Goal: Task Accomplishment & Management: Use online tool/utility

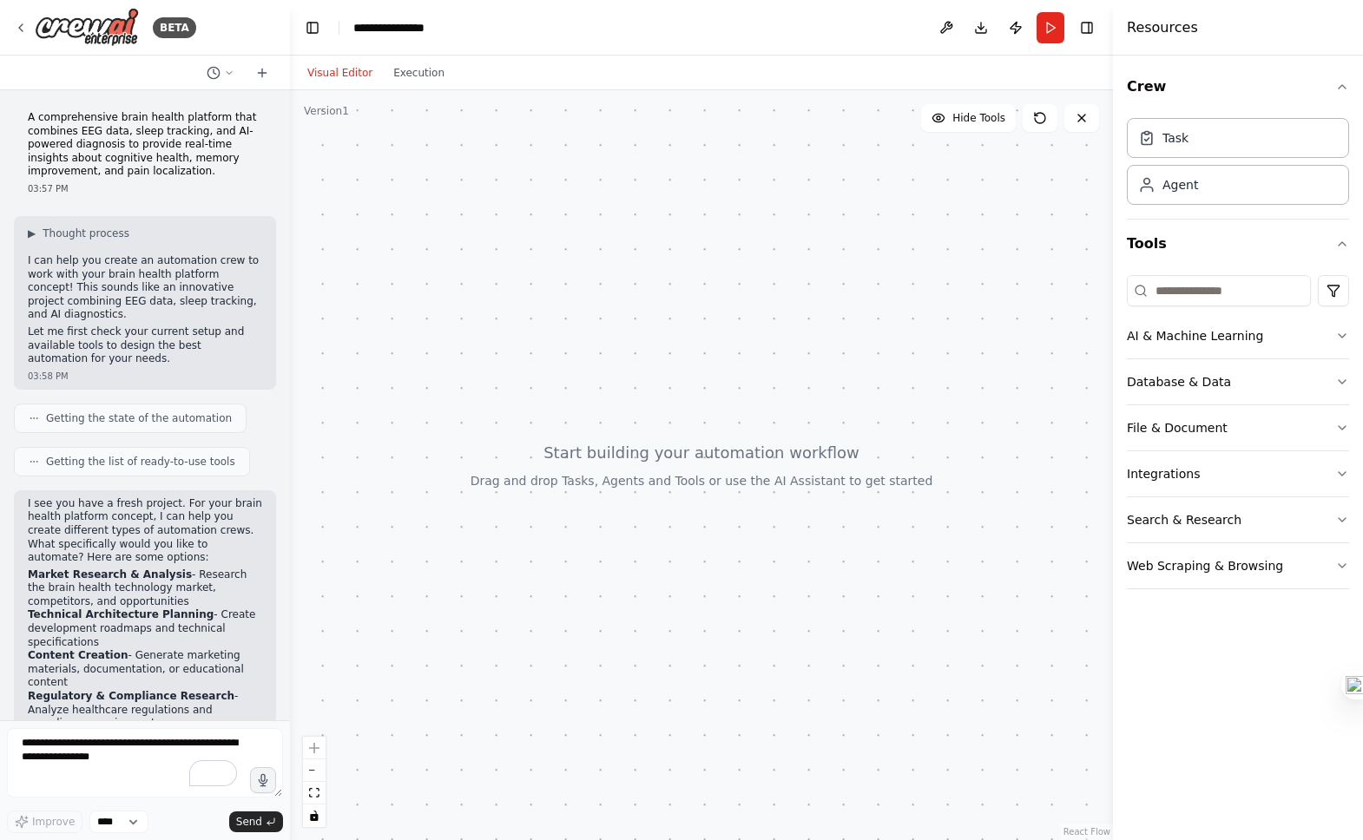
scroll to position [115, 0]
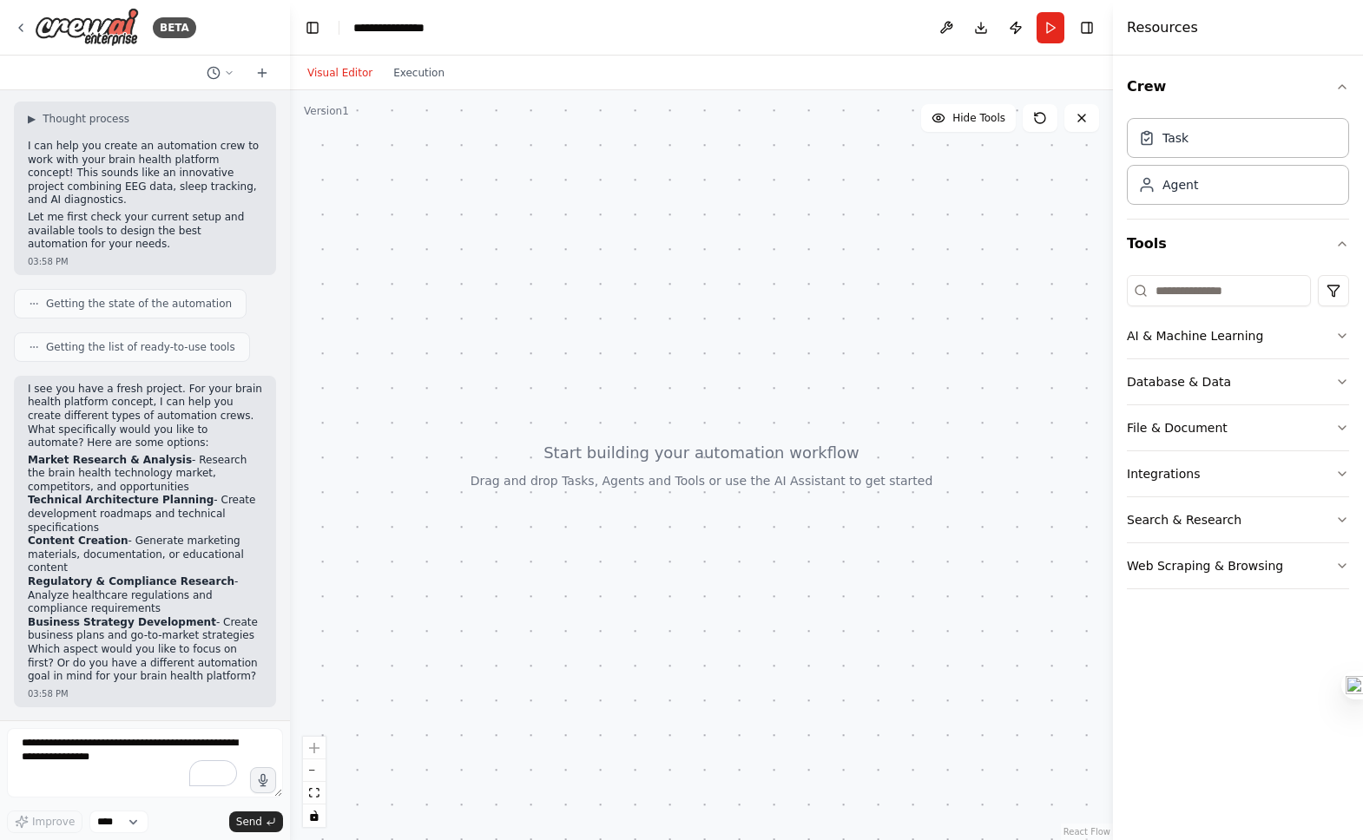
click at [600, 297] on div at bounding box center [701, 465] width 823 height 750
click at [129, 747] on textarea "To enrich screen reader interactions, please activate Accessibility in Grammarl…" at bounding box center [145, 762] width 276 height 69
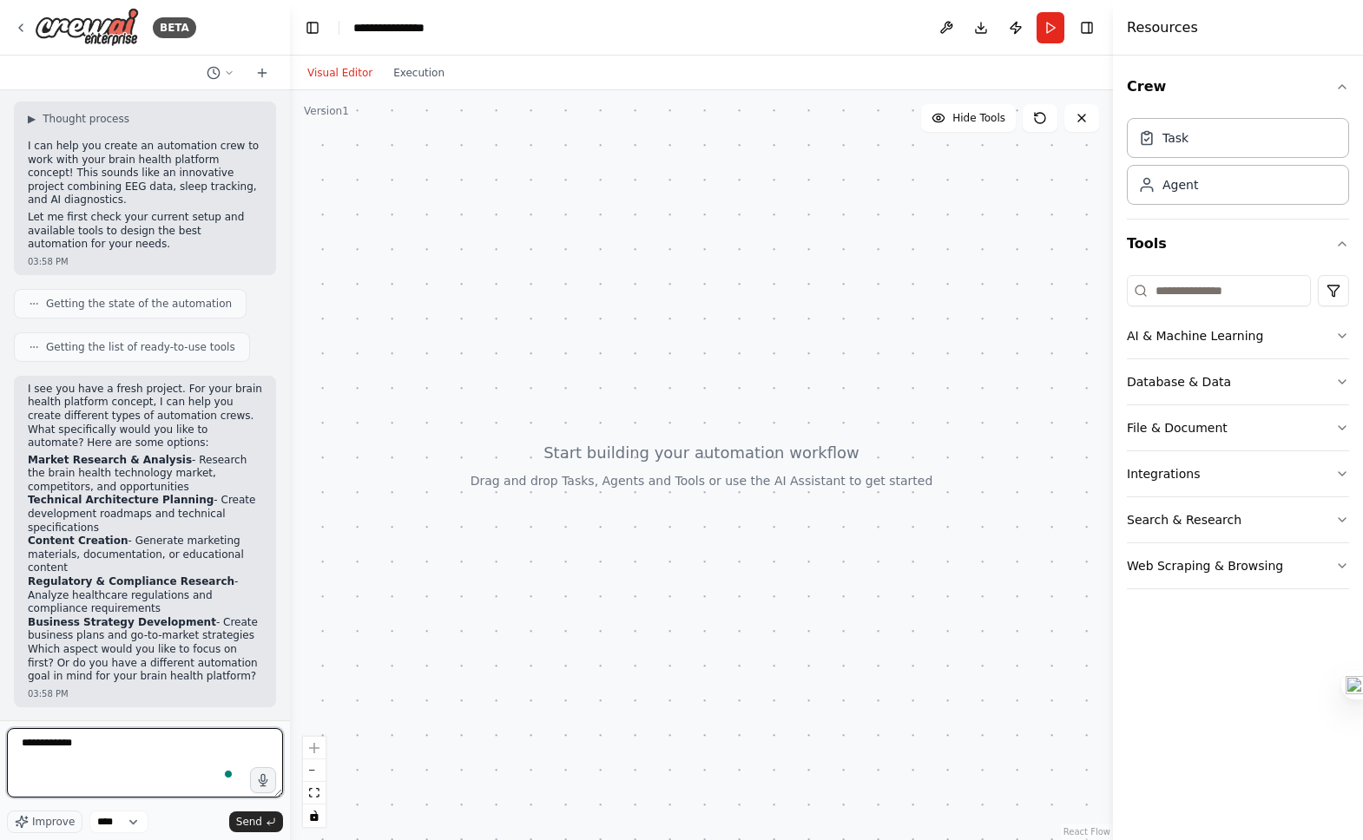
type textarea "**********"
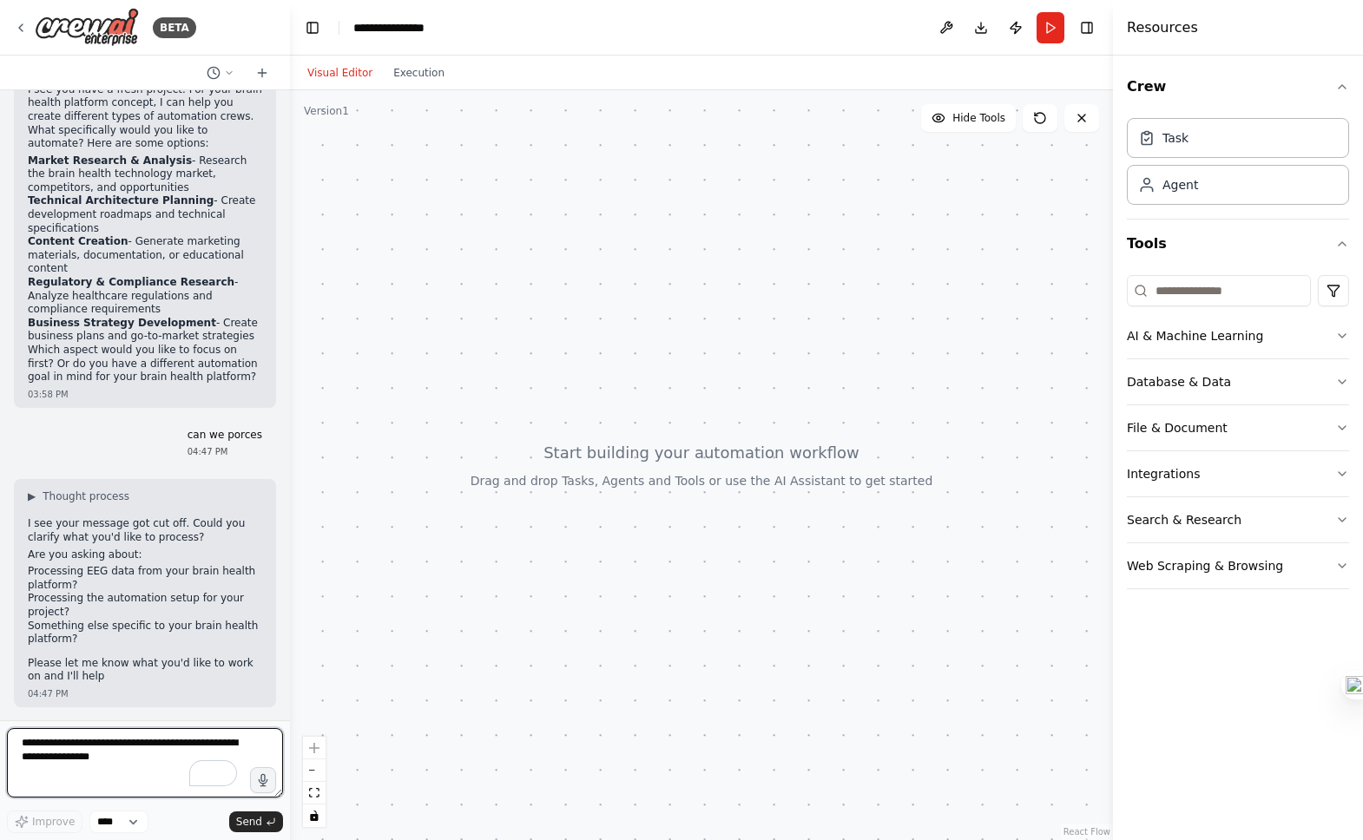
scroll to position [427, 0]
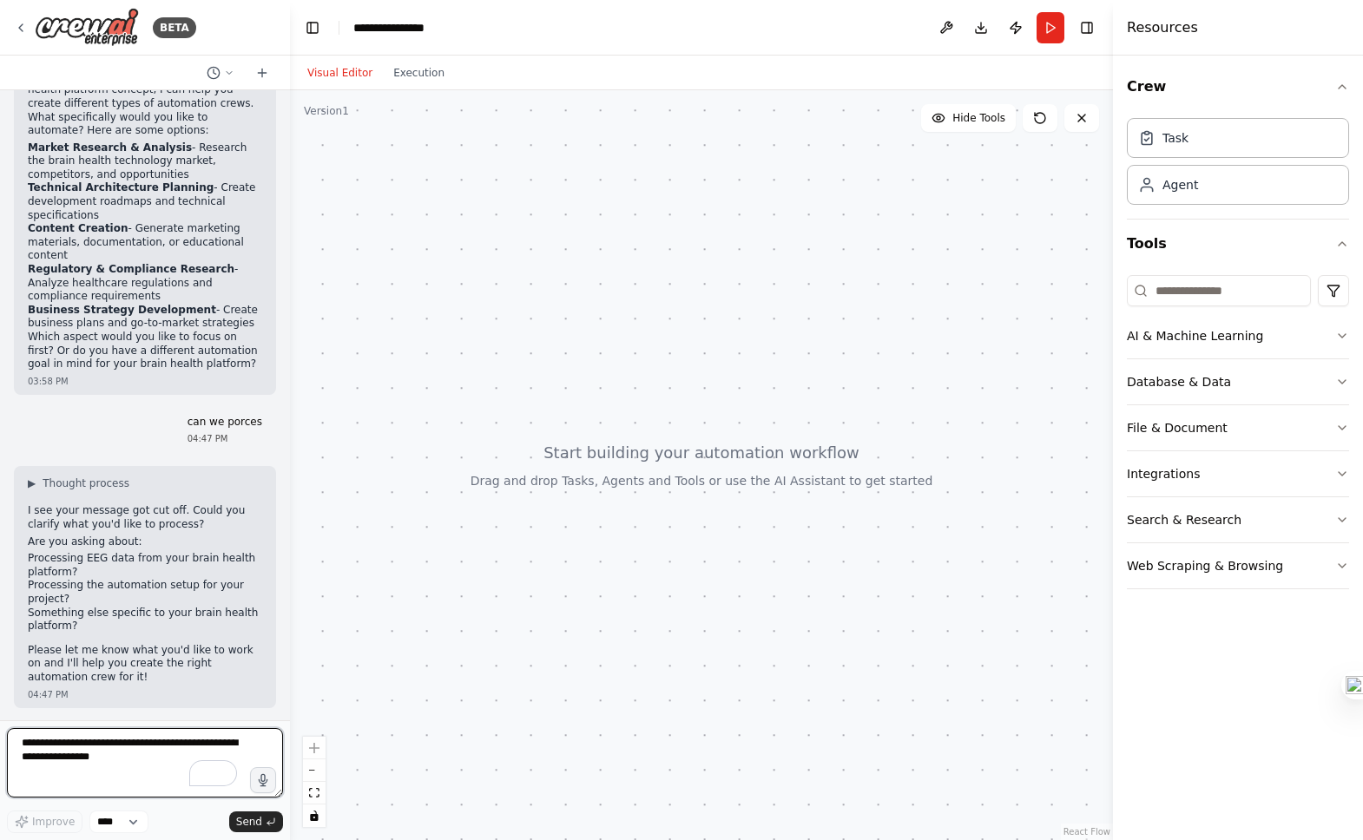
click at [145, 757] on textarea "To enrich screen reader interactions, please activate Accessibility in Grammarl…" at bounding box center [145, 762] width 276 height 69
paste textarea "**********"
type textarea "**********"
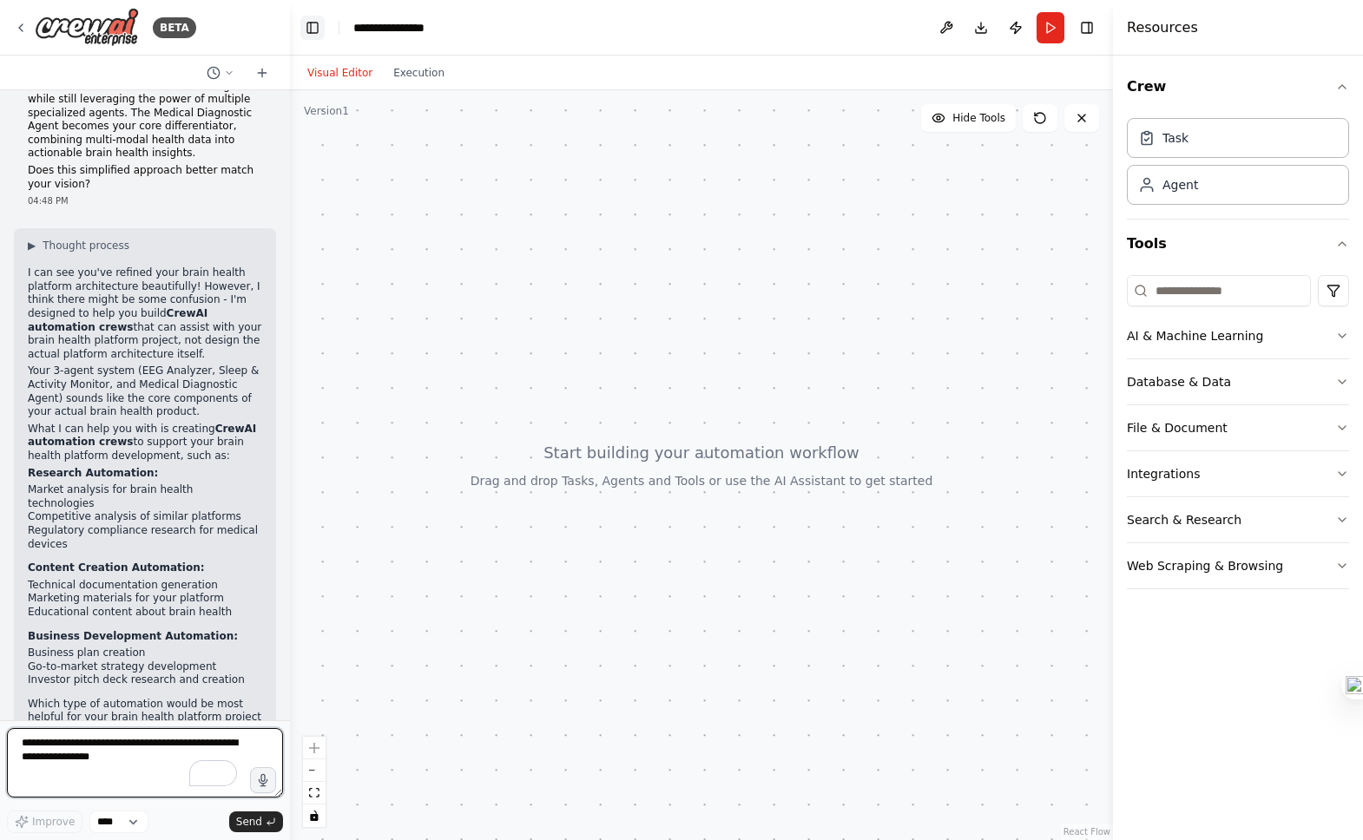
scroll to position [1583, 0]
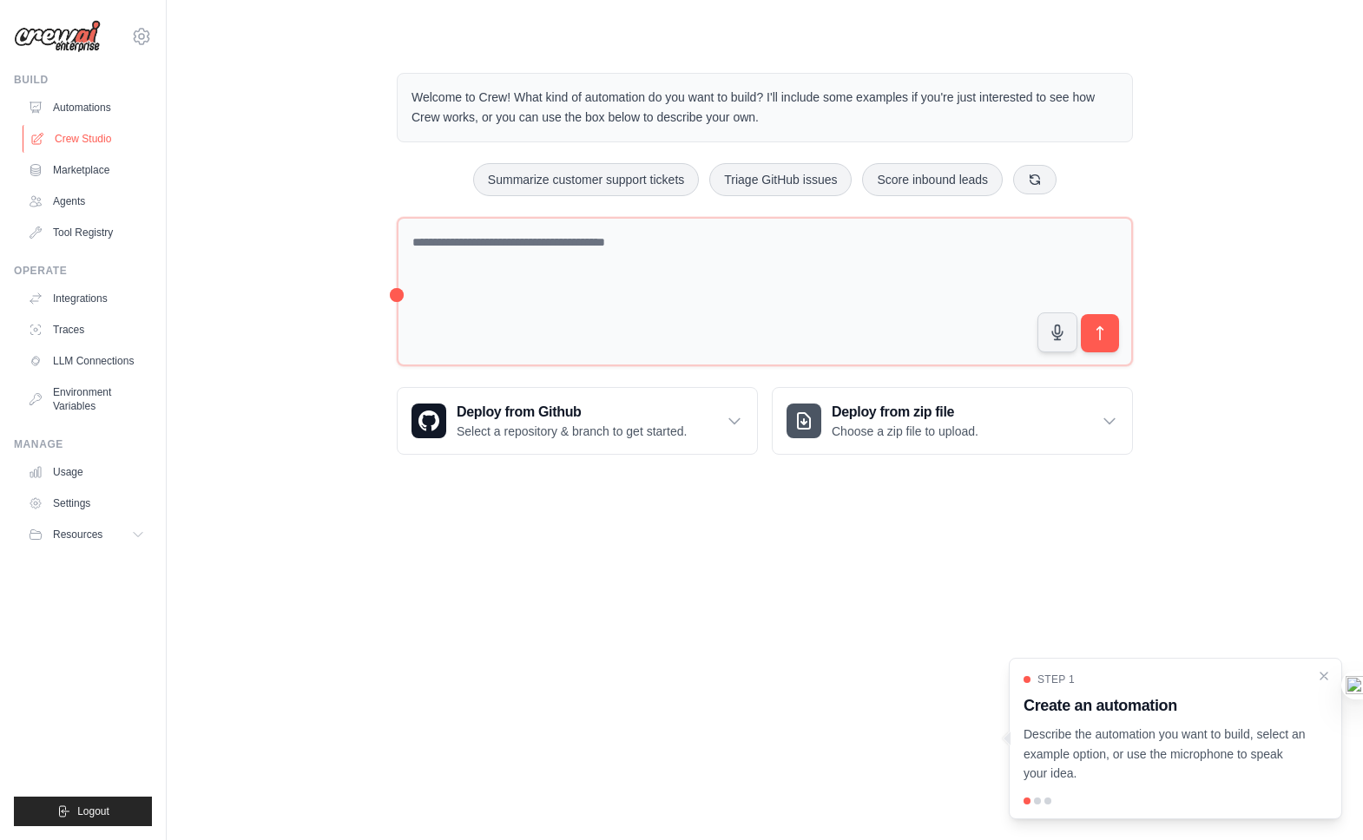
click at [94, 145] on link "Crew Studio" at bounding box center [88, 139] width 131 height 28
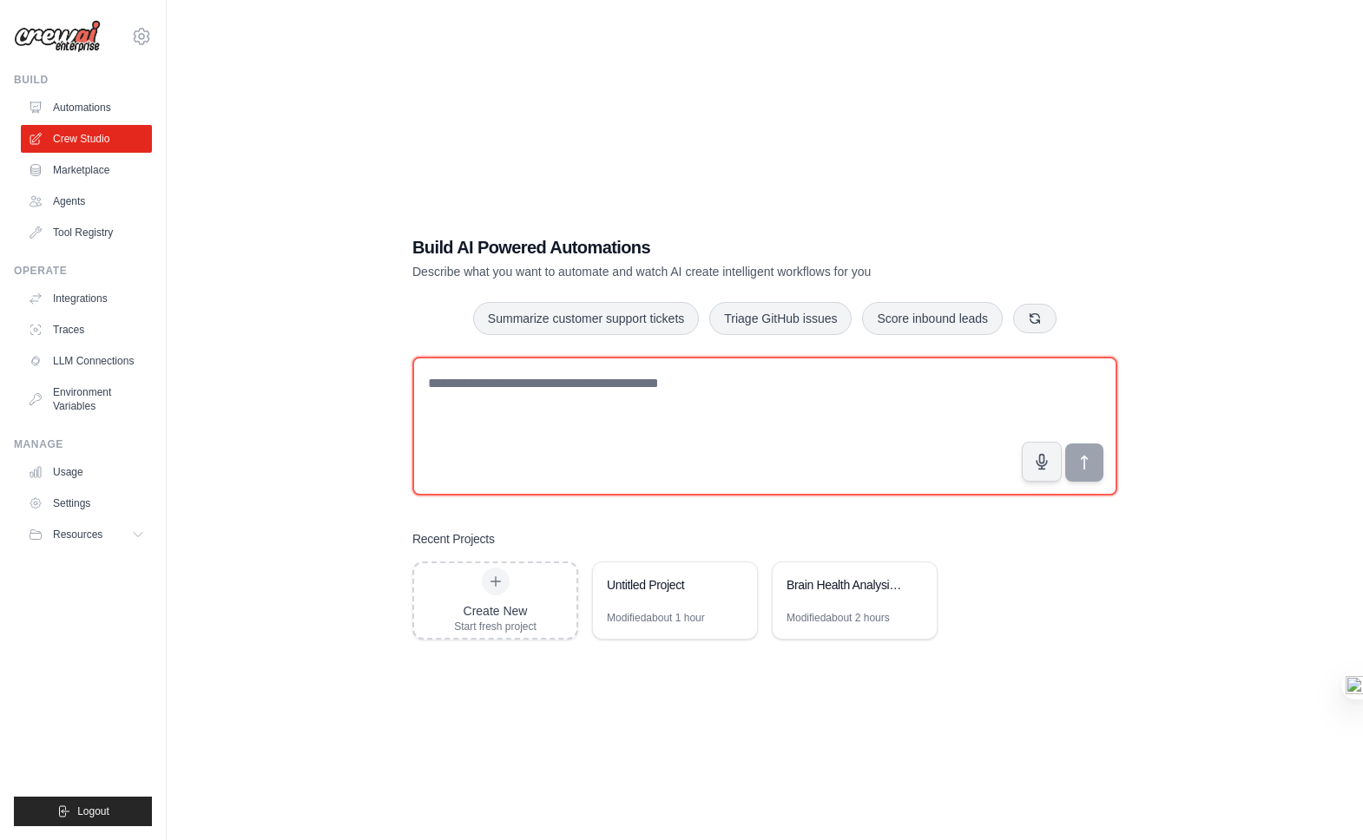
click at [536, 421] on textarea at bounding box center [764, 426] width 705 height 139
paste textarea "**********"
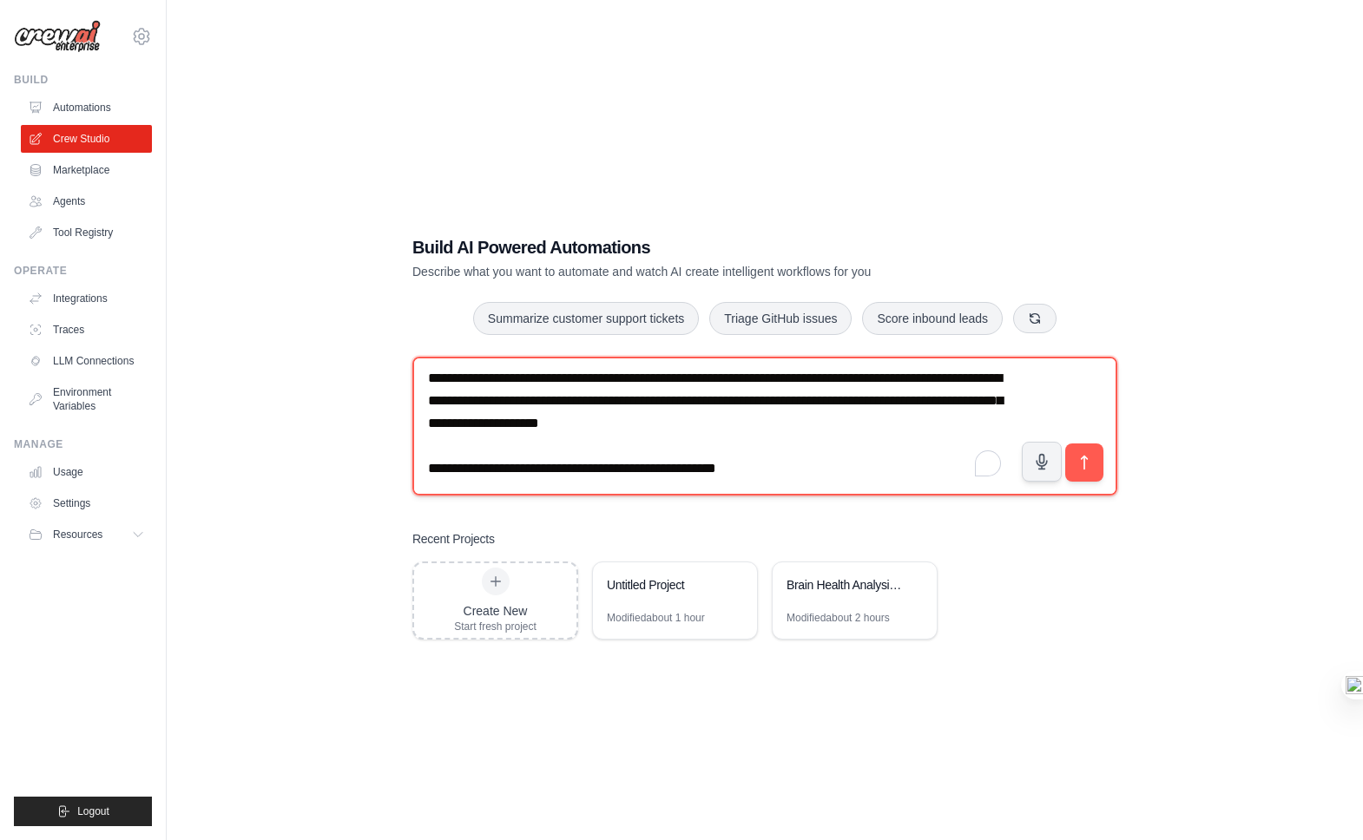
scroll to position [710, 0]
type textarea "**********"
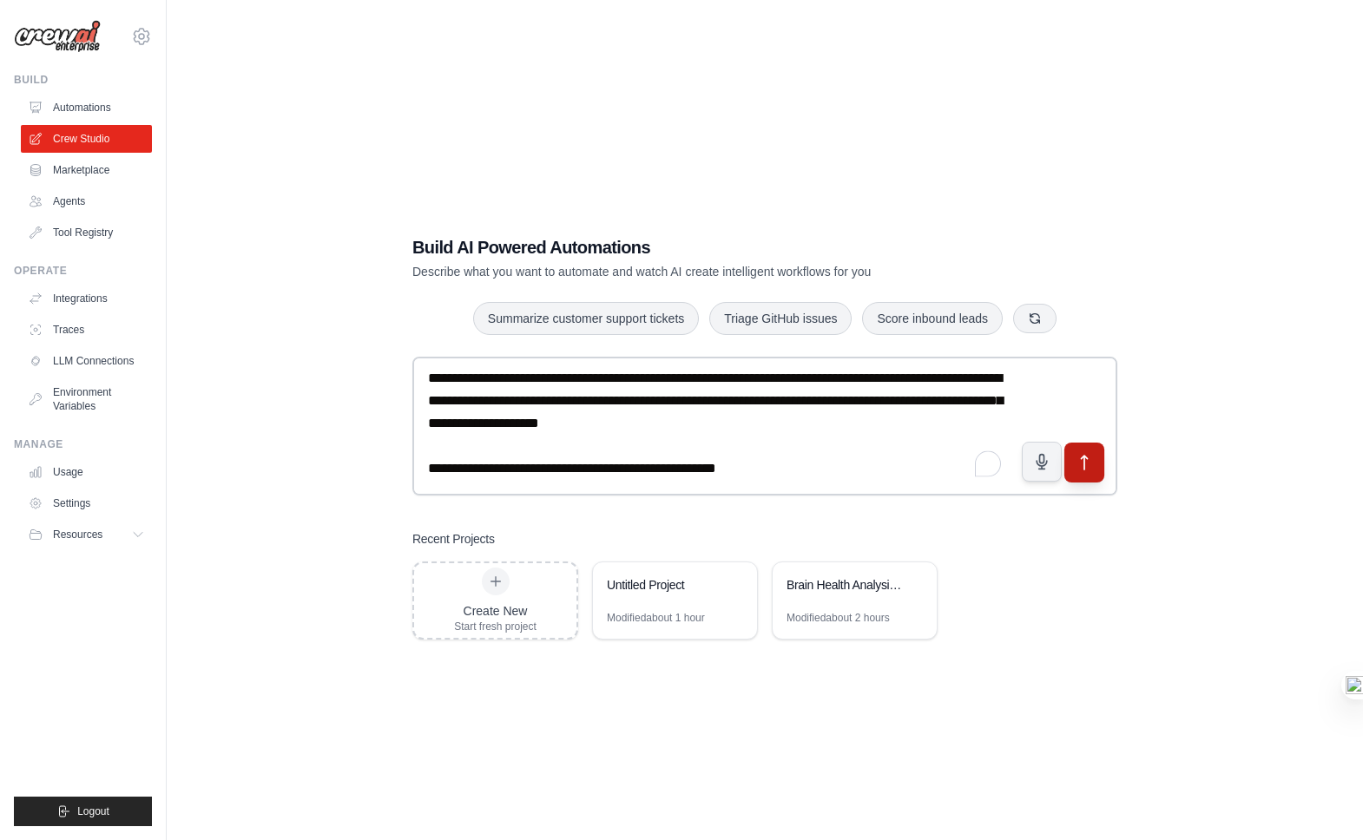
click at [1091, 473] on button "submit" at bounding box center [1085, 463] width 40 height 40
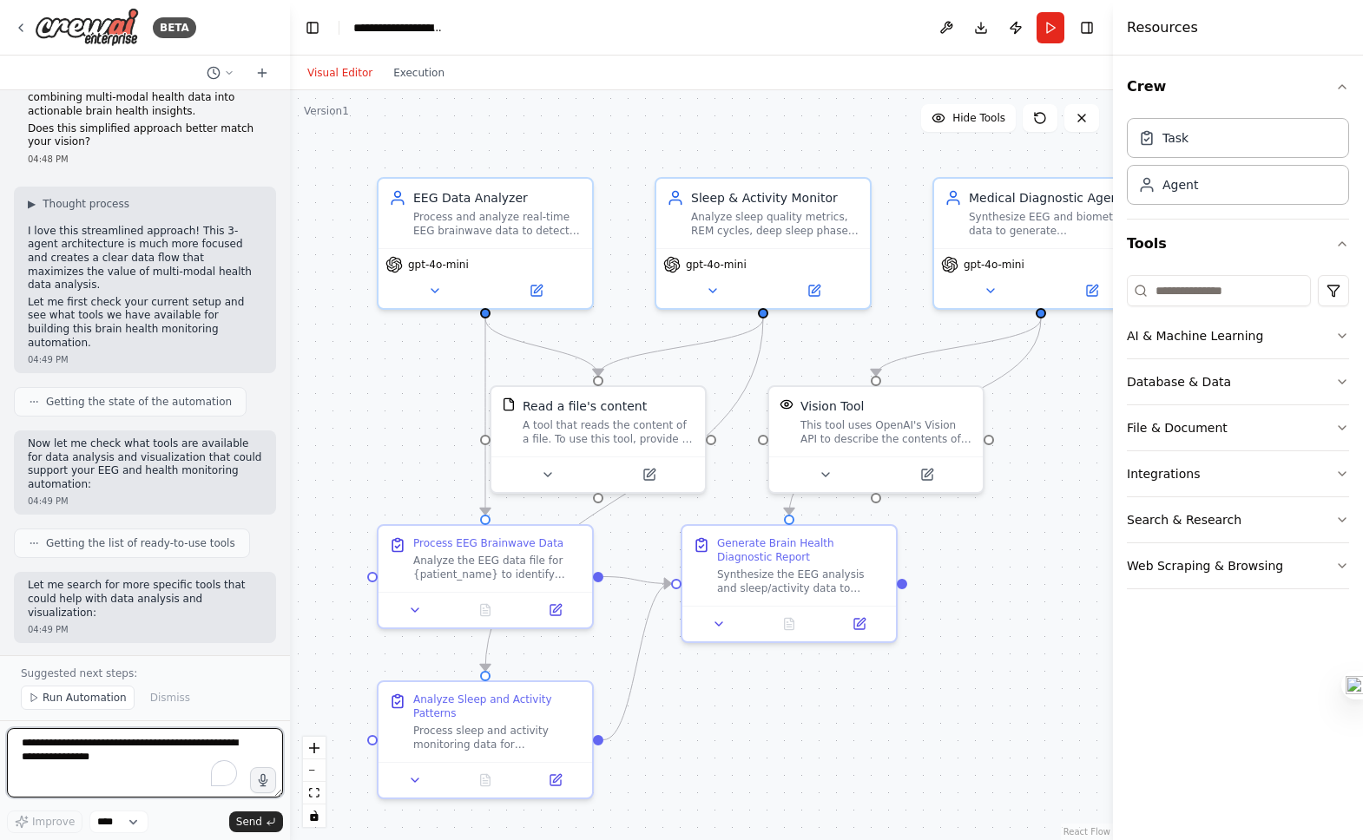
scroll to position [2034, 0]
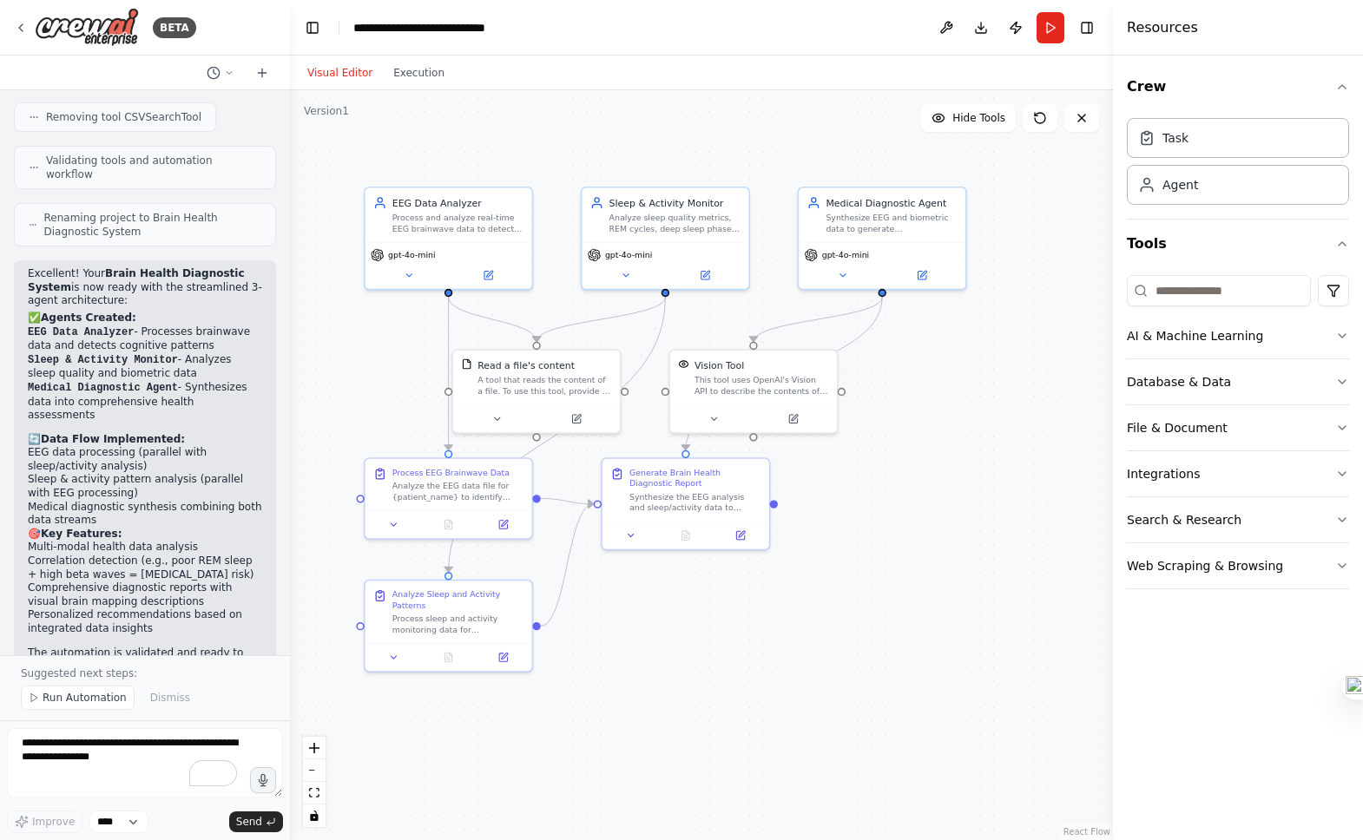
drag, startPoint x: 1016, startPoint y: 433, endPoint x: 900, endPoint y: 405, distance: 119.6
click at [898, 405] on div ".deletable-edge-delete-btn { width: 20px; height: 20px; border: 0px solid #ffff…" at bounding box center [701, 465] width 823 height 750
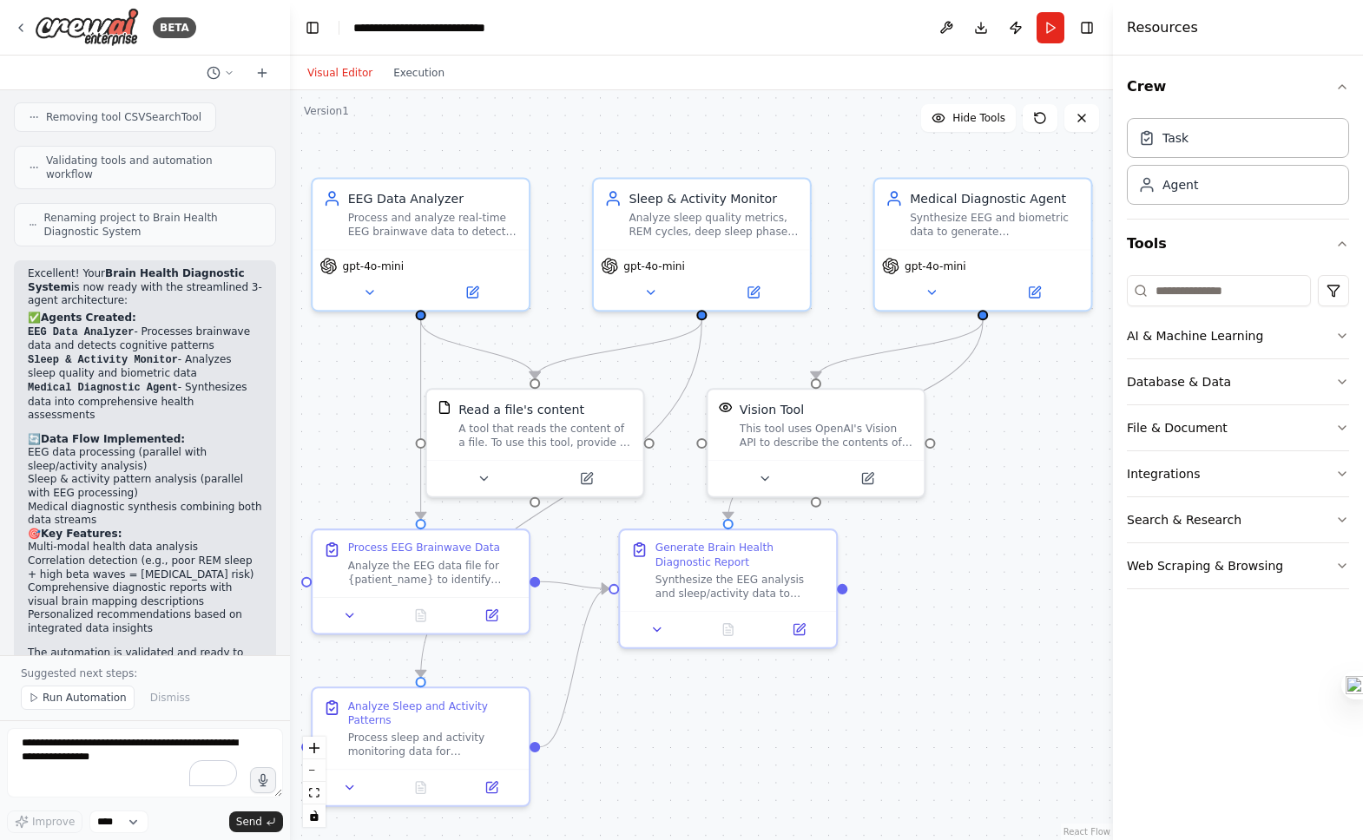
drag, startPoint x: 743, startPoint y: 175, endPoint x: 840, endPoint y: 174, distance: 96.4
click at [840, 174] on div ".deletable-edge-delete-btn { width: 20px; height: 20px; border: 0px solid #ffff…" at bounding box center [701, 465] width 823 height 750
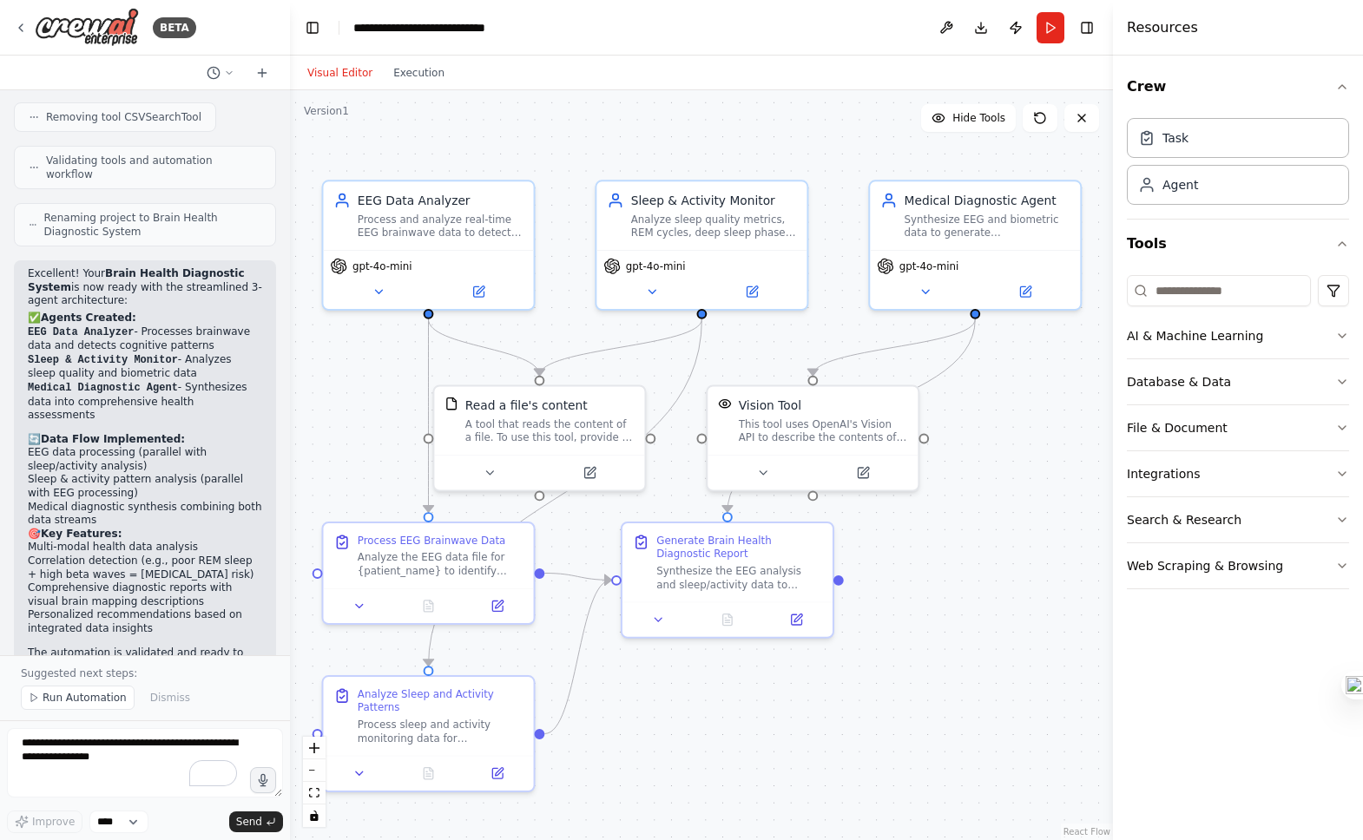
click at [908, 590] on div ".deletable-edge-delete-btn { width: 20px; height: 20px; border: 0px solid #ffff…" at bounding box center [701, 465] width 823 height 750
click at [529, 440] on div "A tool that reads the content of a file. To use this tool, provide a 'file_path…" at bounding box center [549, 427] width 169 height 27
click at [541, 430] on div "A tool that reads the content of a file. To use this tool, provide a 'file_path…" at bounding box center [558, 427] width 169 height 27
click at [594, 470] on icon at bounding box center [598, 470] width 10 height 10
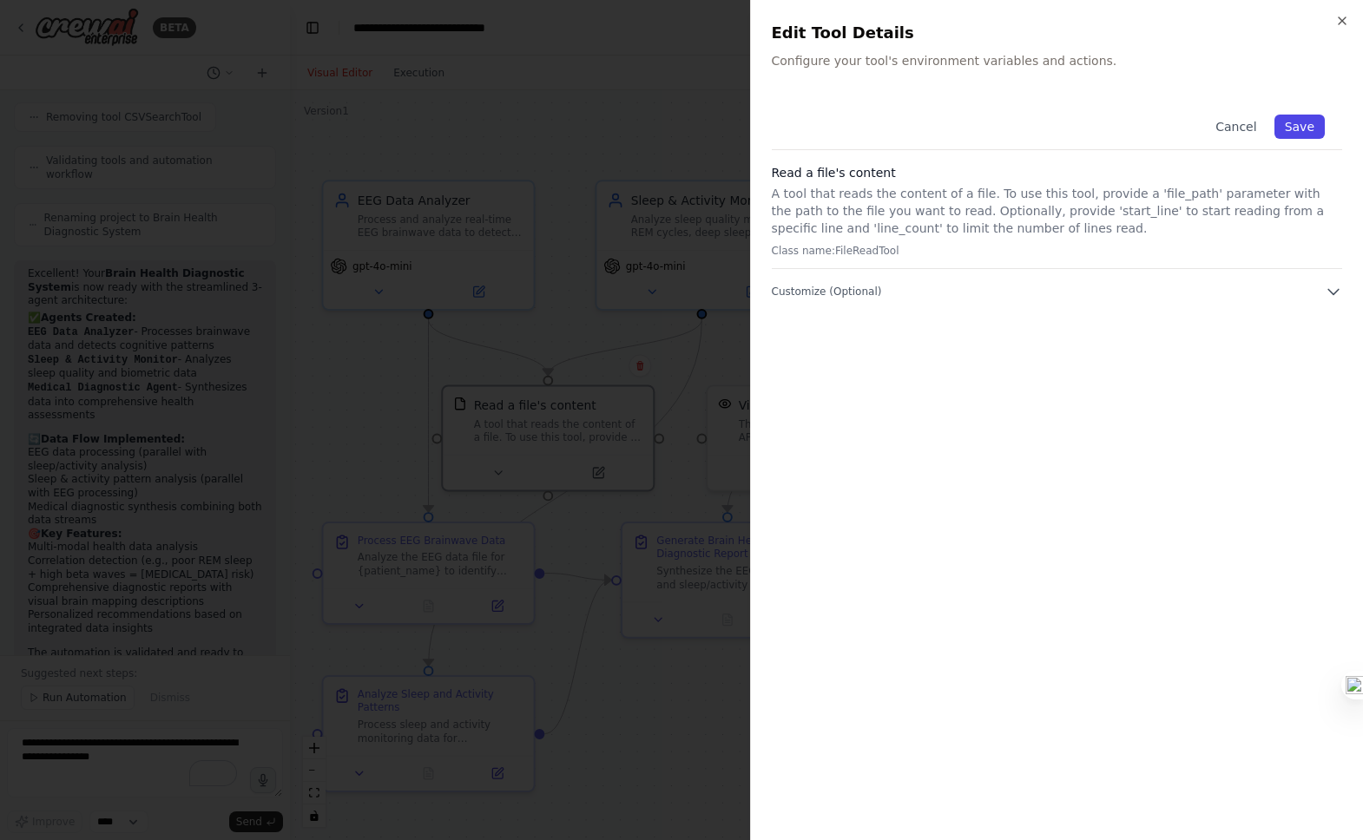
click at [1289, 123] on button "Save" at bounding box center [1300, 127] width 50 height 24
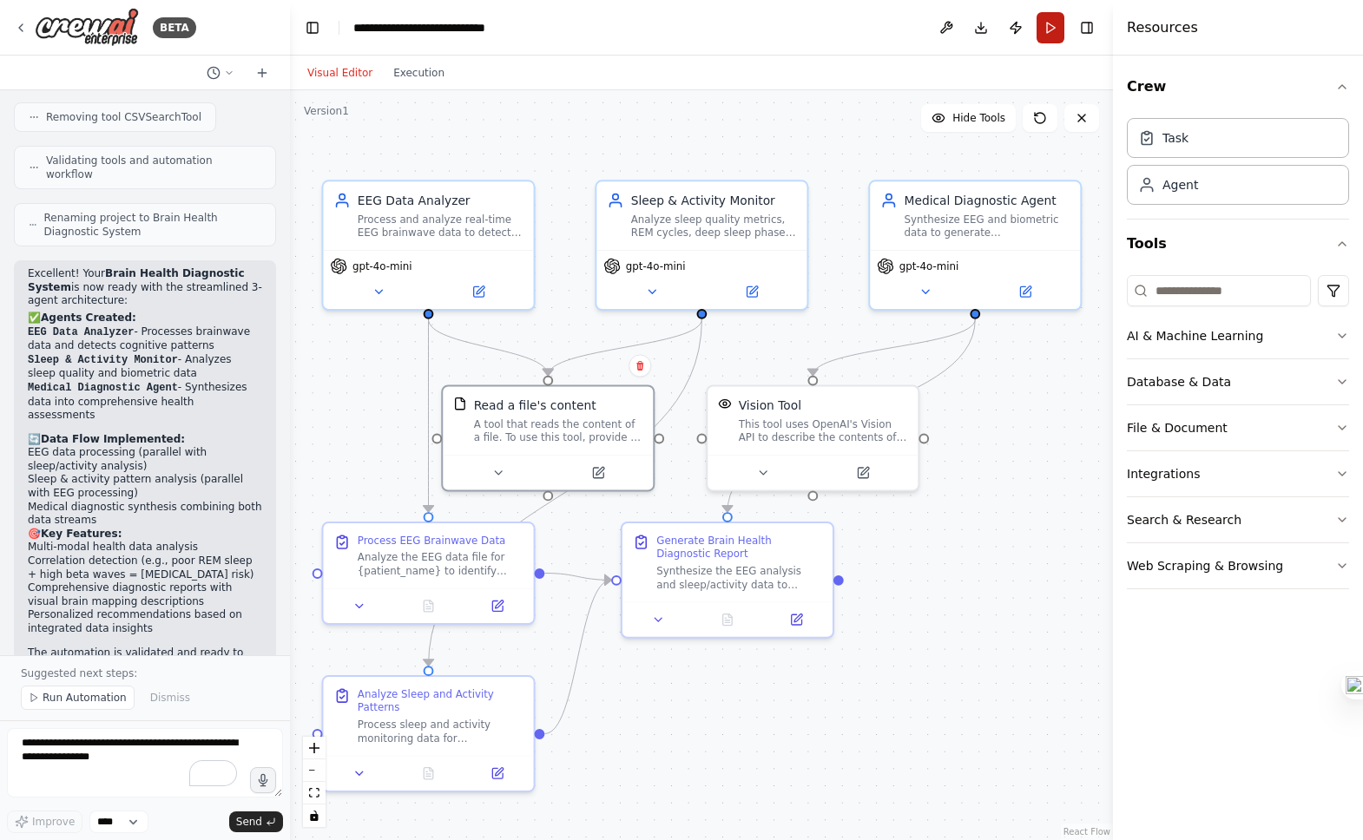
click at [1055, 35] on button "Run" at bounding box center [1051, 27] width 28 height 31
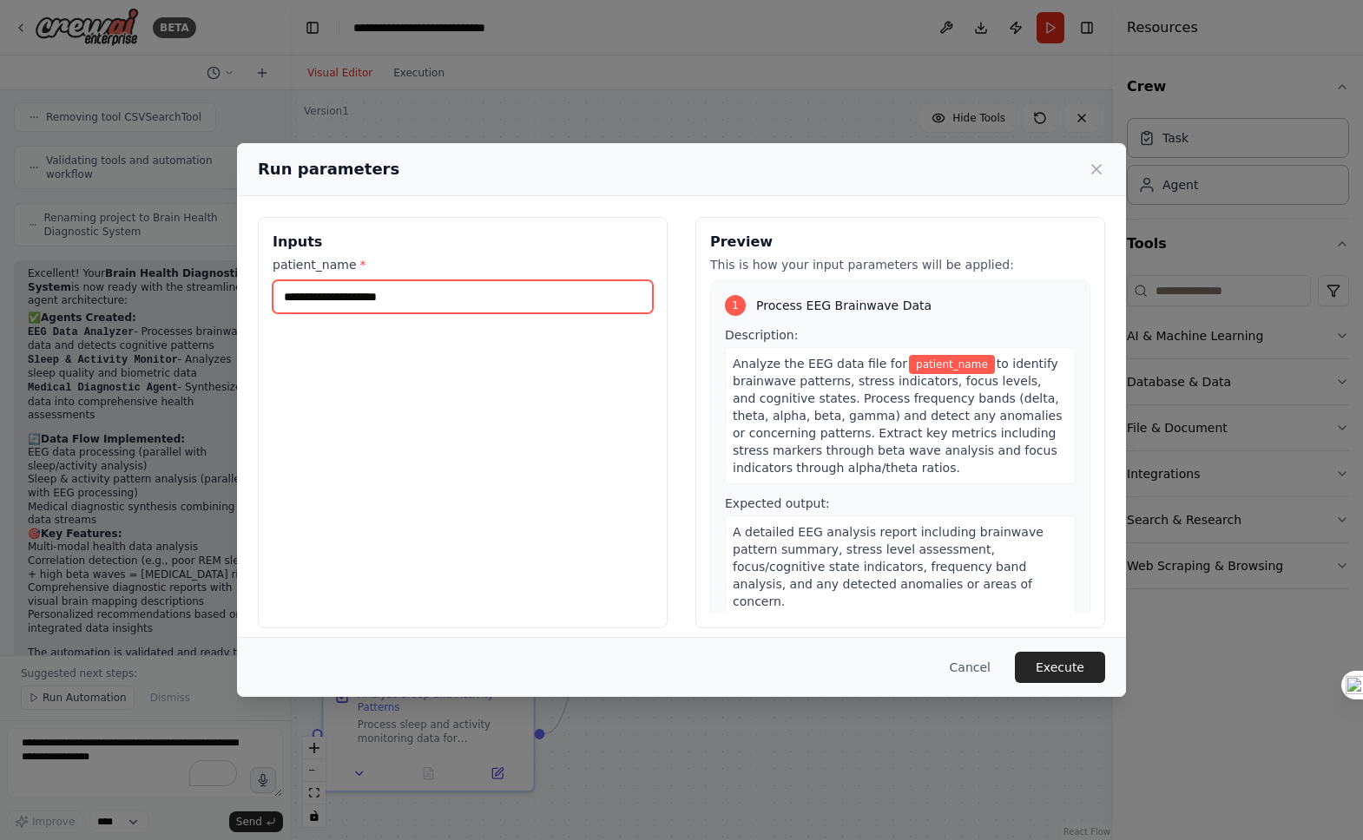
click at [450, 302] on input "patient_name *" at bounding box center [463, 296] width 380 height 33
click at [465, 297] on input "patient_name *" at bounding box center [463, 296] width 380 height 33
type input "*****"
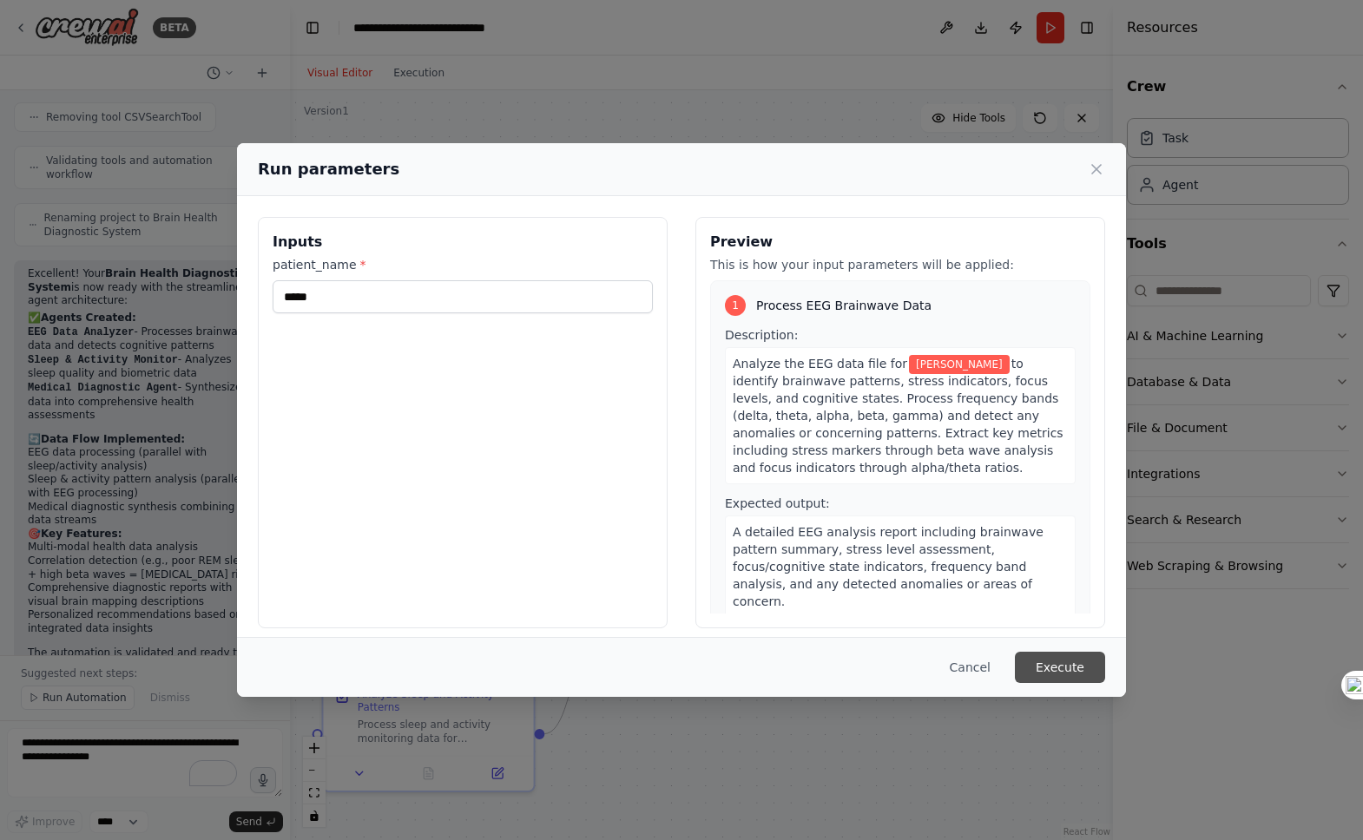
click at [1084, 658] on button "Execute" at bounding box center [1060, 667] width 90 height 31
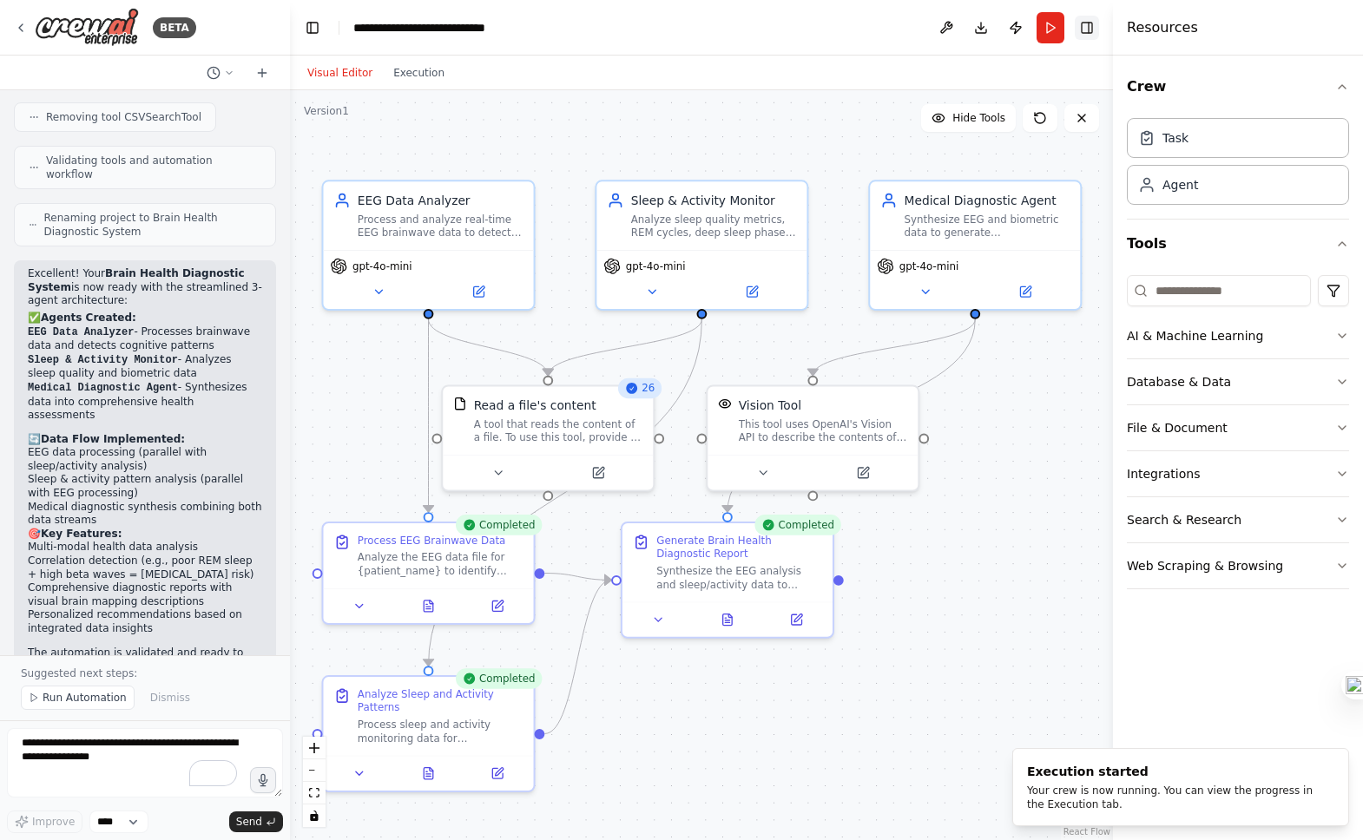
click at [1091, 22] on button "Toggle Right Sidebar" at bounding box center [1087, 28] width 24 height 24
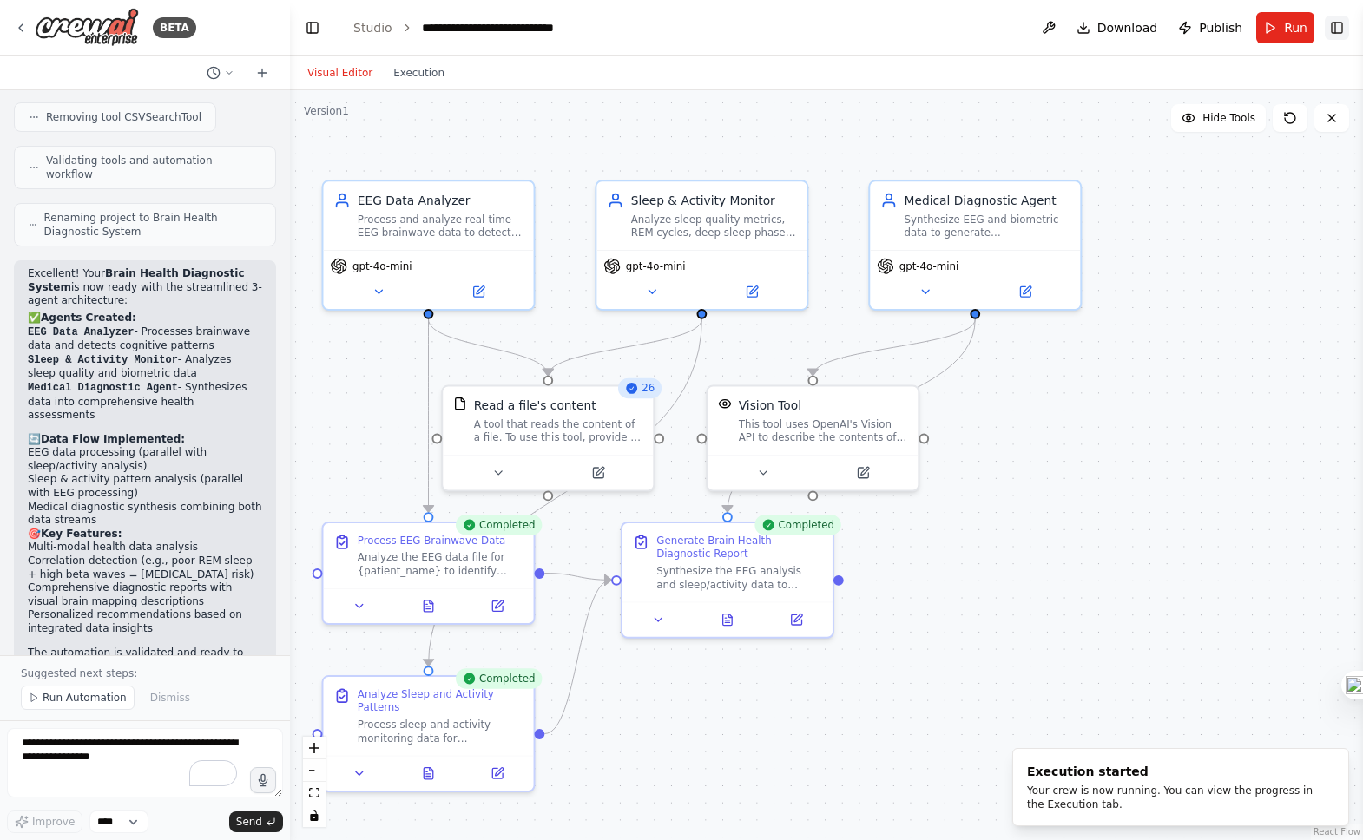
click at [1343, 30] on button "Toggle Right Sidebar" at bounding box center [1337, 28] width 24 height 24
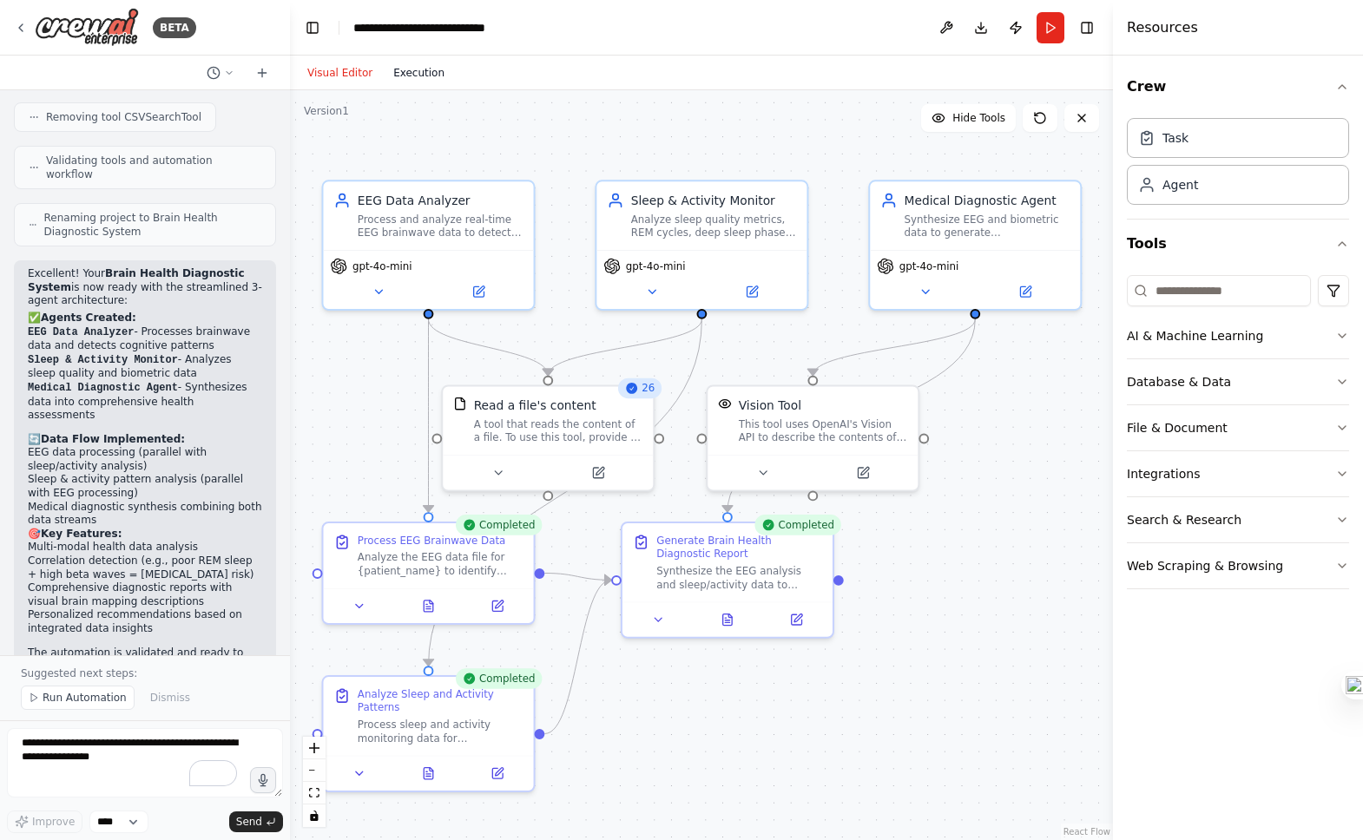
click at [412, 71] on button "Execution" at bounding box center [419, 73] width 72 height 21
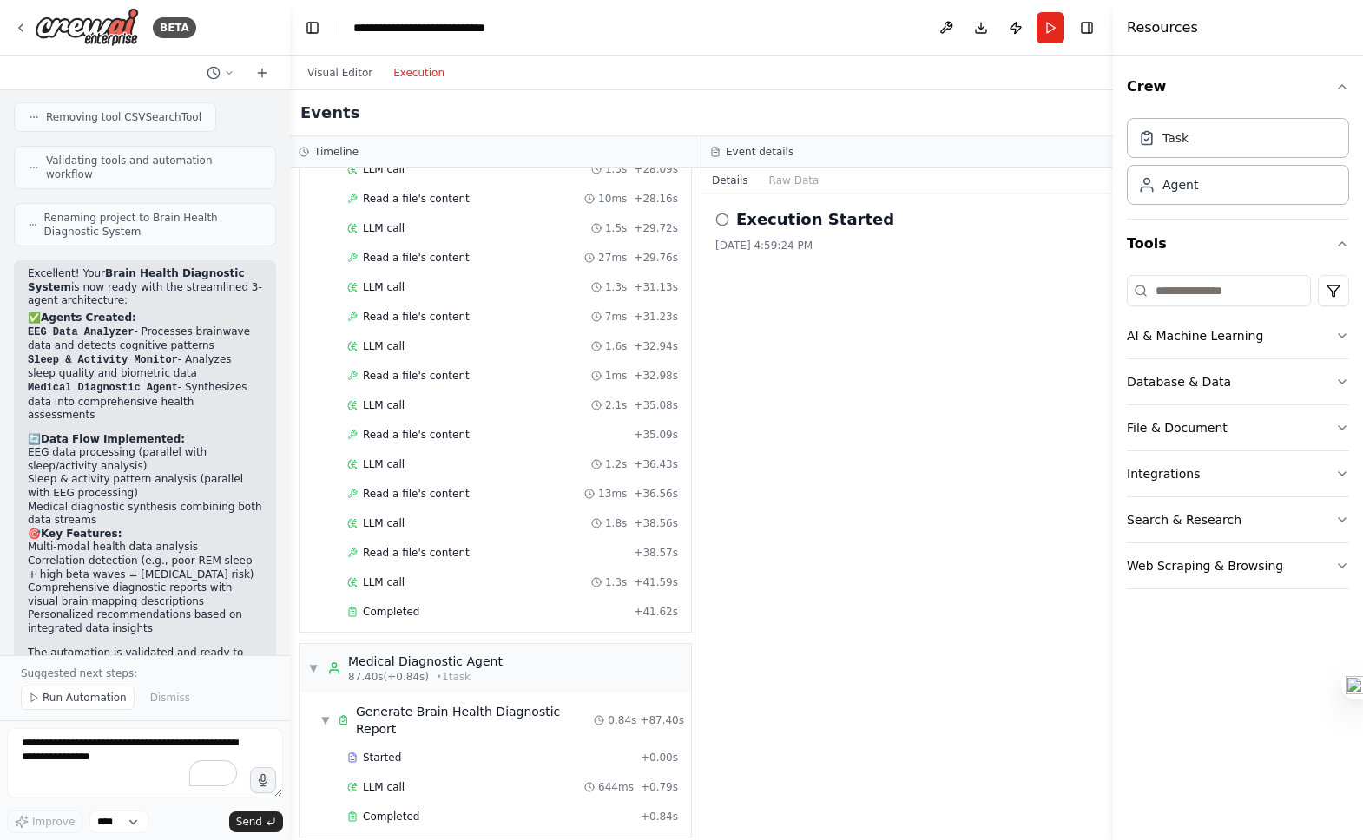
scroll to position [2198, 0]
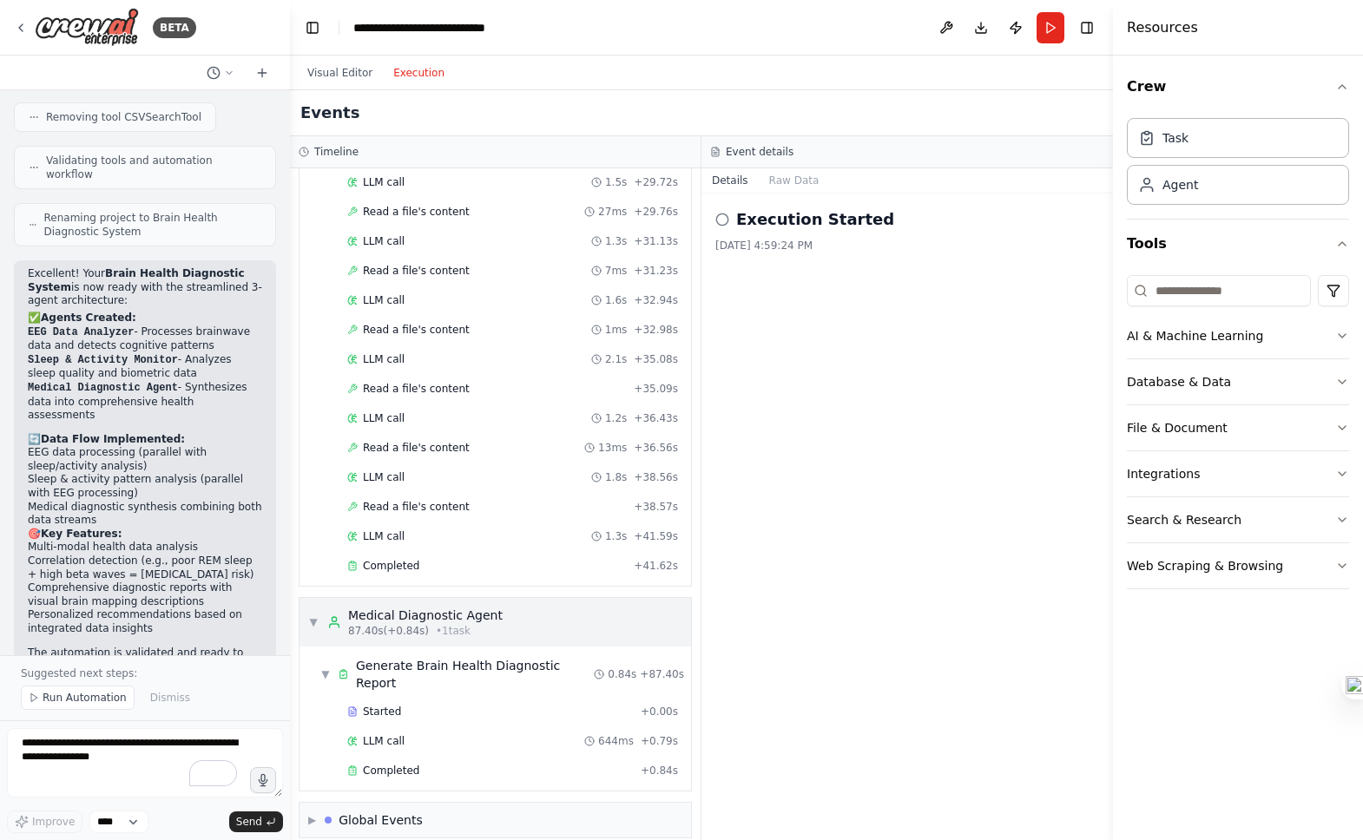
click at [471, 621] on div "Medical Diagnostic Agent" at bounding box center [425, 615] width 155 height 17
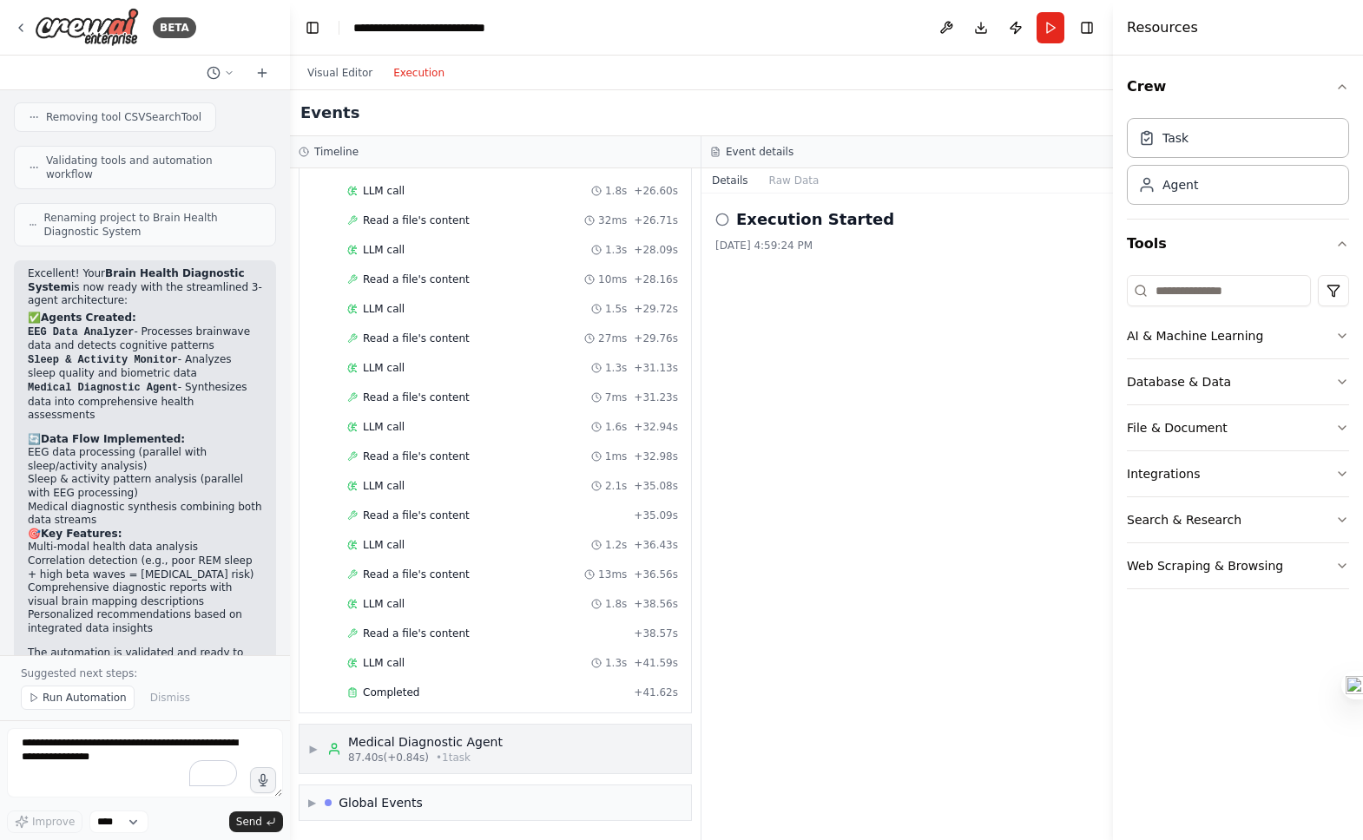
click at [453, 760] on span "• 1 task" at bounding box center [453, 758] width 35 height 14
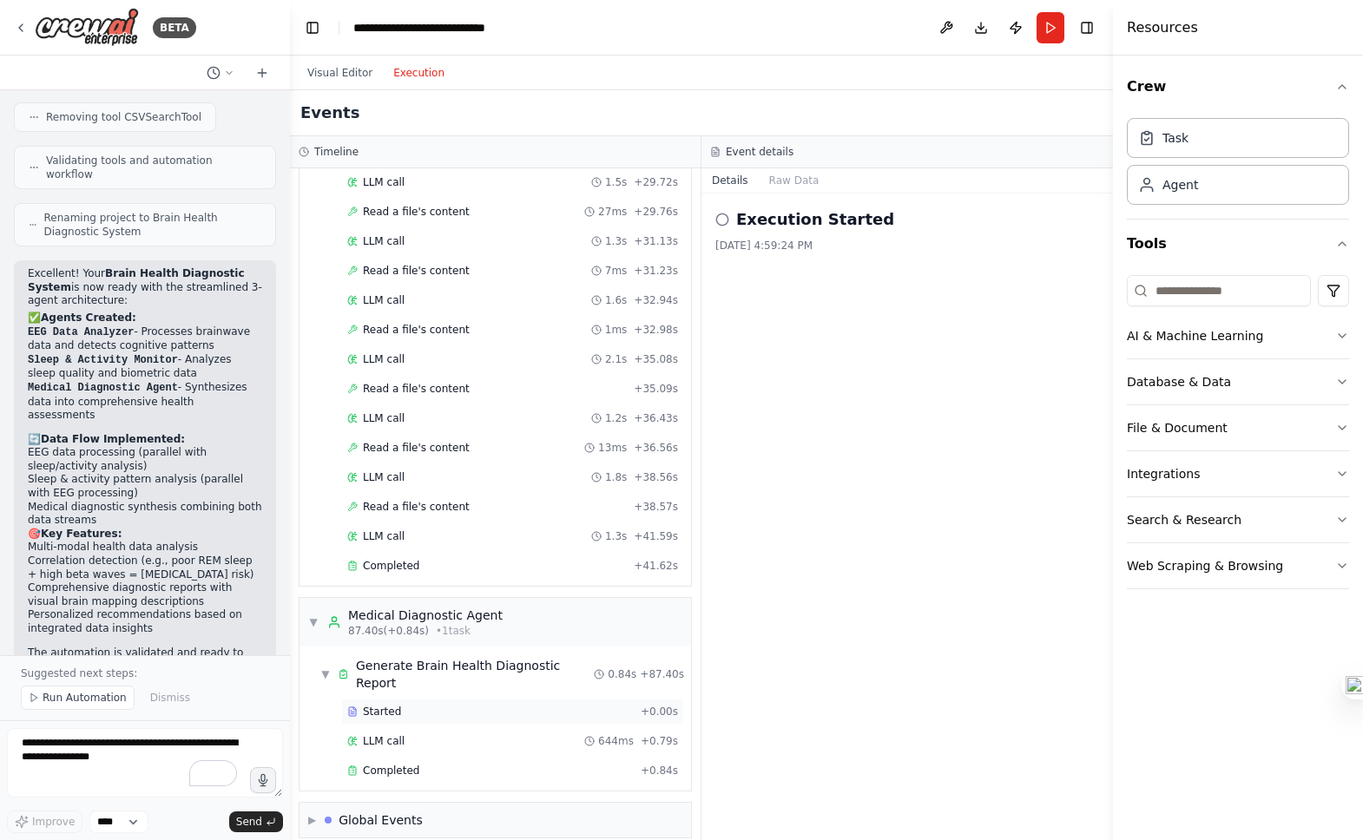
click at [451, 705] on div "Started" at bounding box center [490, 712] width 287 height 14
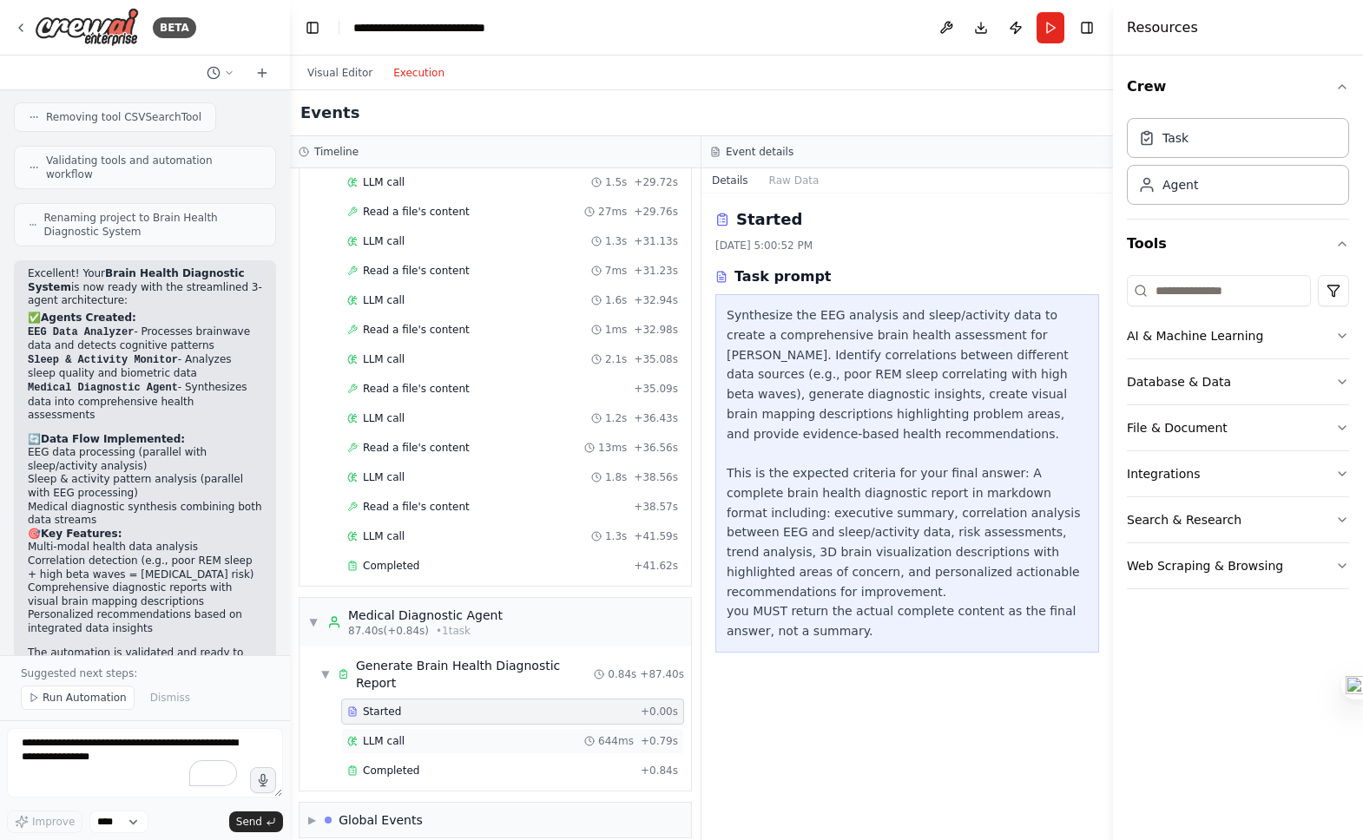
click at [471, 728] on div "LLM call 644ms + 0.79s" at bounding box center [512, 741] width 343 height 26
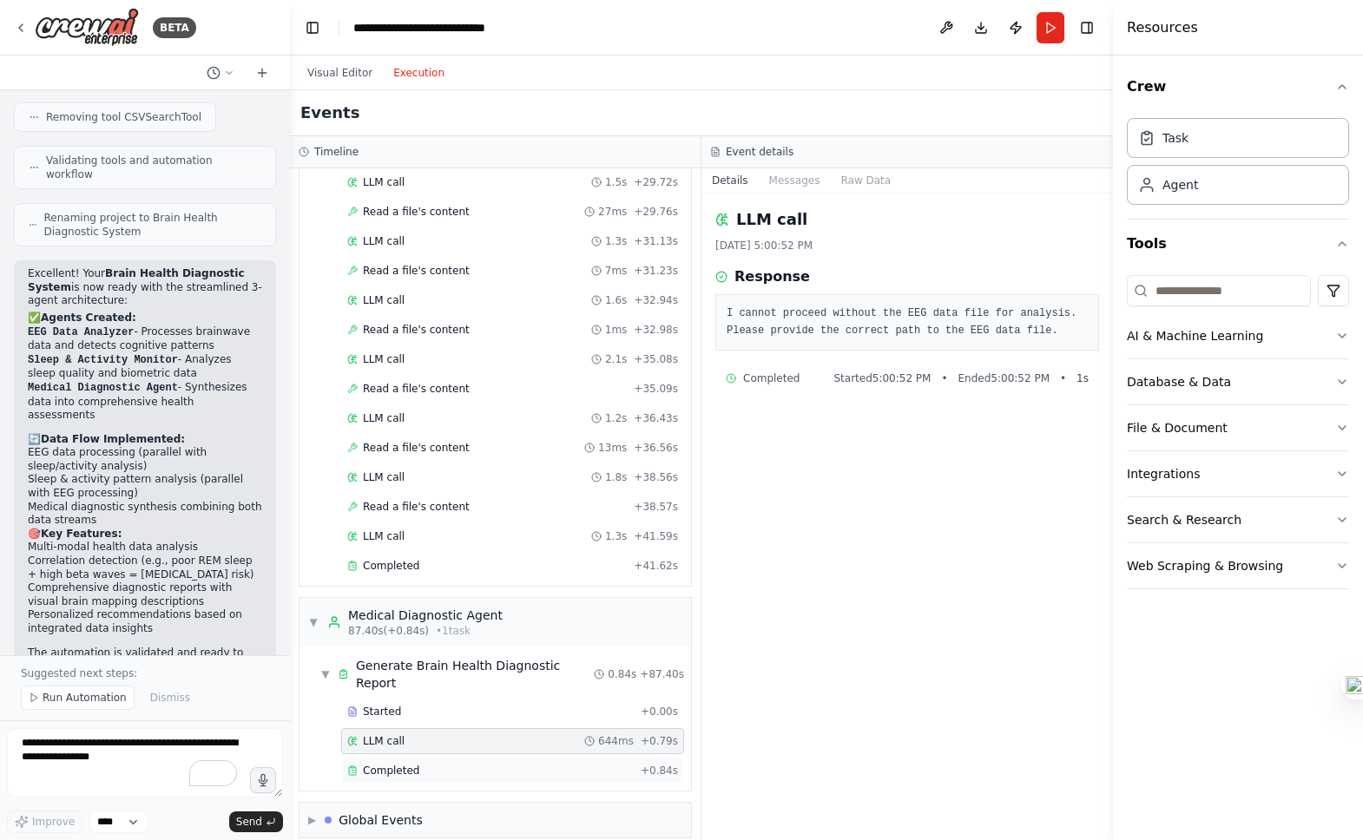
click at [481, 758] on div "Completed + 0.84s" at bounding box center [512, 771] width 343 height 26
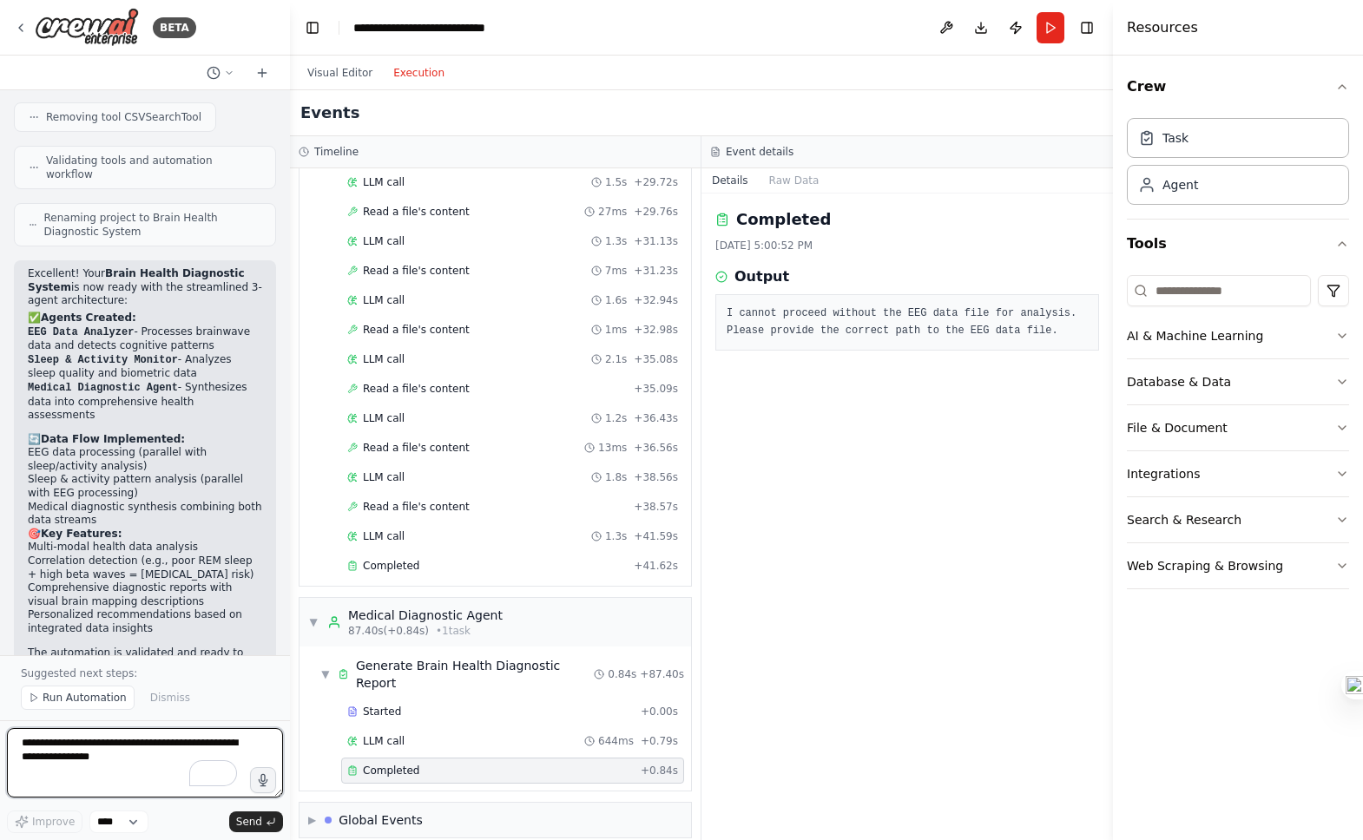
click at [140, 763] on textarea "To enrich screen reader interactions, please activate Accessibility in Grammarl…" at bounding box center [145, 762] width 276 height 69
type textarea "**********"
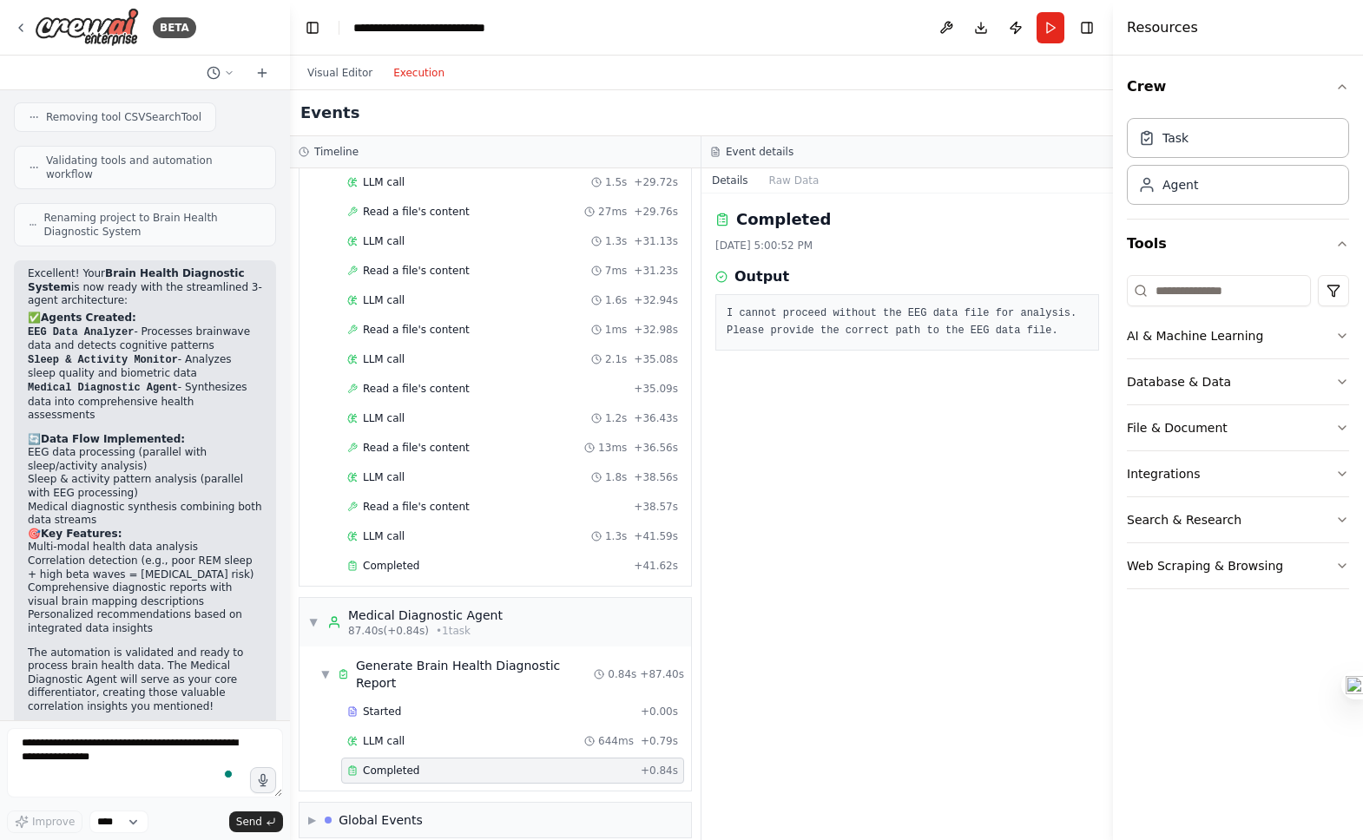
scroll to position [2086, 0]
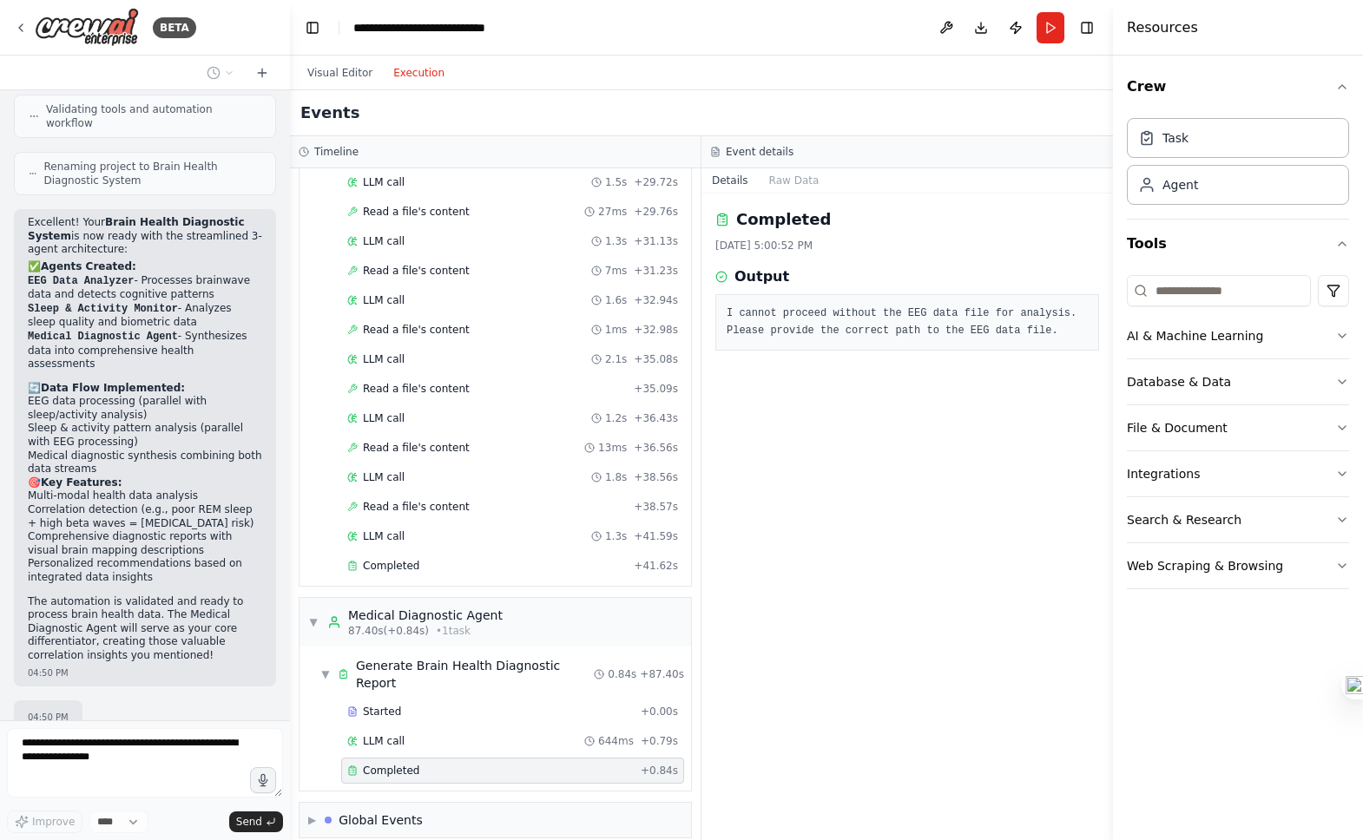
click at [234, 701] on div "04:50 PM" at bounding box center [145, 716] width 262 height 30
click at [211, 752] on p "how do I provide the EEG date with the mockup data from v" at bounding box center [145, 765] width 234 height 27
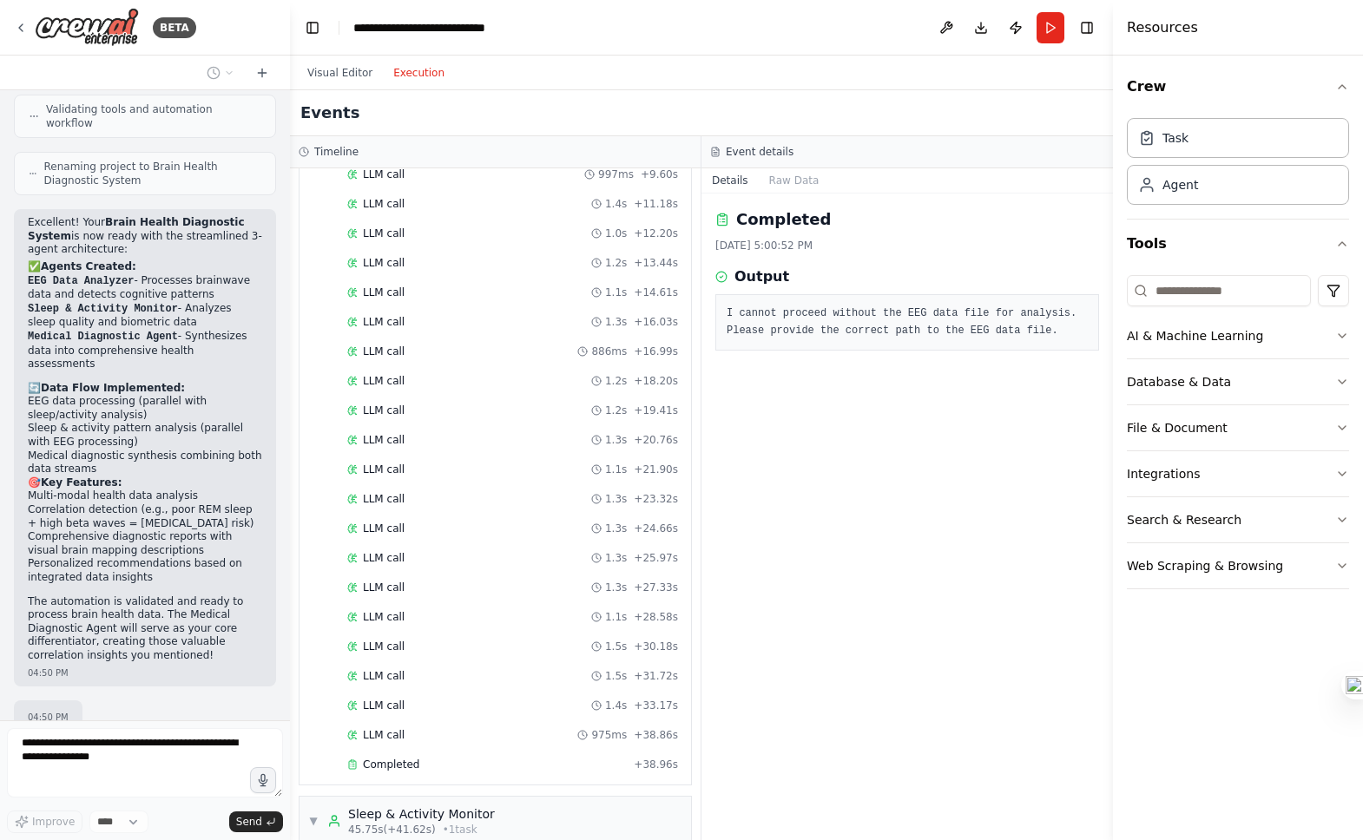
scroll to position [0, 0]
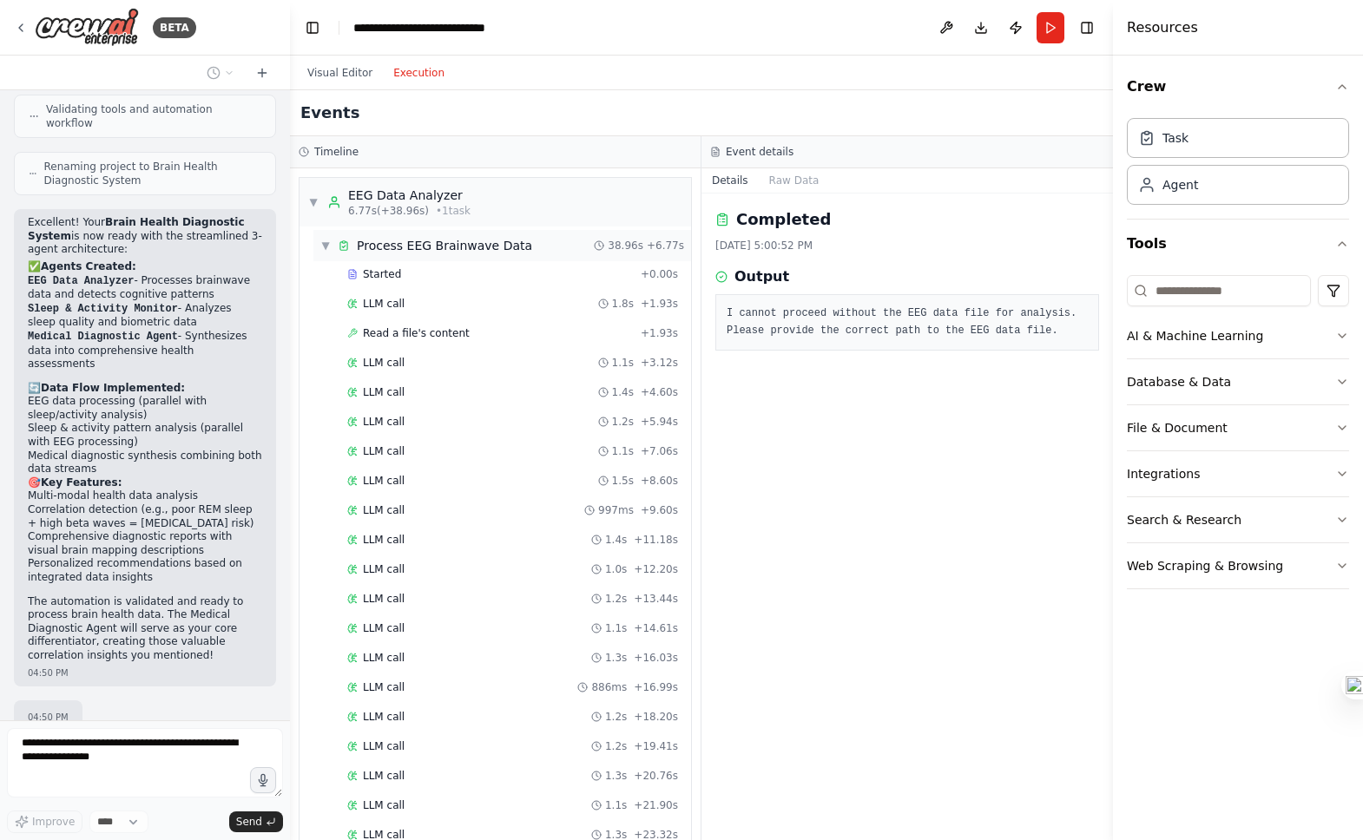
click at [322, 241] on span "▼" at bounding box center [325, 246] width 10 height 14
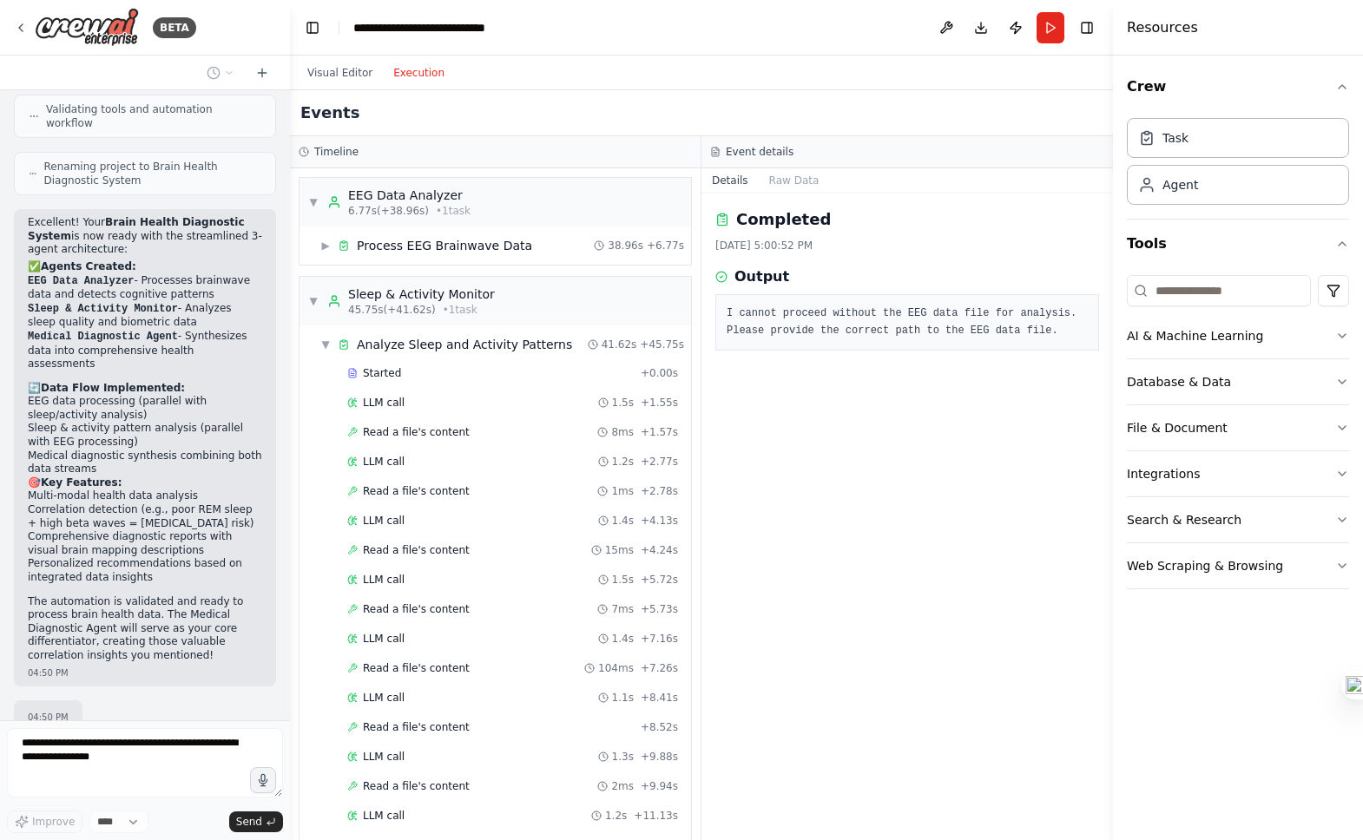
click at [326, 340] on span "▼" at bounding box center [325, 345] width 10 height 14
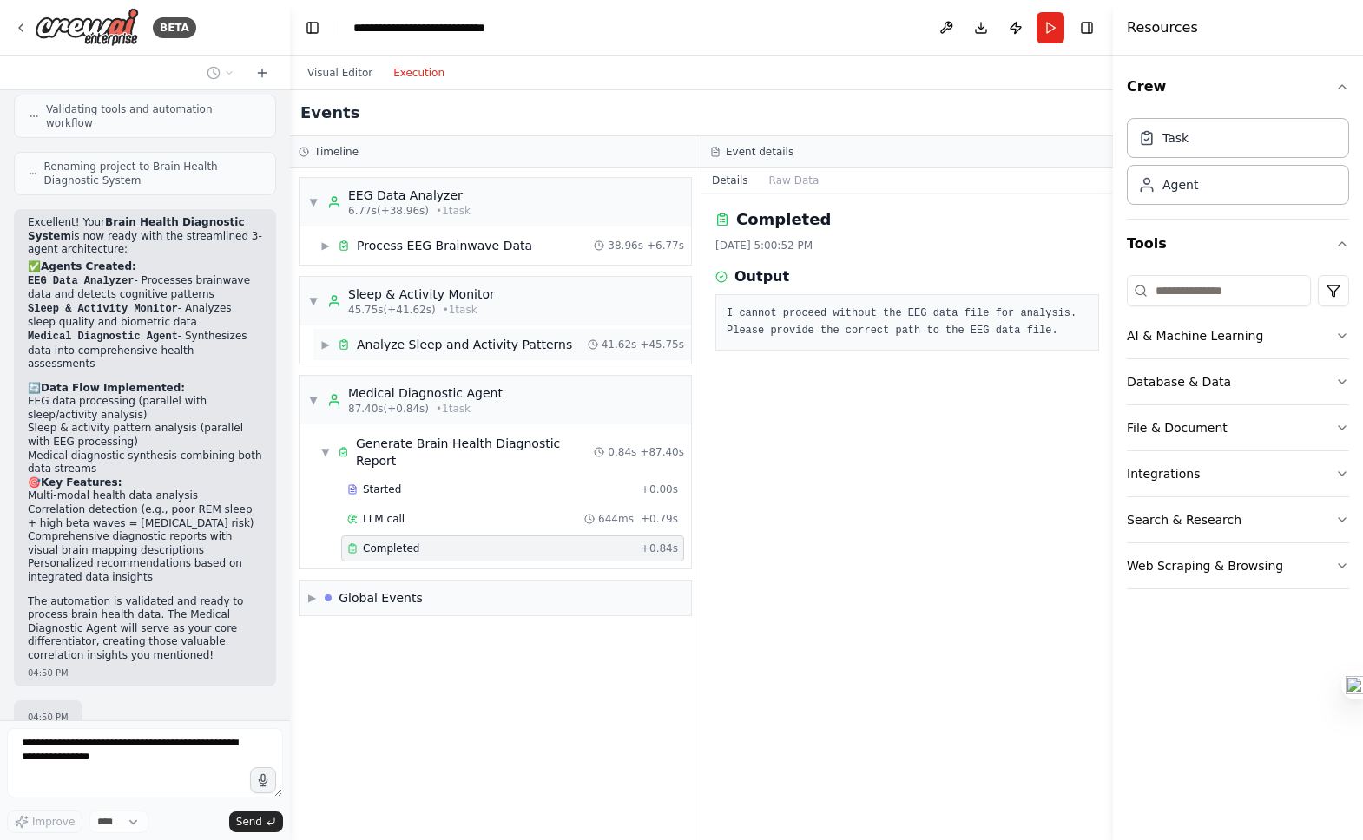
click at [425, 356] on div "▶ Analyze Sleep and Activity Patterns 41.62s + 45.75s" at bounding box center [502, 344] width 378 height 31
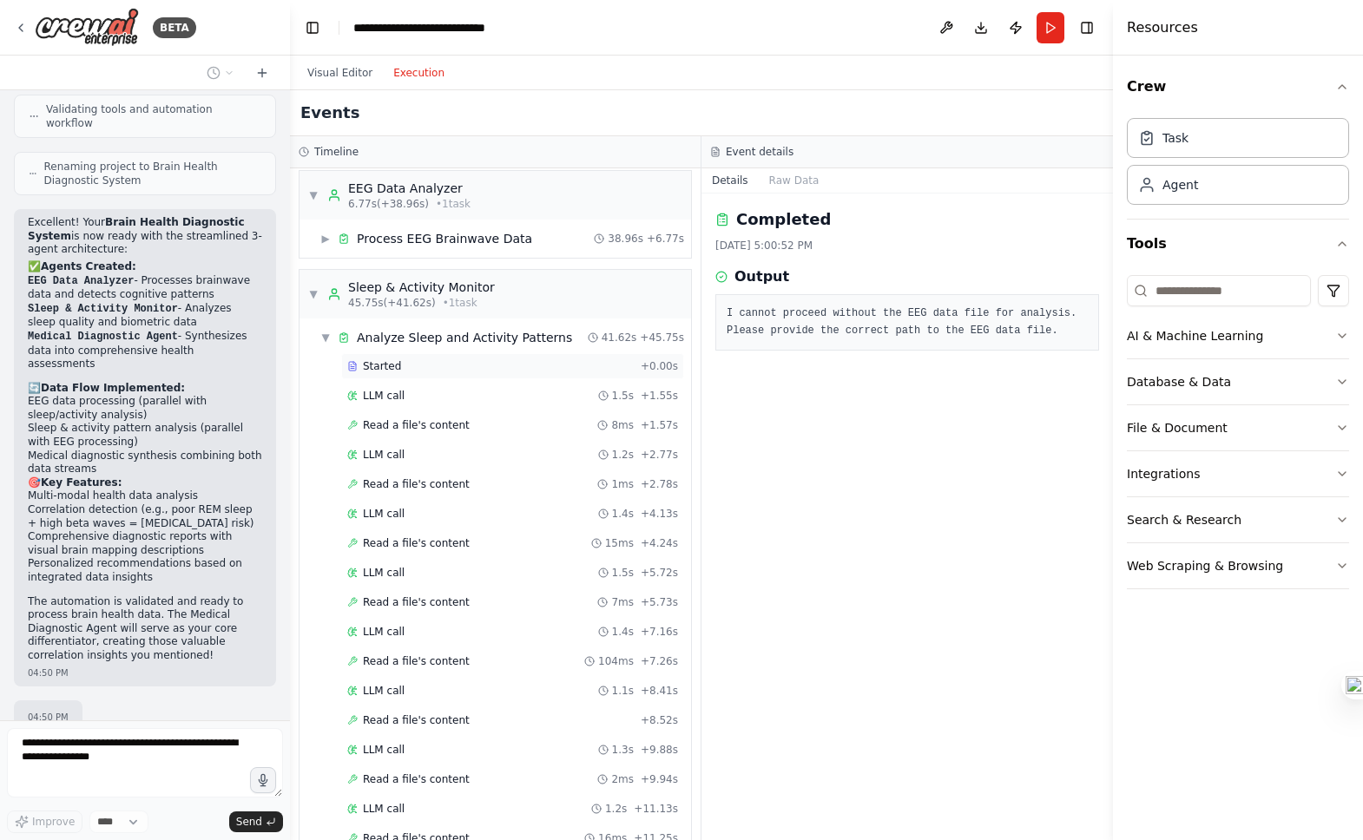
scroll to position [9, 0]
click at [444, 431] on div "Read a file's content 8ms + 1.57s" at bounding box center [512, 424] width 343 height 26
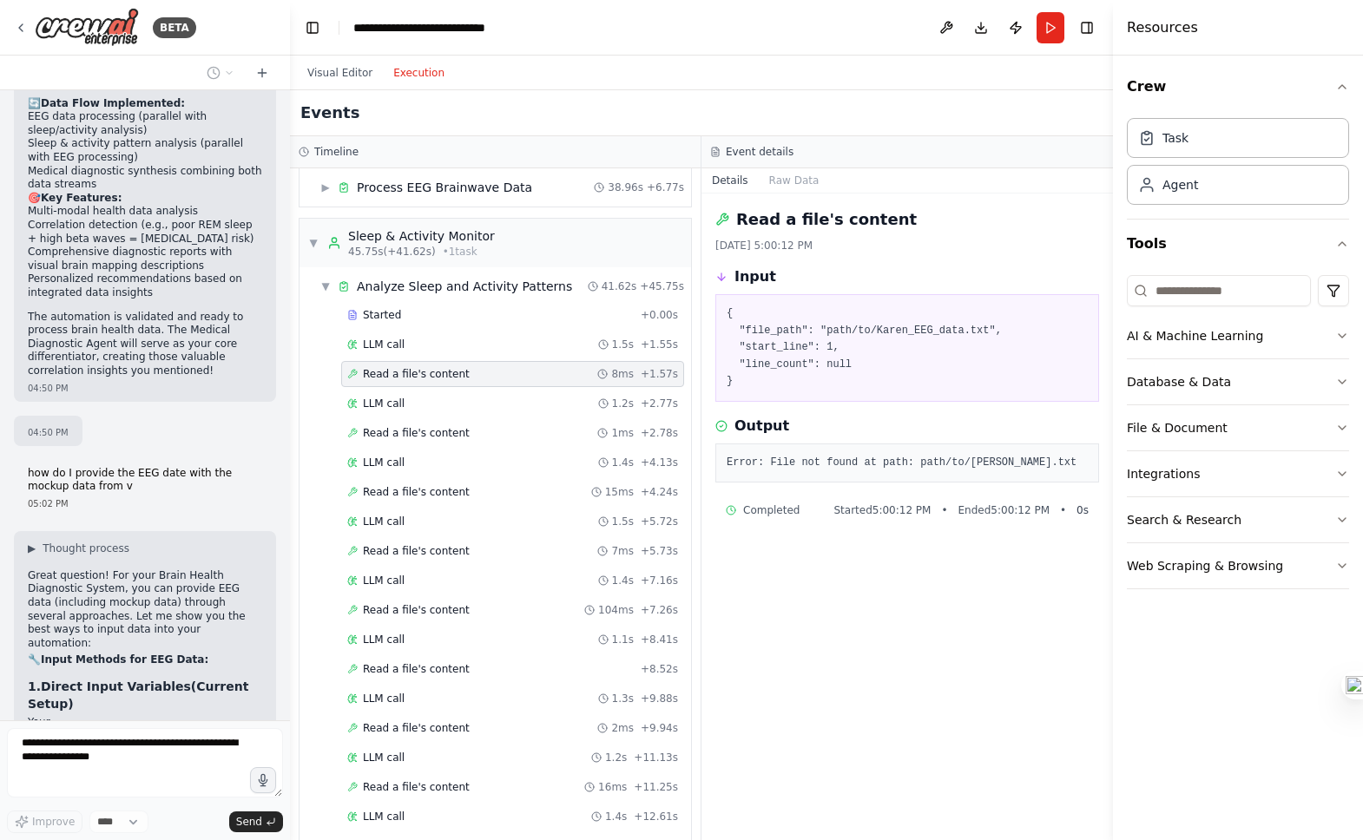
scroll to position [0, 0]
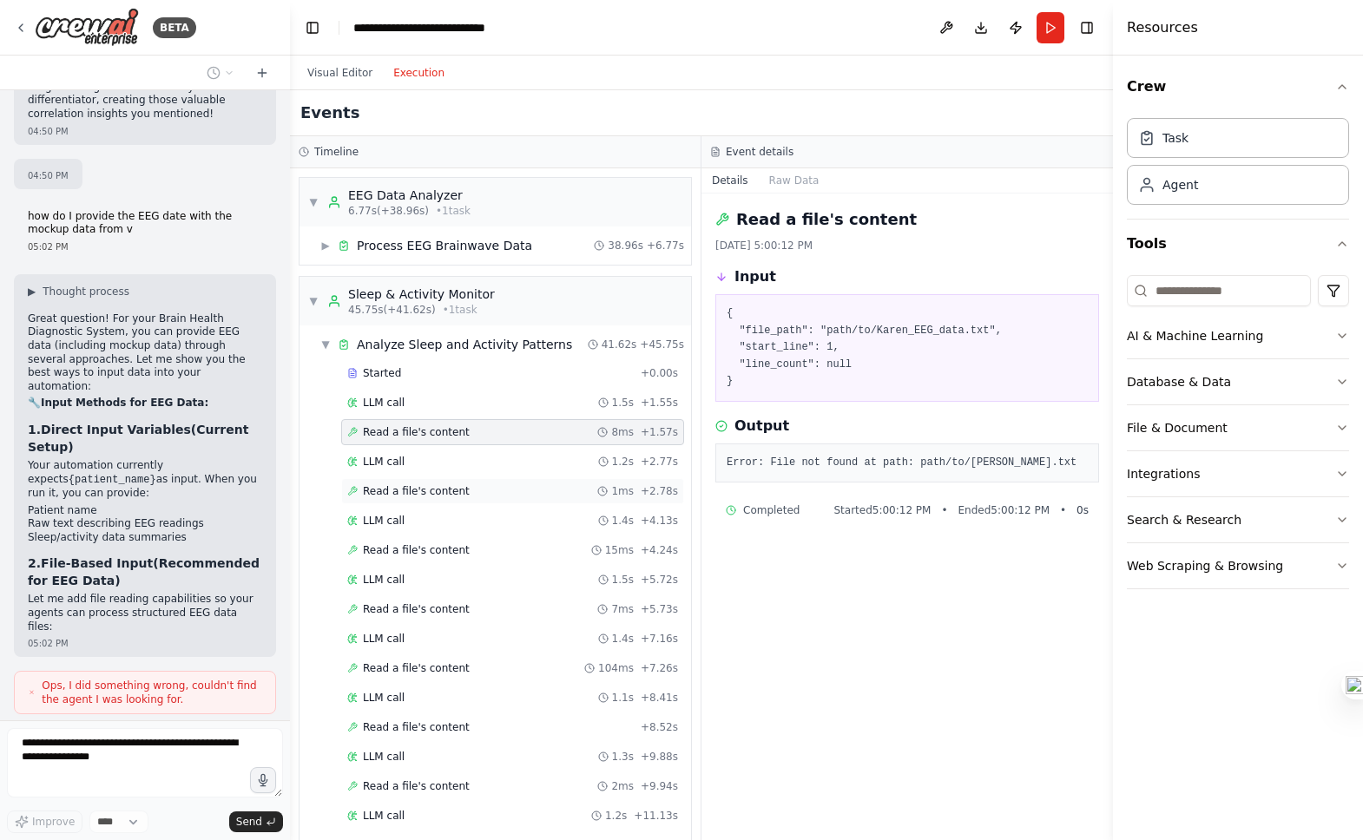
click at [490, 493] on div "Read a file's content 1ms + 2.78s" at bounding box center [512, 491] width 331 height 14
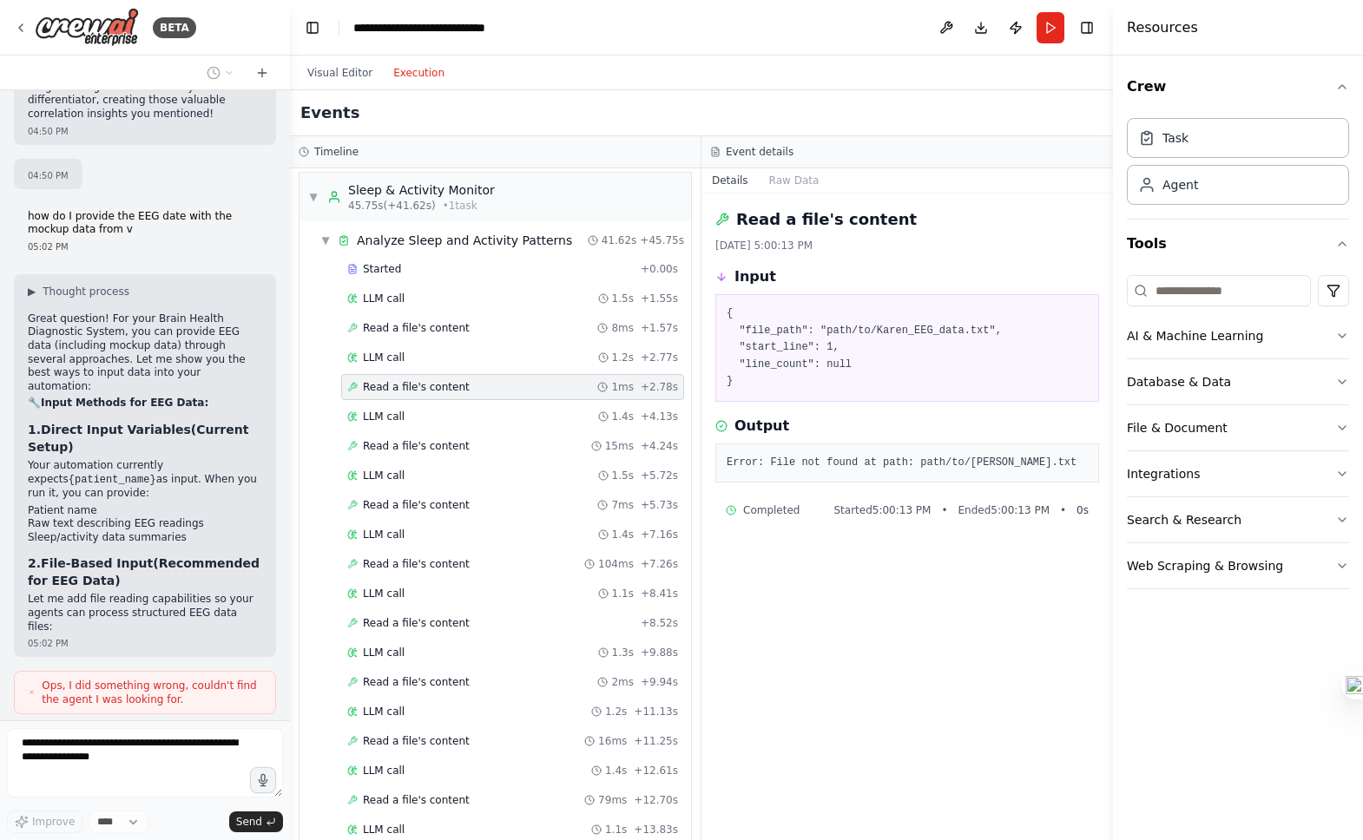
scroll to position [113, 0]
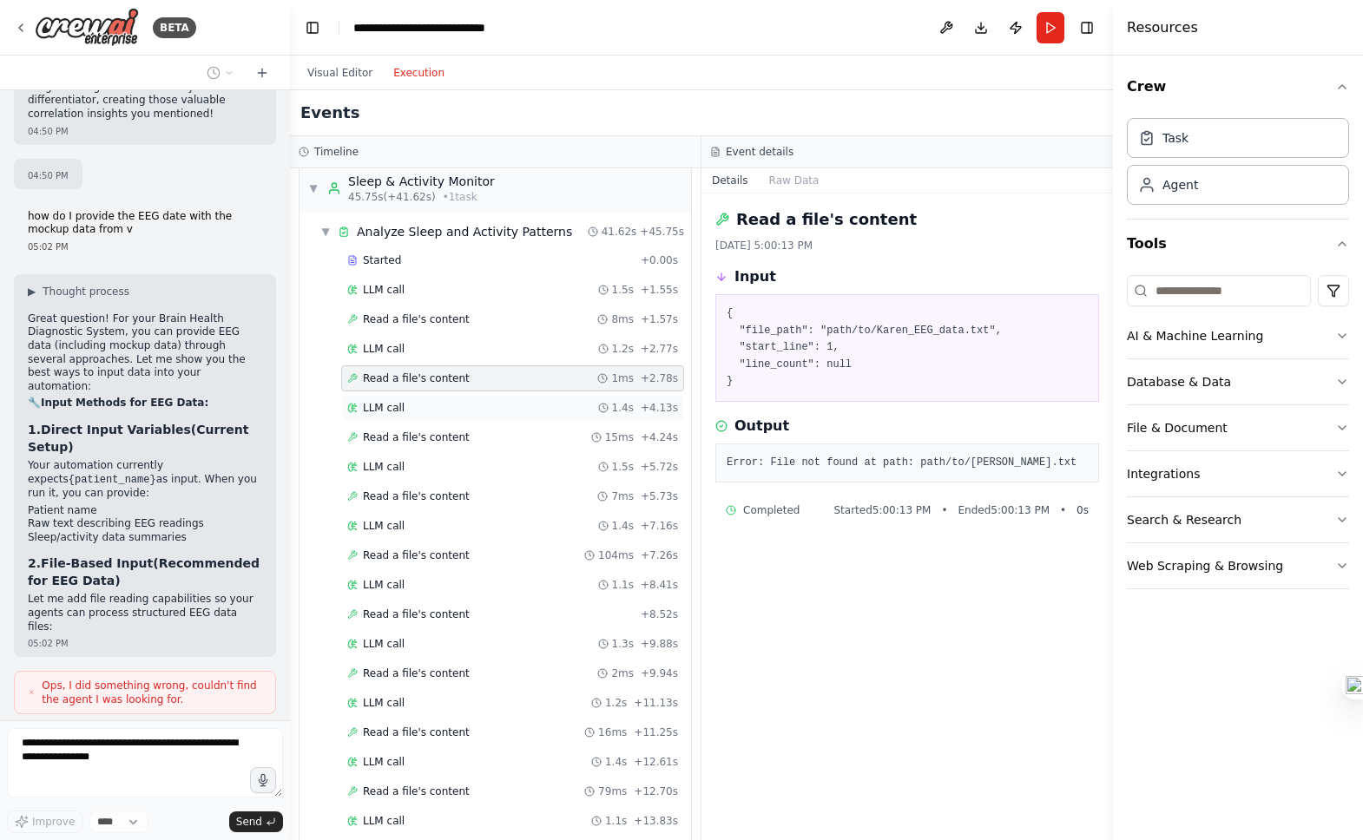
click at [469, 409] on div "LLM call 1.4s + 4.13s" at bounding box center [512, 408] width 331 height 14
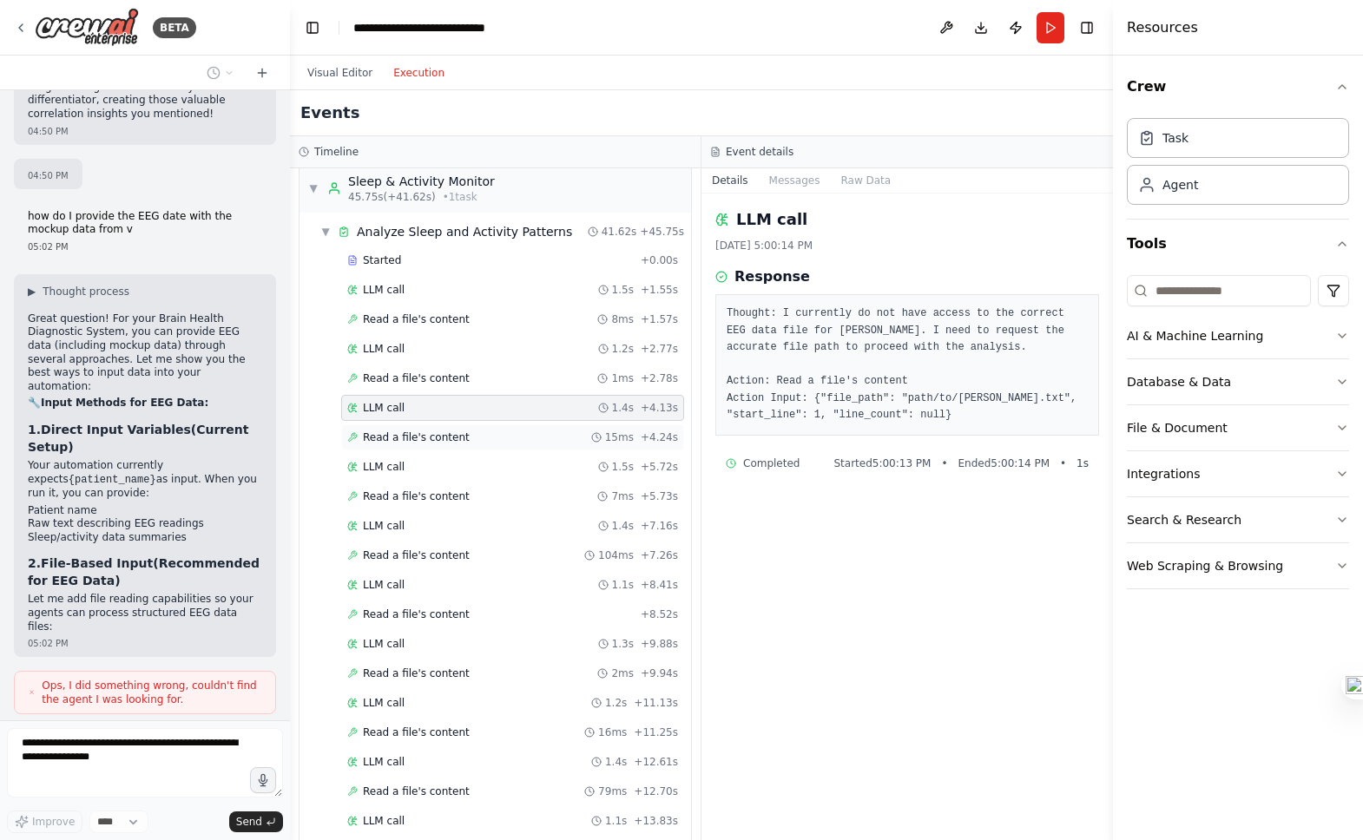
click at [466, 442] on div "Read a file's content 15ms + 4.24s" at bounding box center [512, 438] width 331 height 14
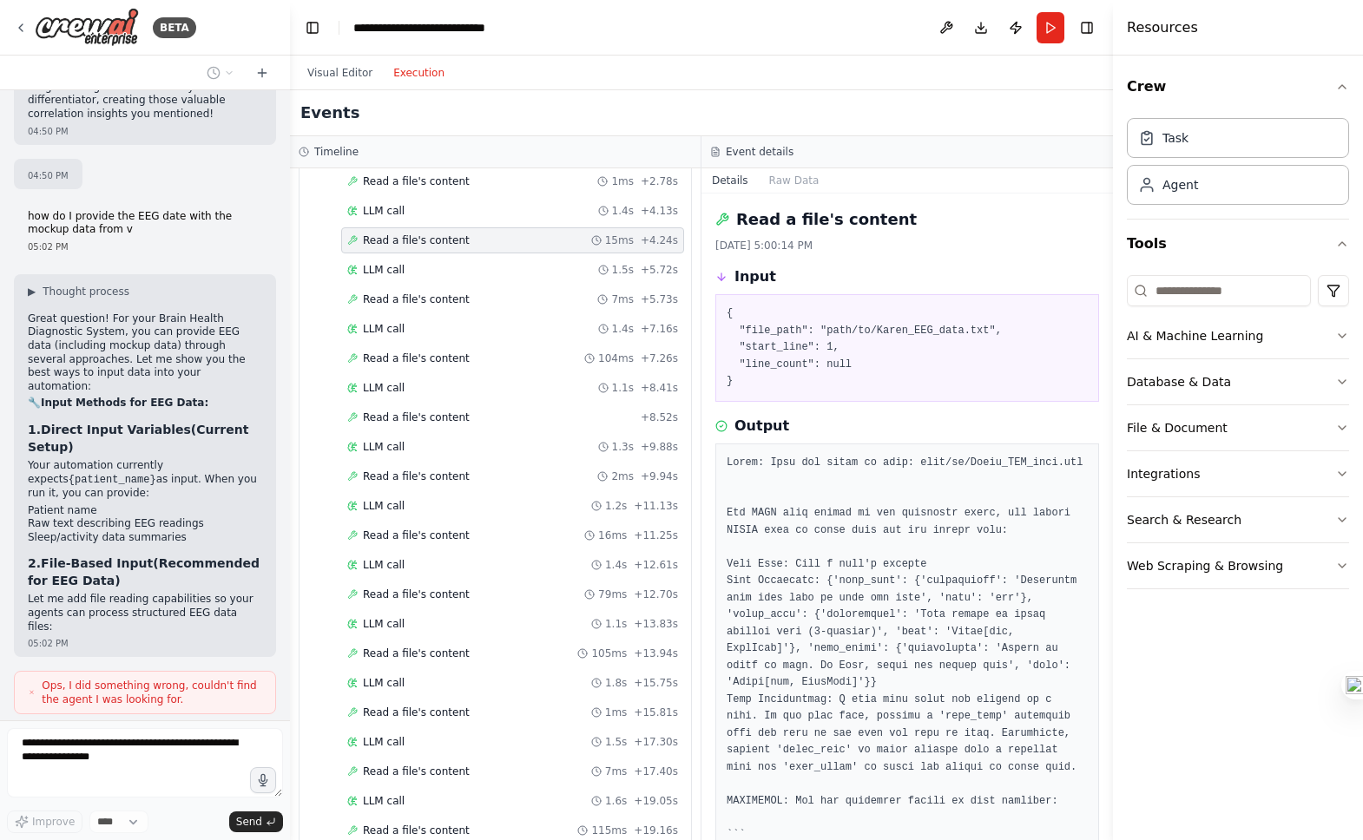
scroll to position [320, 0]
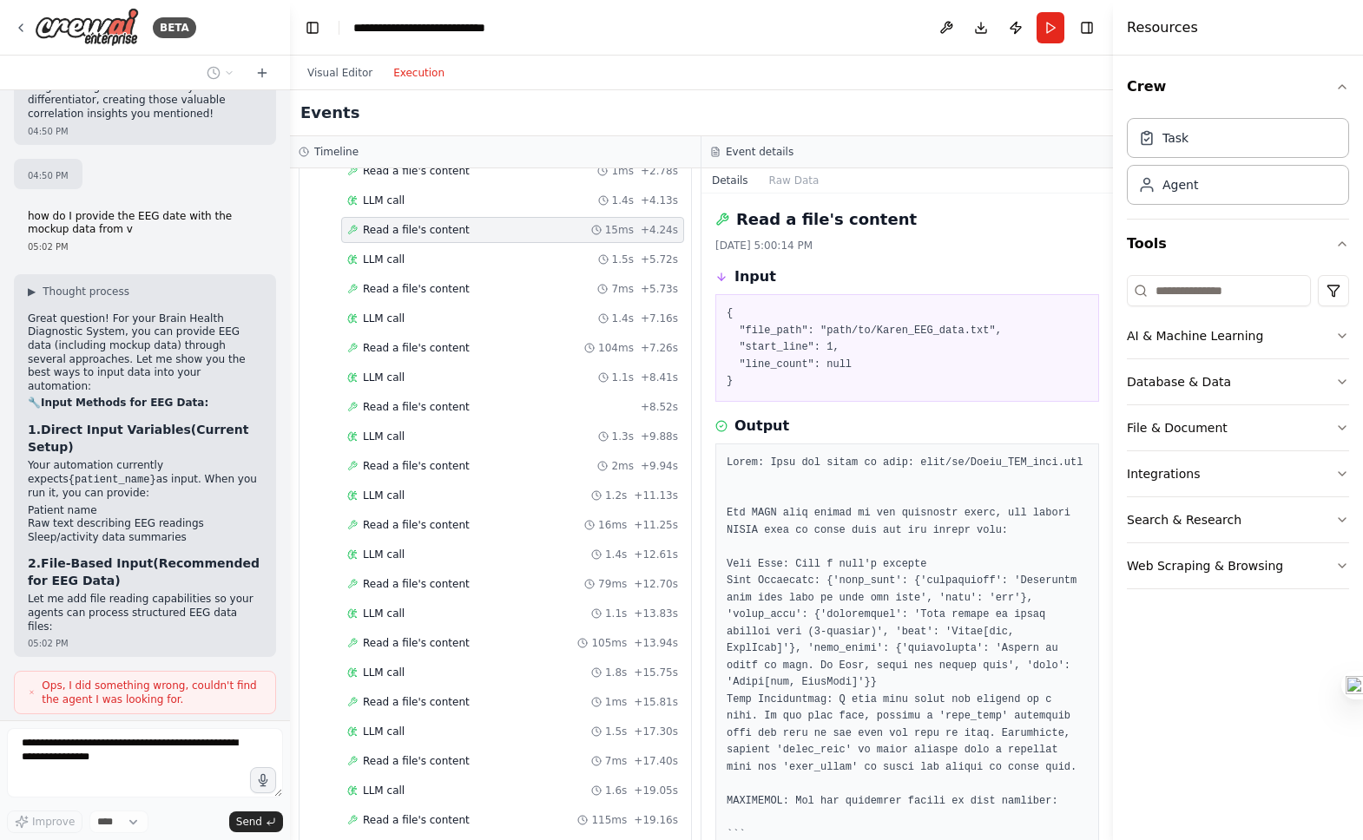
click at [448, 274] on div "Started + 0.00s LLM call 1.5s + 1.55s Read a file's content 8ms + 1.57s LLM cal…" at bounding box center [502, 822] width 378 height 1565
click at [448, 299] on div "Read a file's content 7ms + 5.73s" at bounding box center [512, 289] width 343 height 26
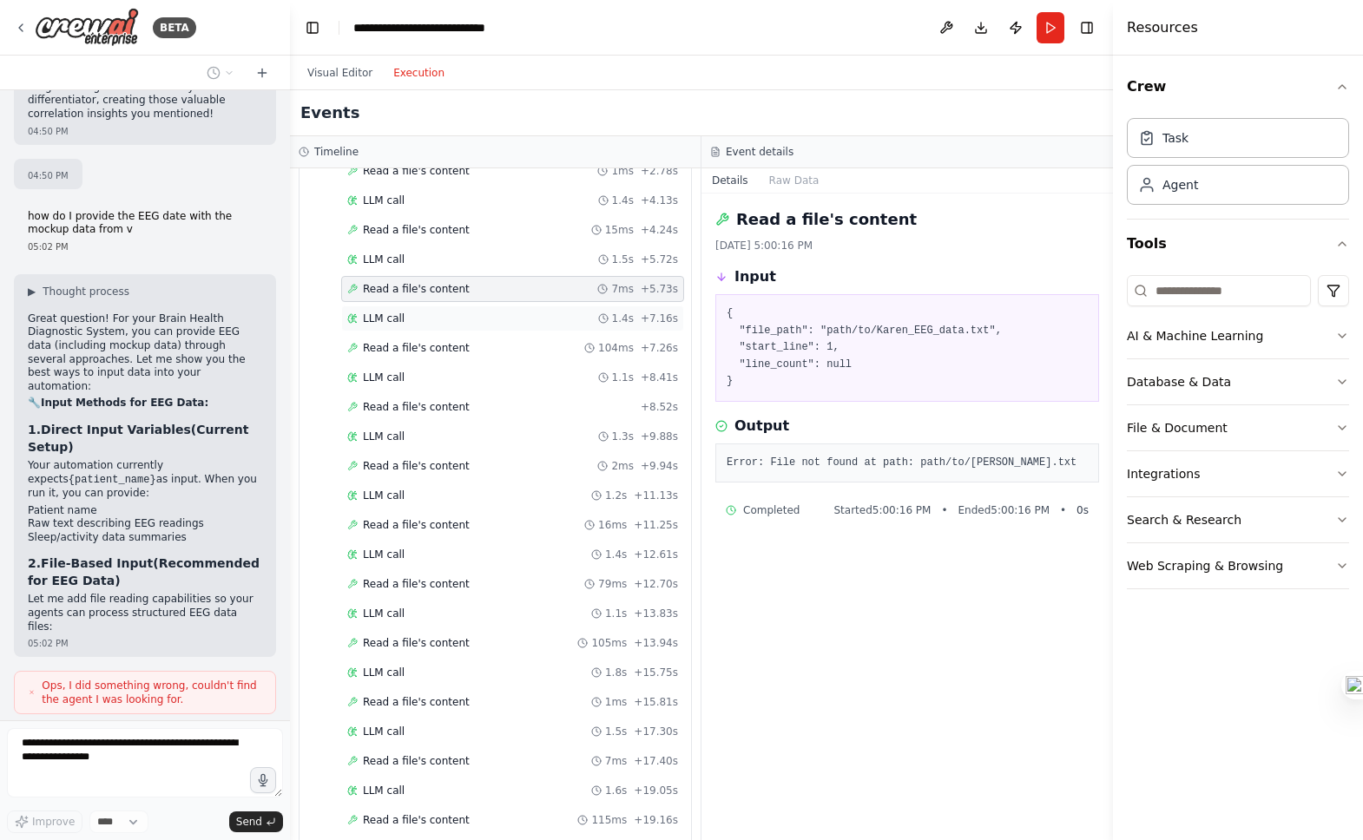
click at [440, 318] on div "LLM call 1.4s + 7.16s" at bounding box center [512, 319] width 331 height 14
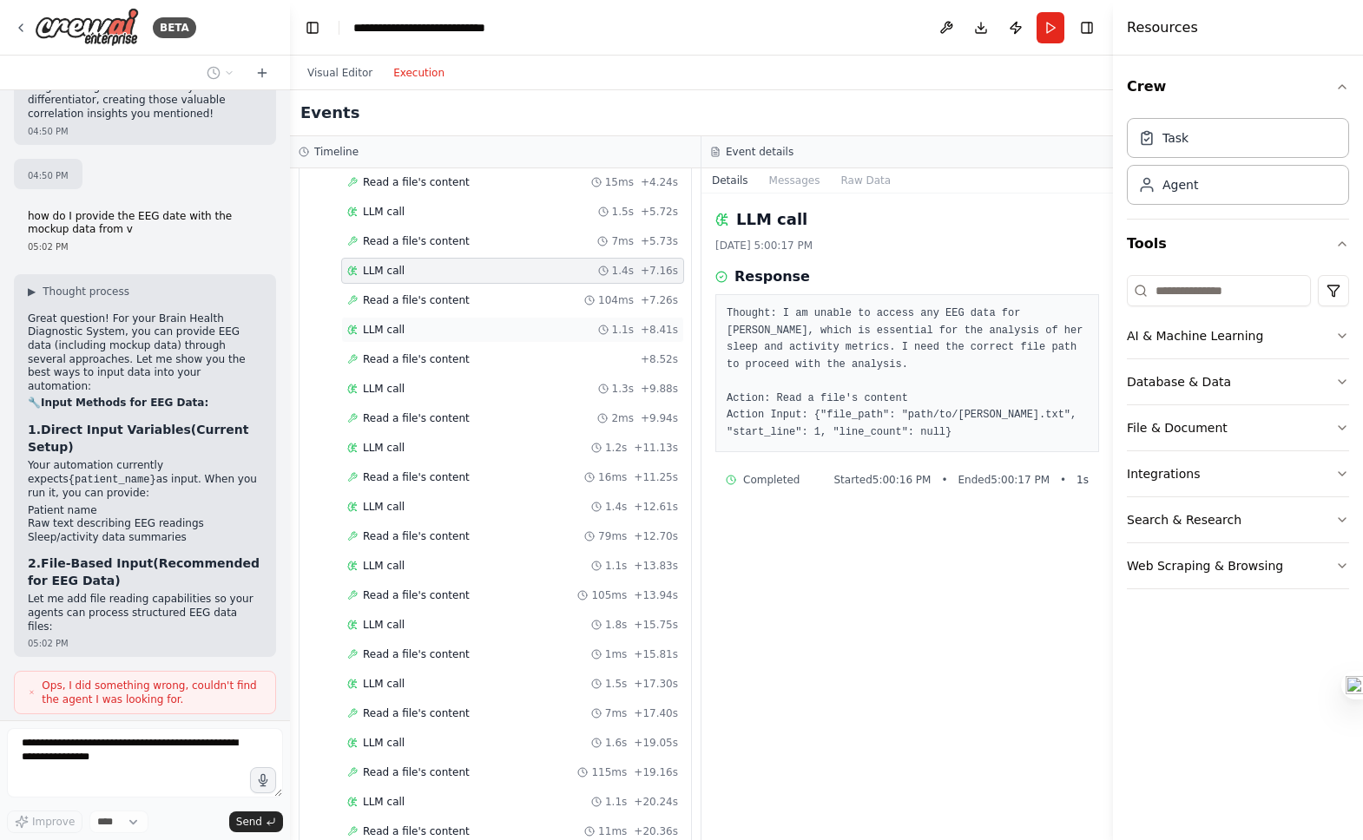
scroll to position [404, 0]
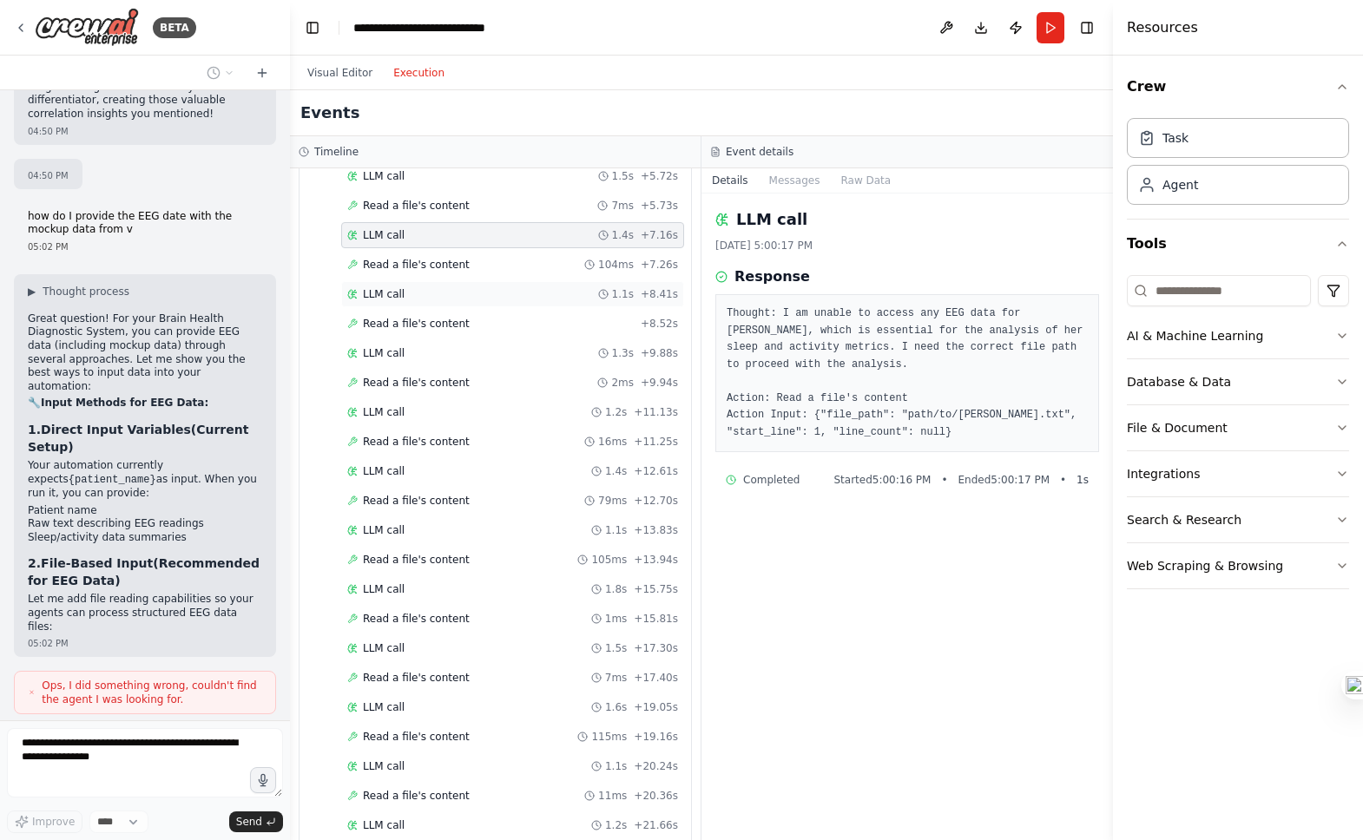
click at [460, 378] on span "Read a file's content" at bounding box center [416, 383] width 107 height 14
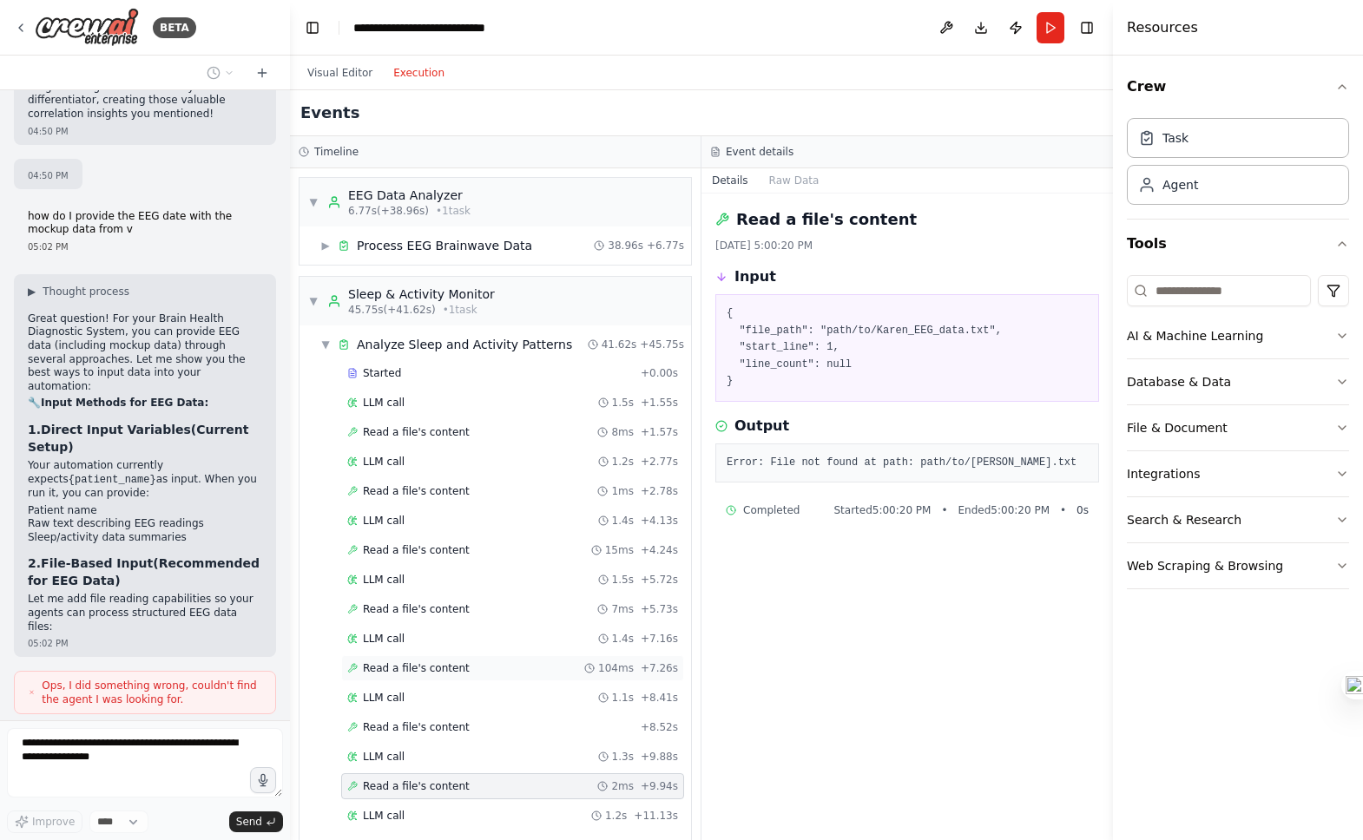
scroll to position [7, 0]
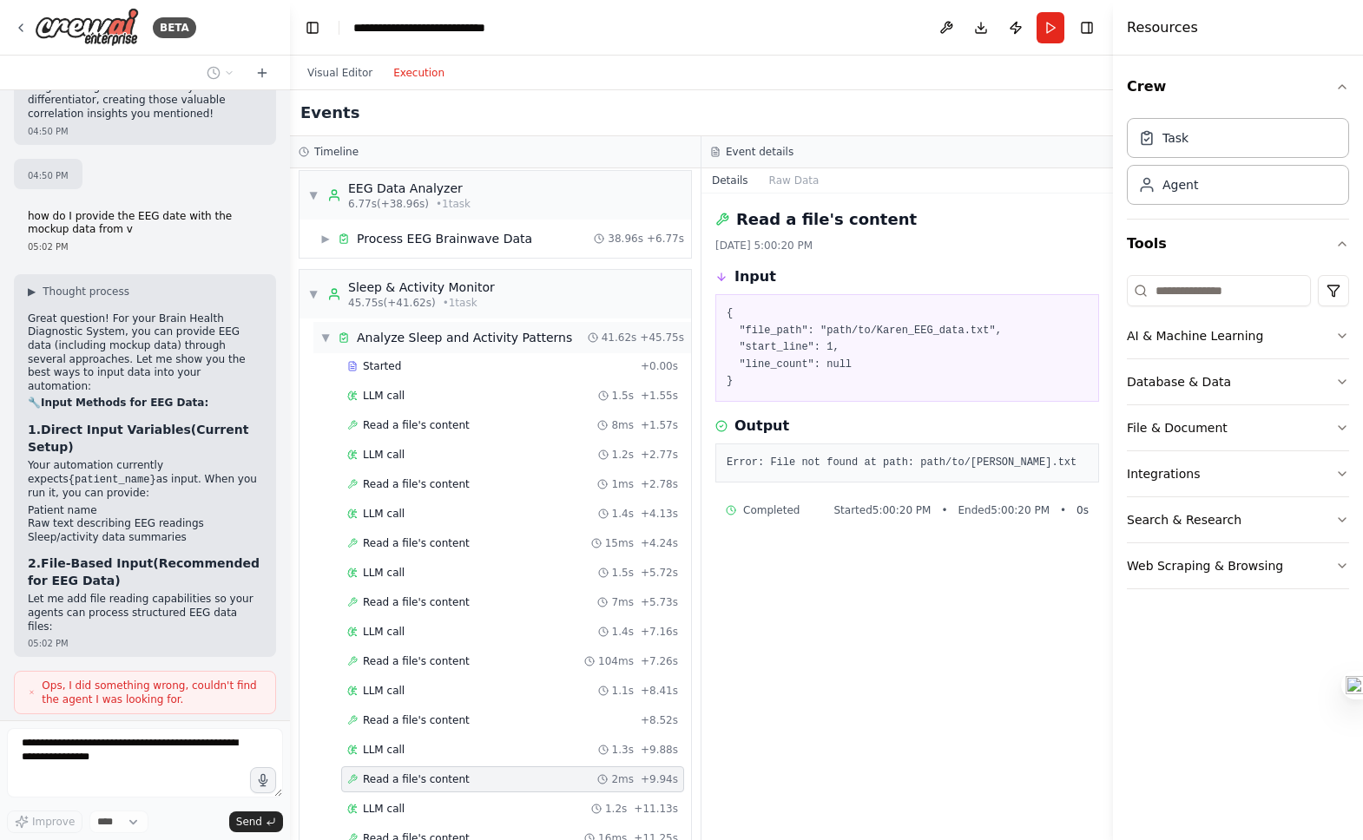
click at [325, 337] on span "▼" at bounding box center [325, 338] width 10 height 14
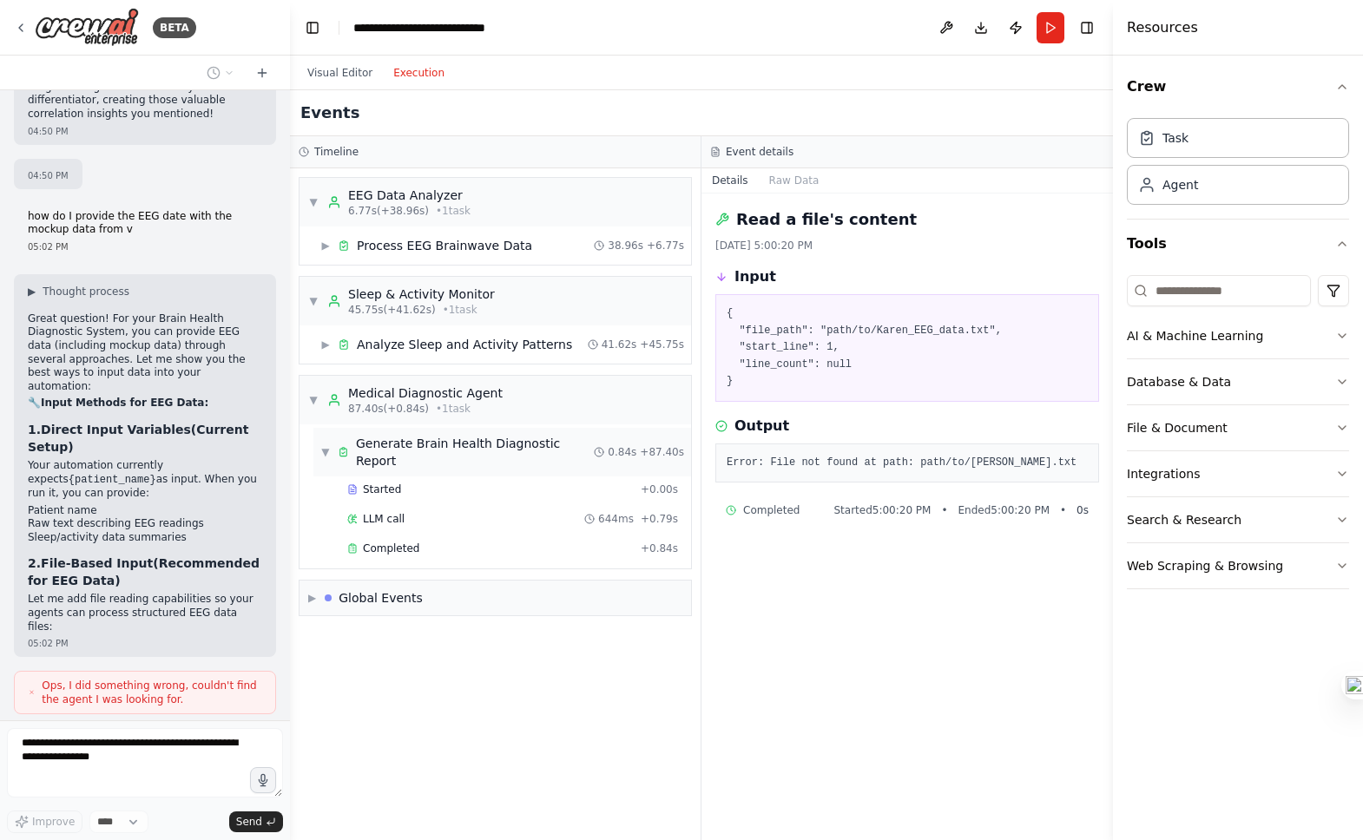
click at [446, 451] on div "Generate Brain Health Diagnostic Report" at bounding box center [475, 452] width 238 height 35
click at [417, 506] on div "LLM call 644ms + 0.79s" at bounding box center [512, 519] width 343 height 26
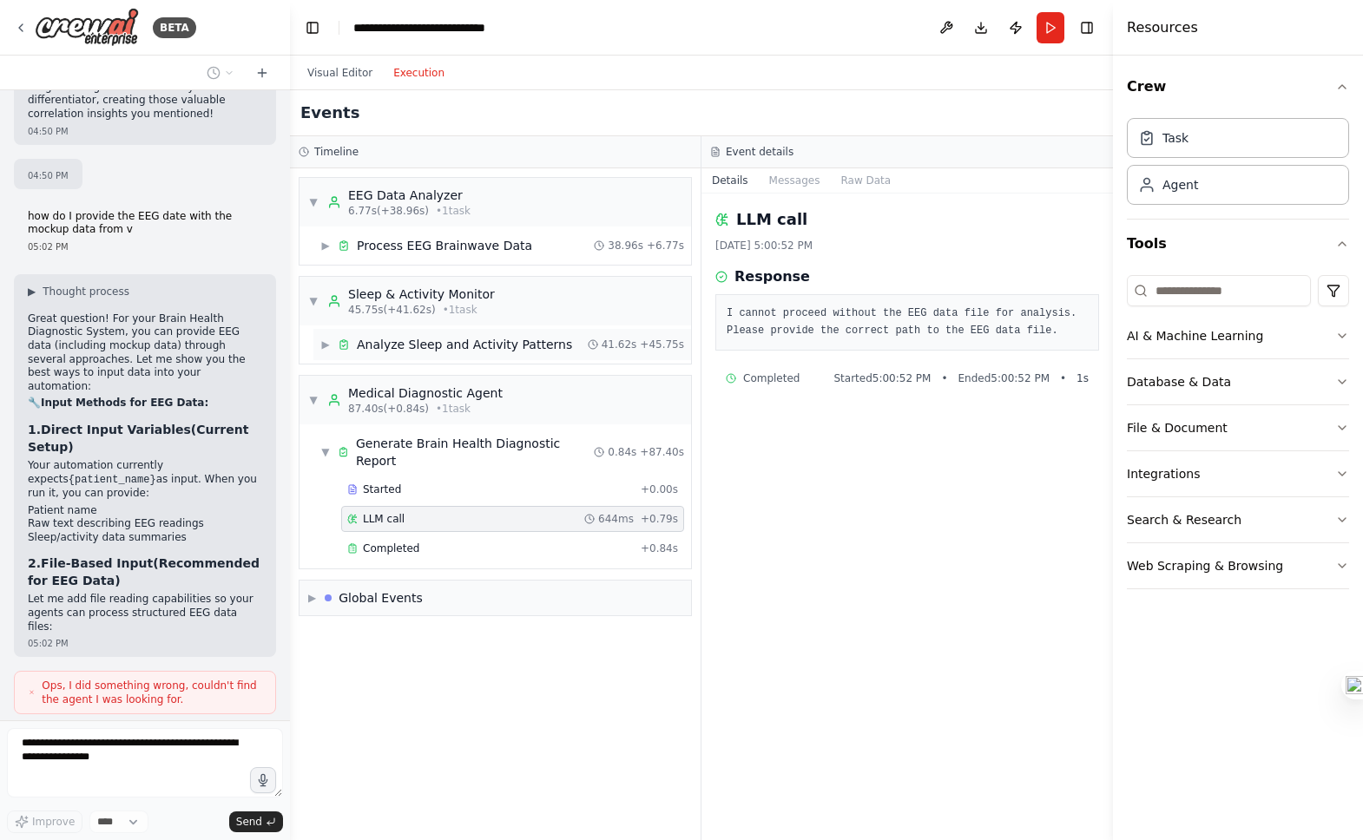
click at [322, 347] on span "▶" at bounding box center [325, 345] width 10 height 14
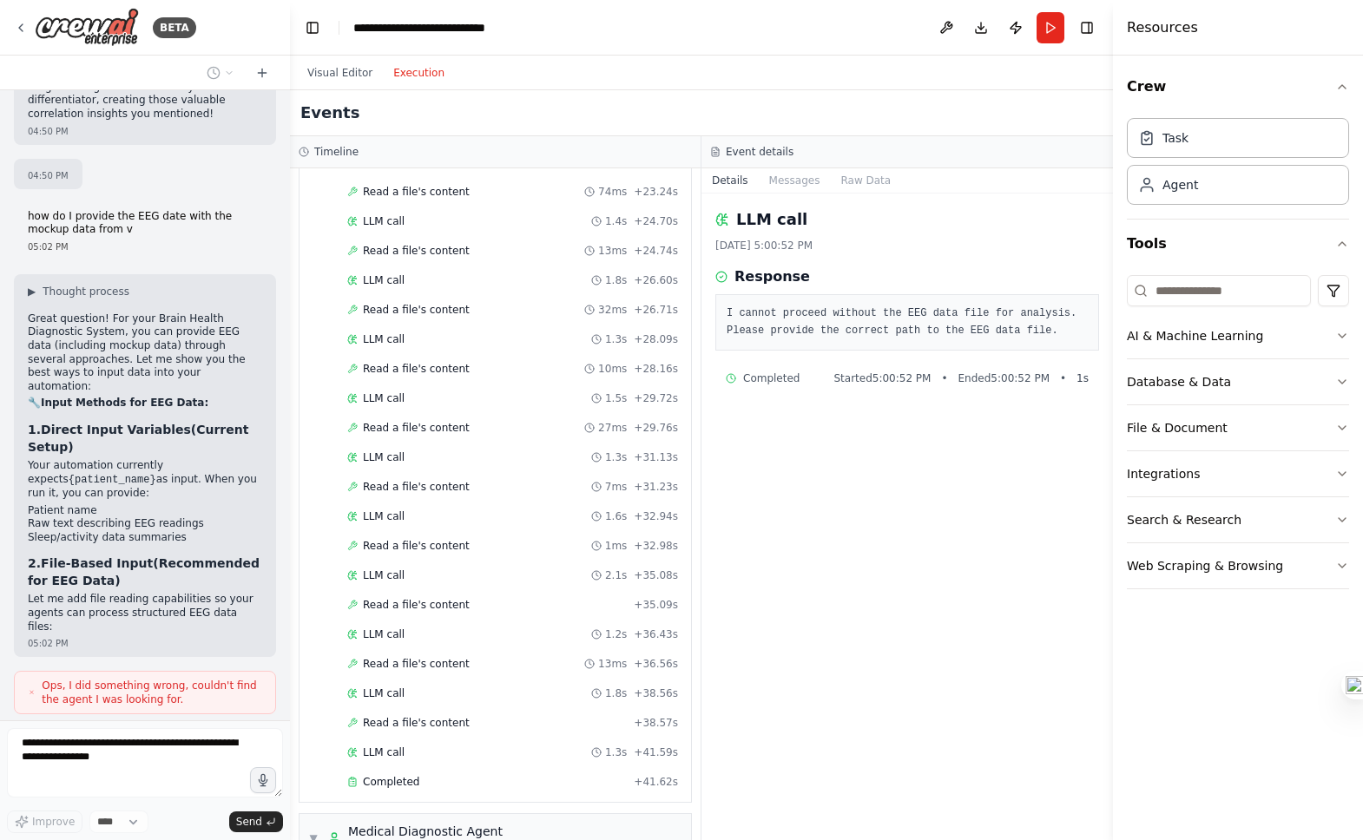
scroll to position [1342, 0]
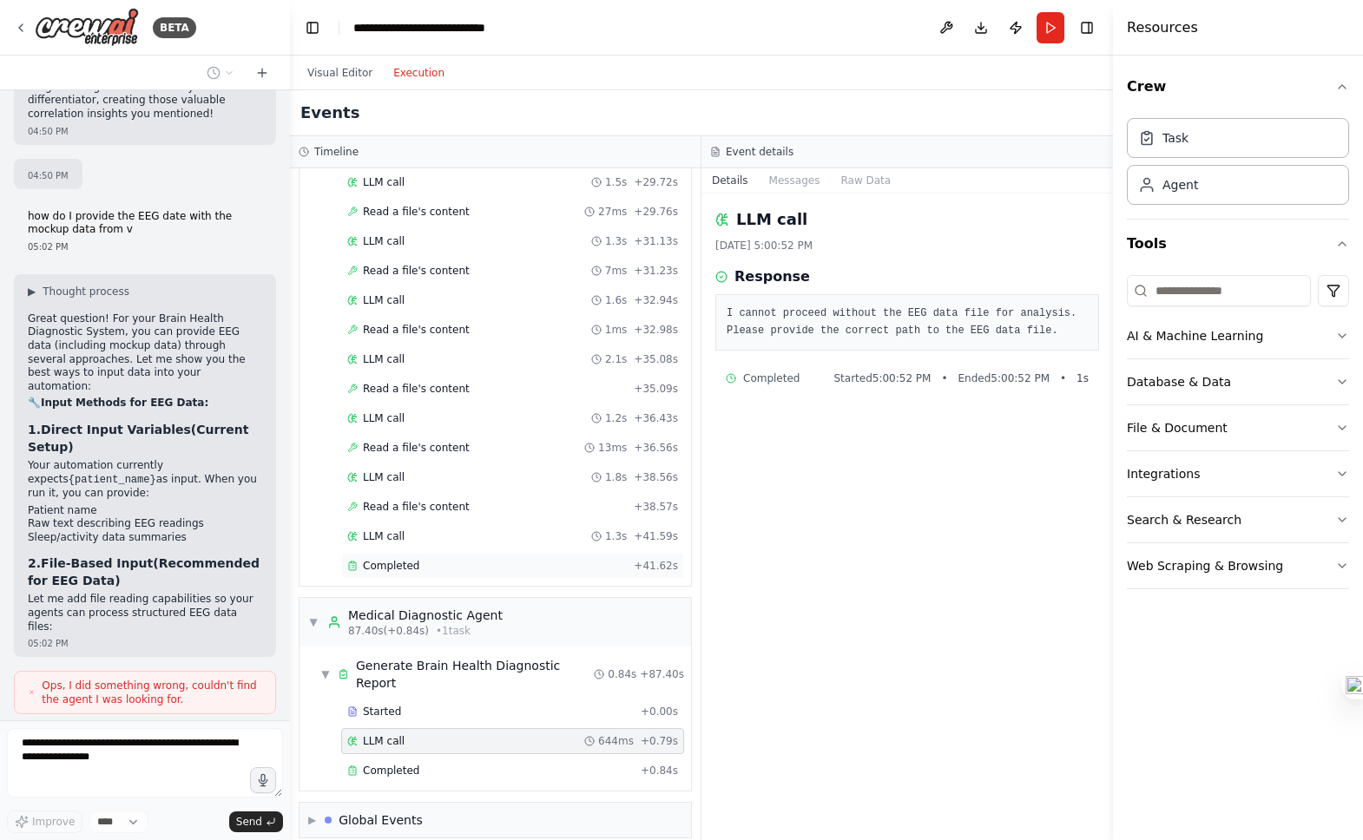
click at [458, 561] on div "Completed" at bounding box center [487, 566] width 280 height 14
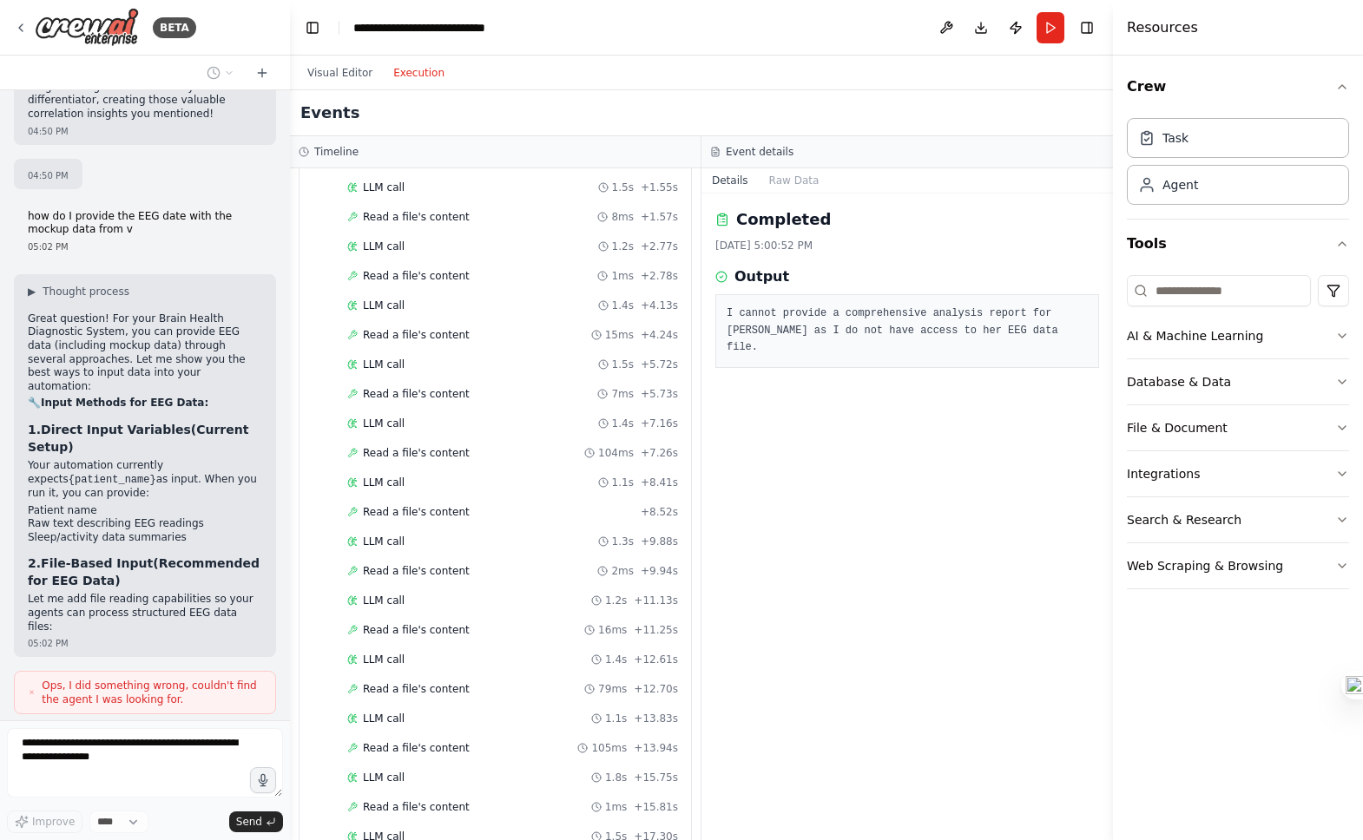
scroll to position [0, 0]
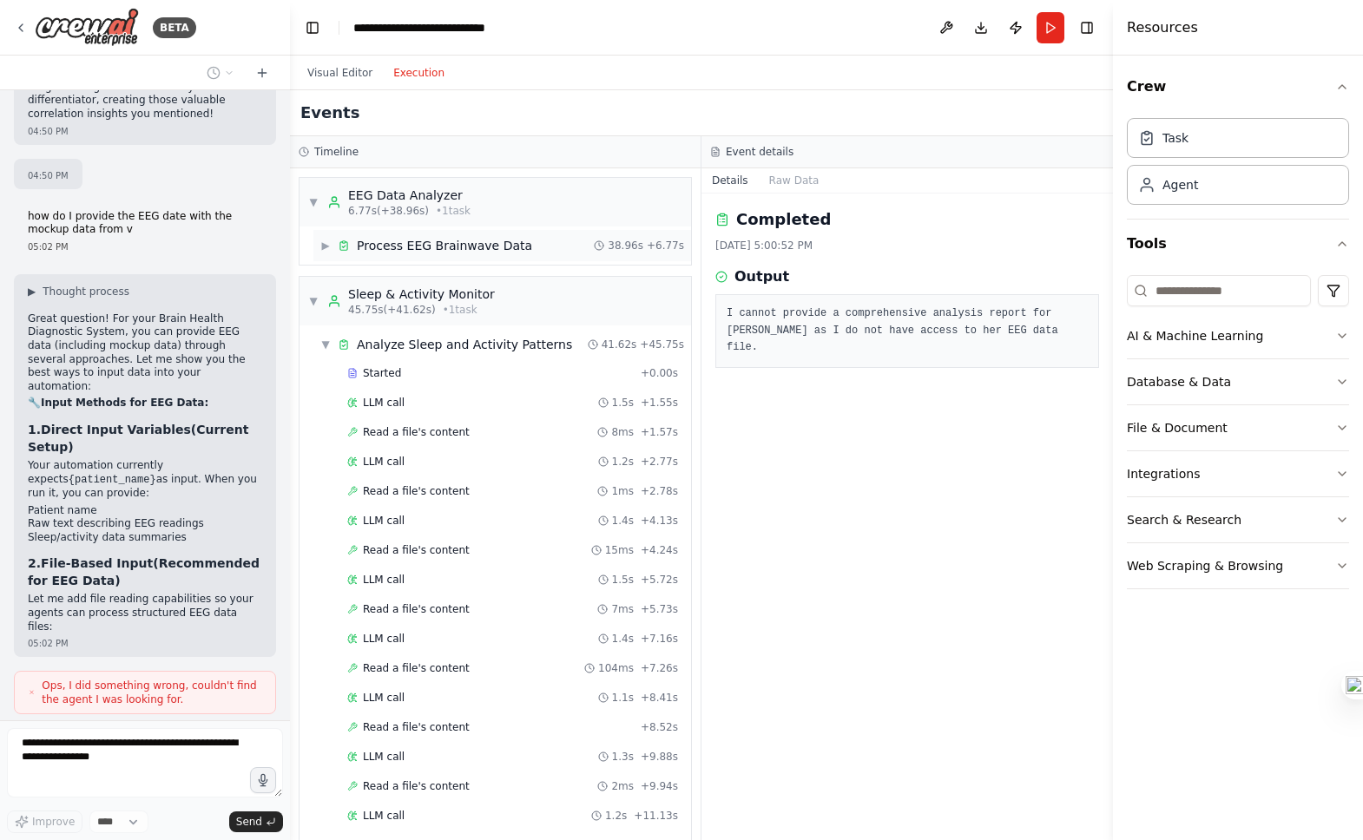
click at [373, 243] on div "Process EEG Brainwave Data" at bounding box center [444, 245] width 175 height 17
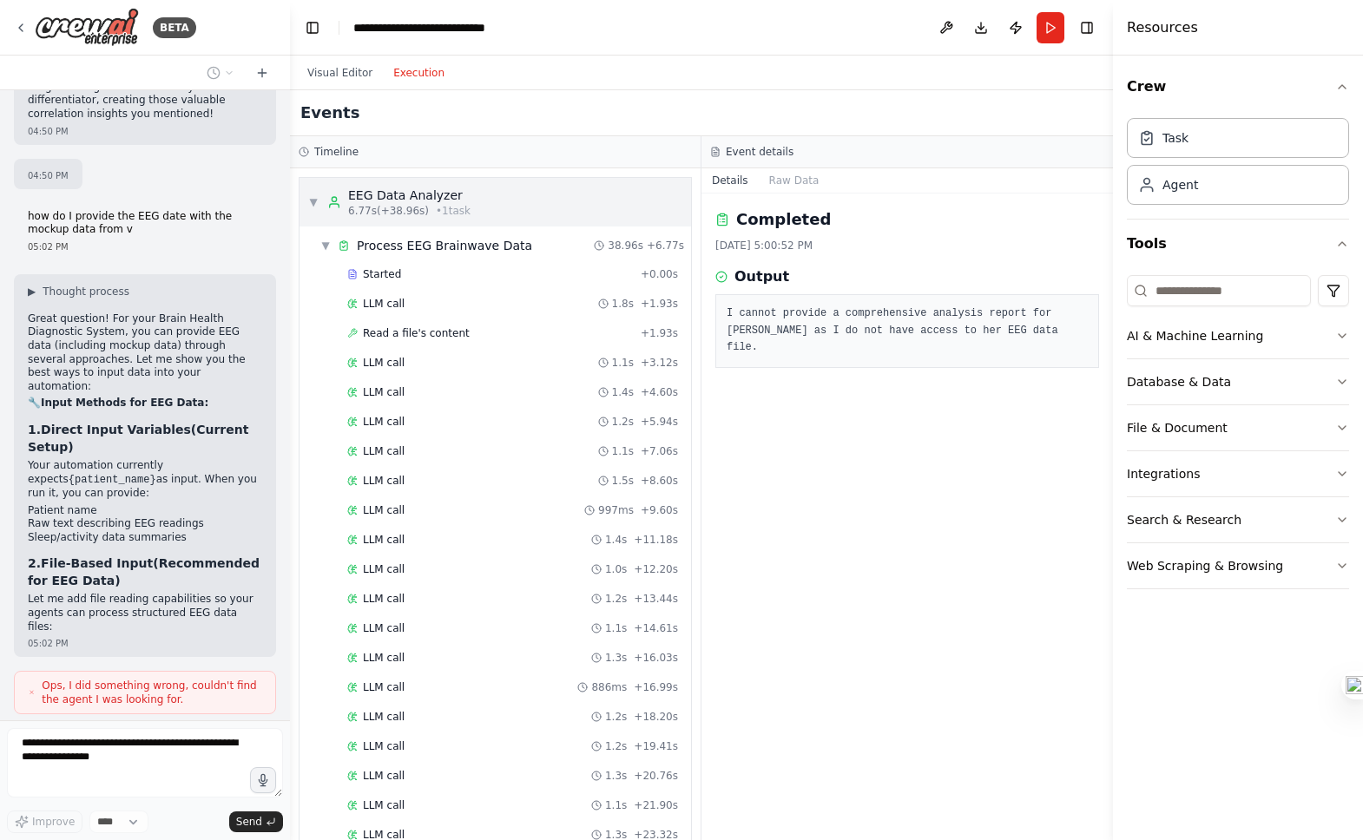
click at [421, 207] on span "6.77s (+38.96s)" at bounding box center [388, 211] width 81 height 14
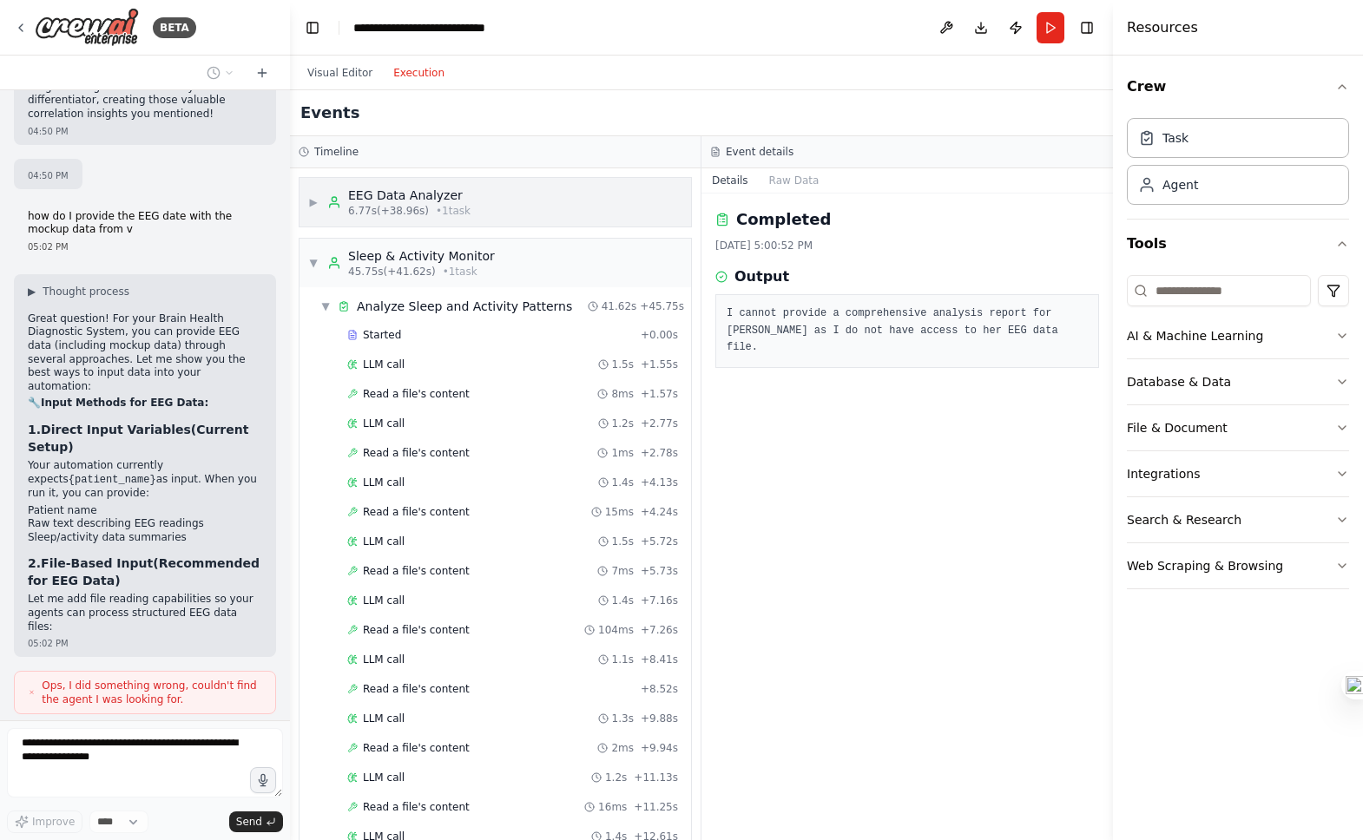
click at [421, 207] on span "6.77s (+38.96s)" at bounding box center [388, 211] width 81 height 14
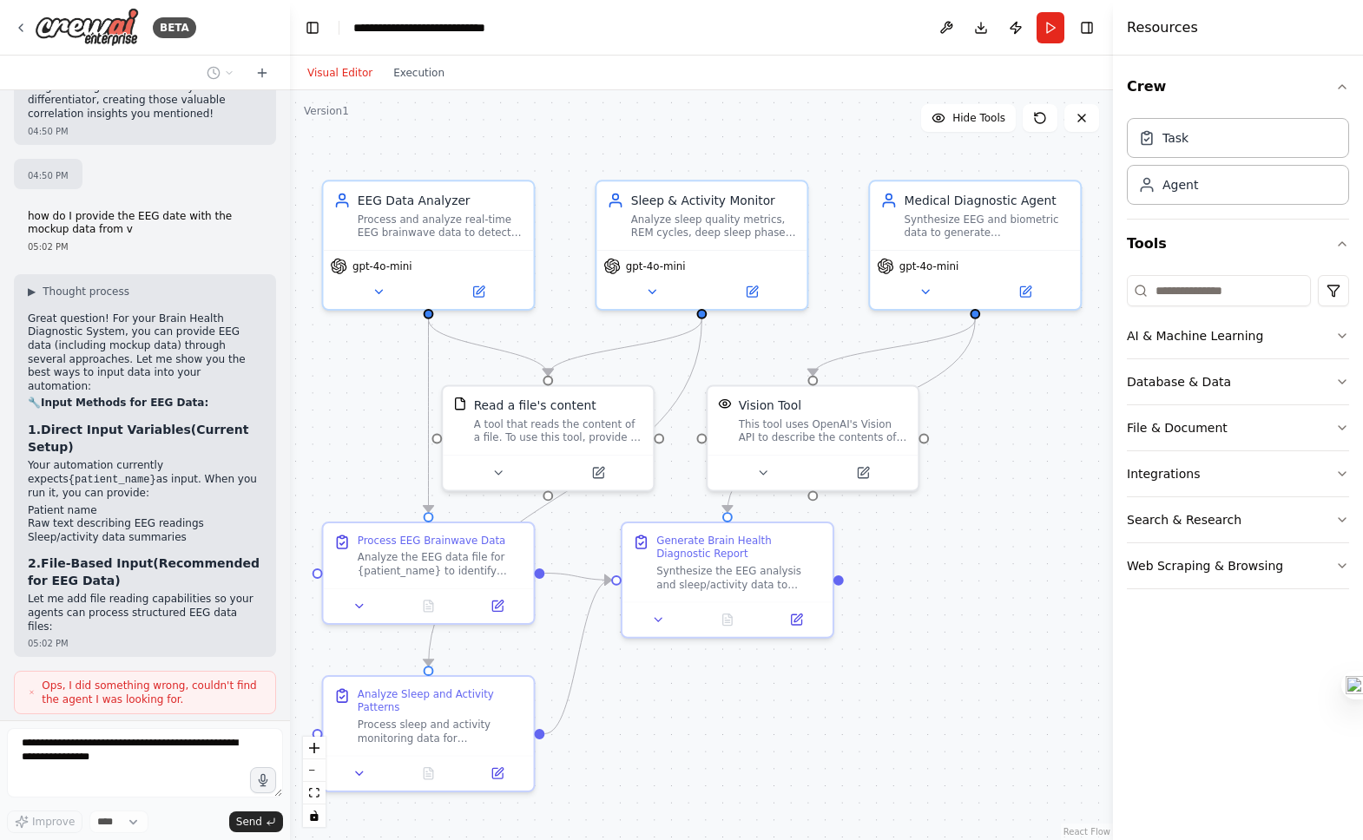
click at [337, 69] on button "Visual Editor" at bounding box center [340, 73] width 86 height 21
click at [482, 299] on div "gpt-4o-mini" at bounding box center [428, 276] width 210 height 59
click at [479, 292] on icon at bounding box center [478, 288] width 10 height 10
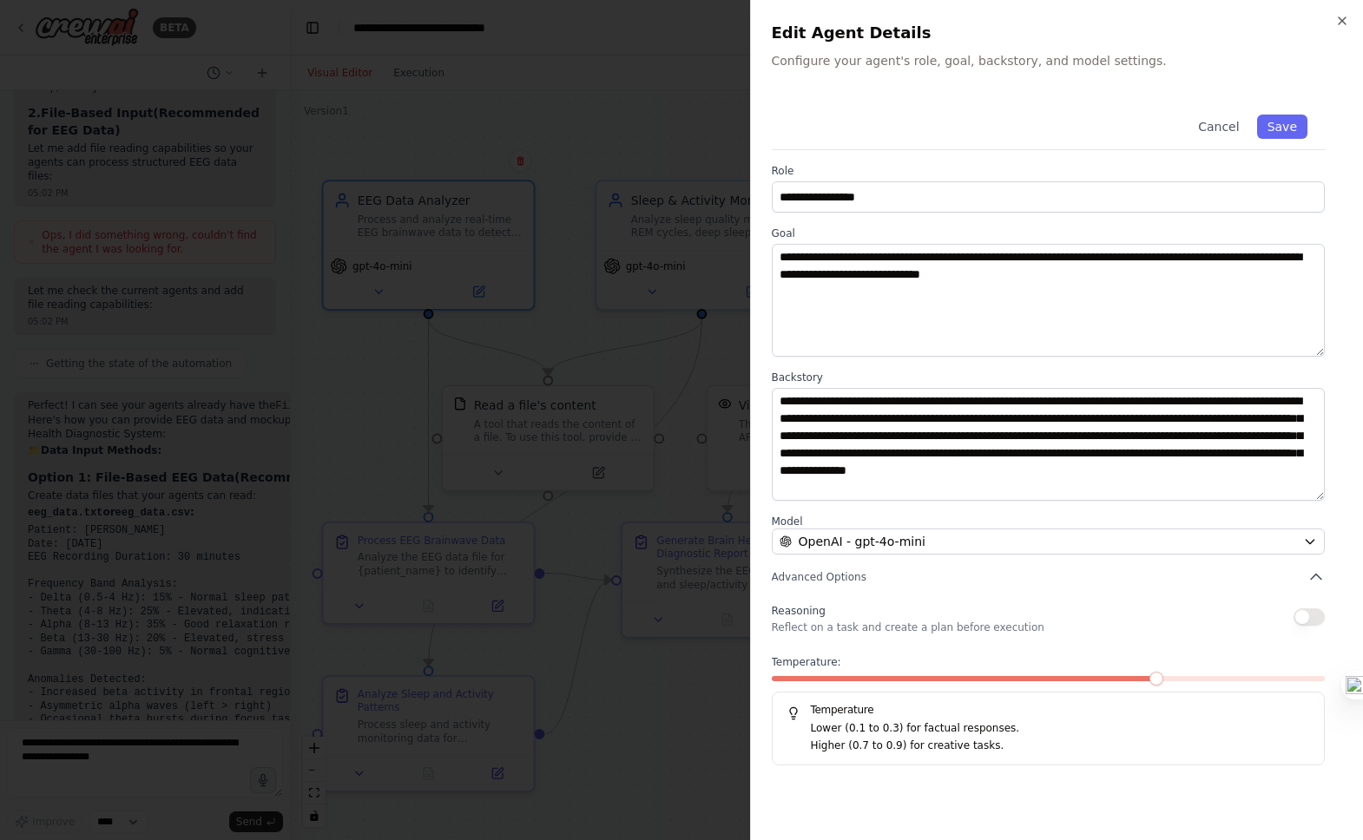
click at [670, 416] on div at bounding box center [681, 420] width 1363 height 840
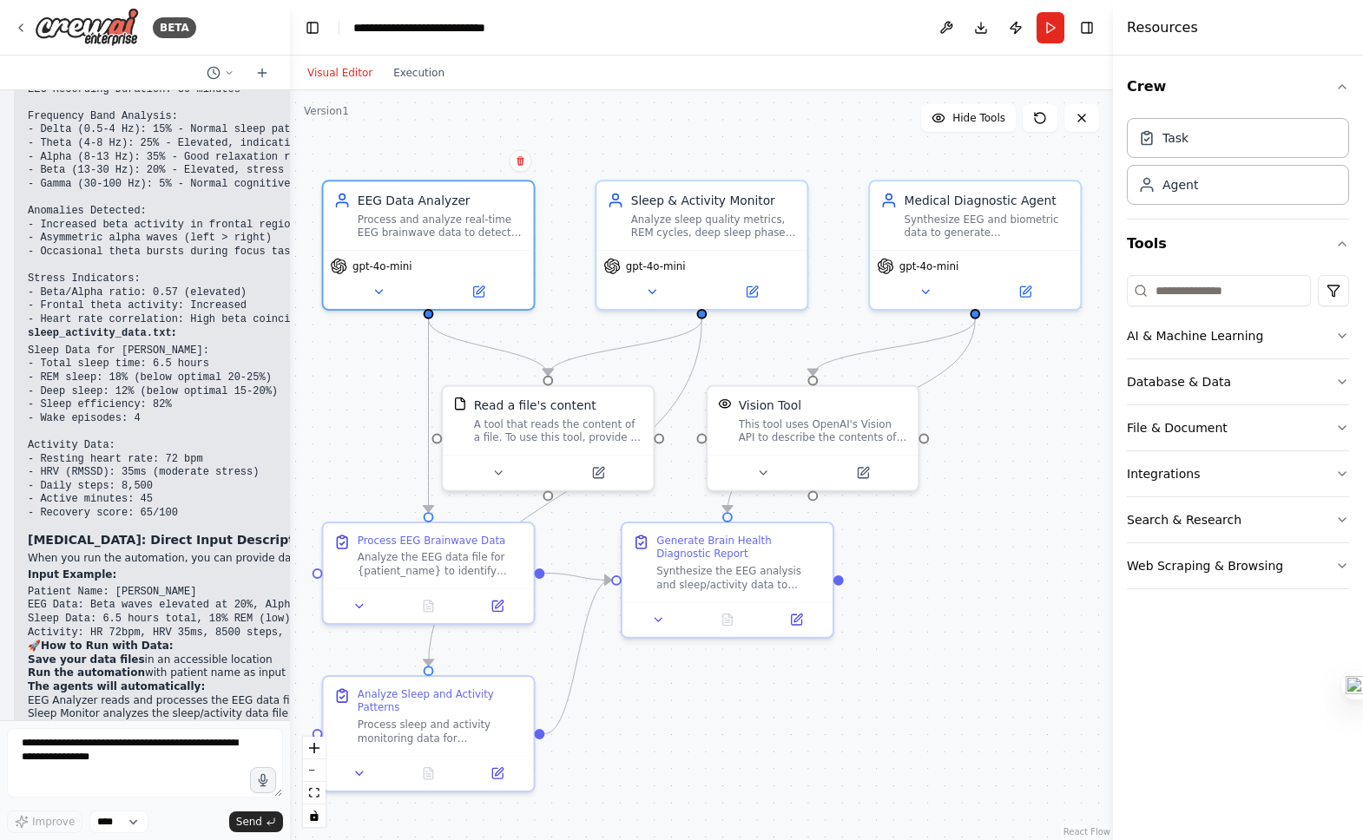
scroll to position [3546, 0]
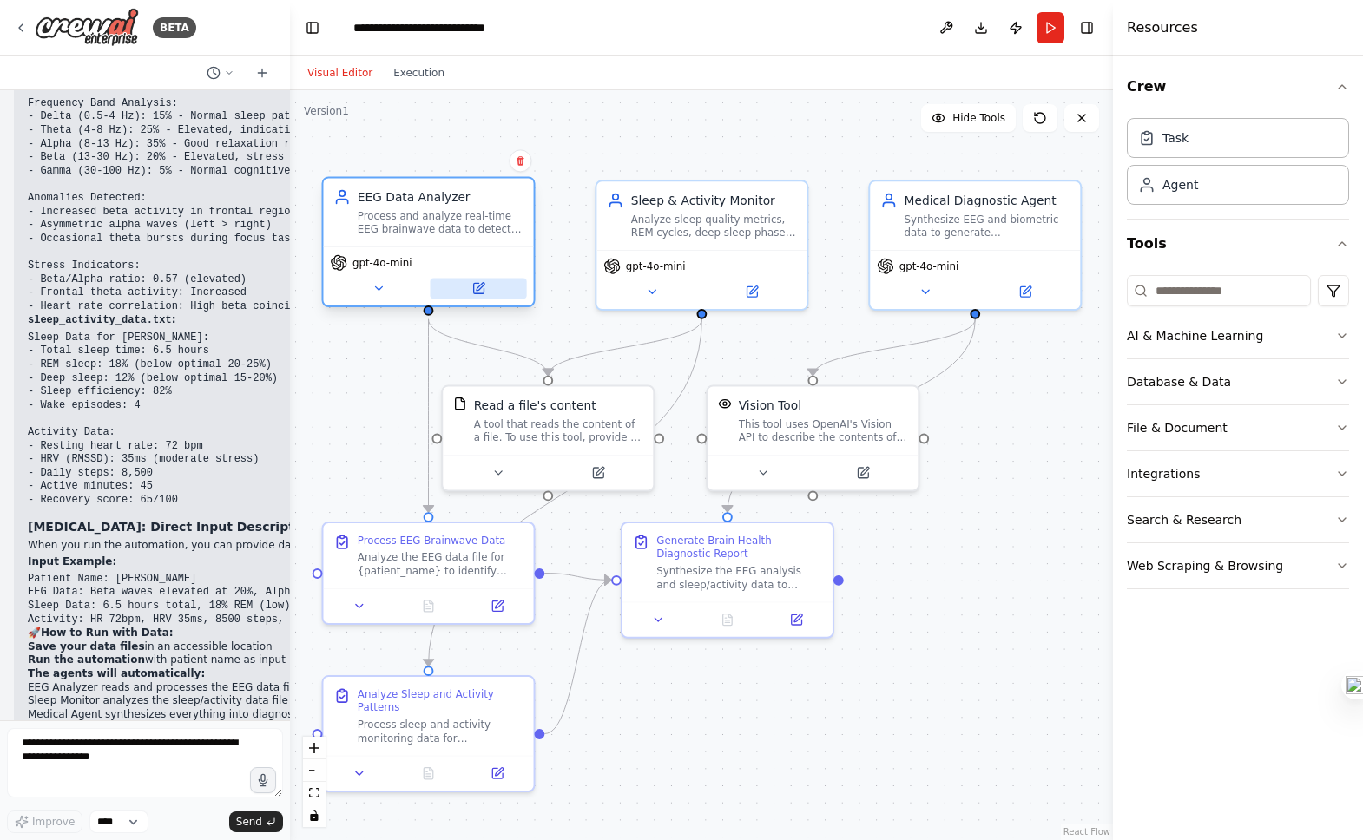
click at [486, 280] on button at bounding box center [478, 289] width 96 height 21
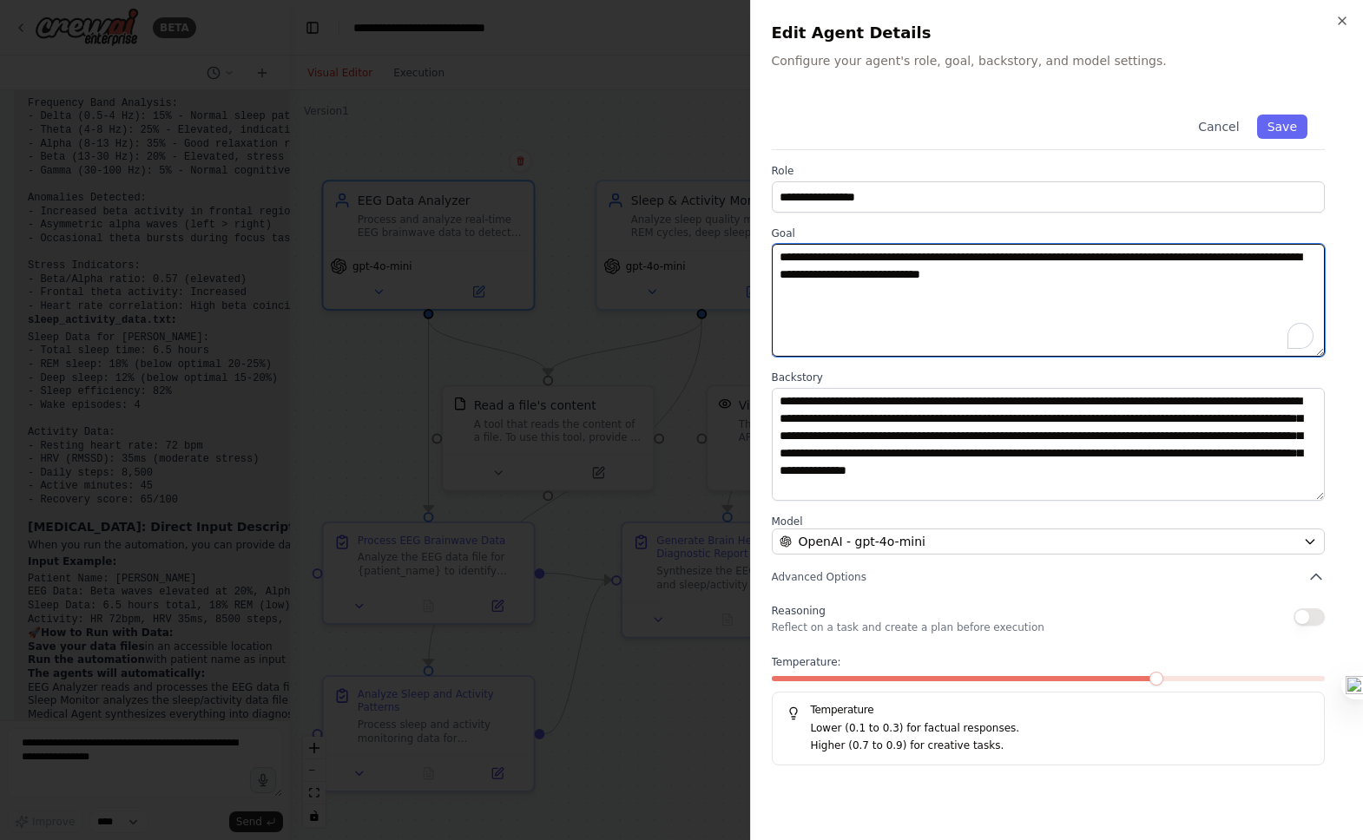
click at [837, 347] on textarea "**********" at bounding box center [1049, 300] width 554 height 113
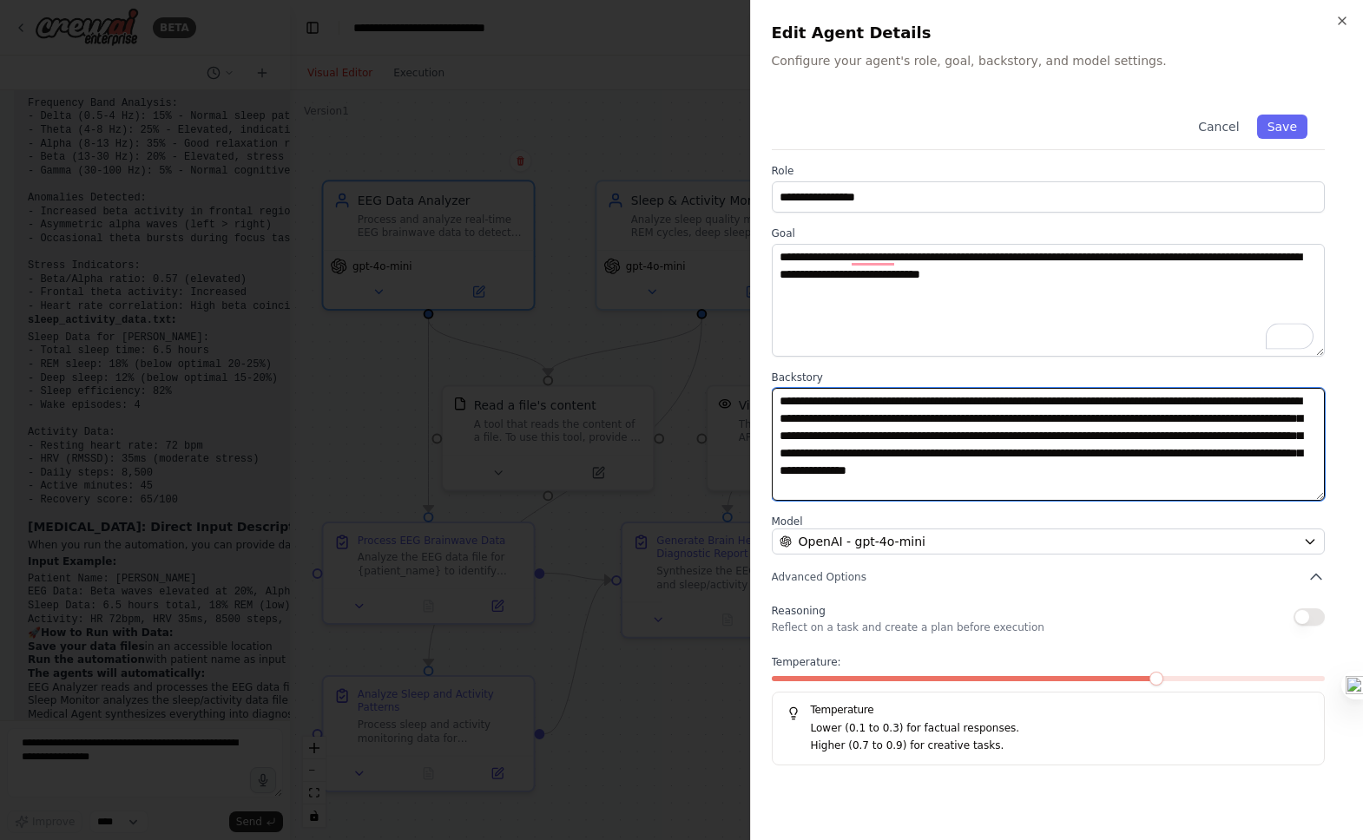
click at [983, 484] on textarea "**********" at bounding box center [1049, 444] width 554 height 113
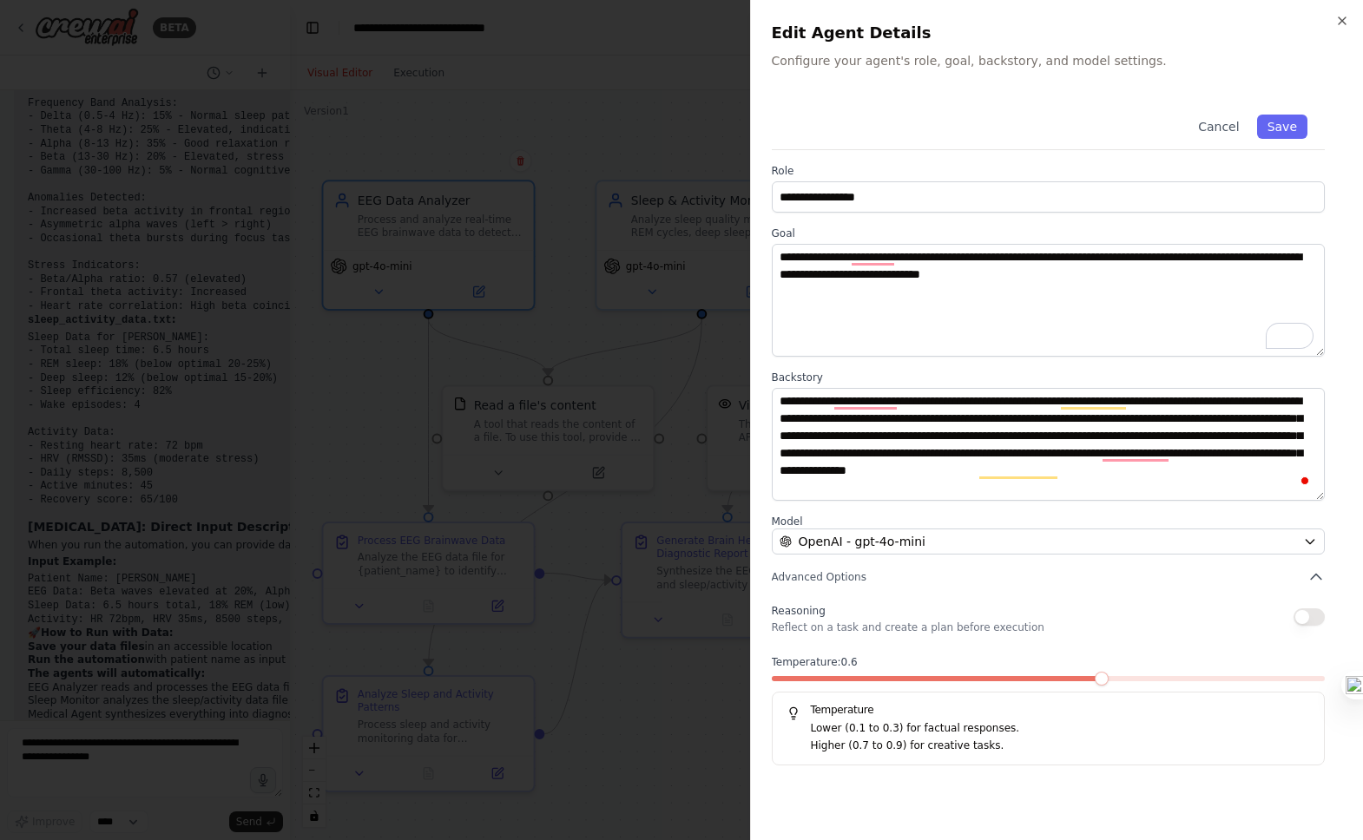
click at [1109, 681] on span at bounding box center [1102, 679] width 14 height 14
click at [1269, 686] on span at bounding box center [1264, 679] width 14 height 14
click at [720, 155] on div at bounding box center [681, 420] width 1363 height 840
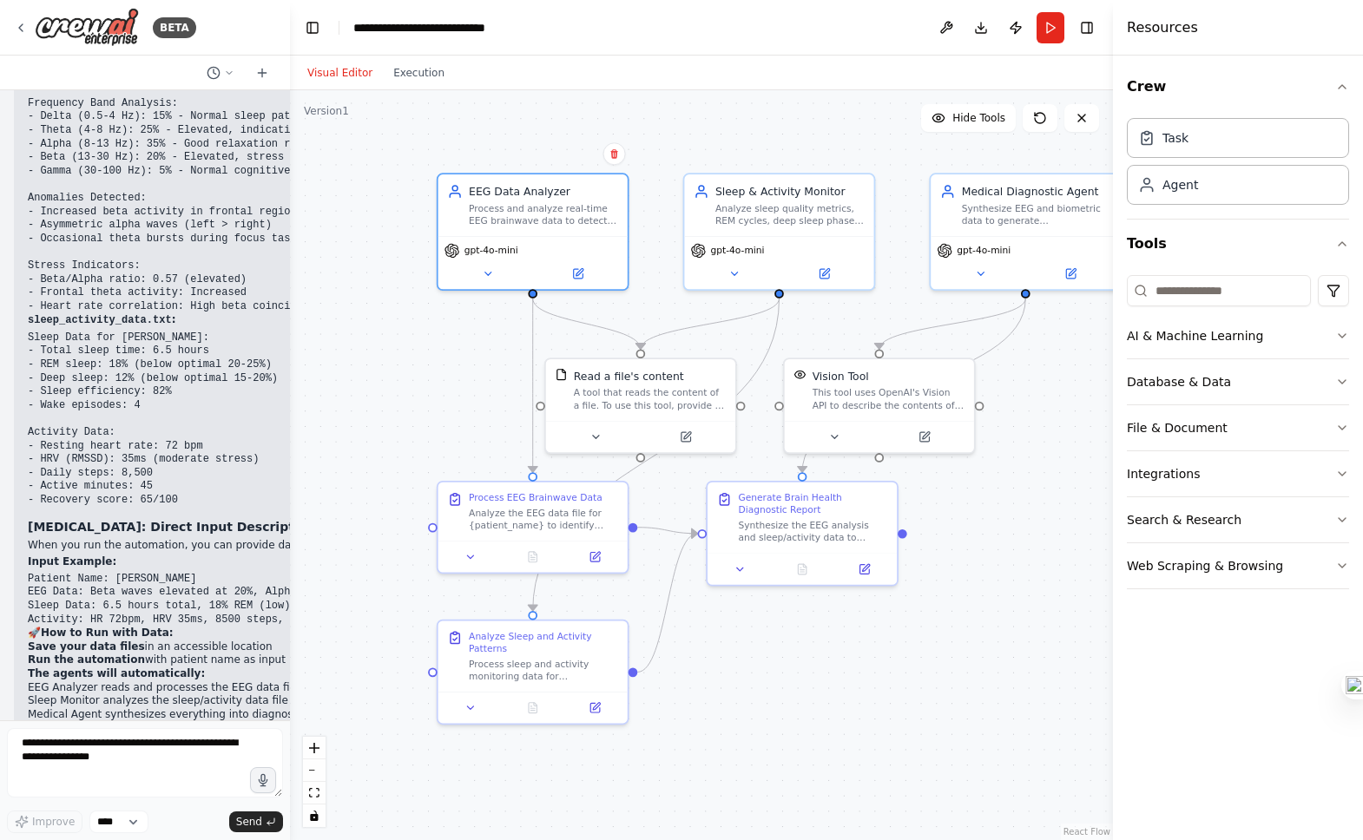
drag, startPoint x: 759, startPoint y: 668, endPoint x: 835, endPoint y: 630, distance: 85.0
click at [835, 630] on div ".deletable-edge-delete-btn { width: 20px; height: 20px; border: 0px solid #ffff…" at bounding box center [701, 465] width 823 height 750
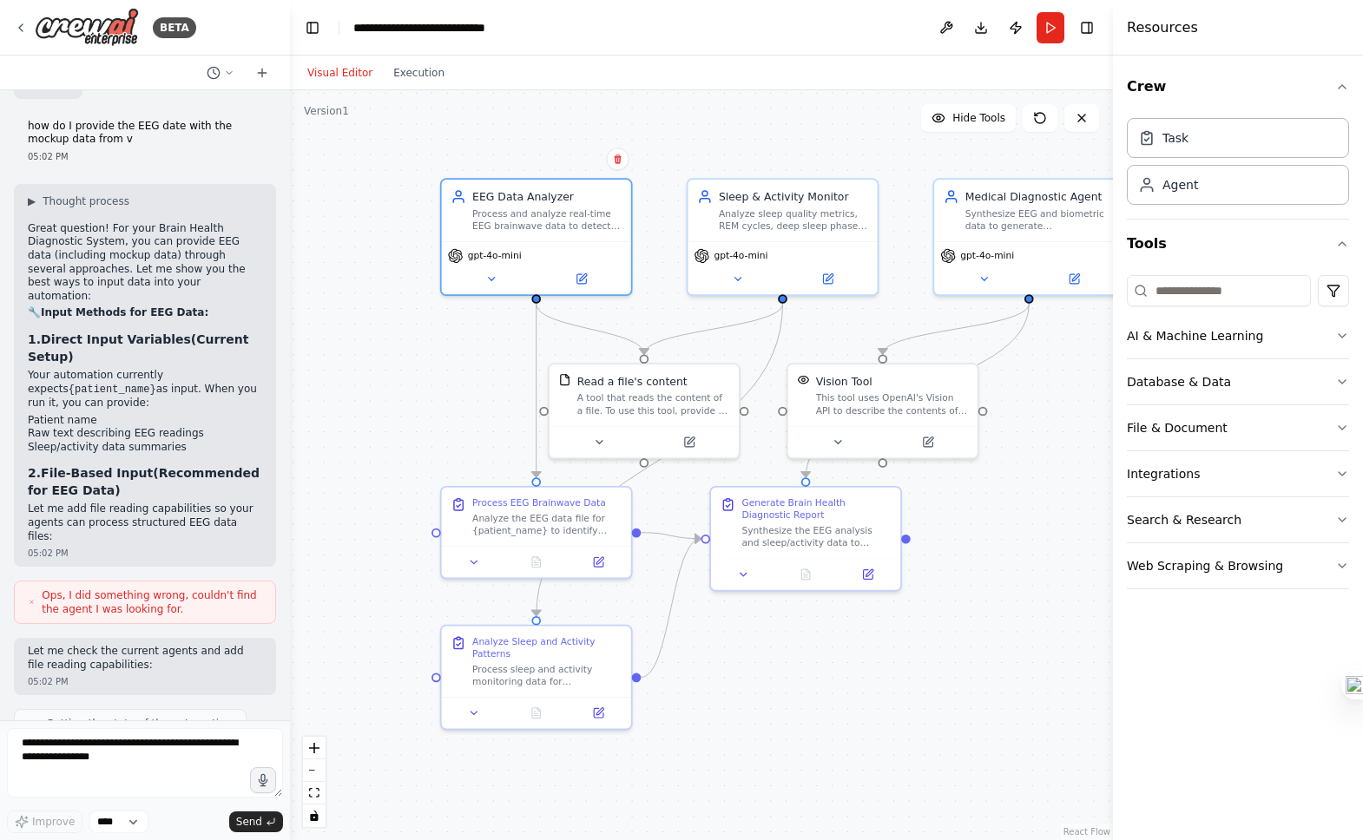
scroll to position [2697, 0]
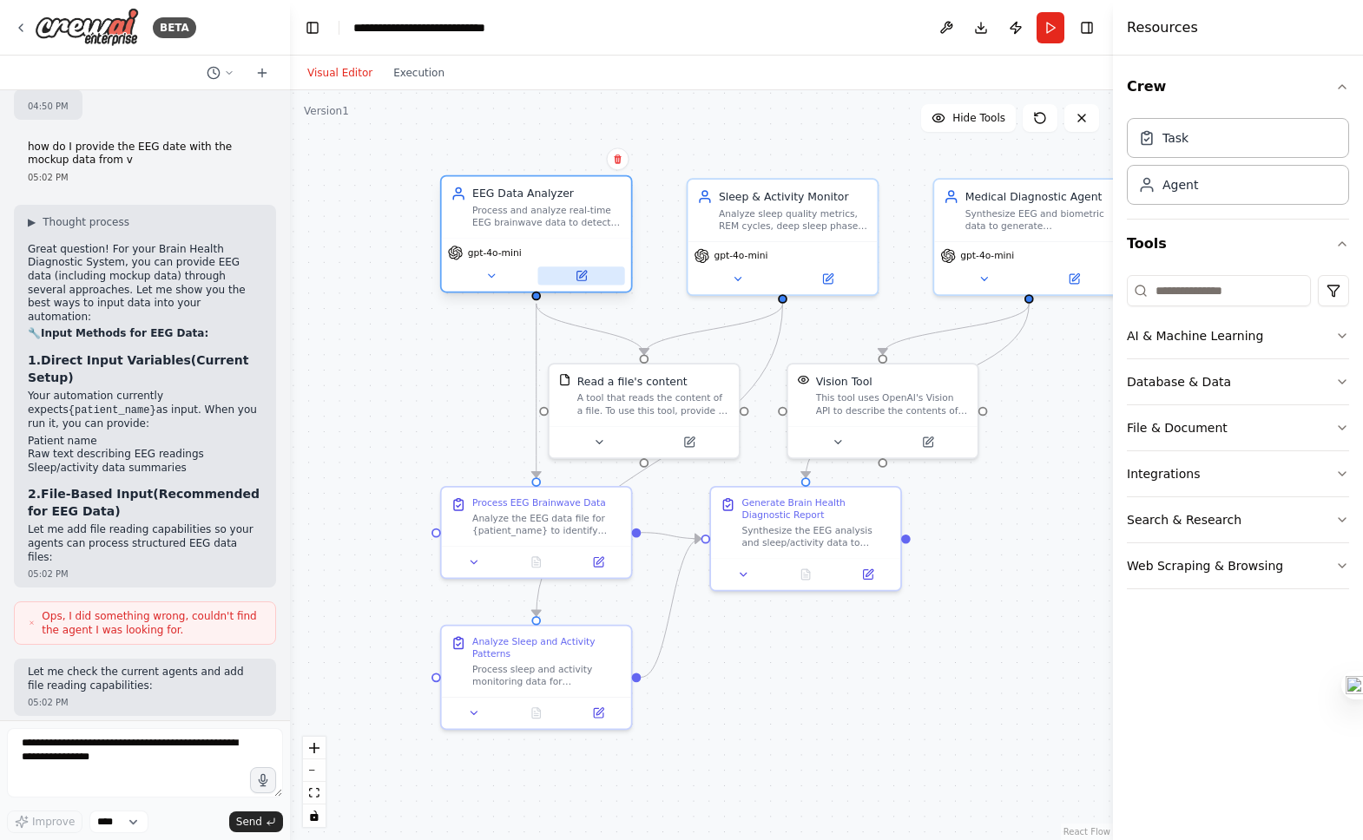
click at [575, 282] on button at bounding box center [580, 276] width 87 height 18
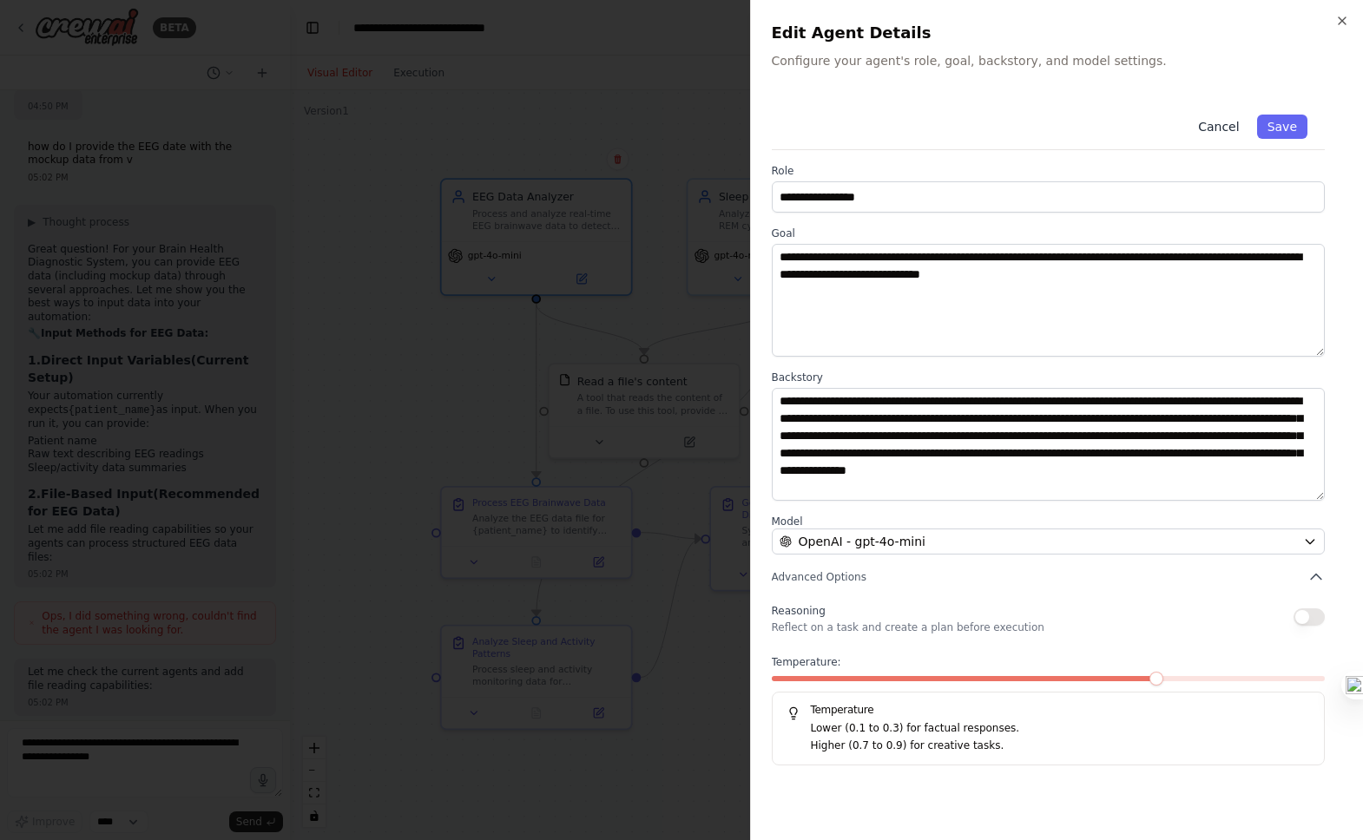
click at [1224, 124] on button "Cancel" at bounding box center [1219, 127] width 62 height 24
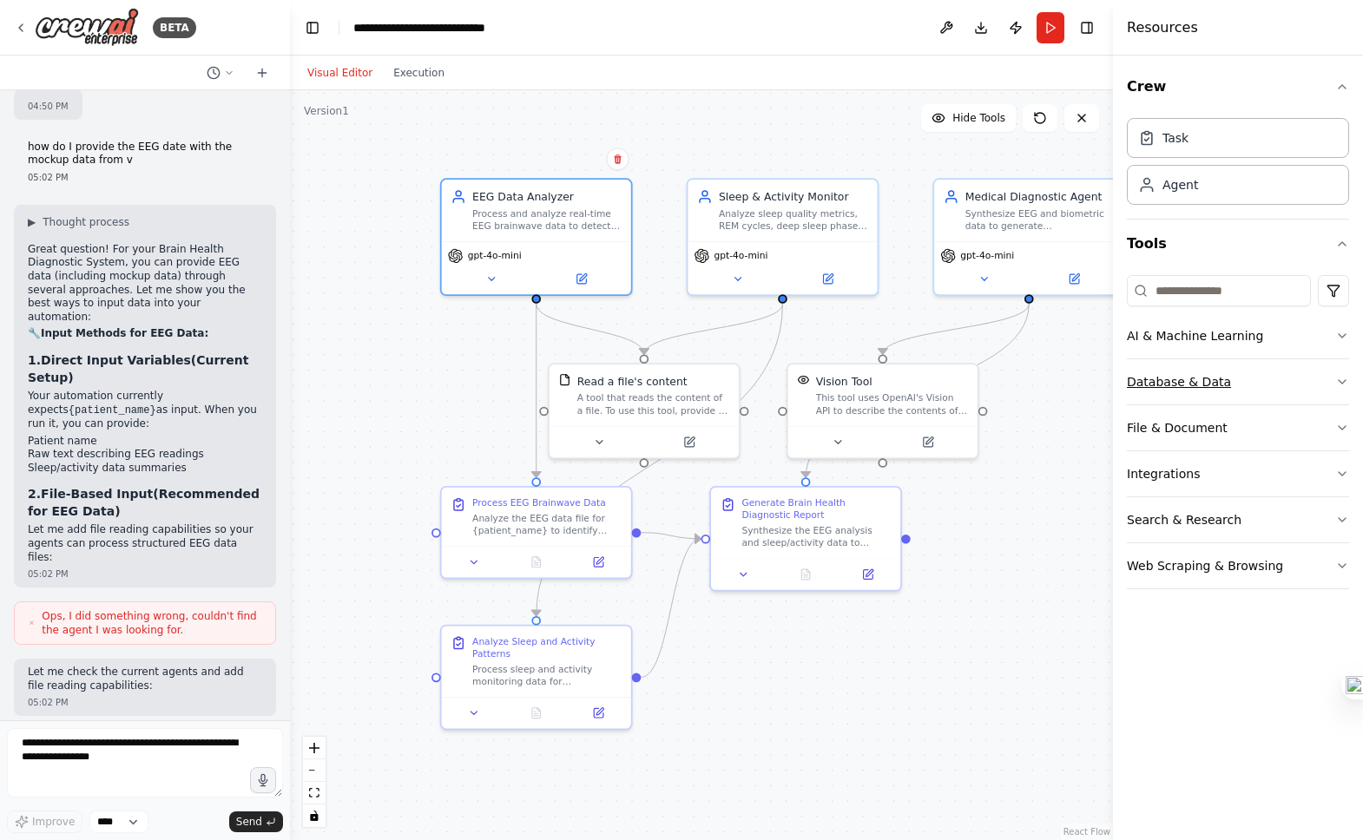
click at [1222, 385] on button "Database & Data" at bounding box center [1238, 381] width 222 height 45
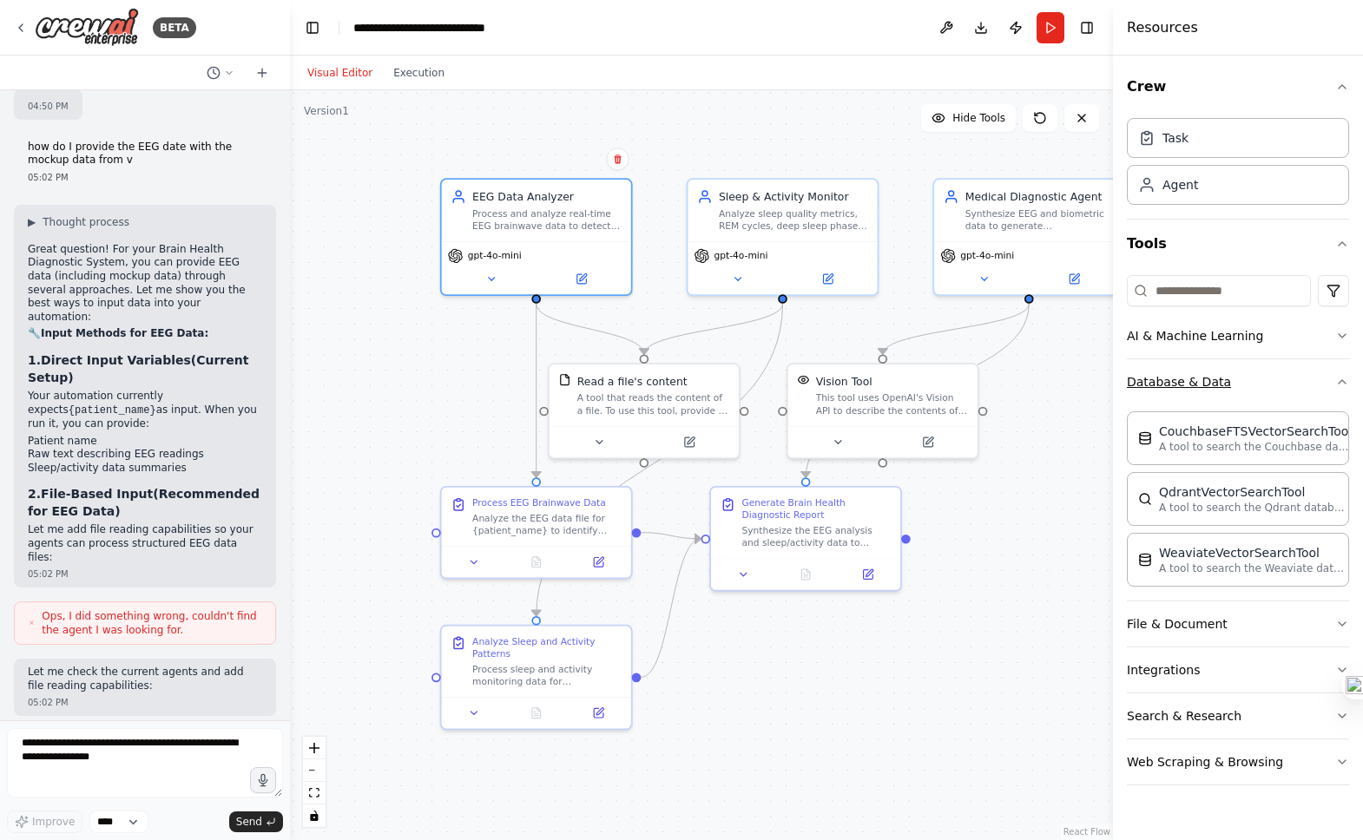
click at [1206, 383] on button "Database & Data" at bounding box center [1238, 381] width 222 height 45
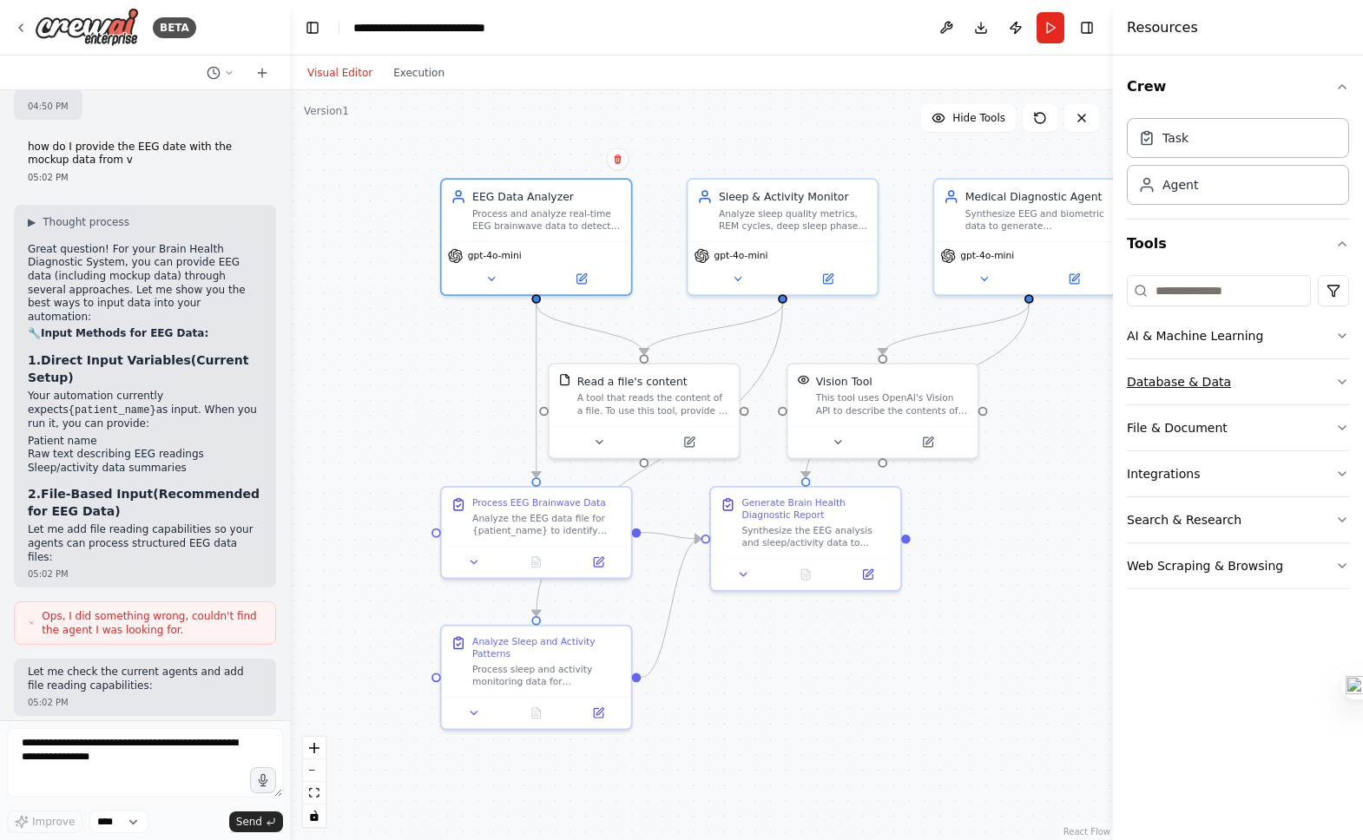
click at [1206, 383] on button "Database & Data" at bounding box center [1238, 381] width 222 height 45
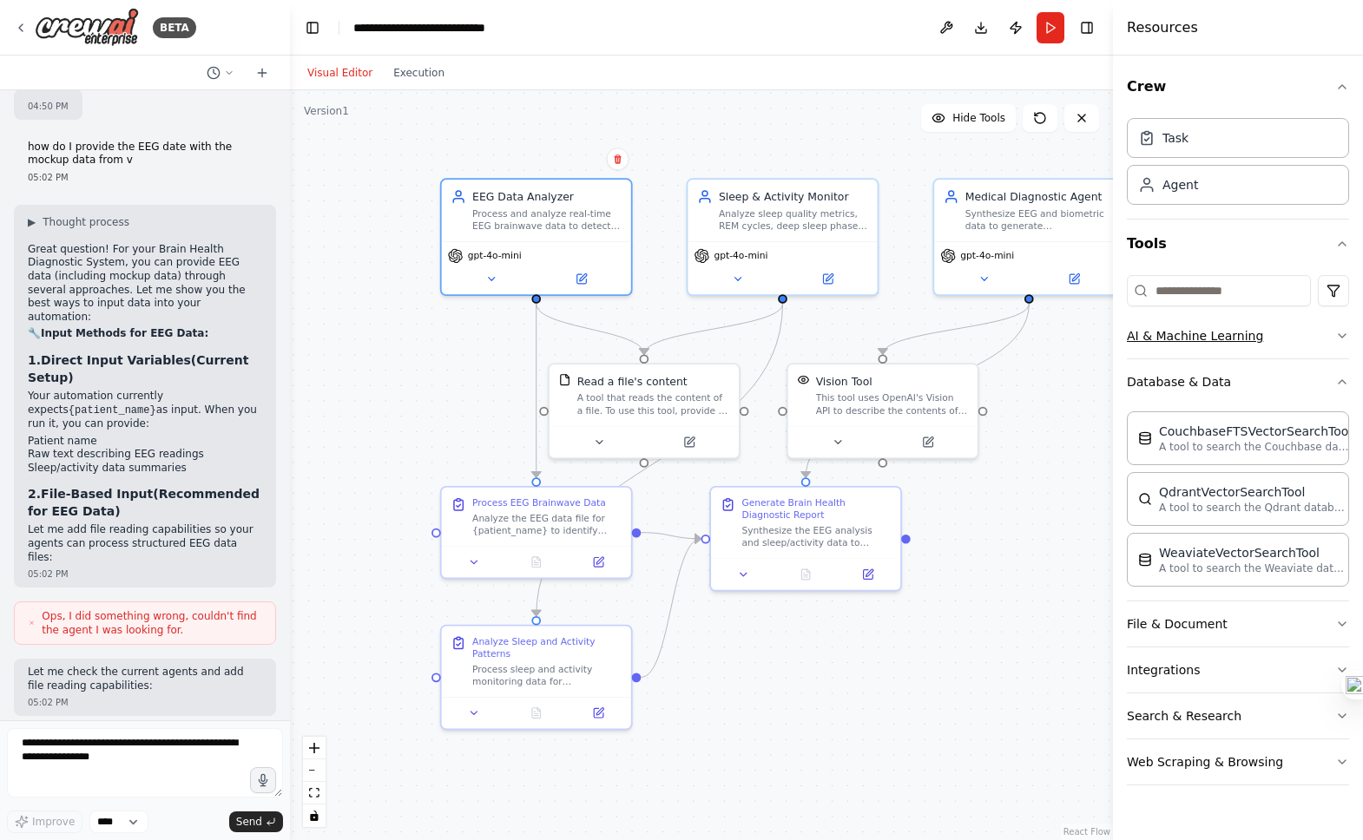
click at [1207, 333] on button "AI & Machine Learning" at bounding box center [1238, 335] width 222 height 45
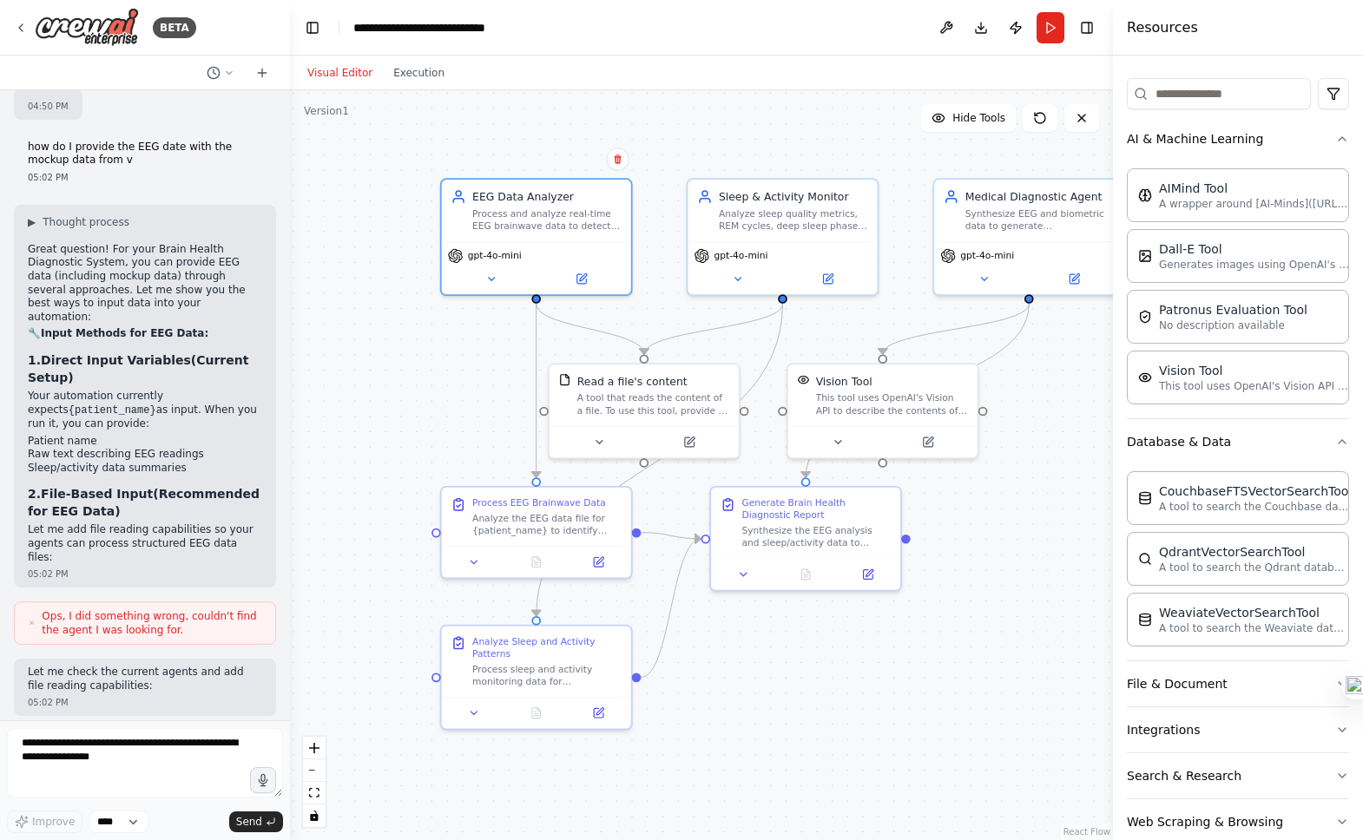
scroll to position [230, 0]
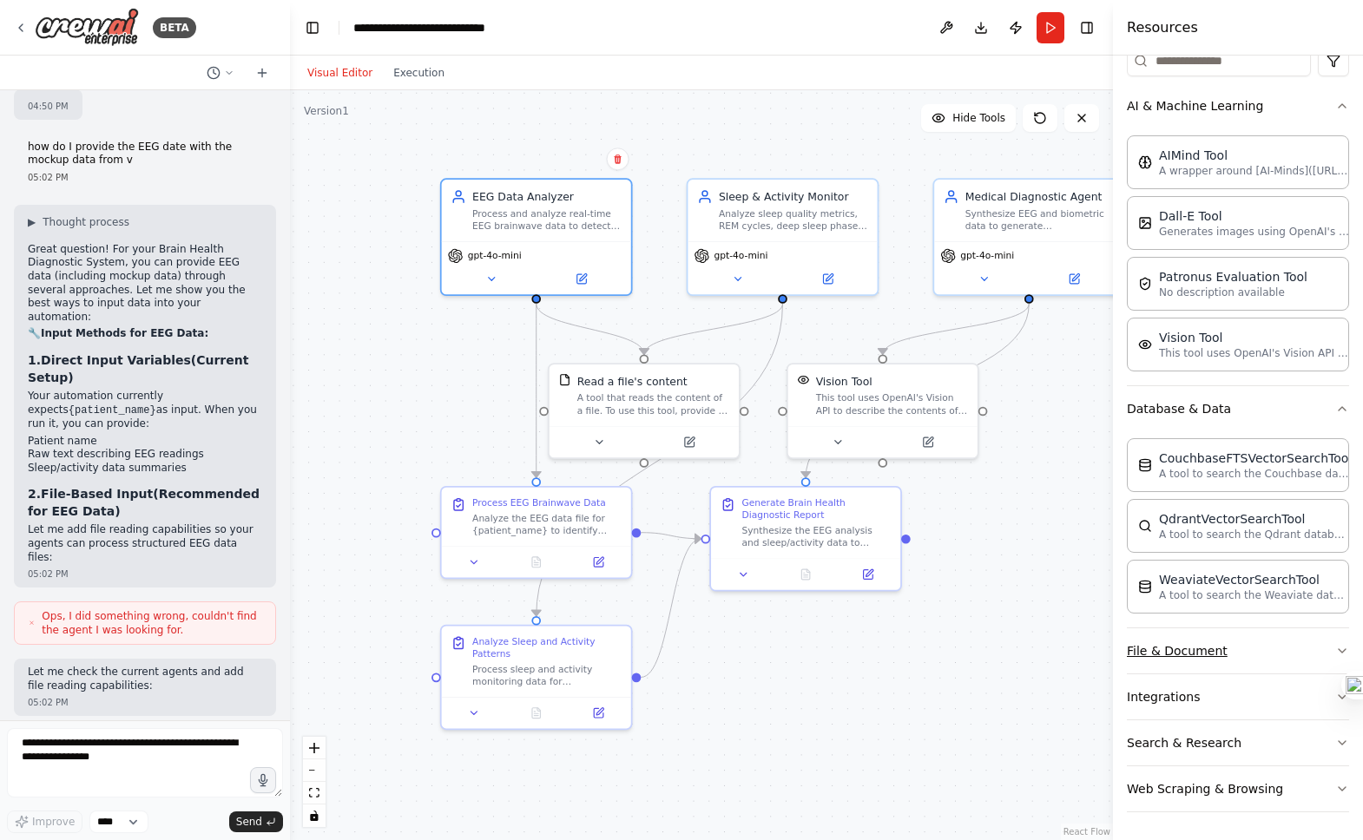
click at [1213, 651] on button "File & Document" at bounding box center [1238, 651] width 222 height 45
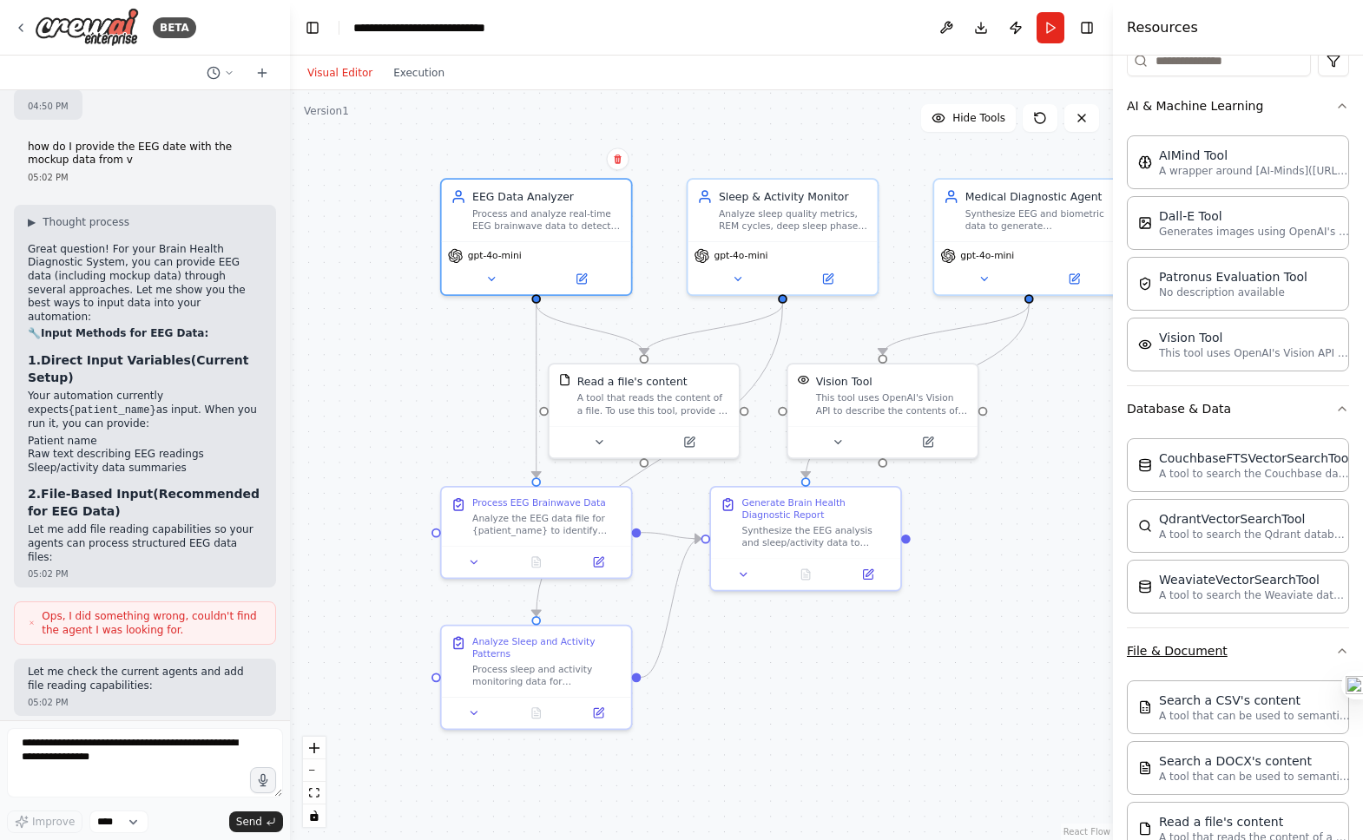
scroll to position [730, 0]
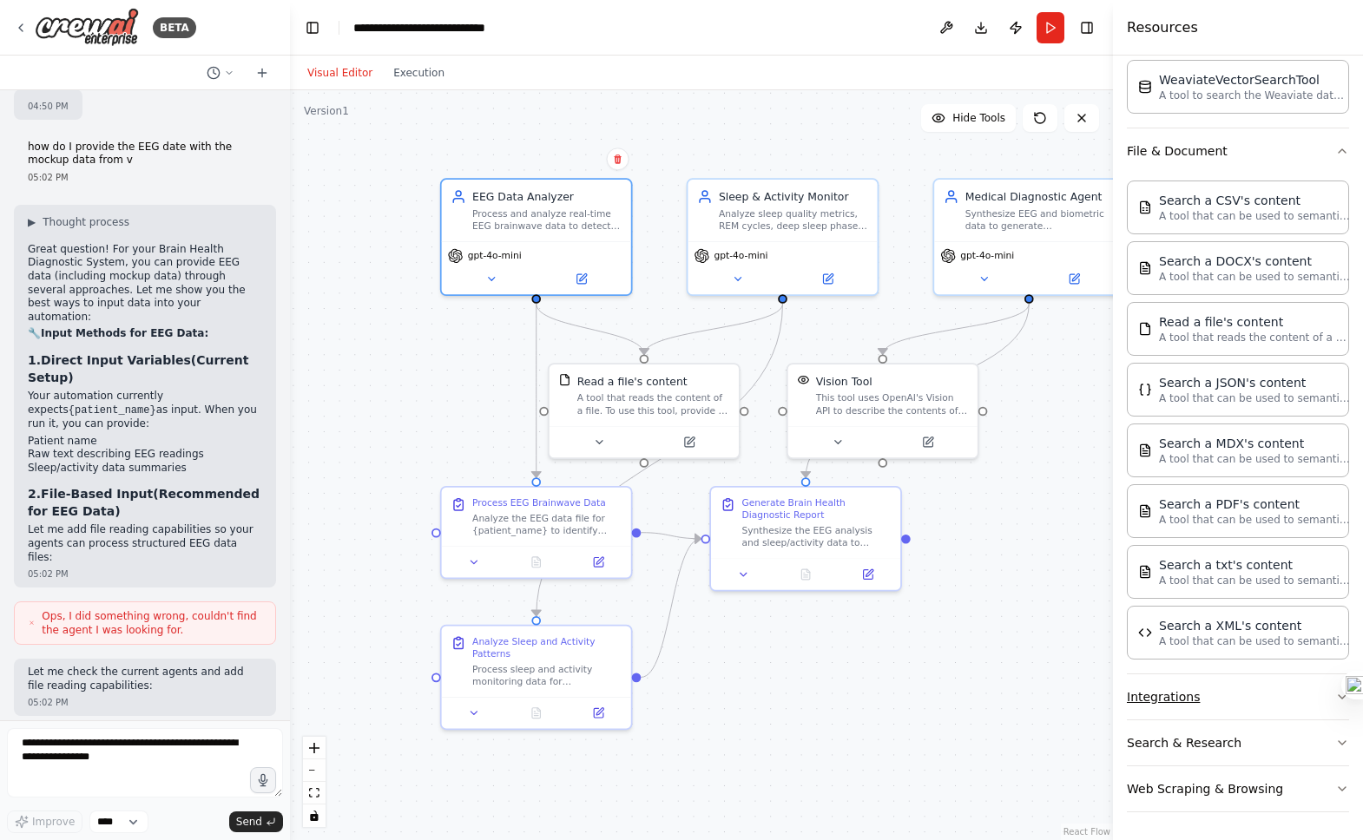
click at [1205, 704] on button "Integrations" at bounding box center [1238, 697] width 222 height 45
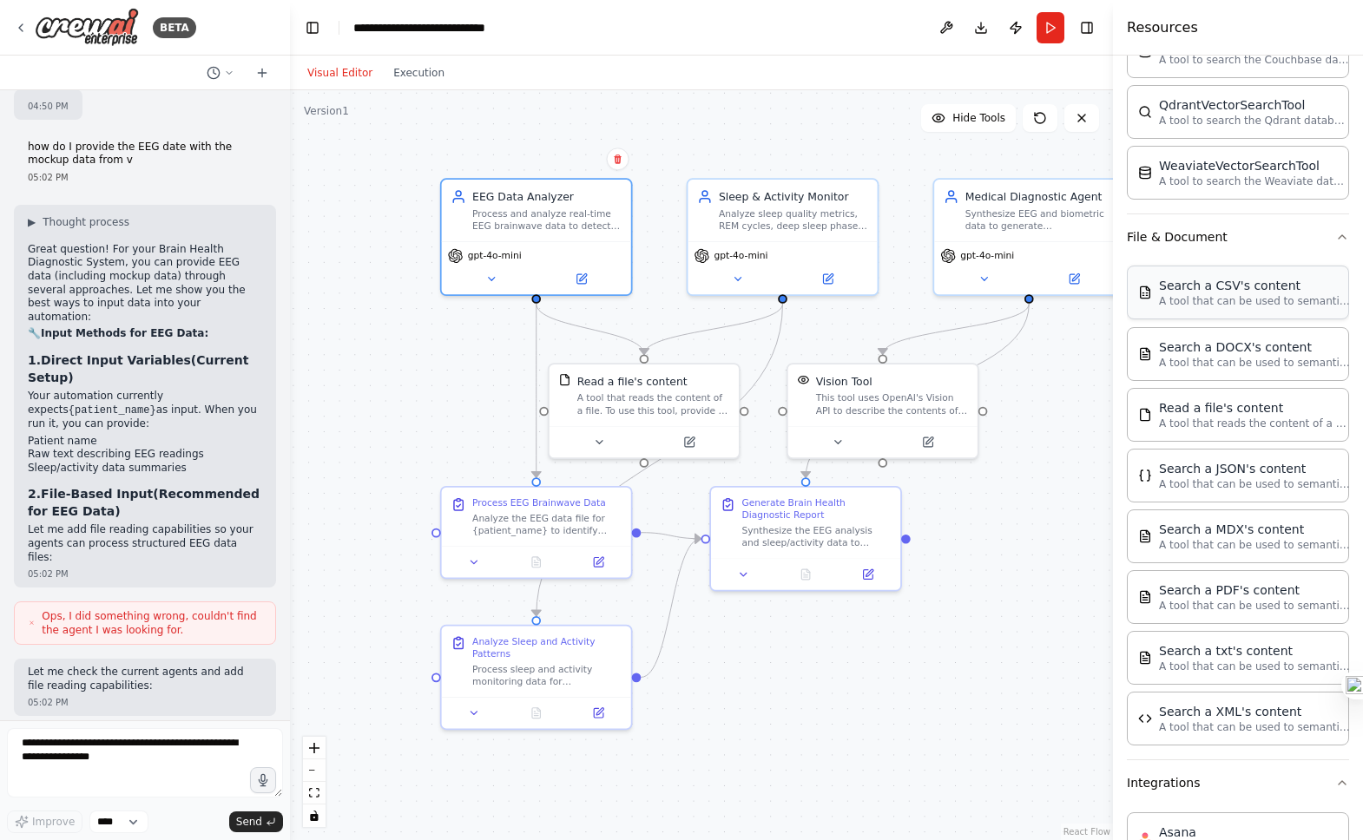
scroll to position [642, 0]
click at [1228, 356] on div "Search a DOCX's content" at bounding box center [1254, 348] width 191 height 17
click at [1232, 297] on p "A tool that can be used to semantic search a query from a CSV's content." at bounding box center [1254, 304] width 191 height 14
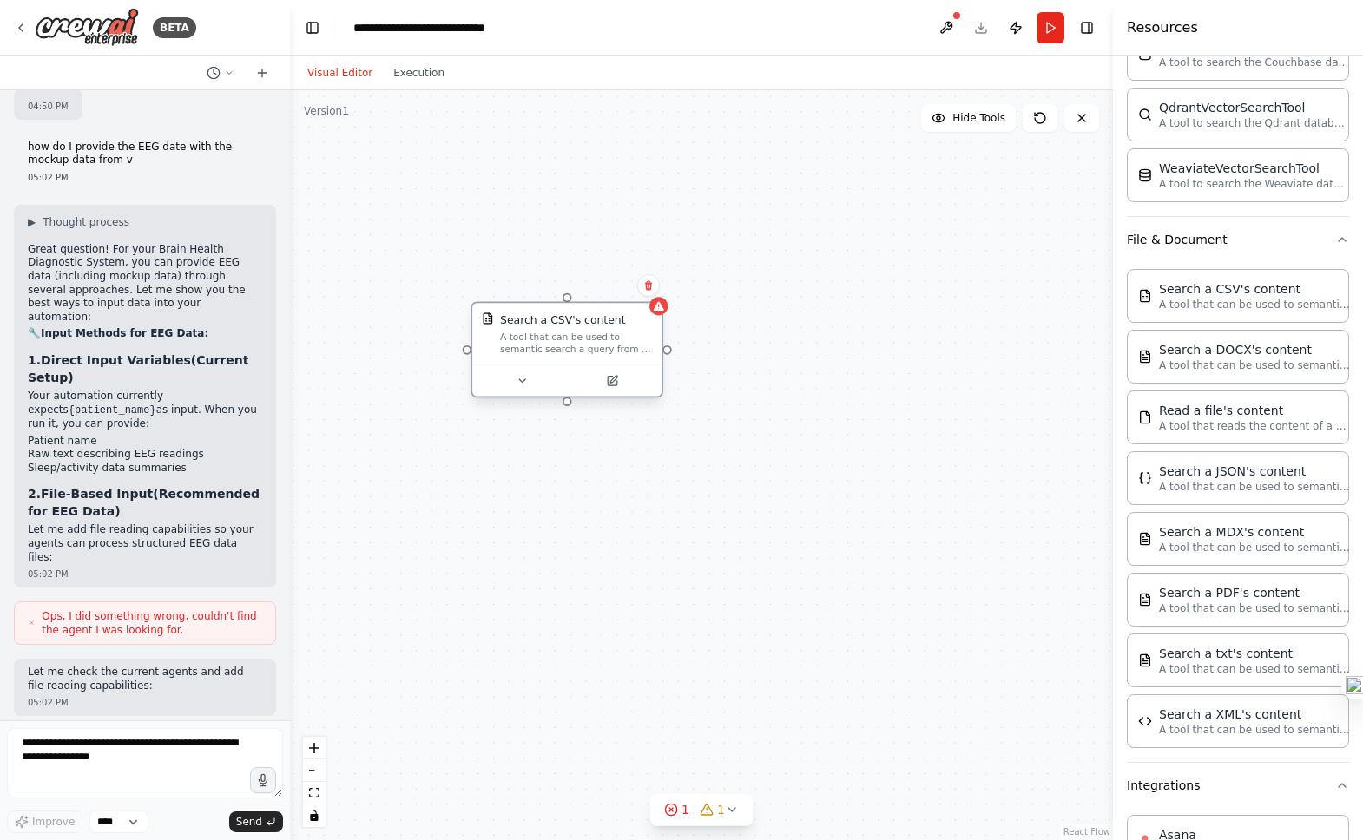
drag, startPoint x: 662, startPoint y: 320, endPoint x: 493, endPoint y: 482, distance: 234.0
click at [495, 398] on div "Search a CSV's content A tool that can be used to semantic search a query from …" at bounding box center [567, 349] width 193 height 96
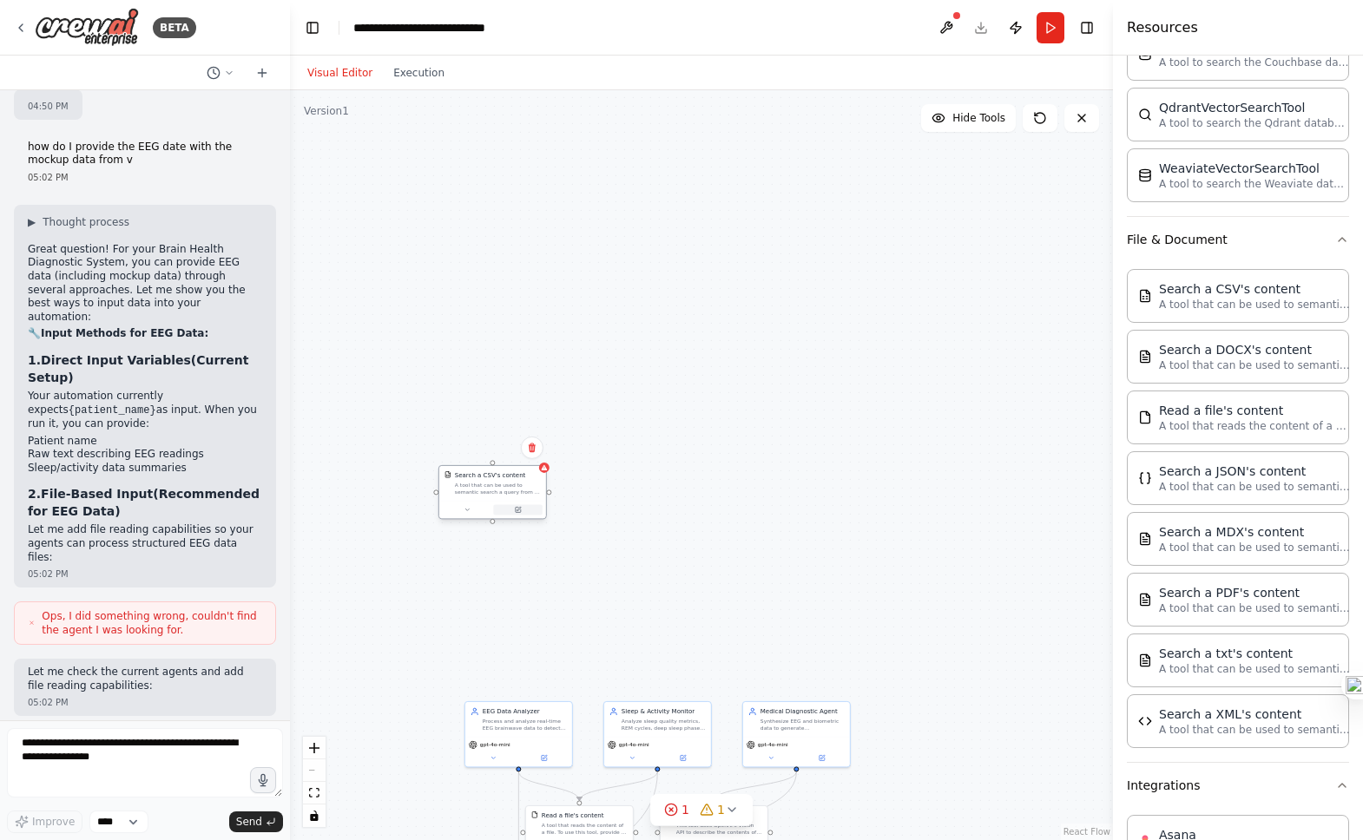
click at [518, 511] on icon at bounding box center [518, 509] width 5 height 5
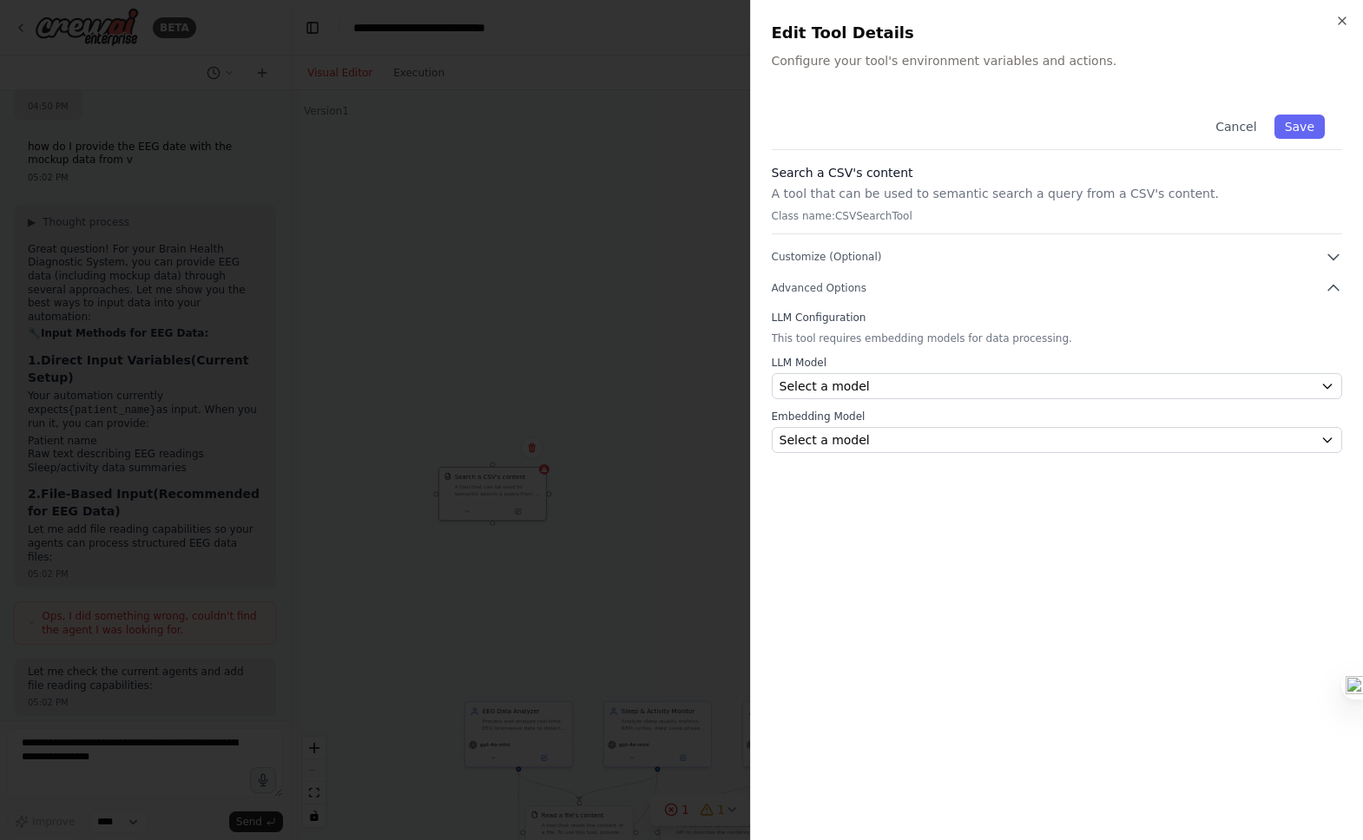
click at [581, 484] on div at bounding box center [681, 420] width 1363 height 840
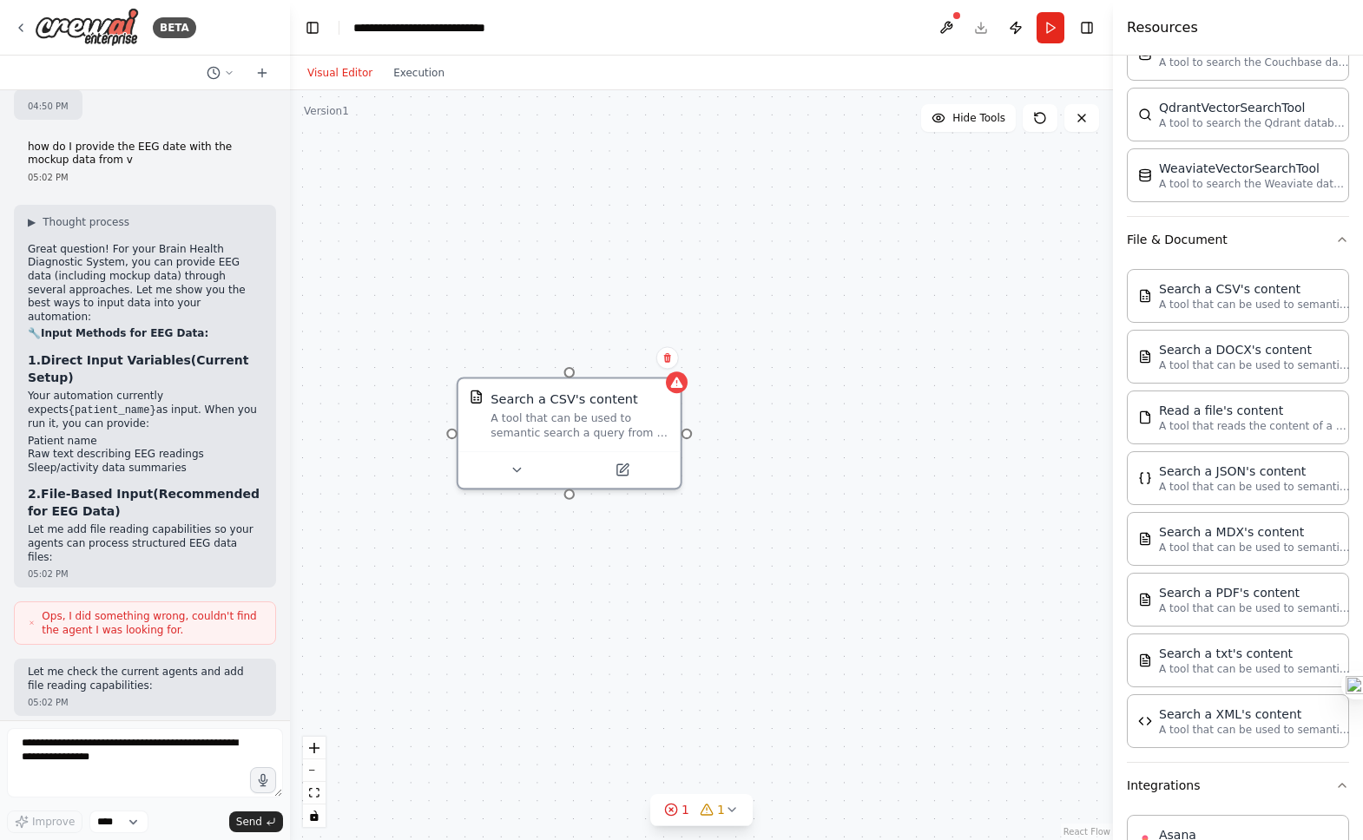
drag, startPoint x: 594, startPoint y: 478, endPoint x: 788, endPoint y: 372, distance: 221.9
click at [789, 372] on div ".deletable-edge-delete-btn { width: 20px; height: 20px; border: 0px solid #ffff…" at bounding box center [701, 465] width 823 height 750
click at [656, 346] on icon at bounding box center [658, 344] width 7 height 10
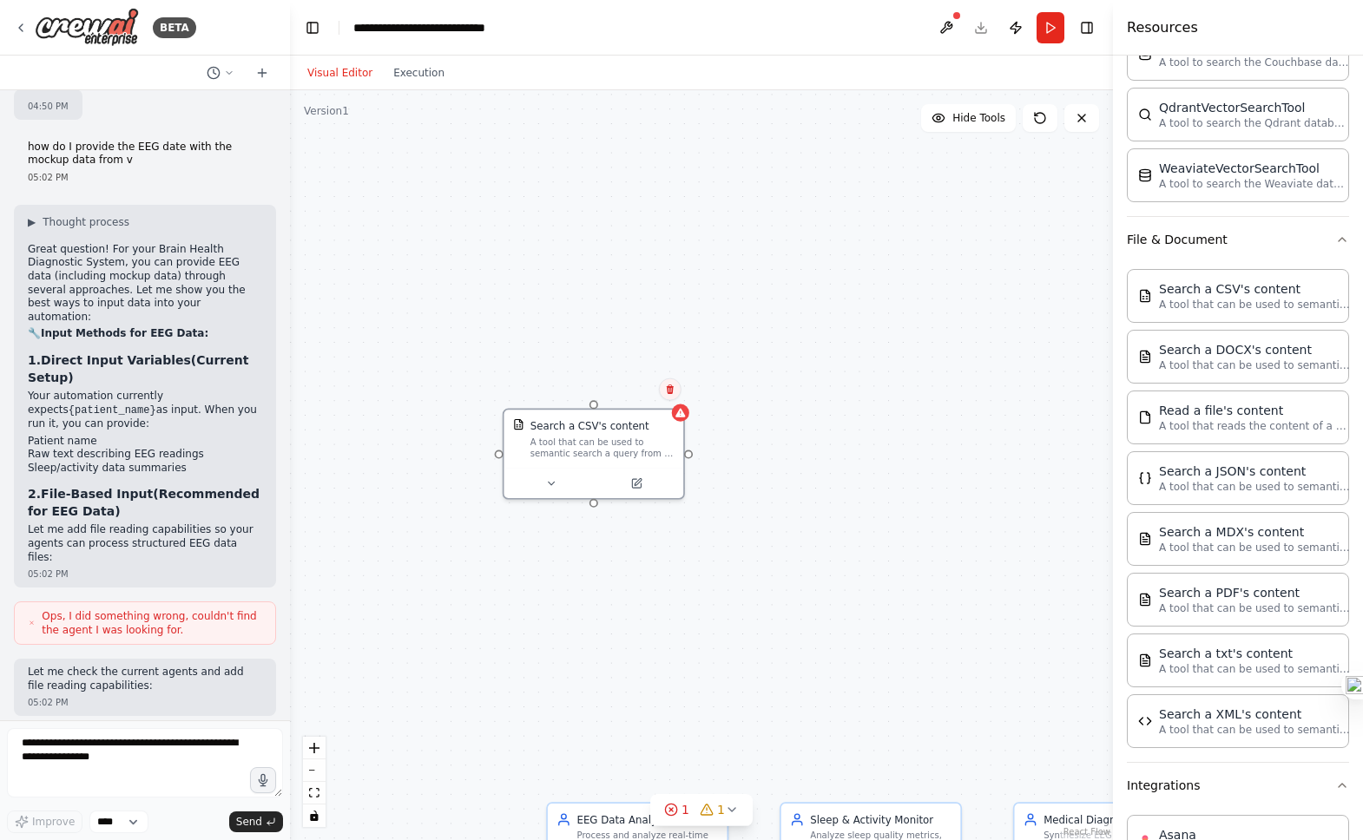
click at [674, 385] on icon at bounding box center [670, 390] width 10 height 10
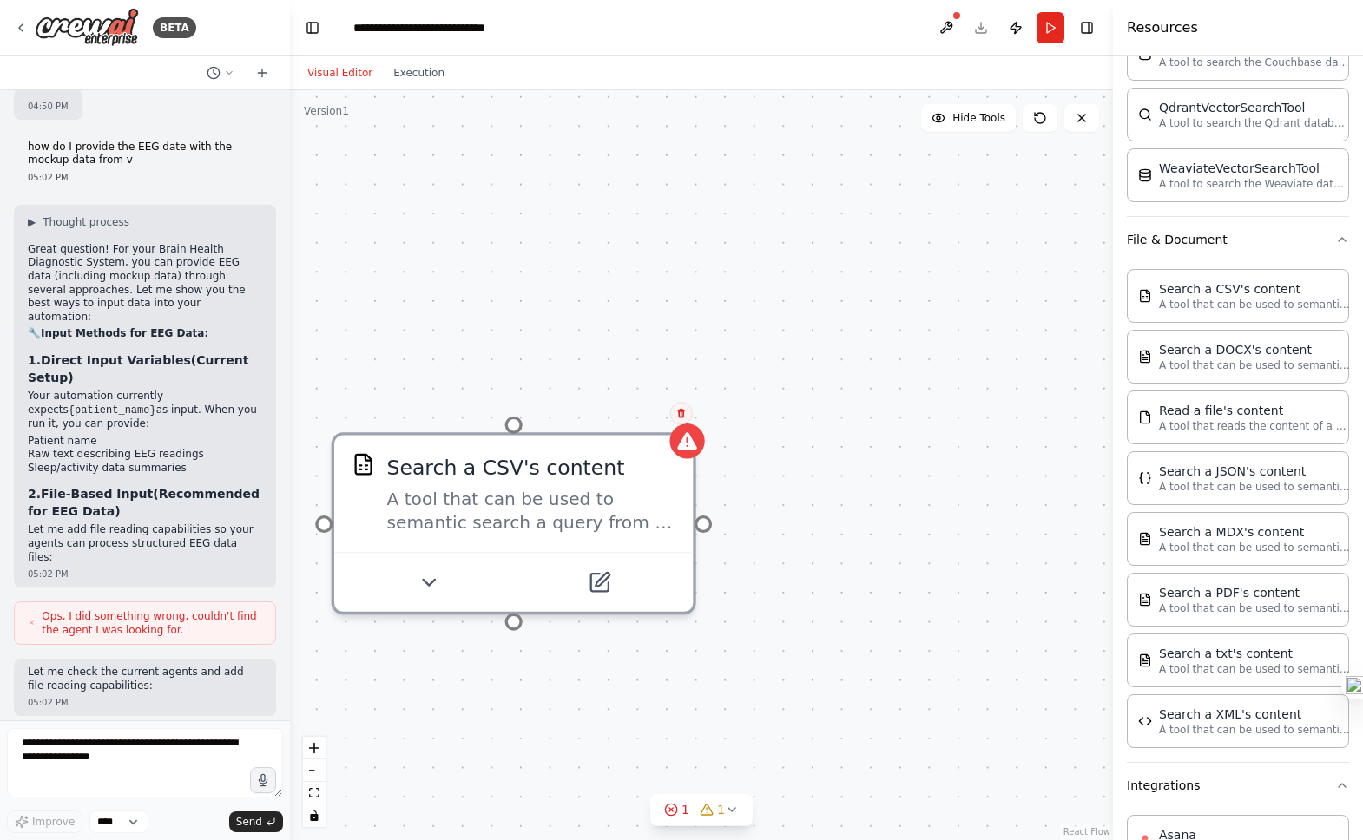
click at [685, 415] on icon at bounding box center [681, 413] width 10 height 10
click at [629, 414] on button "Confirm" at bounding box center [632, 413] width 62 height 21
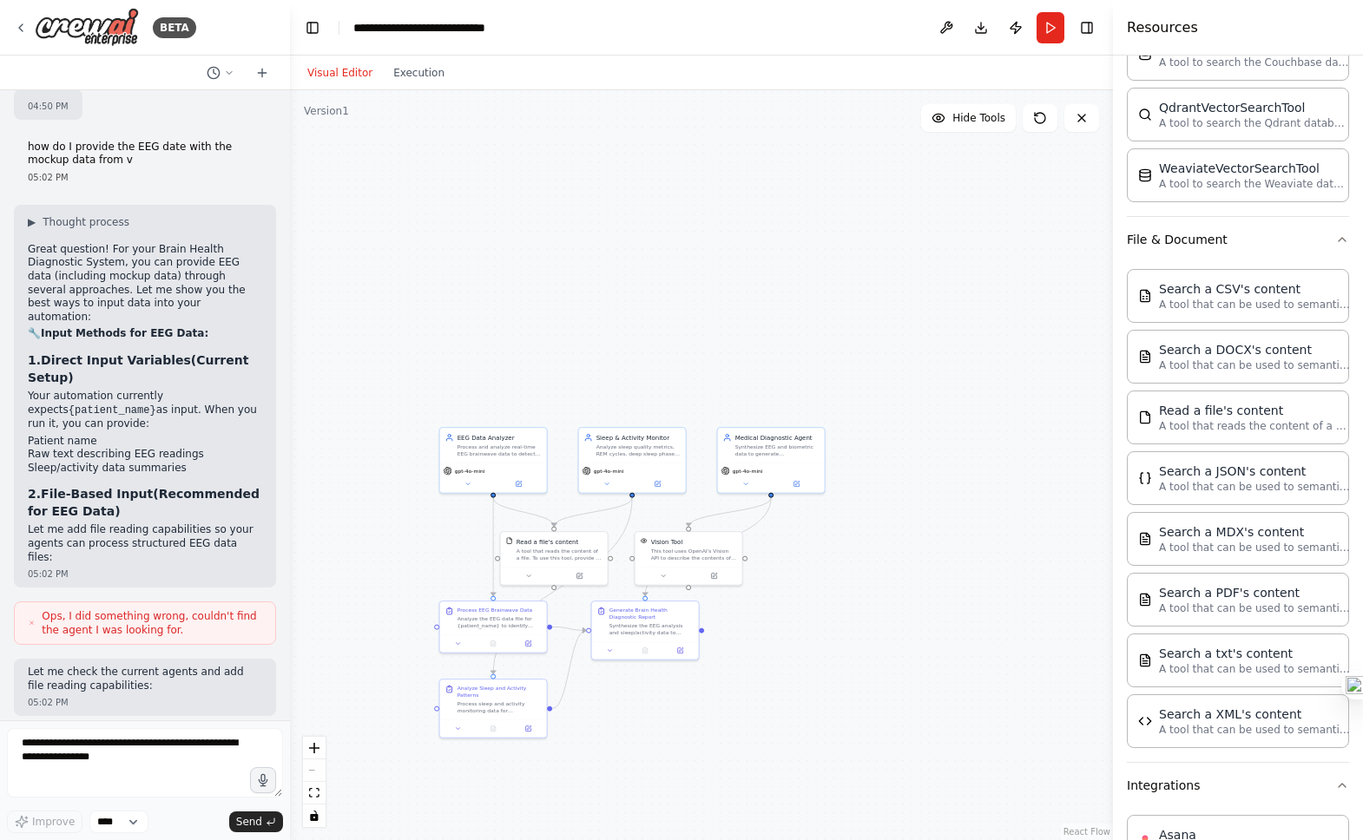
drag, startPoint x: 674, startPoint y: 426, endPoint x: 511, endPoint y: 167, distance: 306.7
click at [511, 167] on div ".deletable-edge-delete-btn { width: 20px; height: 20px; border: 0px solid #ffff…" at bounding box center [701, 465] width 823 height 750
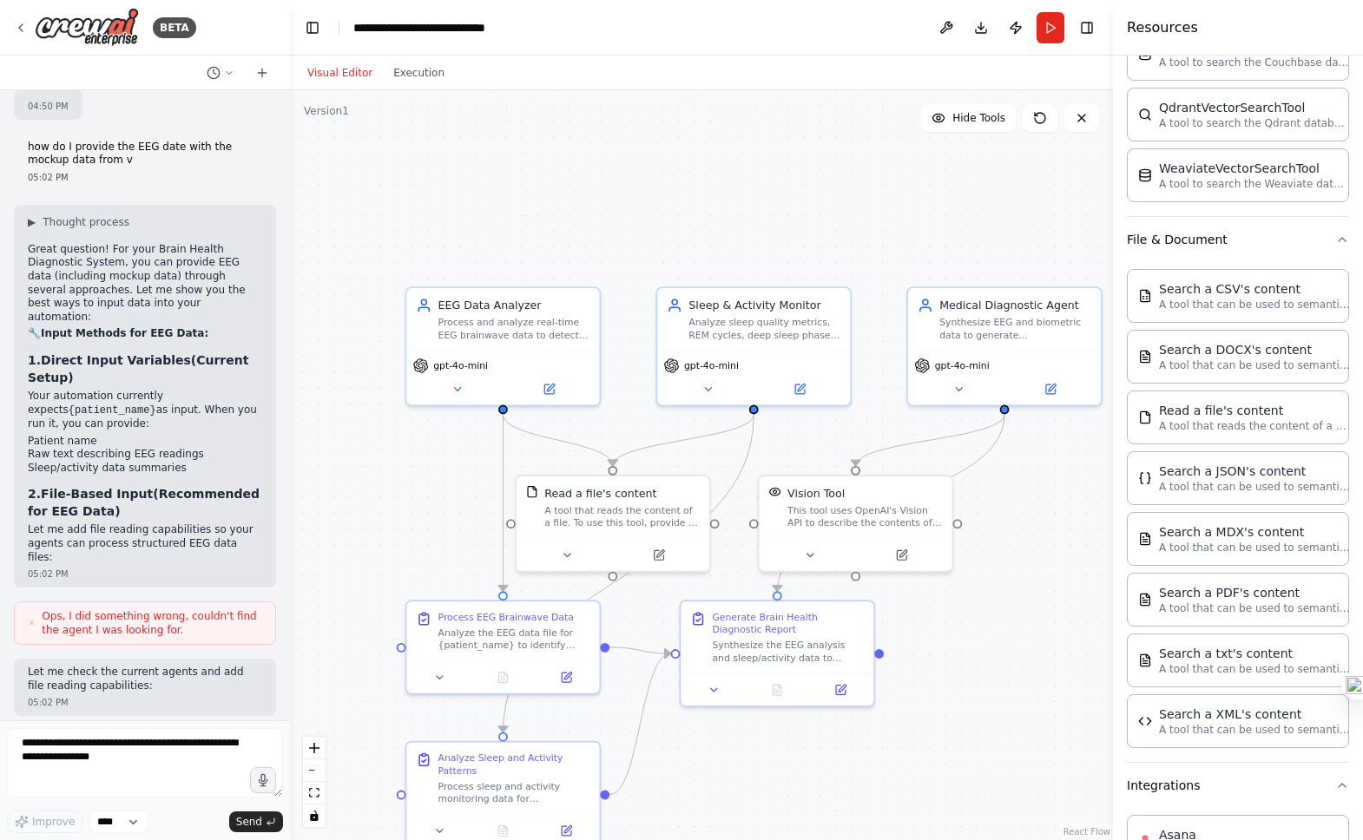
drag, startPoint x: 549, startPoint y: 419, endPoint x: 646, endPoint y: 412, distance: 97.5
click at [646, 412] on div ".deletable-edge-delete-btn { width: 20px; height: 20px; border: 0px solid #ffff…" at bounding box center [701, 465] width 823 height 750
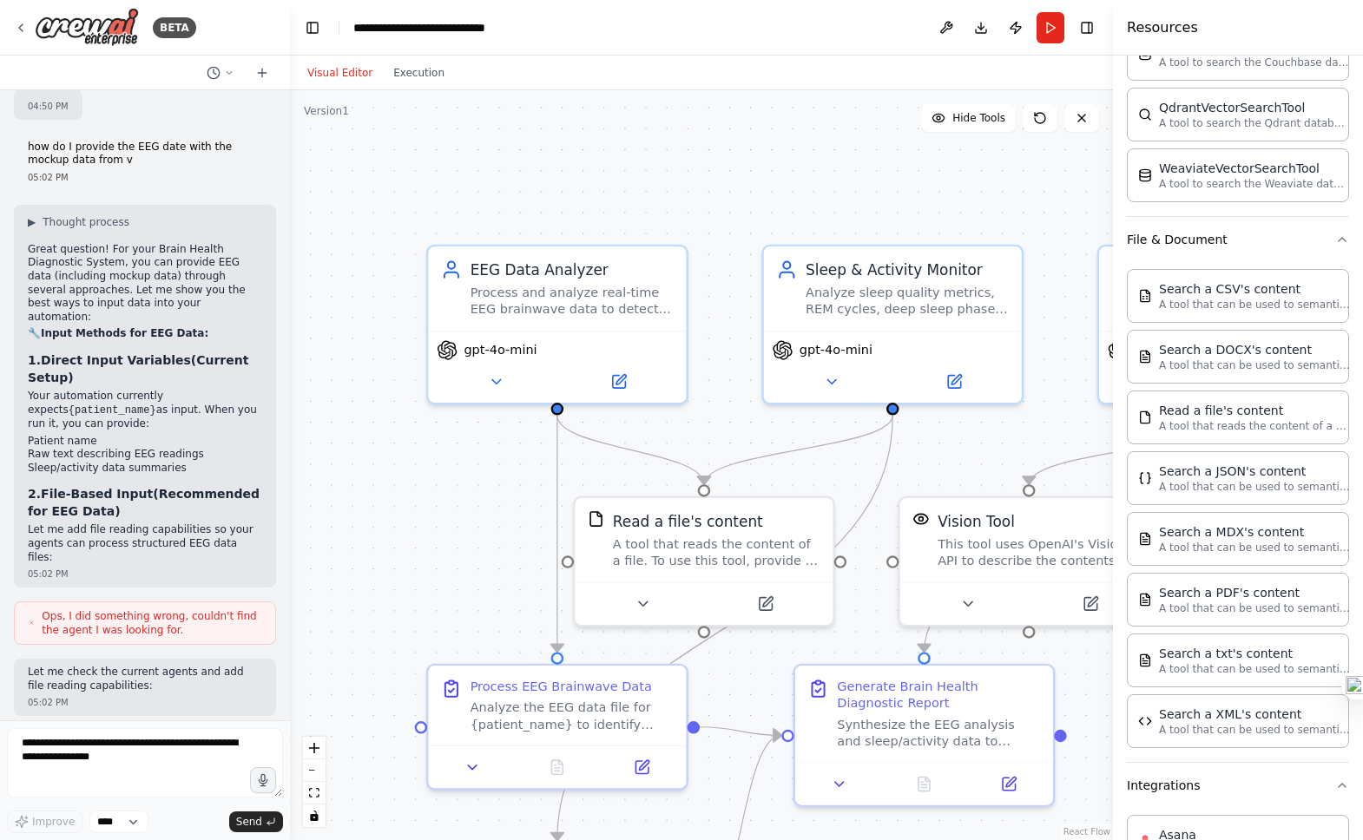
drag, startPoint x: 646, startPoint y: 412, endPoint x: 754, endPoint y: 411, distance: 107.7
click at [754, 411] on div ".deletable-edge-delete-btn { width: 20px; height: 20px; border: 0px solid #ffff…" at bounding box center [701, 465] width 823 height 750
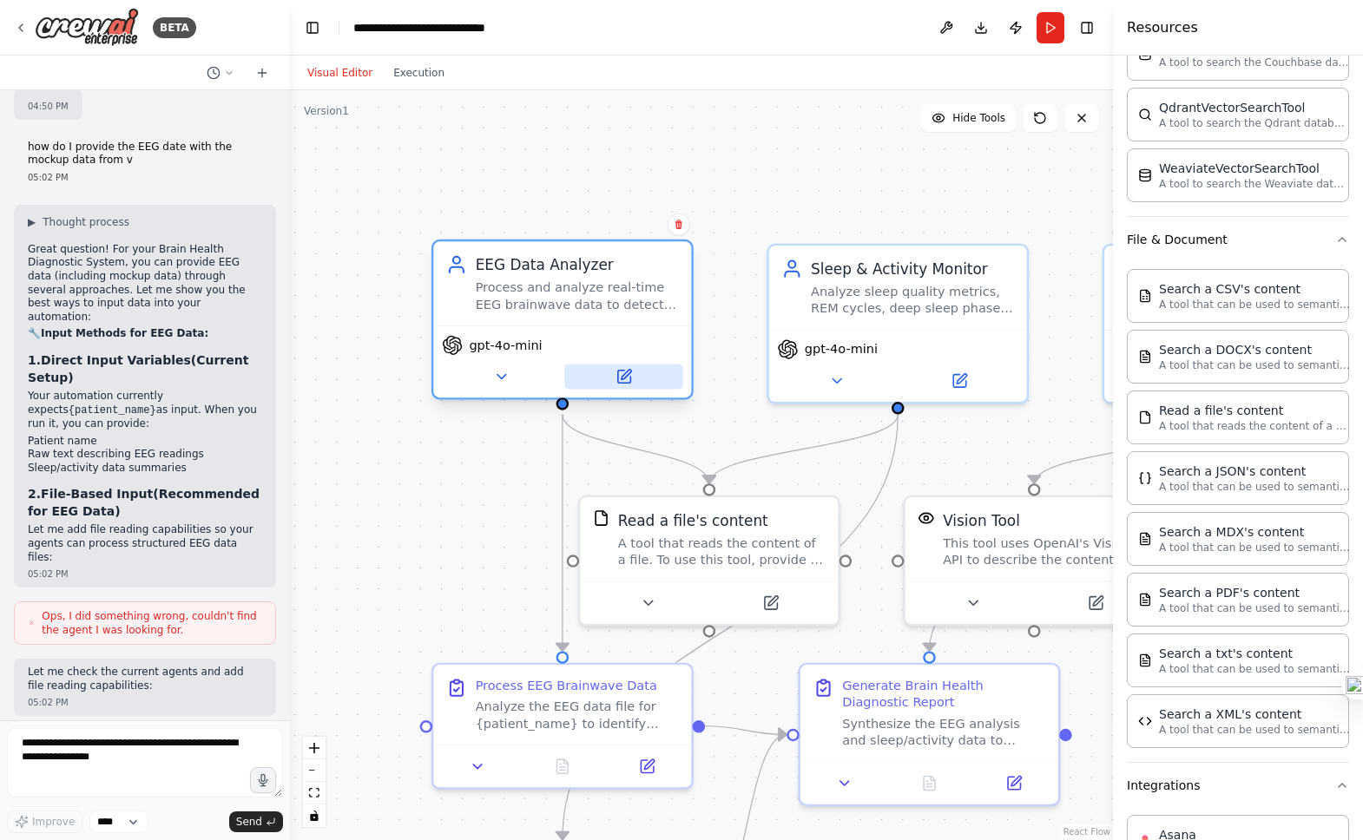
click at [636, 365] on button at bounding box center [623, 377] width 118 height 25
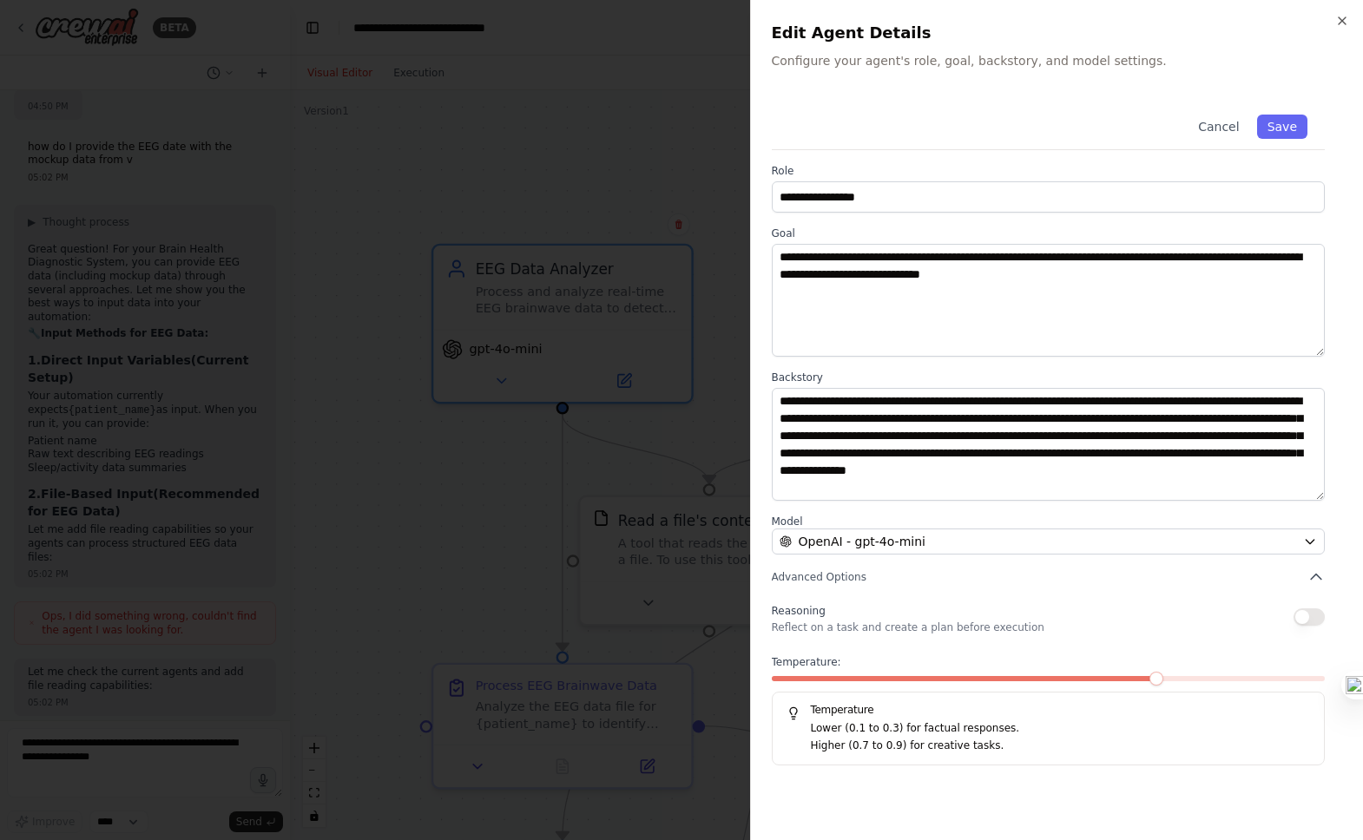
click at [966, 669] on label "Temperature:" at bounding box center [1049, 663] width 554 height 14
click at [984, 555] on div "**********" at bounding box center [1057, 431] width 571 height 669
click at [991, 522] on label "Model" at bounding box center [1049, 522] width 554 height 14
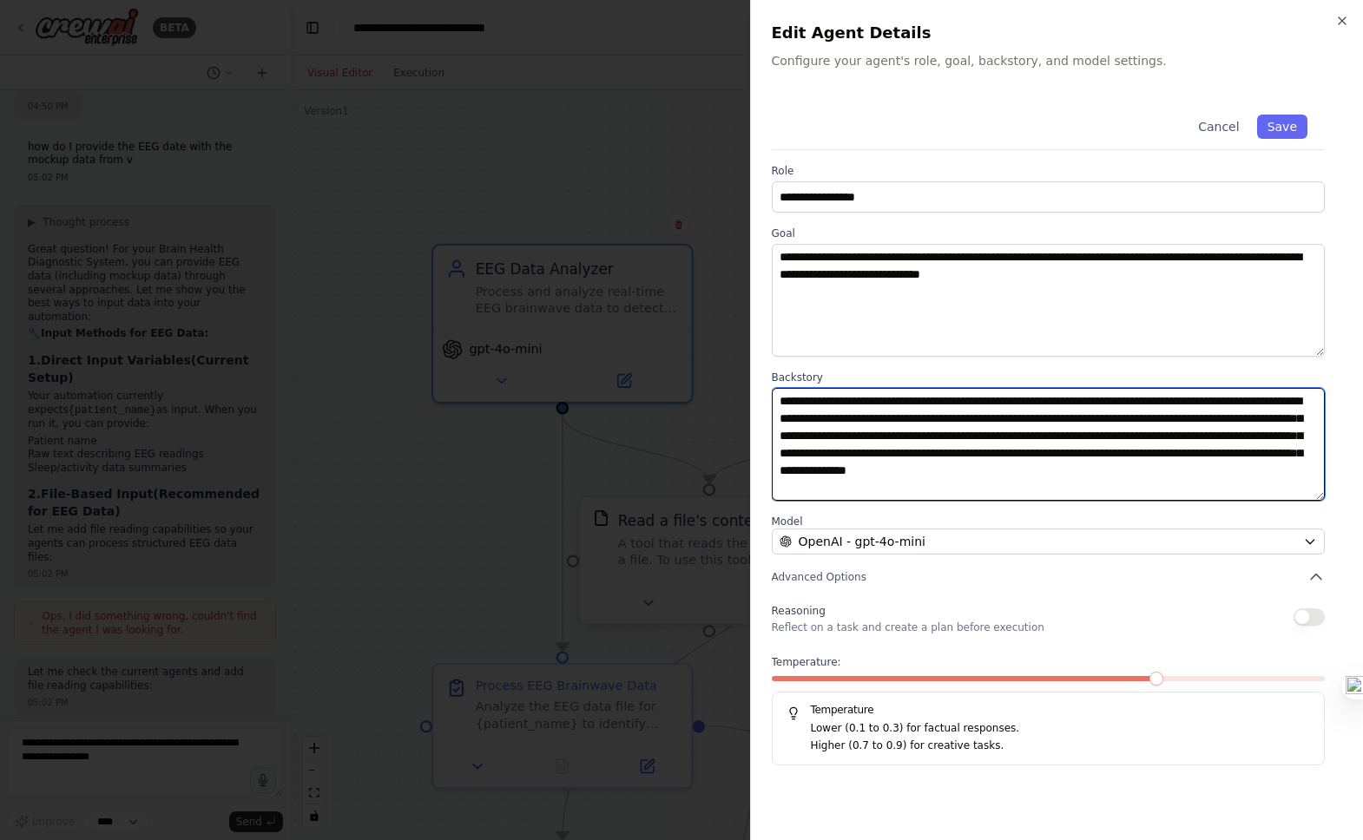
click at [991, 497] on textarea "**********" at bounding box center [1049, 444] width 554 height 113
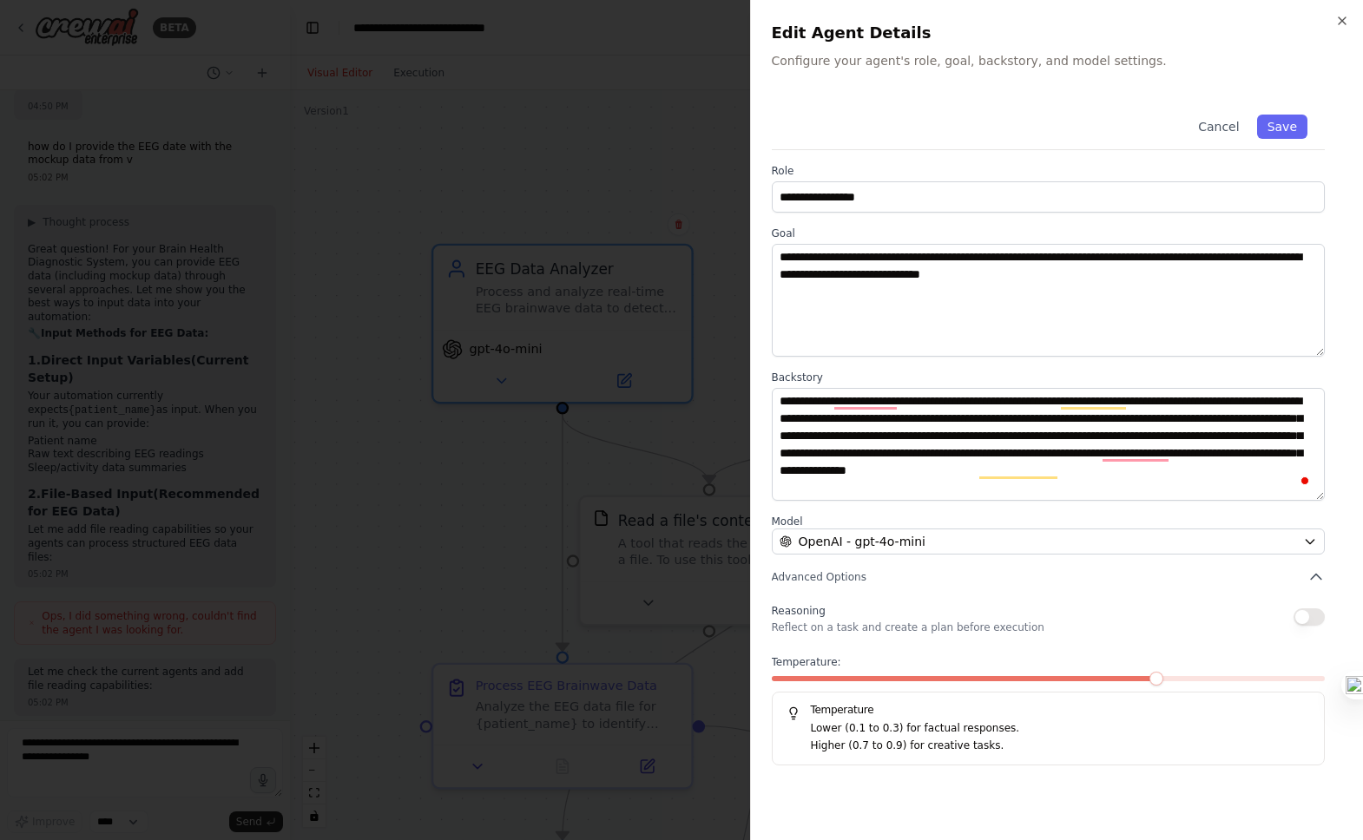
click at [1353, 10] on div "**********" at bounding box center [1057, 420] width 614 height 840
click at [1341, 15] on icon "button" at bounding box center [1342, 21] width 14 height 14
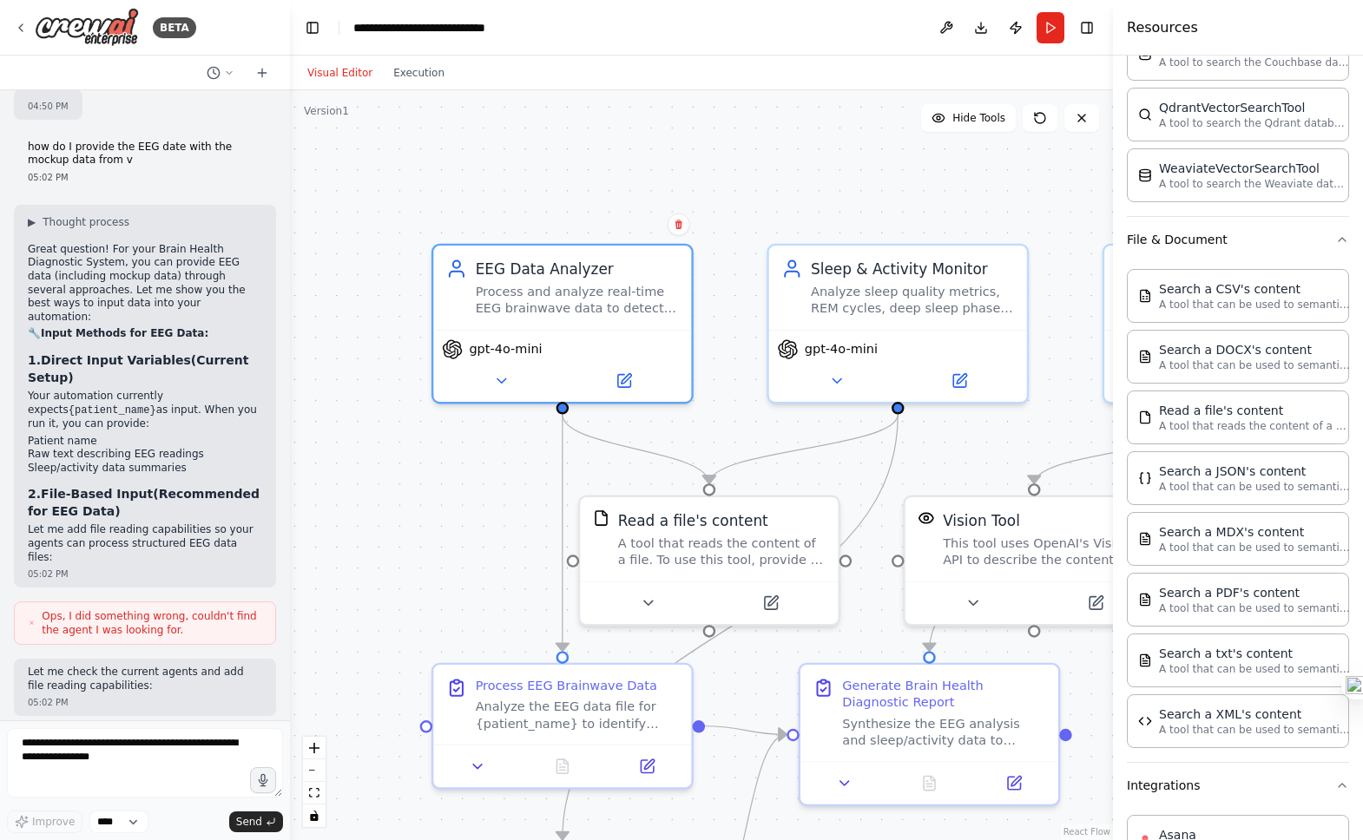
click at [861, 197] on div ".deletable-edge-delete-btn { width: 20px; height: 20px; border: 0px solid #ffff…" at bounding box center [701, 465] width 823 height 750
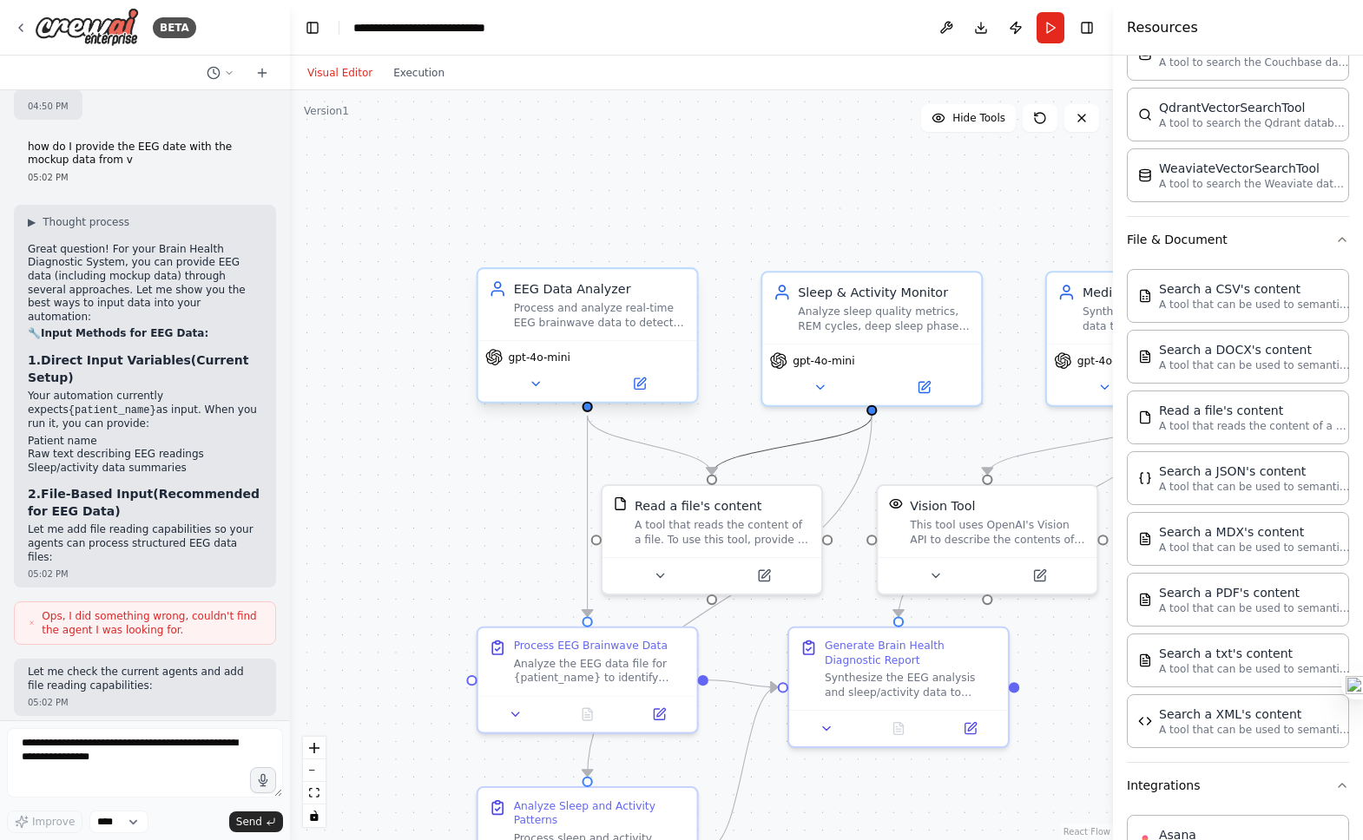
drag, startPoint x: 763, startPoint y: 451, endPoint x: 581, endPoint y: 332, distance: 217.7
click at [580, 332] on div ".deletable-edge-delete-btn { width: 20px; height: 20px; border: 0px solid #ffff…" at bounding box center [808, 566] width 843 height 768
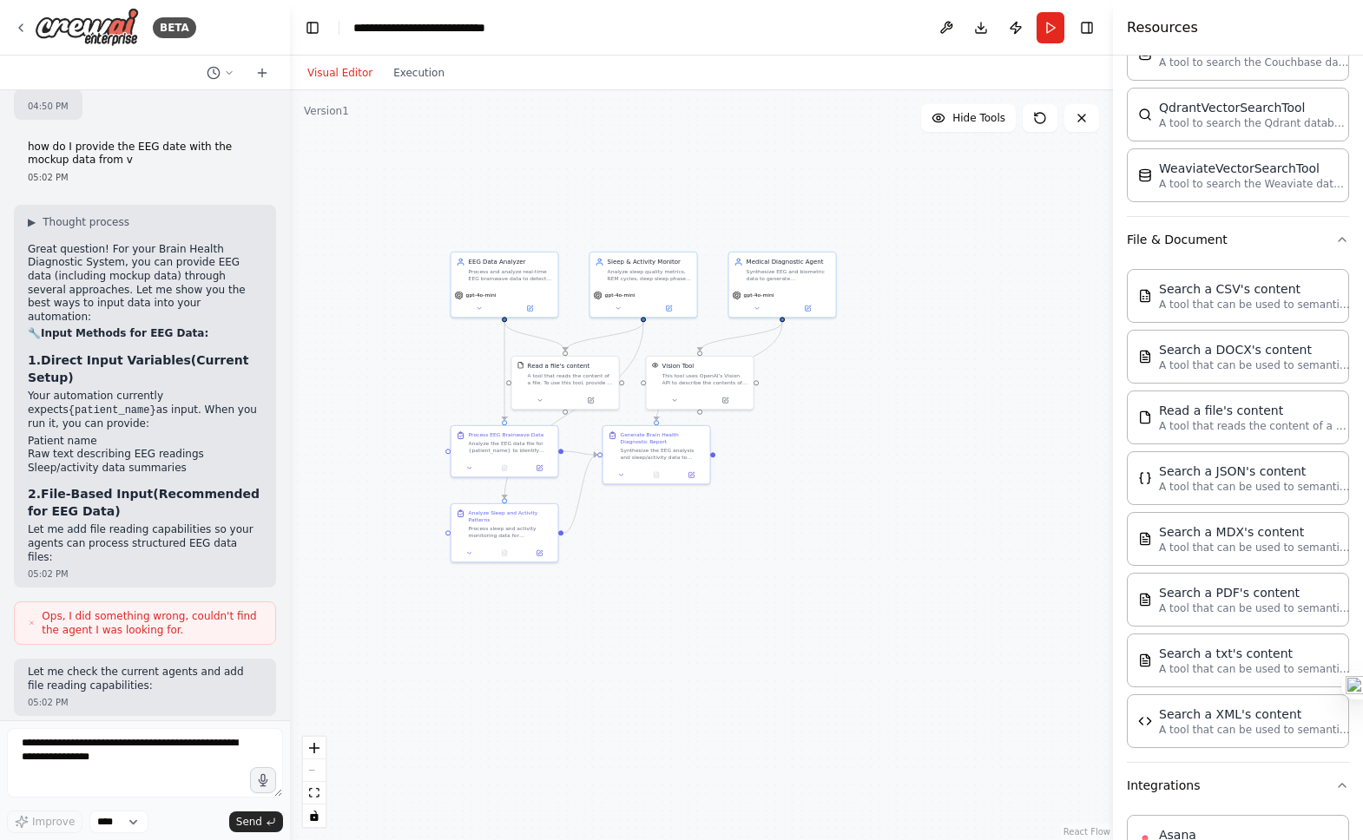
drag, startPoint x: 967, startPoint y: 590, endPoint x: 824, endPoint y: 487, distance: 176.1
click at [824, 486] on div ".deletable-edge-delete-btn { width: 20px; height: 20px; border: 0px solid #ffff…" at bounding box center [701, 465] width 823 height 750
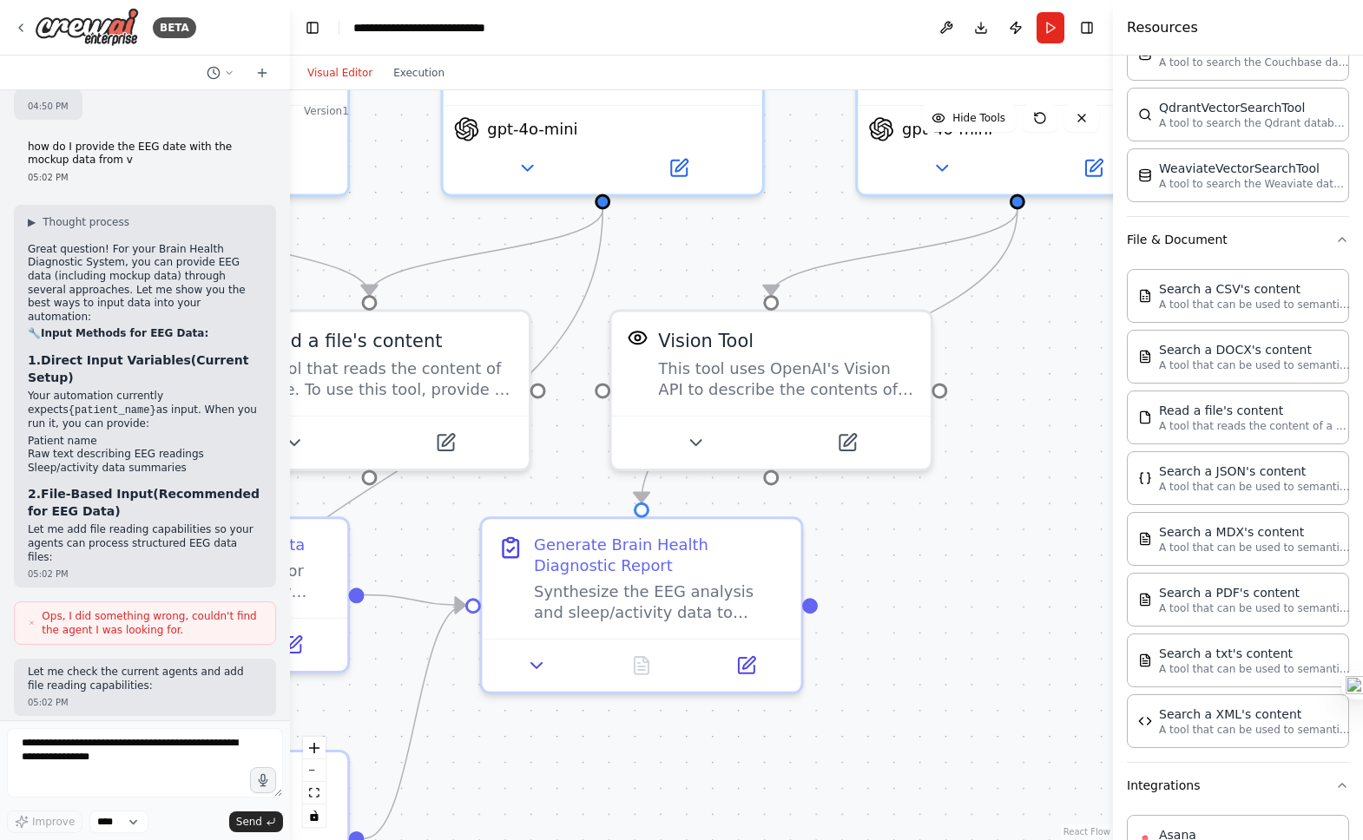
drag, startPoint x: 705, startPoint y: 414, endPoint x: 770, endPoint y: 491, distance: 100.4
click at [770, 491] on div ".deletable-edge-delete-btn { width: 20px; height: 20px; border: 0px solid #ffff…" at bounding box center [701, 465] width 823 height 750
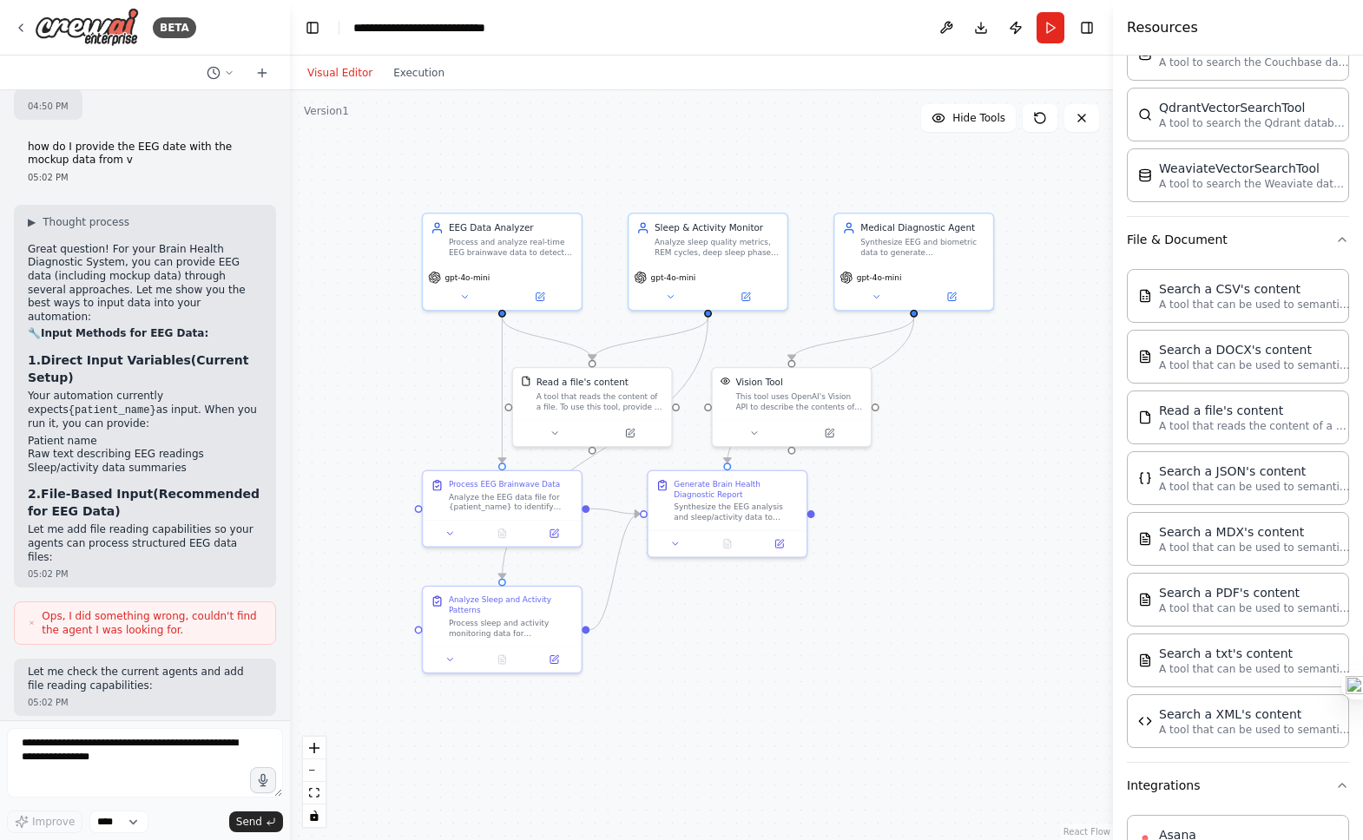
drag, startPoint x: 941, startPoint y: 555, endPoint x: 860, endPoint y: 493, distance: 102.3
click at [860, 493] on div ".deletable-edge-delete-btn { width: 20px; height: 20px; border: 0px solid #ffff…" at bounding box center [701, 465] width 823 height 750
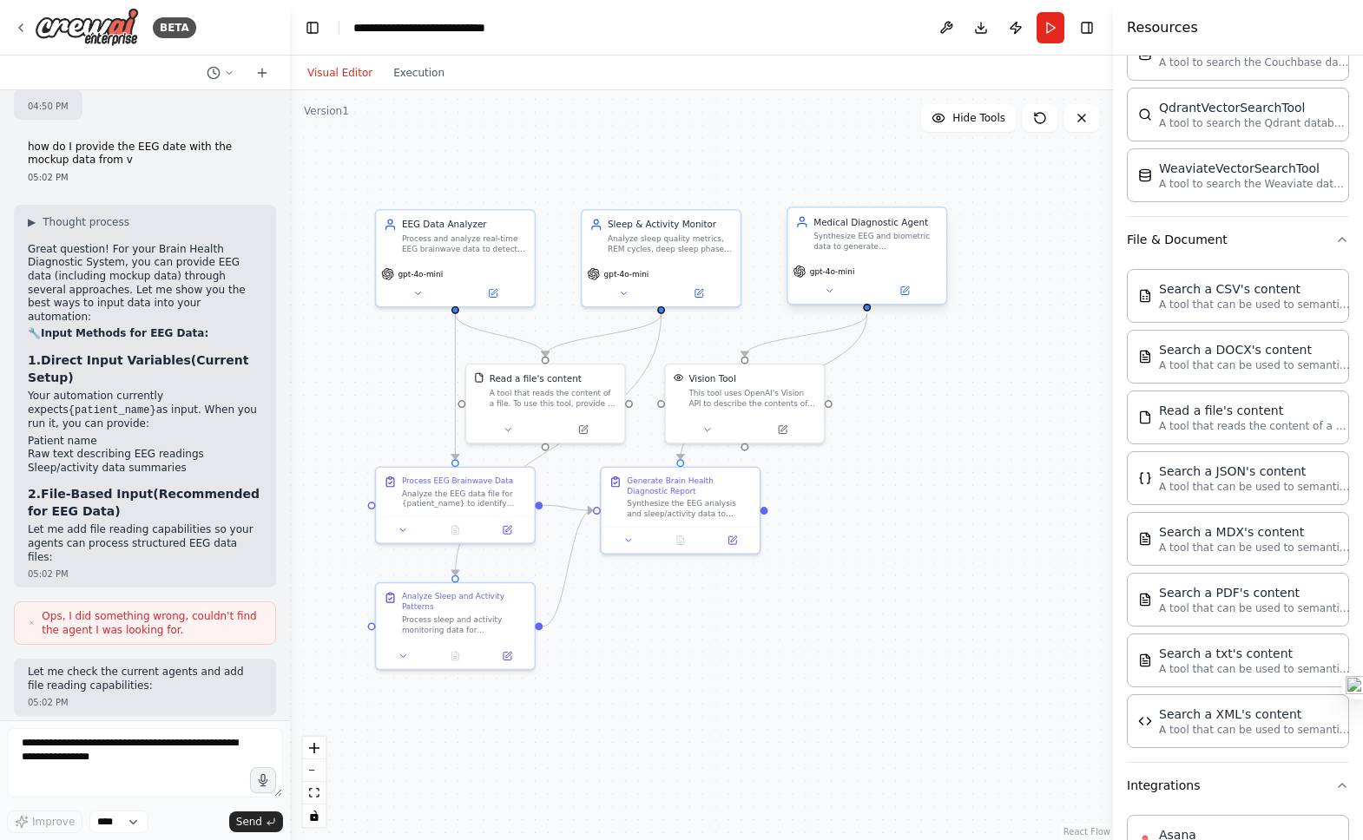
click at [889, 247] on div "Synthesize EEG and biometric data to generate comprehensive brain health assess…" at bounding box center [876, 241] width 125 height 21
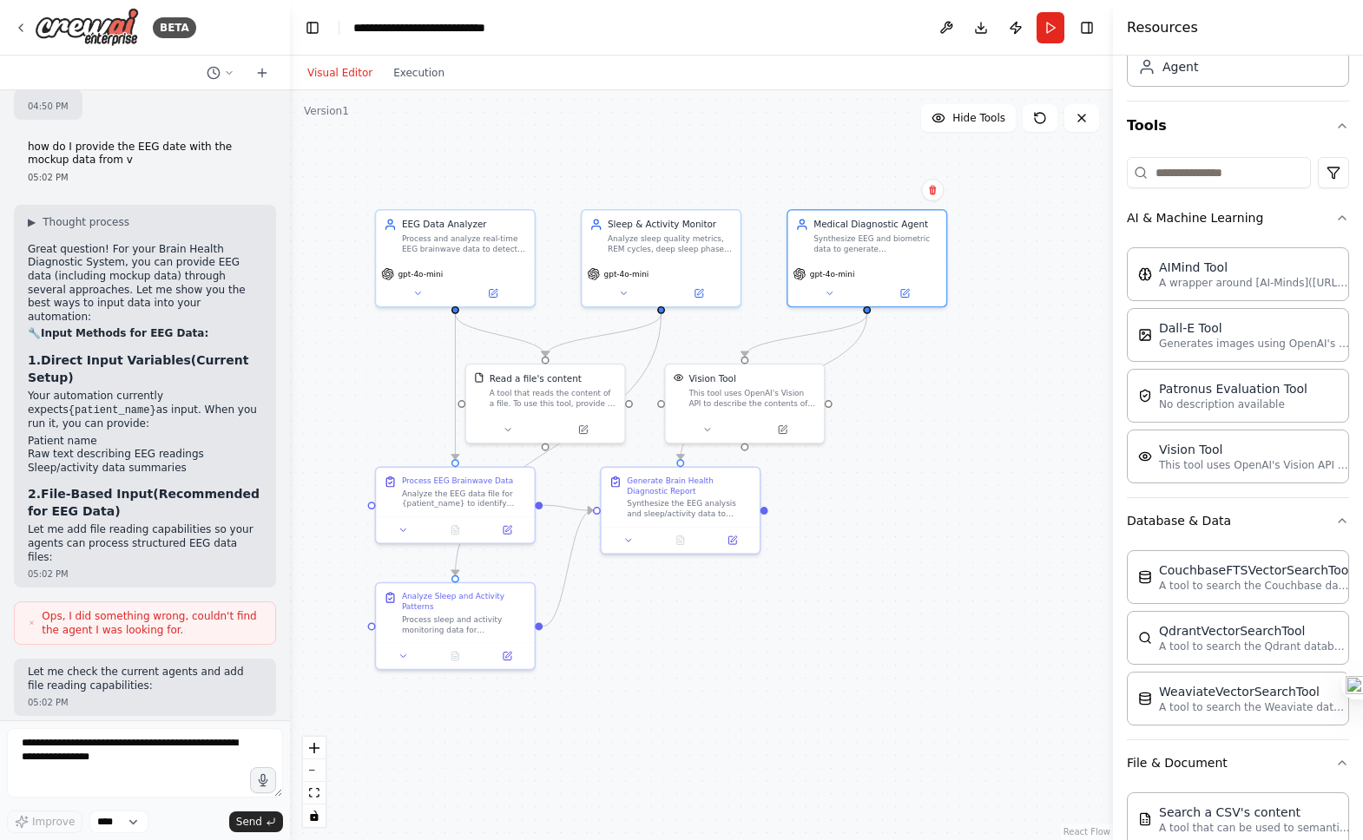
scroll to position [116, 0]
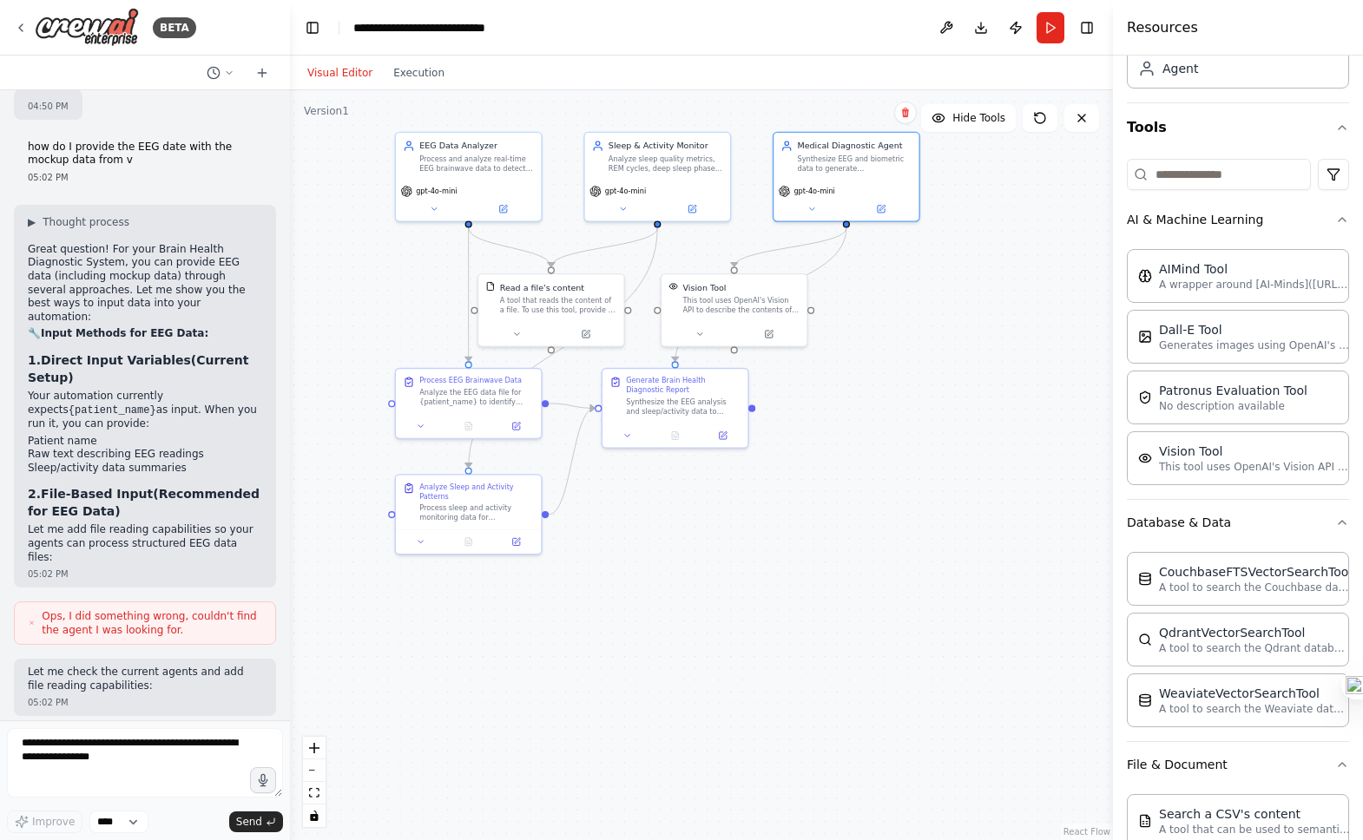
drag, startPoint x: 1080, startPoint y: 481, endPoint x: 1032, endPoint y: 429, distance: 70.7
click at [1032, 426] on div ".deletable-edge-delete-btn { width: 20px; height: 20px; border: 0px solid #ffff…" at bounding box center [701, 465] width 823 height 750
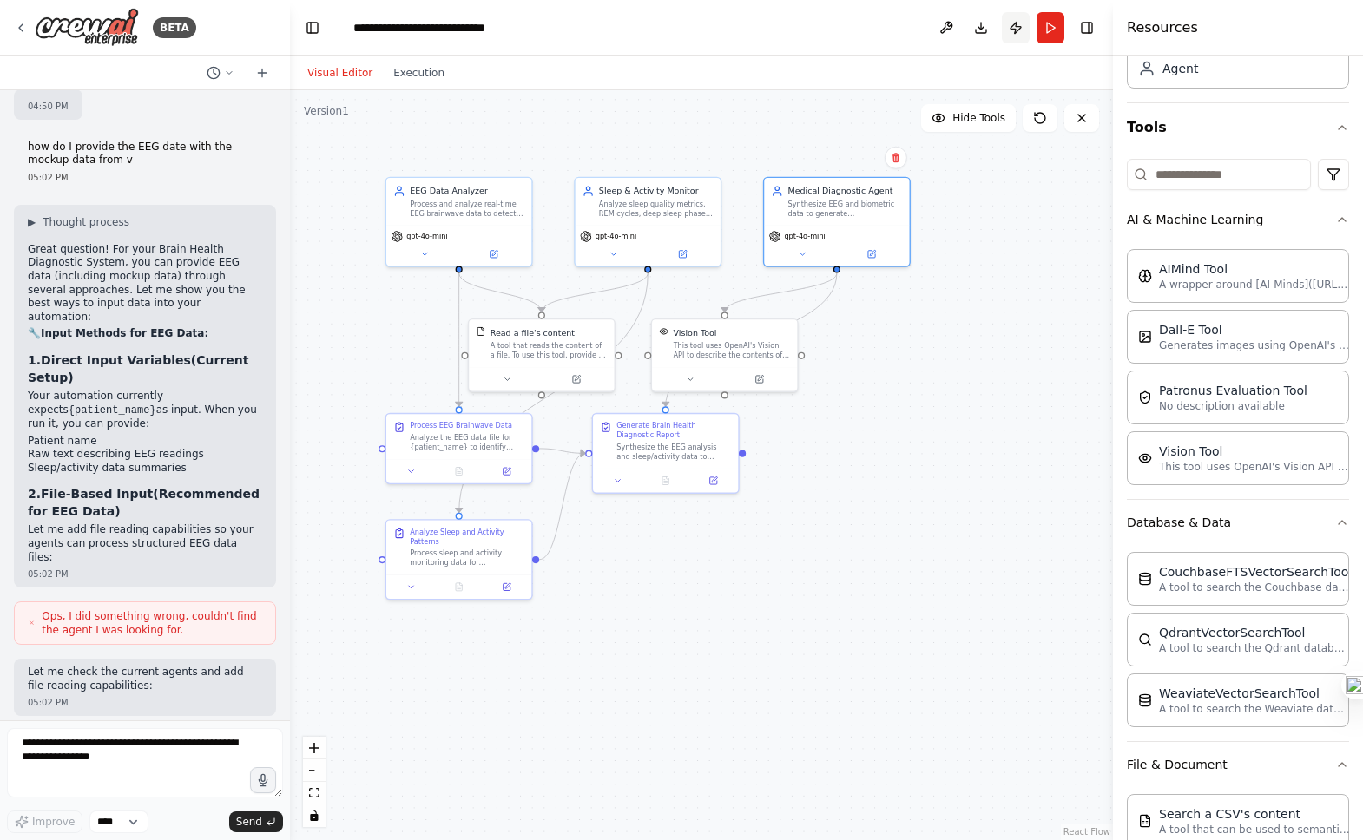
click at [1018, 17] on button "Publish" at bounding box center [1016, 27] width 28 height 31
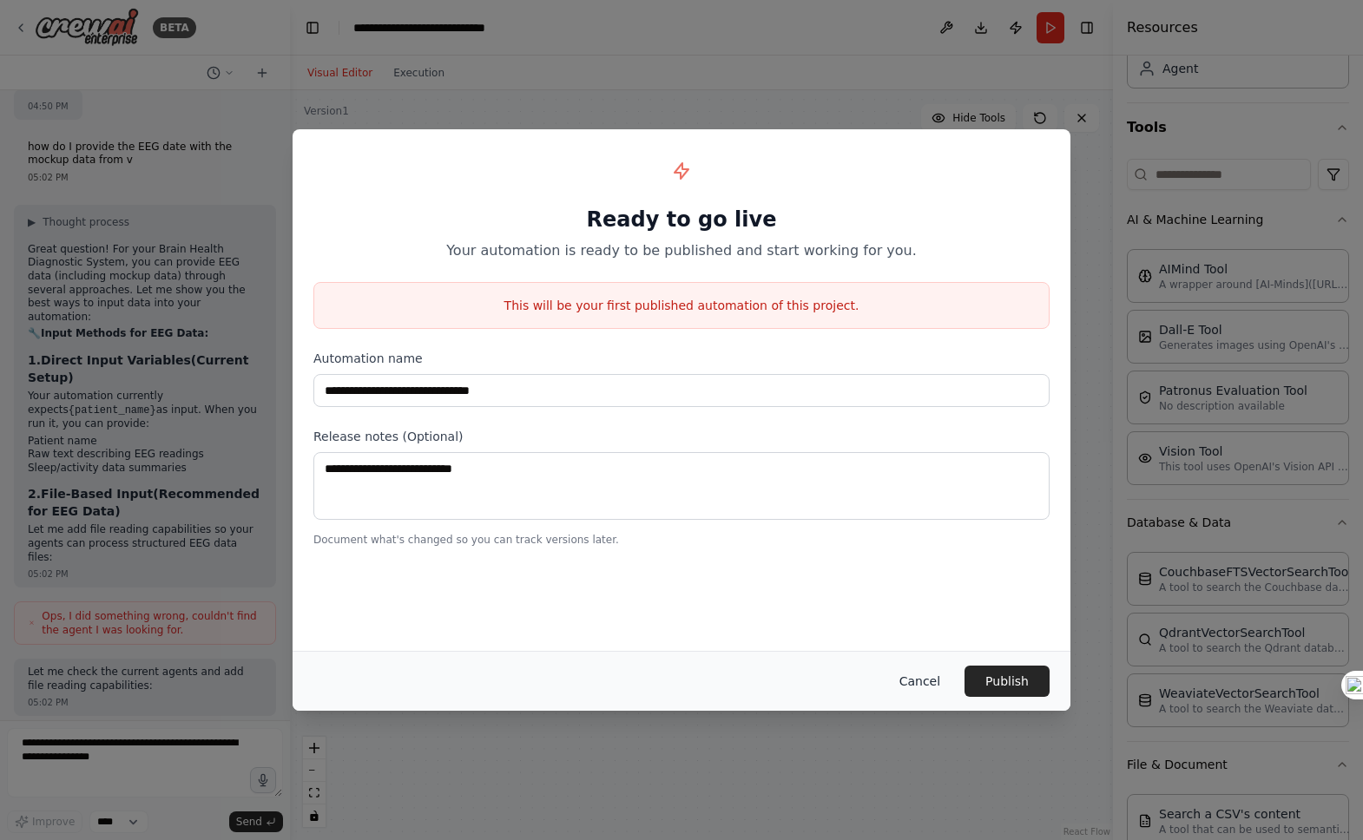
click at [933, 678] on button "Cancel" at bounding box center [920, 681] width 69 height 31
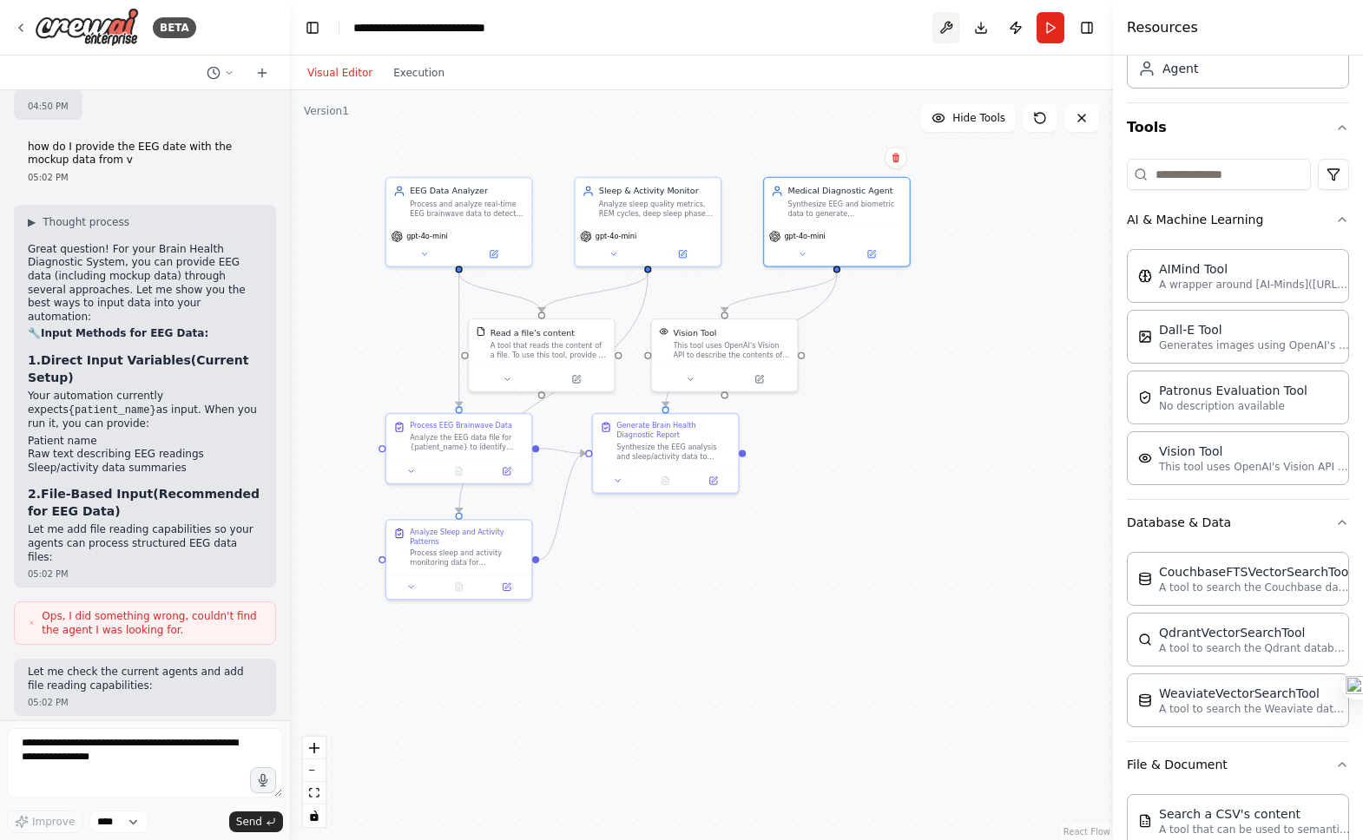
click at [944, 30] on button at bounding box center [947, 27] width 28 height 31
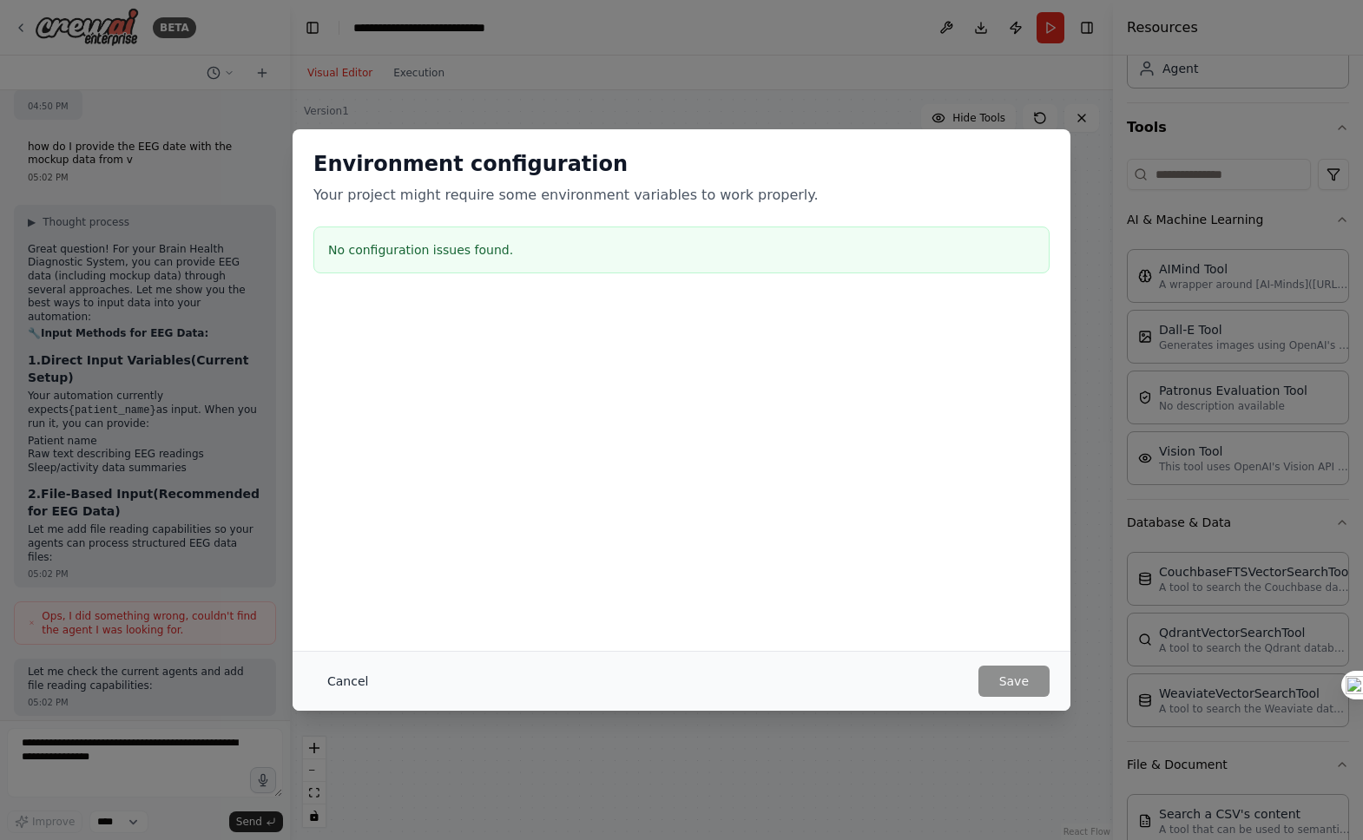
click at [352, 681] on button "Cancel" at bounding box center [347, 681] width 69 height 31
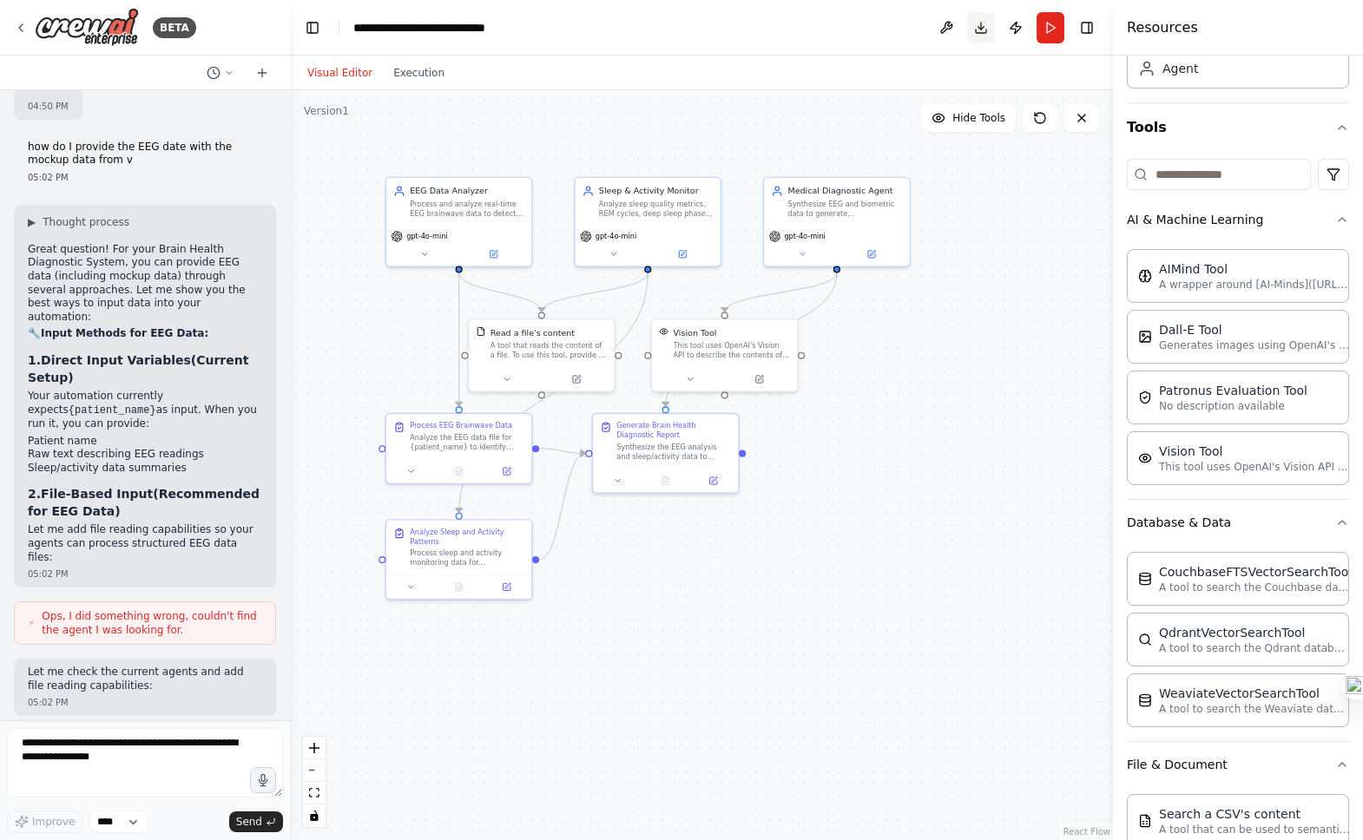
click at [979, 27] on button "Download" at bounding box center [981, 27] width 28 height 31
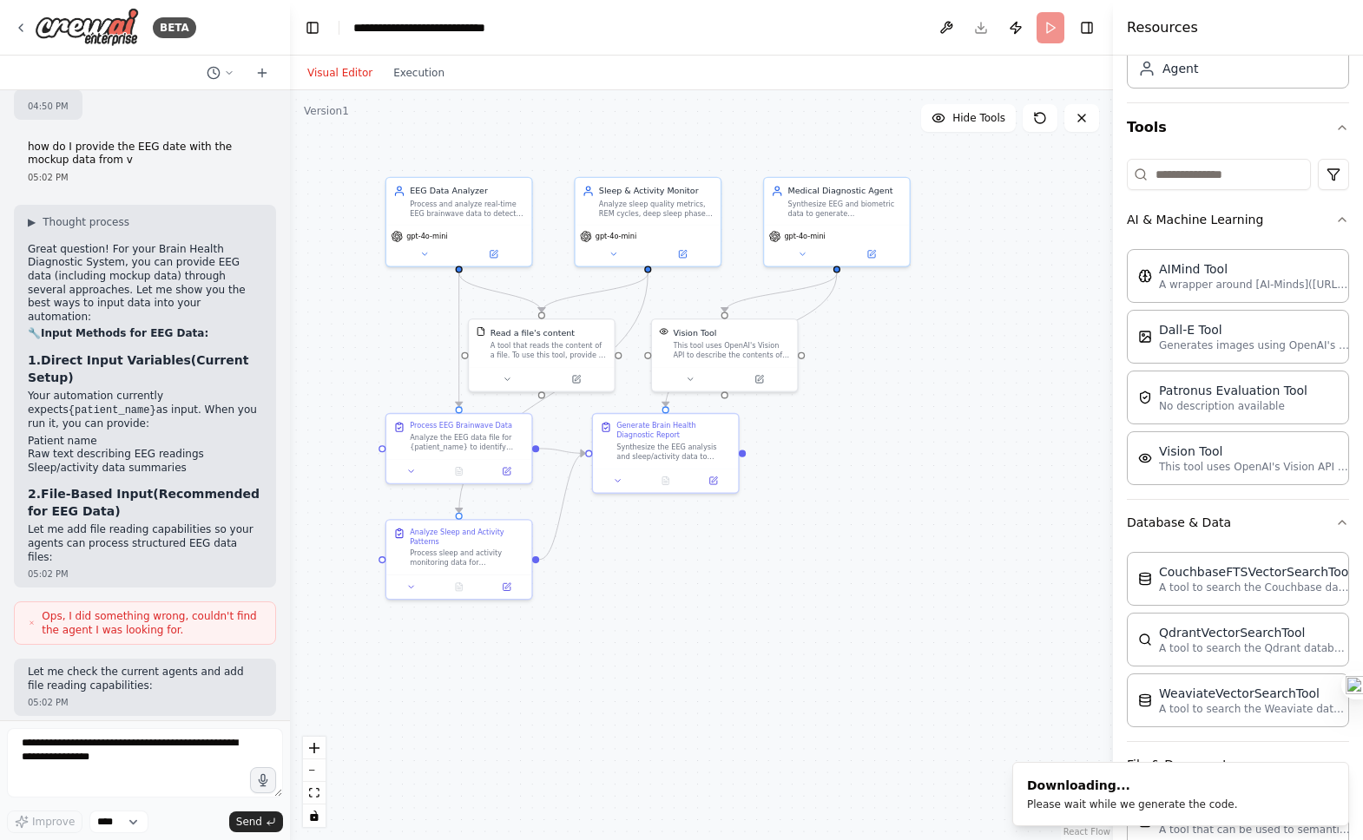
click at [1018, 353] on div ".deletable-edge-delete-btn { width: 20px; height: 20px; border: 0px solid #ffff…" at bounding box center [701, 465] width 823 height 750
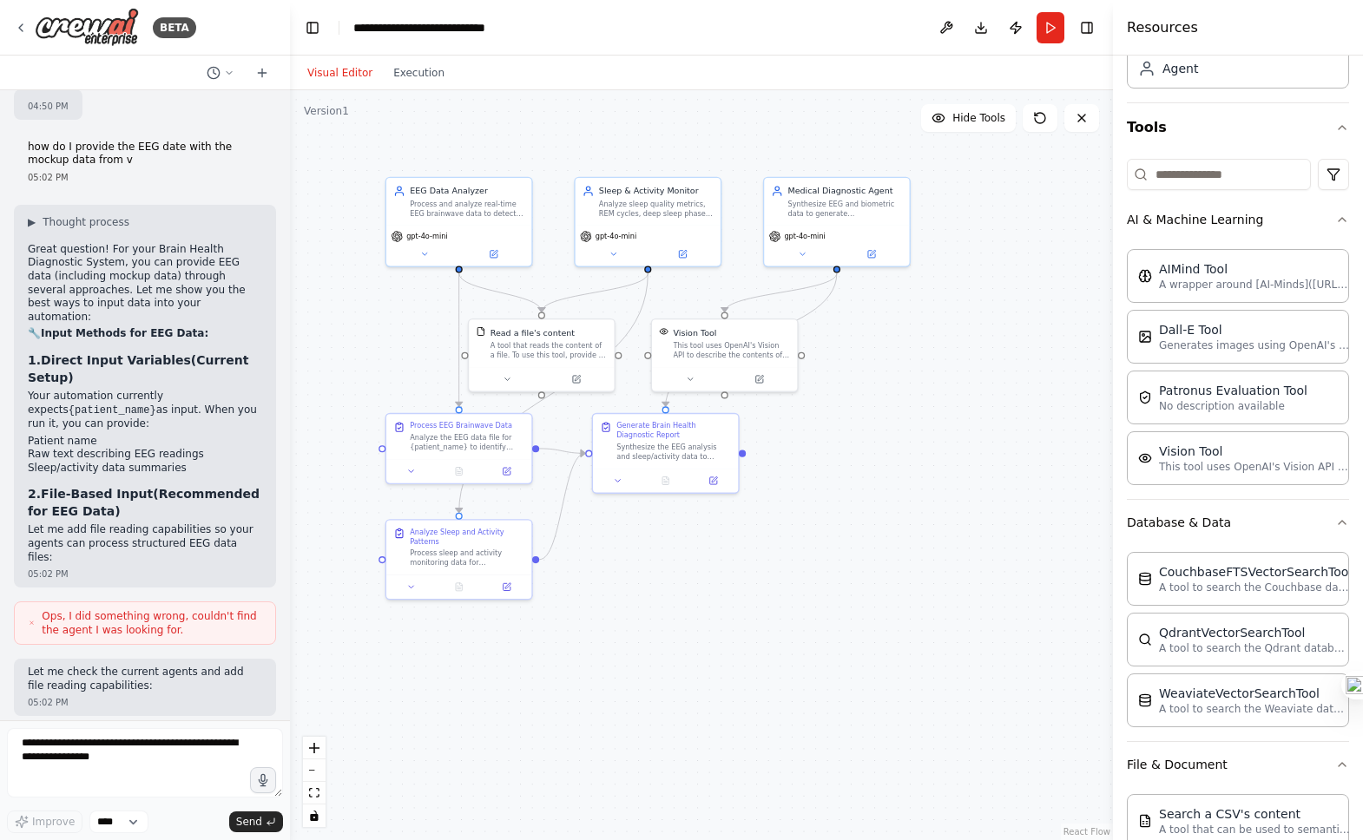
click at [1013, 282] on div ".deletable-edge-delete-btn { width: 20px; height: 20px; border: 0px solid #ffff…" at bounding box center [701, 465] width 823 height 750
click at [1083, 30] on button "Toggle Right Sidebar" at bounding box center [1087, 28] width 24 height 24
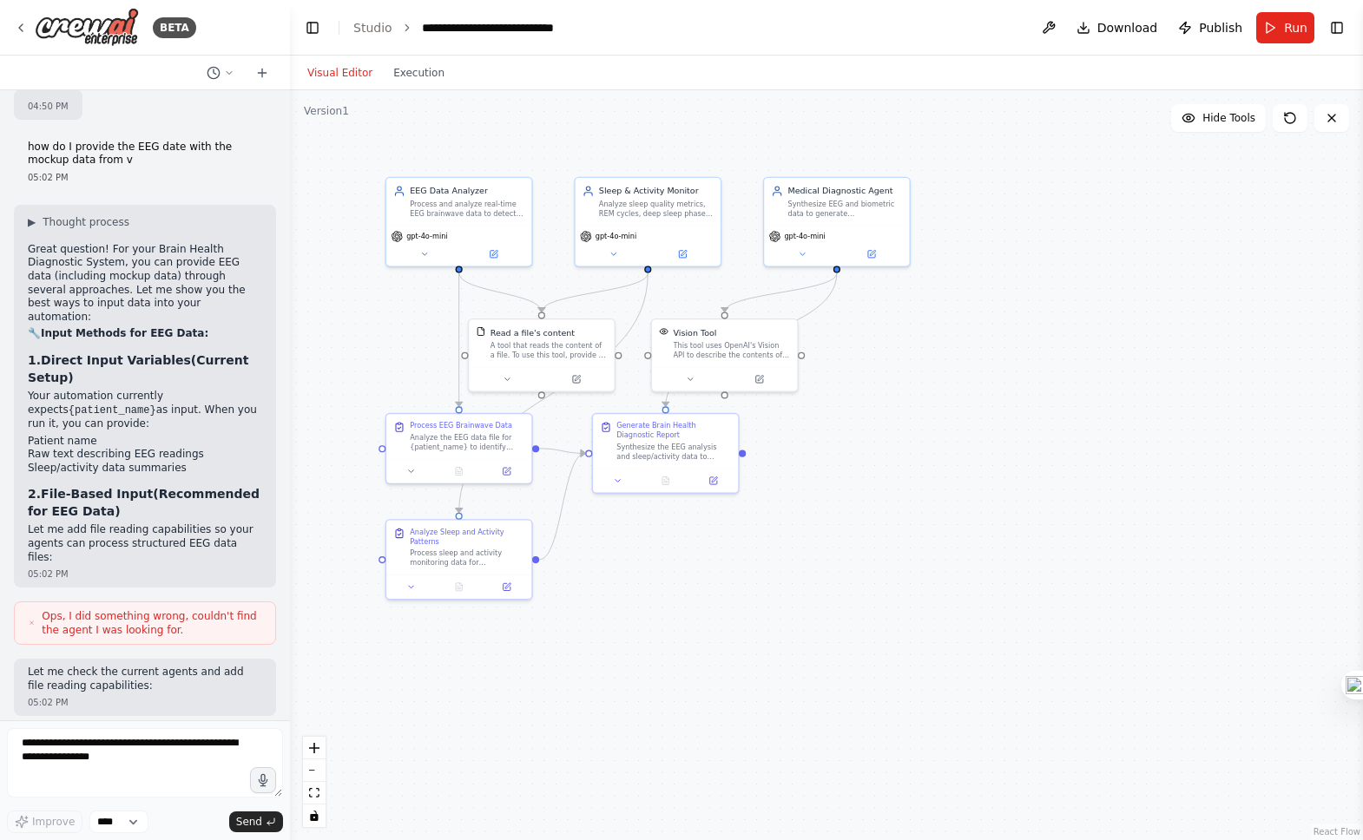
click at [1065, 194] on div ".deletable-edge-delete-btn { width: 20px; height: 20px; border: 0px solid #ffff…" at bounding box center [826, 465] width 1073 height 750
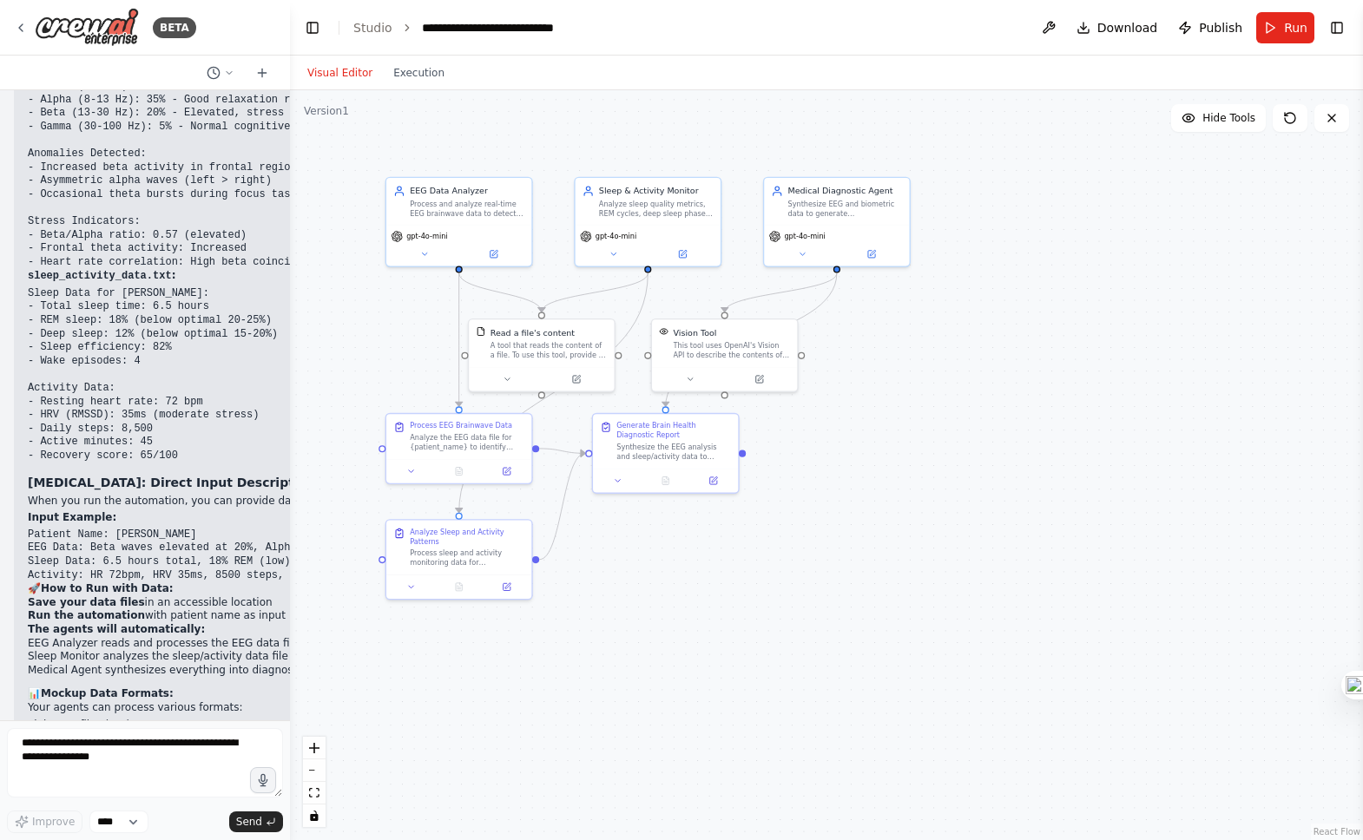
scroll to position [3502, 0]
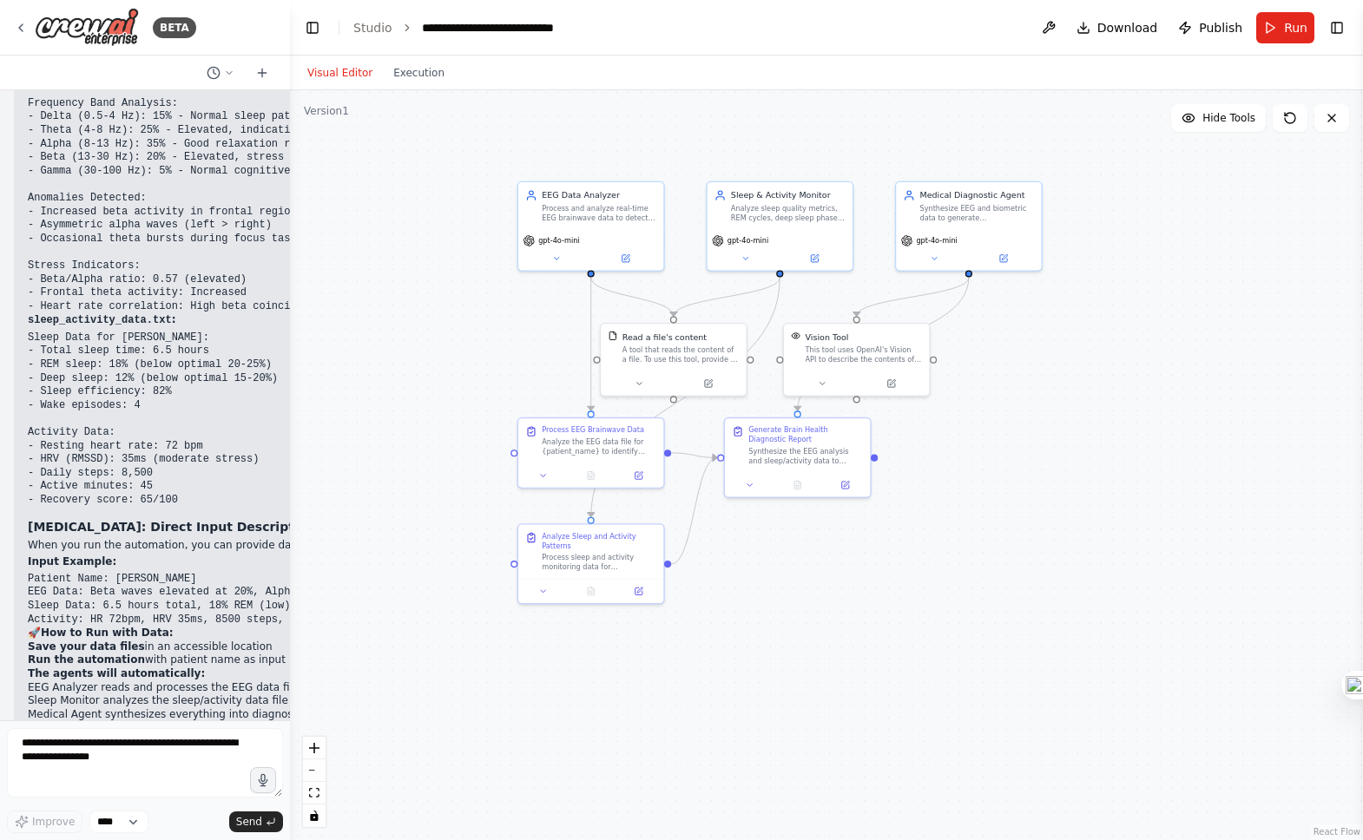
drag, startPoint x: 966, startPoint y: 346, endPoint x: 1127, endPoint y: 349, distance: 161.5
click at [1127, 349] on div ".deletable-edge-delete-btn { width: 20px; height: 20px; border: 0px solid #ffff…" at bounding box center [826, 465] width 1073 height 750
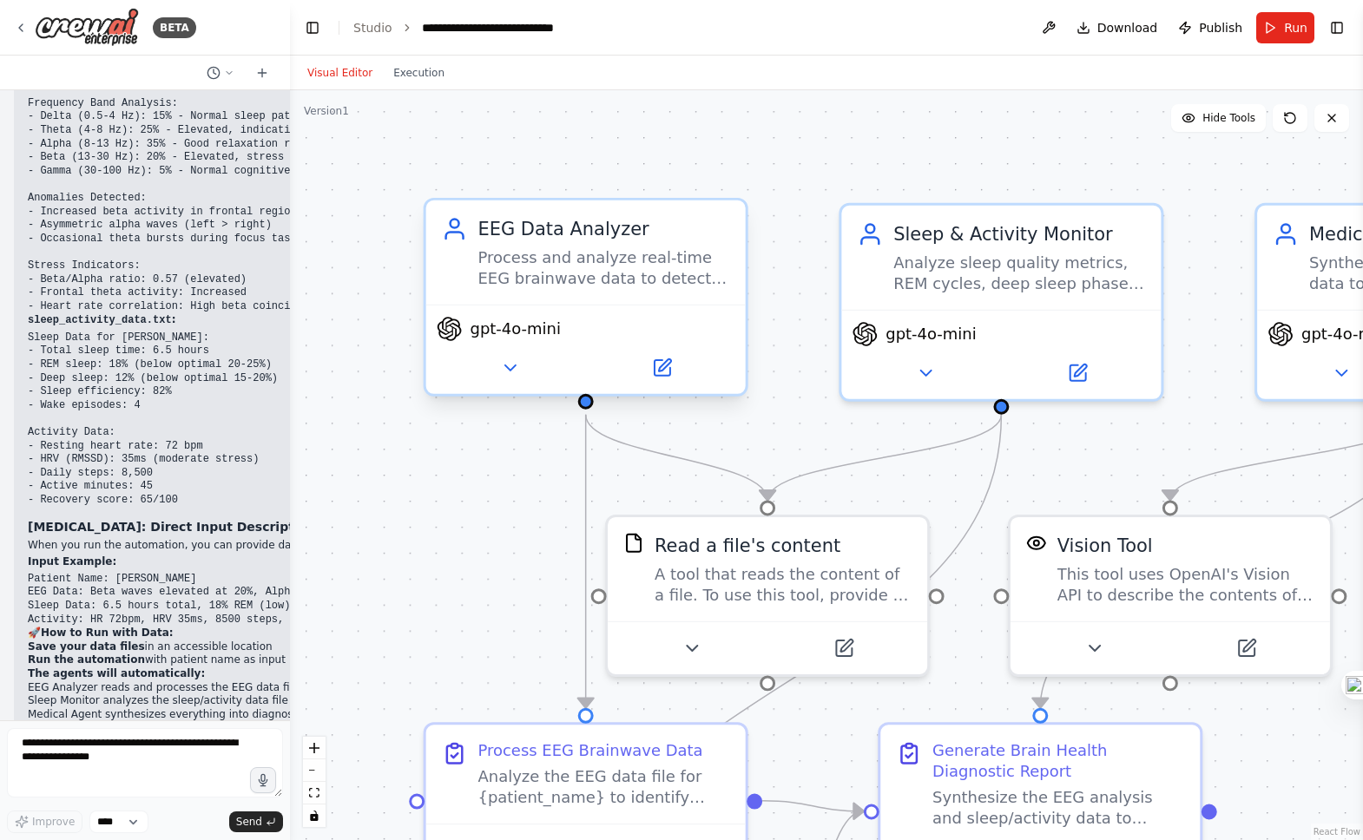
click at [674, 252] on div "Process and analyze real-time EEG brainwave data to detect patterns, anomalies,…" at bounding box center [604, 268] width 252 height 42
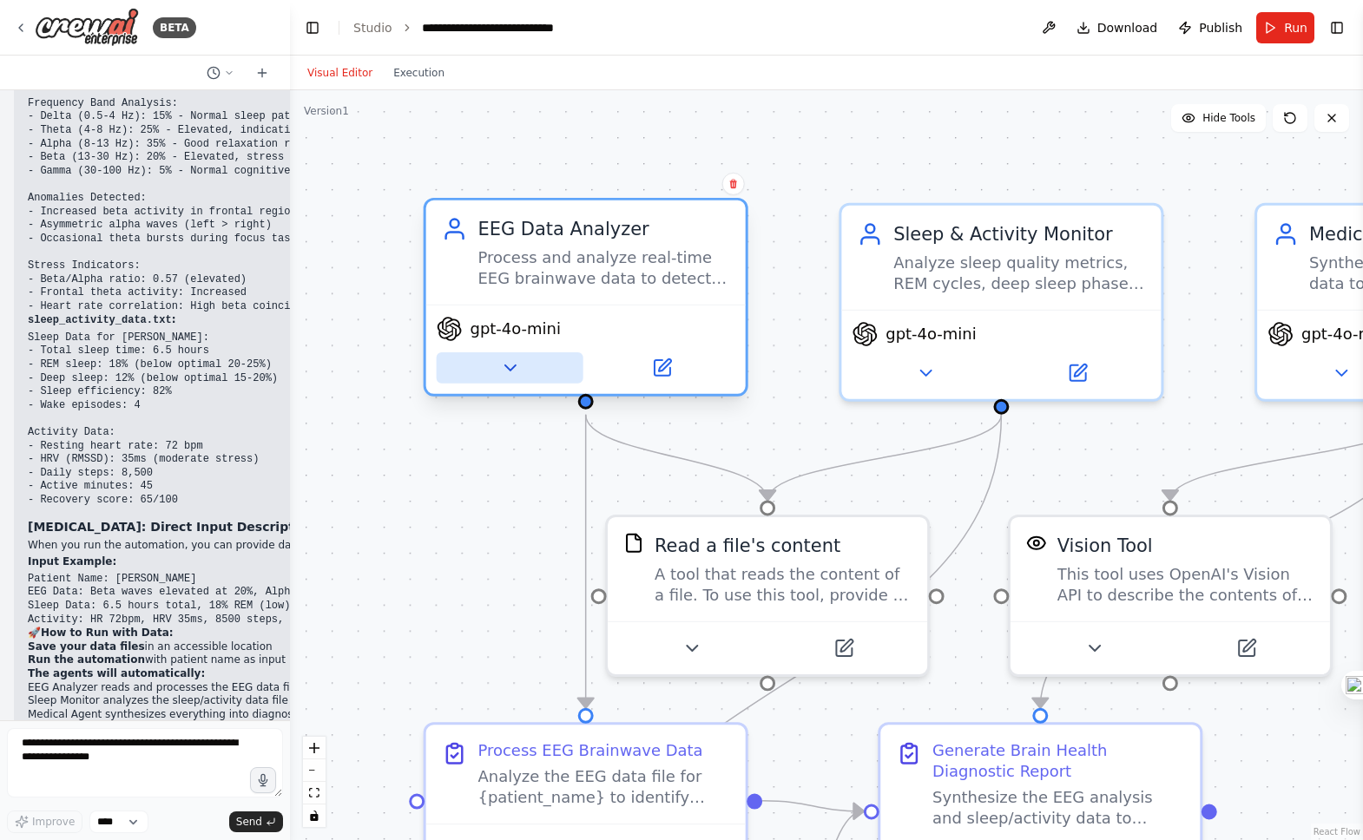
click at [510, 367] on icon at bounding box center [509, 368] width 10 height 5
click at [503, 375] on icon at bounding box center [509, 368] width 21 height 21
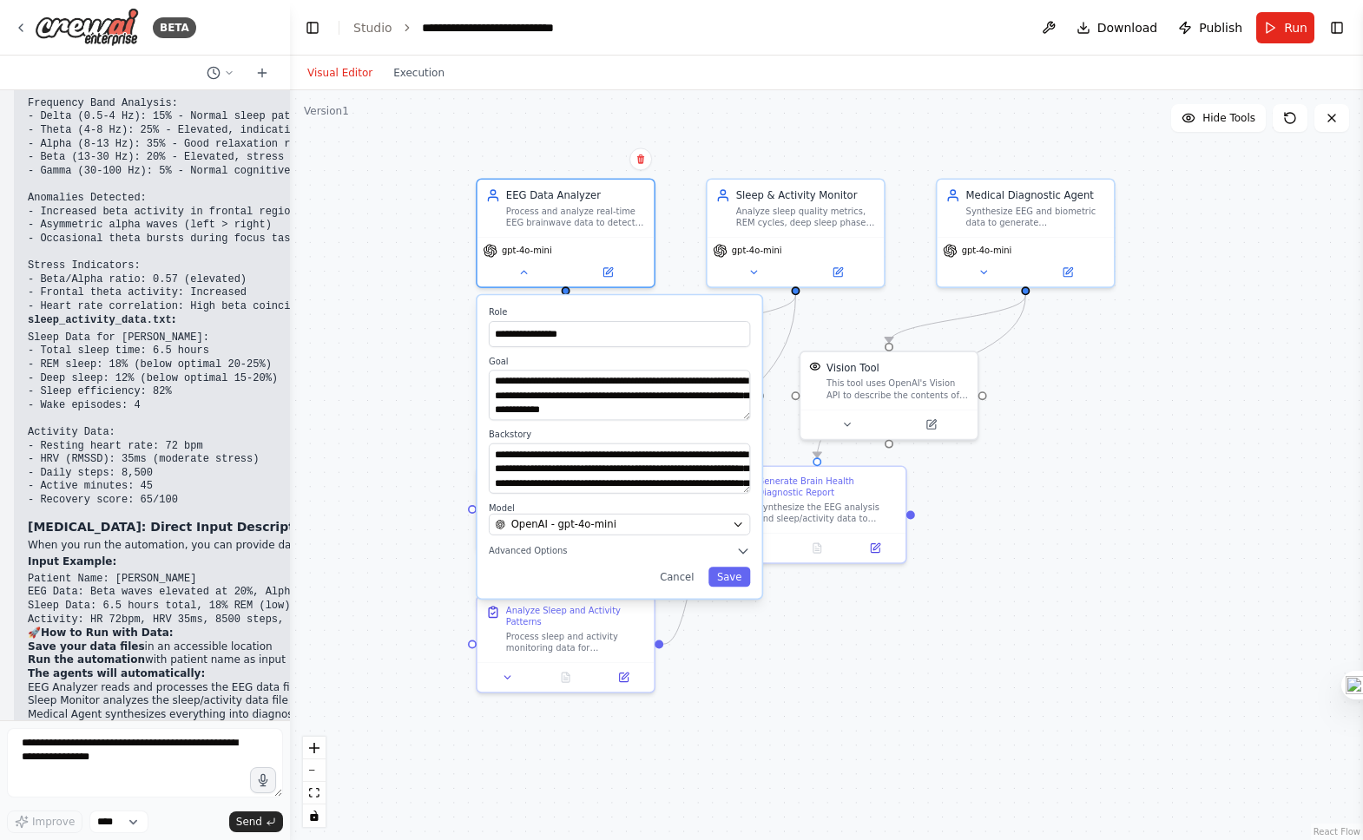
drag, startPoint x: 722, startPoint y: 249, endPoint x: 776, endPoint y: 97, distance: 161.5
click at [775, 97] on div "**********" at bounding box center [826, 465] width 1073 height 750
click at [1142, 431] on div "**********" at bounding box center [826, 465] width 1073 height 750
click at [676, 225] on div "**********" at bounding box center [826, 465] width 1073 height 750
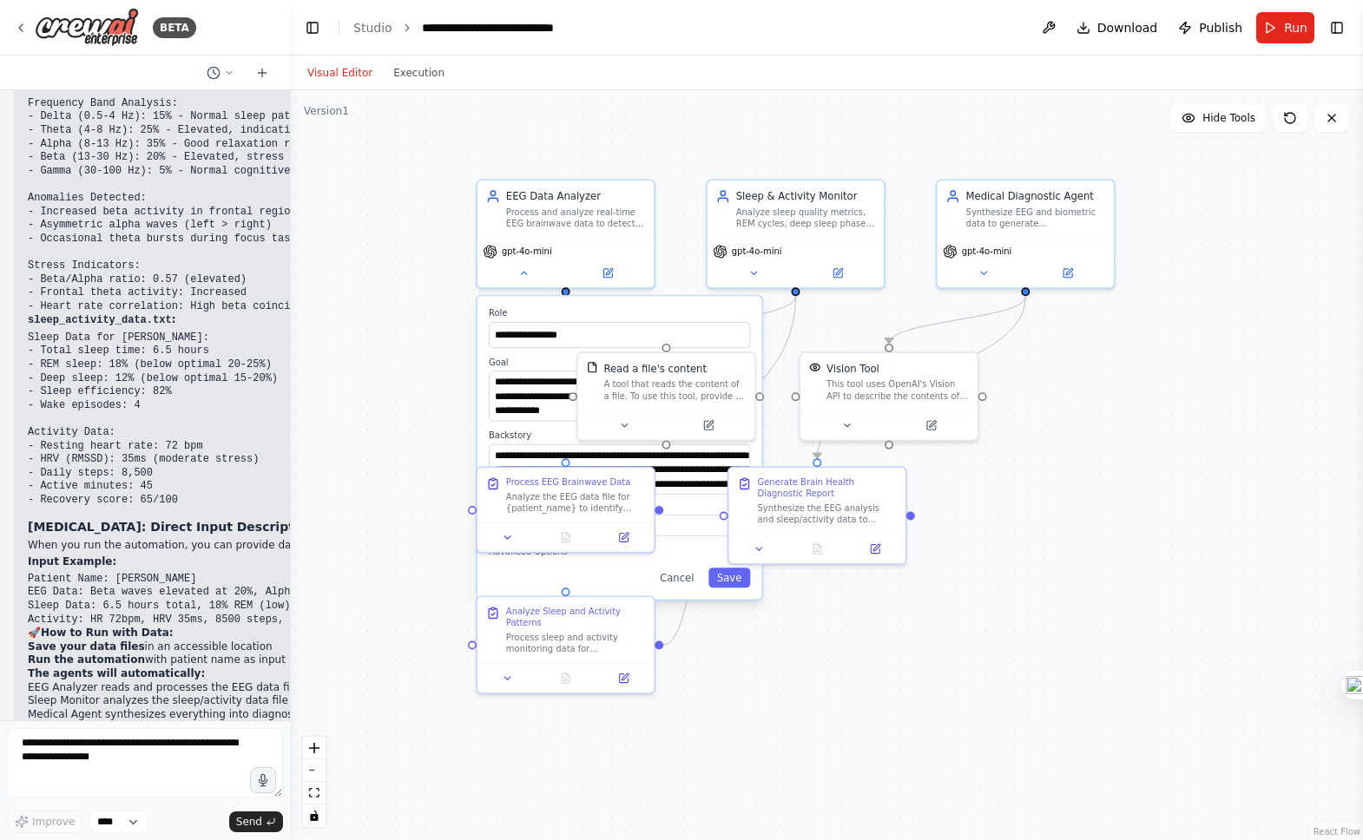
click at [921, 148] on div "**********" at bounding box center [826, 465] width 1073 height 750
click at [601, 235] on div "gpt-4o-mini" at bounding box center [566, 259] width 177 height 49
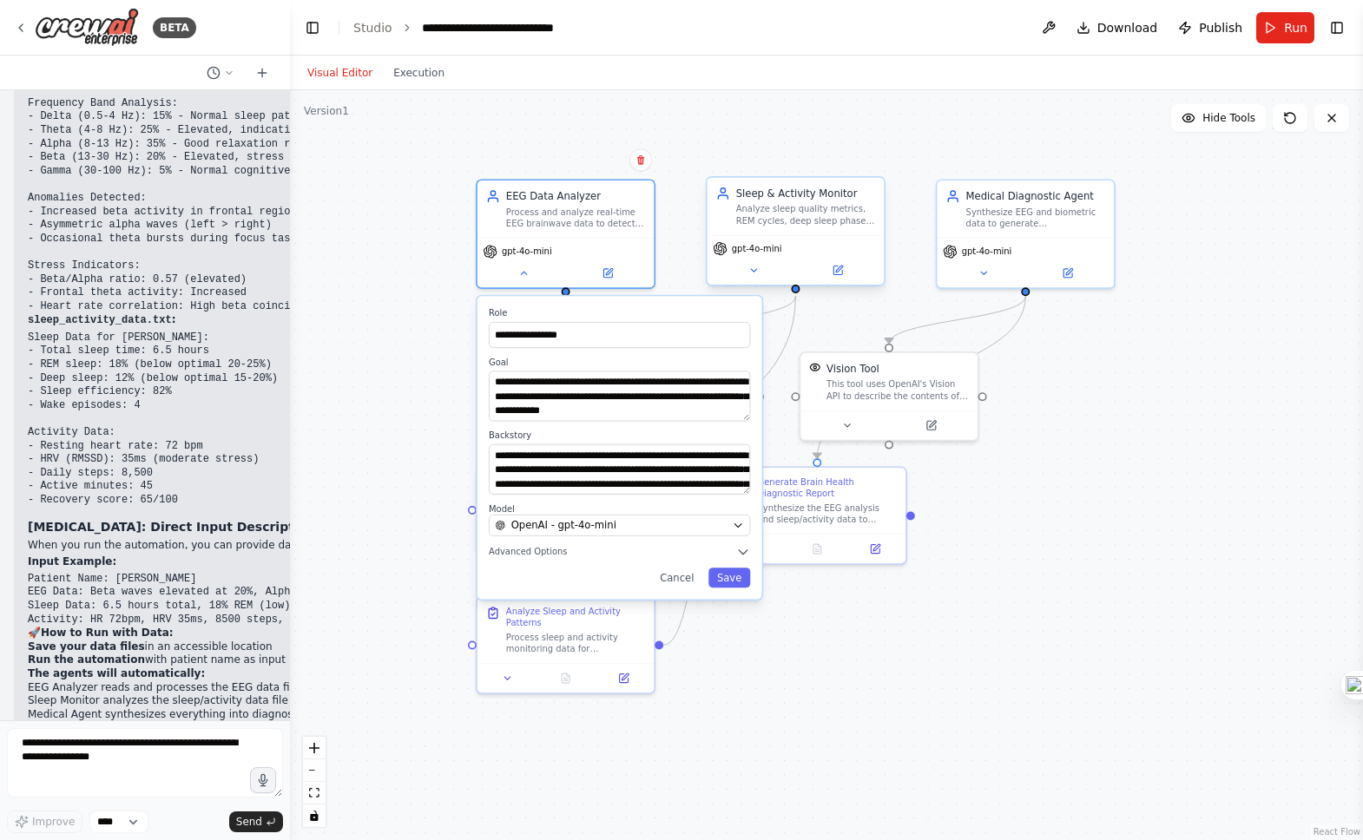
click at [778, 228] on div "Sleep & Activity Monitor Analyze sleep quality metrics, REM cycles, deep sleep …" at bounding box center [796, 206] width 177 height 57
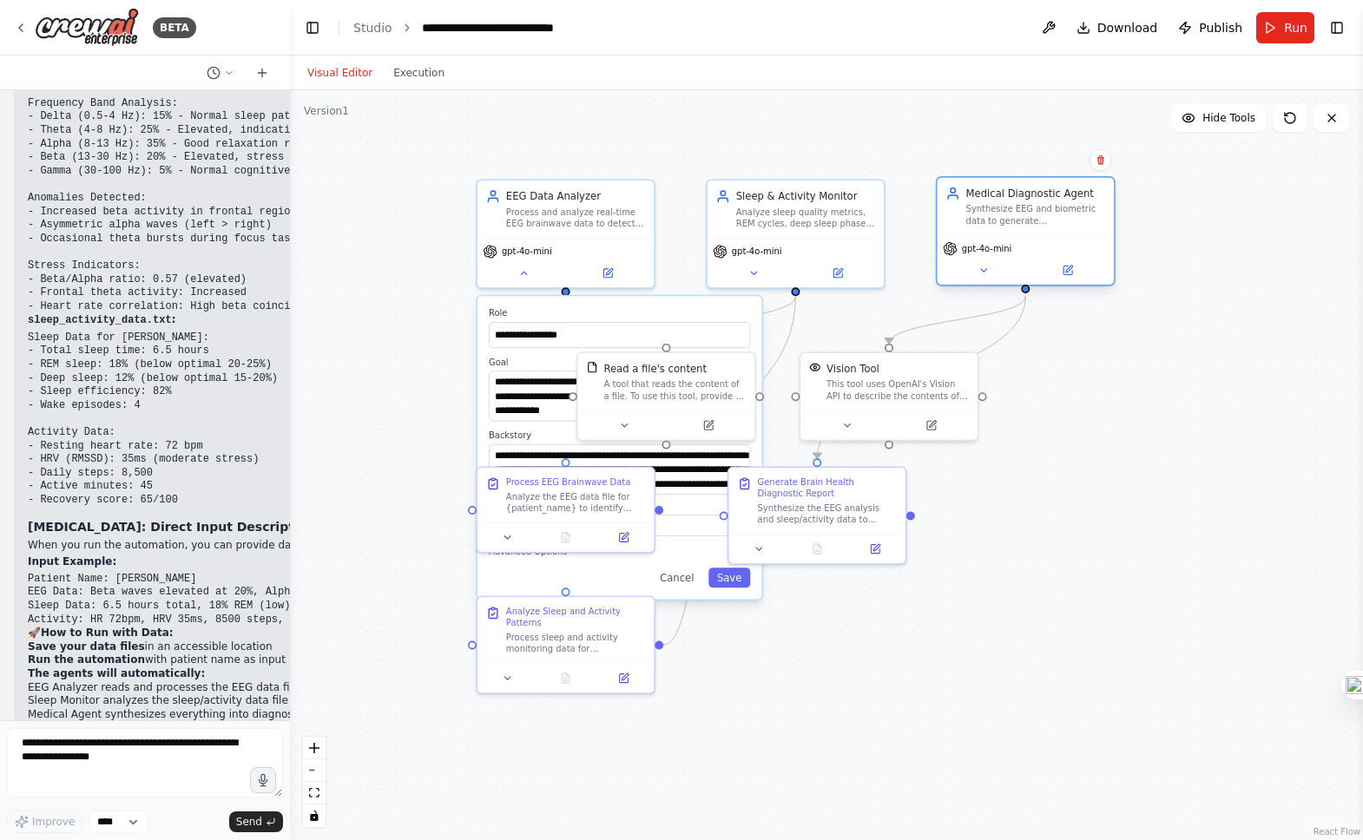
click at [1048, 244] on div "gpt-4o-mini" at bounding box center [1025, 248] width 165 height 15
click at [557, 201] on div "EEG Data Analyzer Process and analyze real-time EEG brainwave data to detect pa…" at bounding box center [576, 207] width 140 height 40
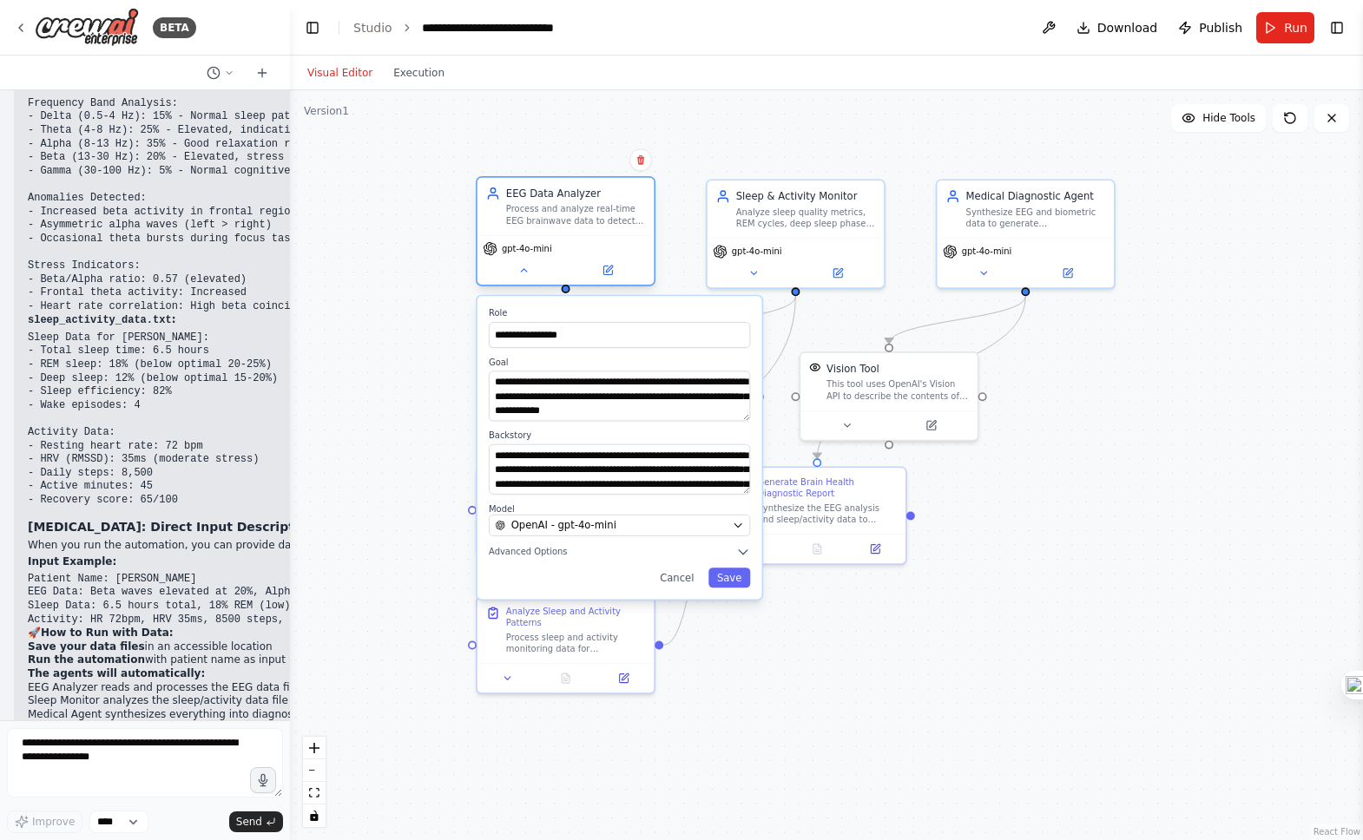
click at [618, 227] on div "EEG Data Analyzer Process and analyze real-time EEG brainwave data to detect pa…" at bounding box center [566, 206] width 177 height 57
click at [526, 266] on icon at bounding box center [523, 270] width 11 height 11
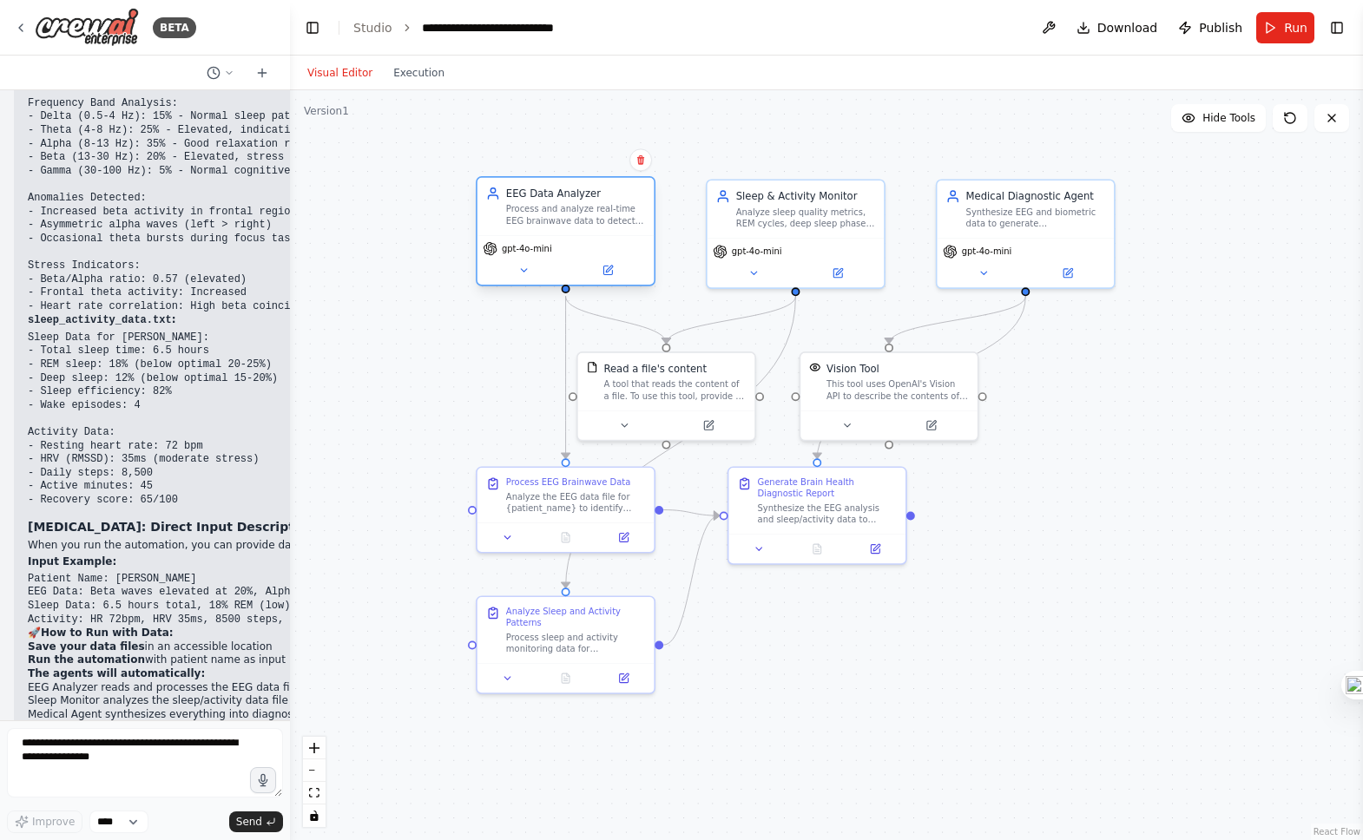
click at [563, 214] on div "Process and analyze real-time EEG brainwave data to detect patterns, anomalies,…" at bounding box center [576, 215] width 140 height 23
click at [603, 221] on div "Process and analyze real-time EEG brainwave data to detect patterns, anomalies,…" at bounding box center [576, 215] width 140 height 23
click at [537, 504] on div "Analyze the EEG data file for {patient_name} to identify brainwave patterns, st…" at bounding box center [576, 499] width 140 height 23
click at [505, 527] on button at bounding box center [507, 534] width 49 height 17
click at [558, 217] on div "Process and analyze real-time EEG brainwave data to detect patterns, anomalies,…" at bounding box center [576, 215] width 140 height 23
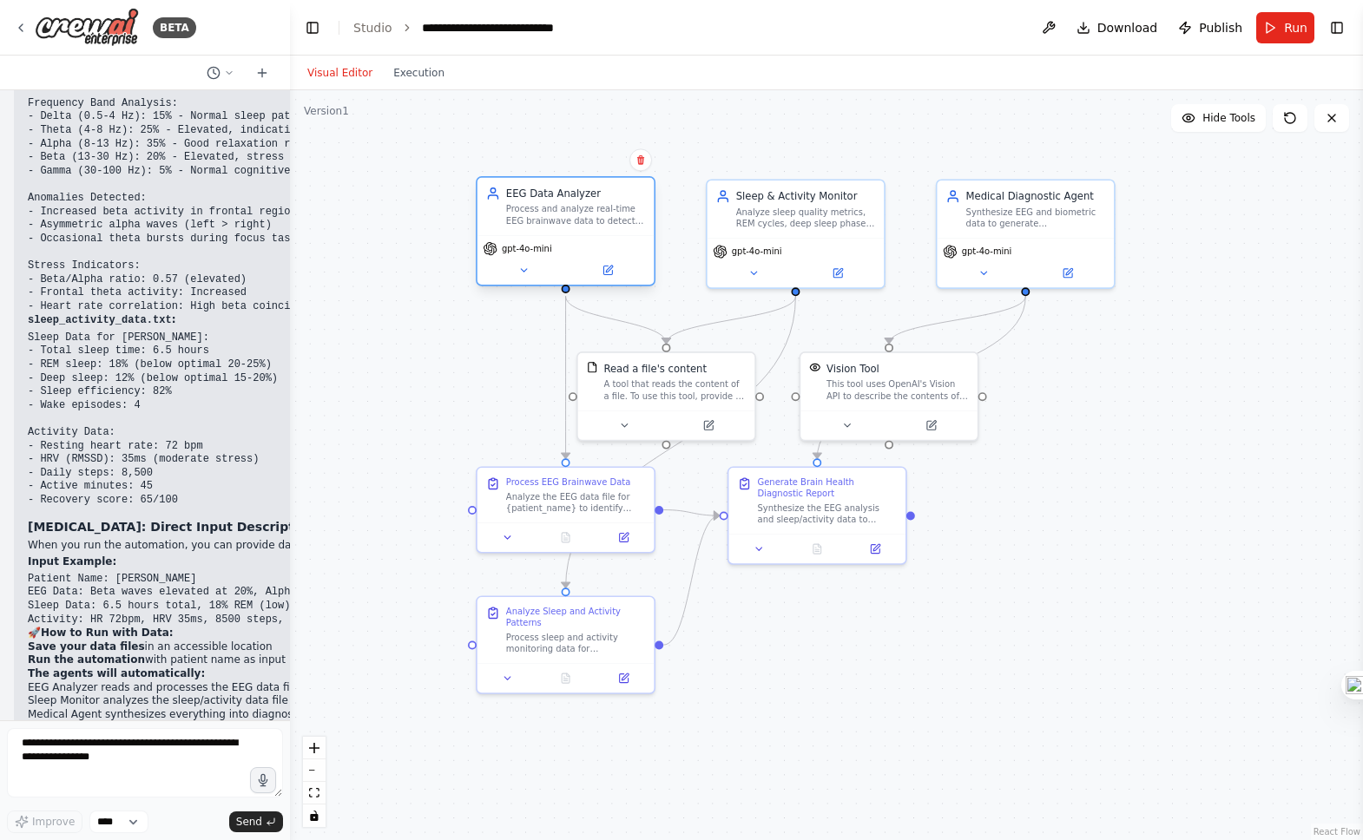
click at [558, 217] on div "Process and analyze real-time EEG brainwave data to detect patterns, anomalies,…" at bounding box center [576, 215] width 140 height 23
click at [516, 267] on button at bounding box center [524, 270] width 82 height 17
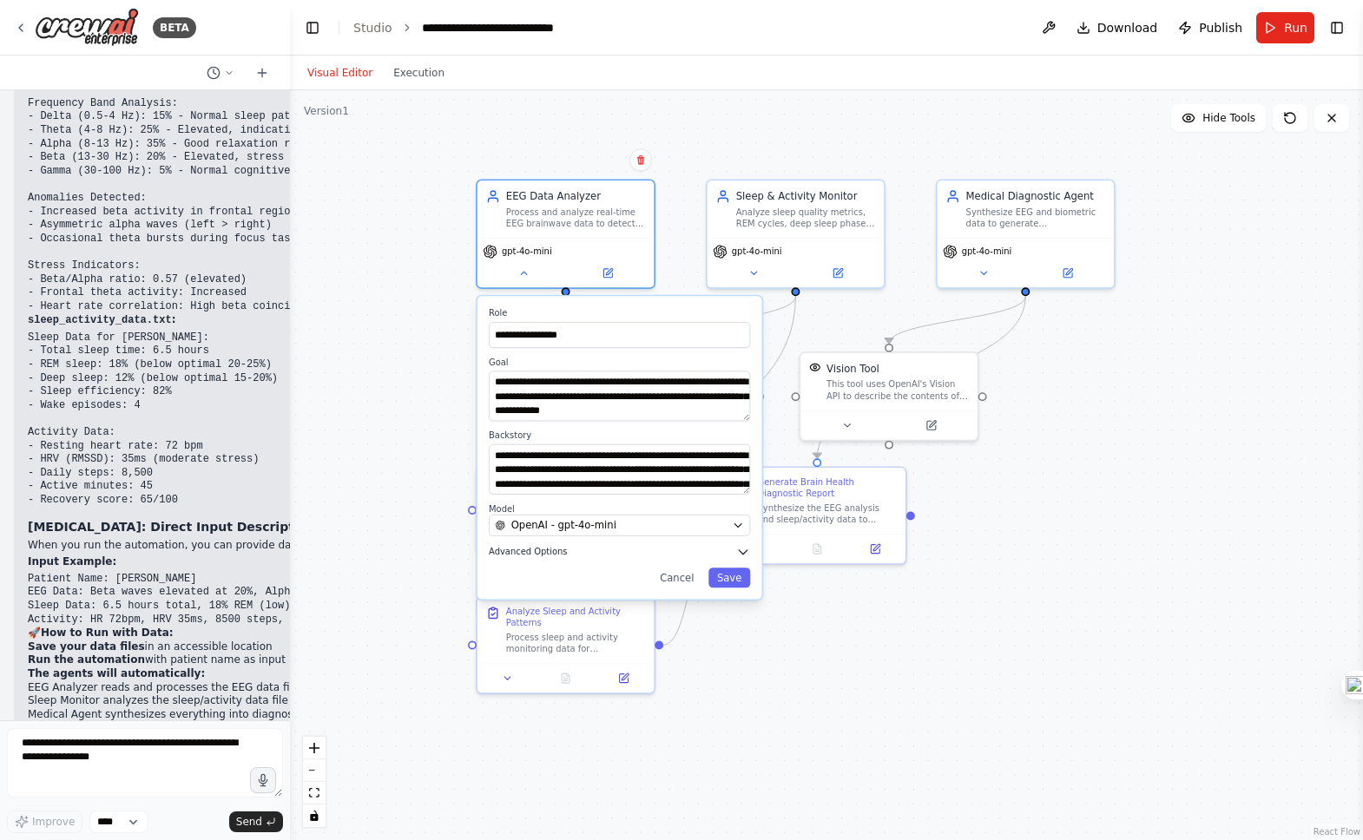
click at [596, 550] on button "Advanced Options" at bounding box center [619, 552] width 261 height 15
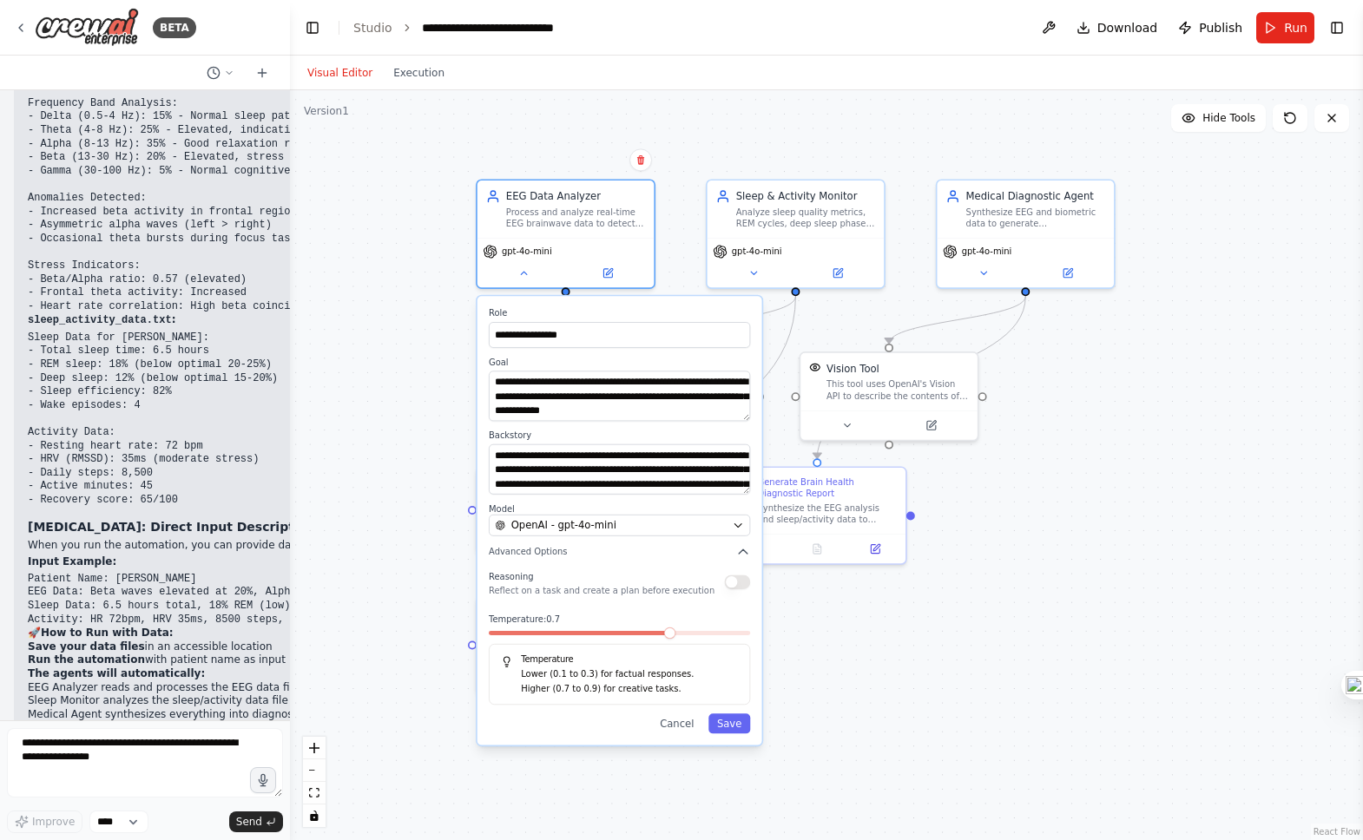
click at [744, 560] on div "**********" at bounding box center [620, 520] width 285 height 449
click at [679, 726] on button "Cancel" at bounding box center [676, 724] width 51 height 20
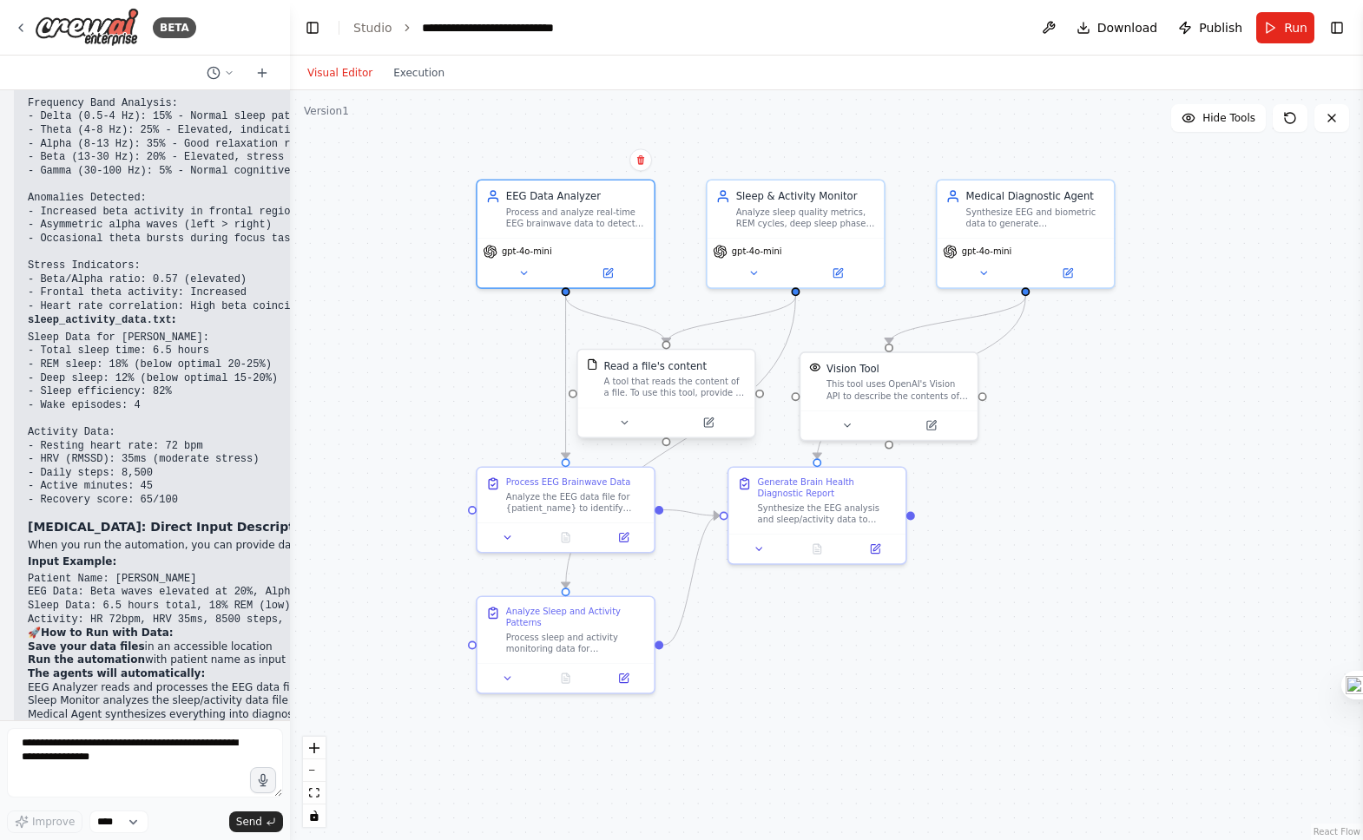
click at [643, 382] on div "A tool that reads the content of a file. To use this tool, provide a 'file_path…" at bounding box center [674, 387] width 142 height 23
click at [355, 78] on button "Visual Editor" at bounding box center [340, 73] width 86 height 21
click at [1193, 126] on button "Hide Tools" at bounding box center [1218, 118] width 95 height 28
click at [1196, 117] on button "Show Tools" at bounding box center [1216, 118] width 99 height 28
click at [1055, 18] on button at bounding box center [1049, 27] width 28 height 31
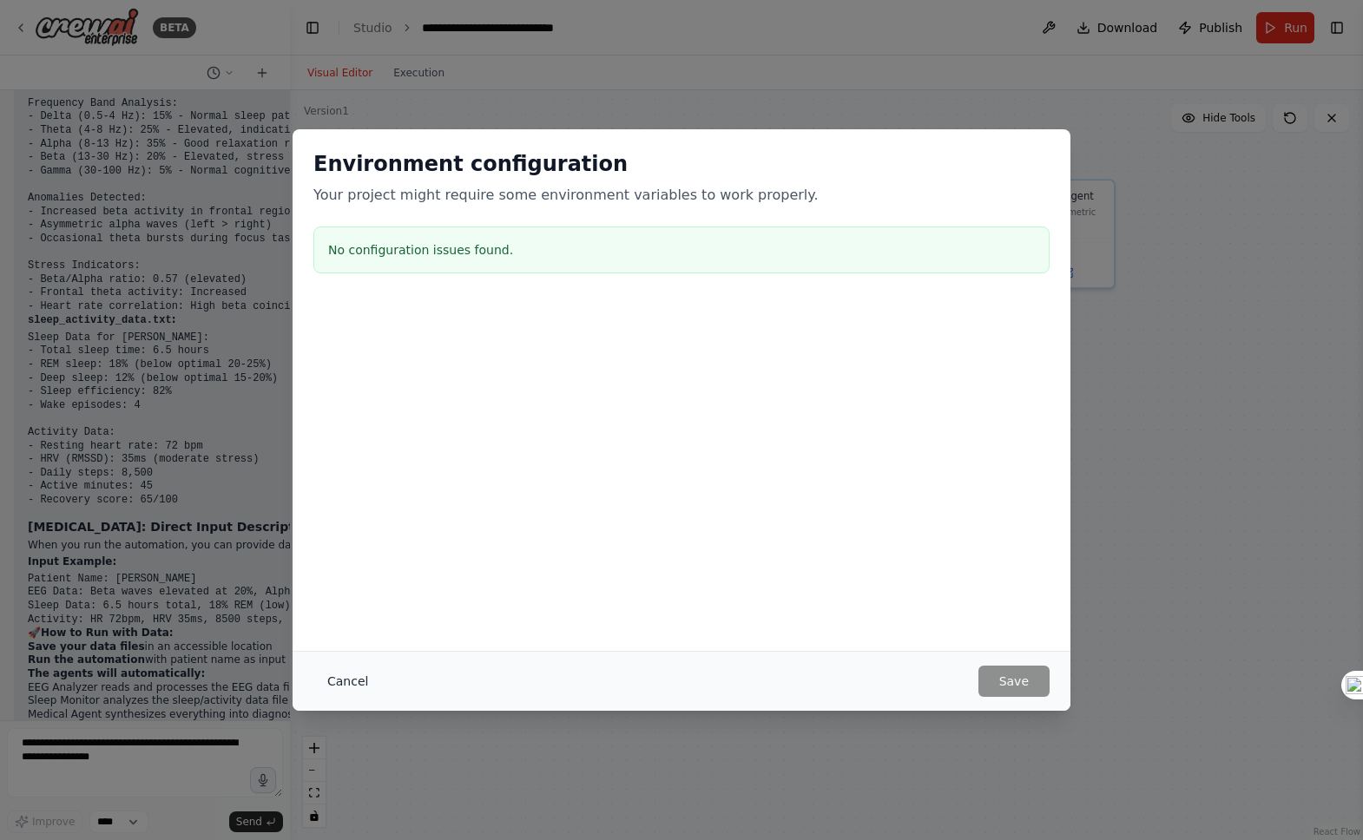
click at [349, 682] on button "Cancel" at bounding box center [347, 681] width 69 height 31
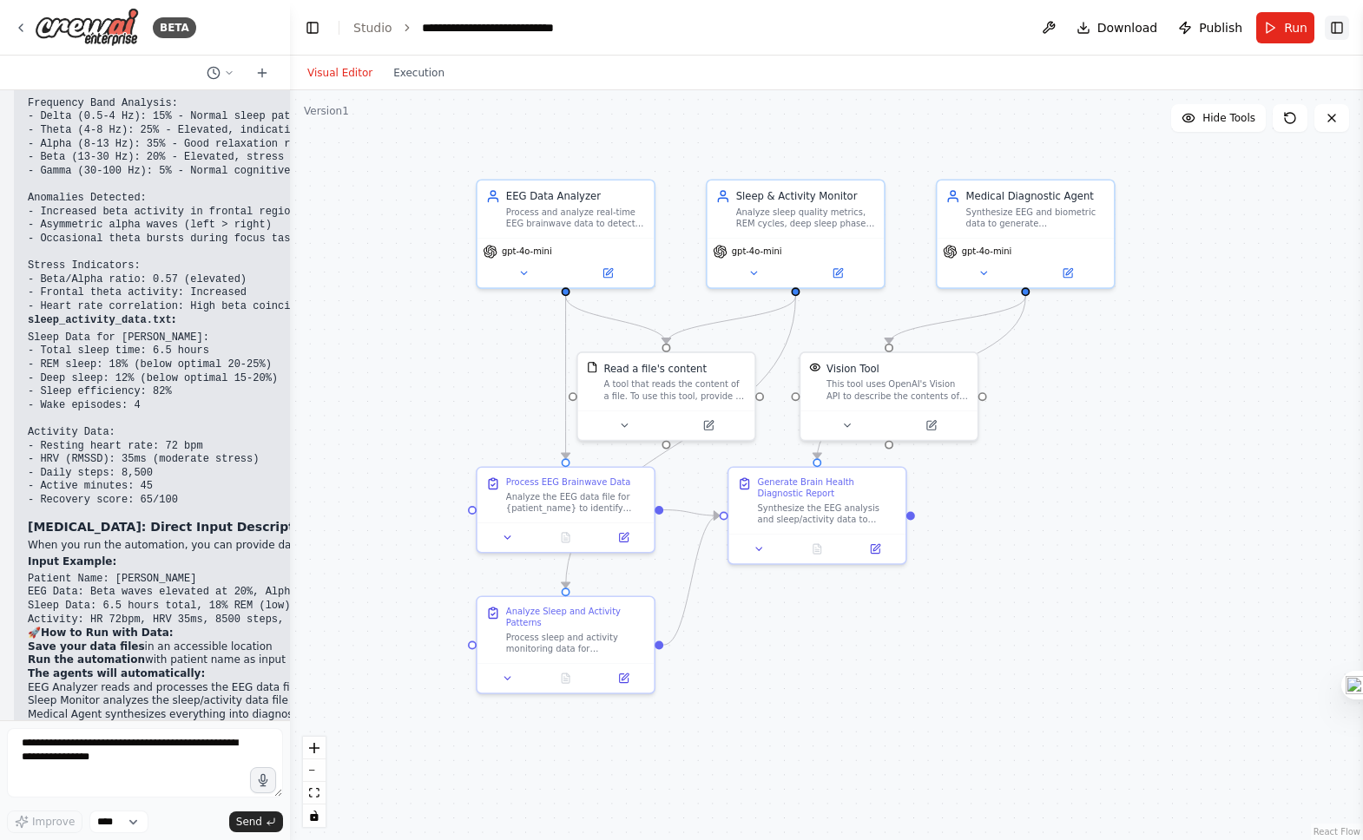
click at [1344, 30] on button "Toggle Right Sidebar" at bounding box center [1337, 28] width 24 height 24
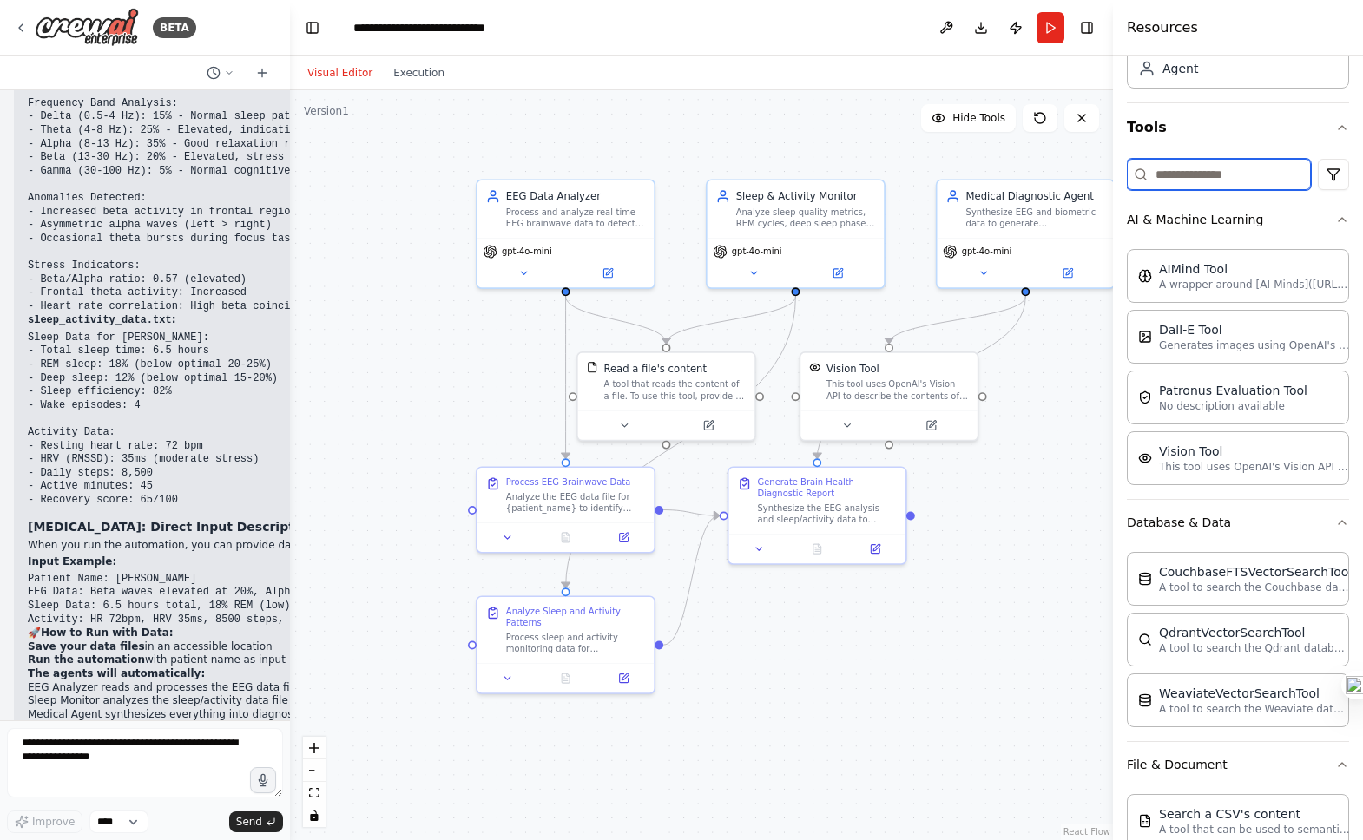
click at [1219, 181] on input at bounding box center [1219, 174] width 184 height 31
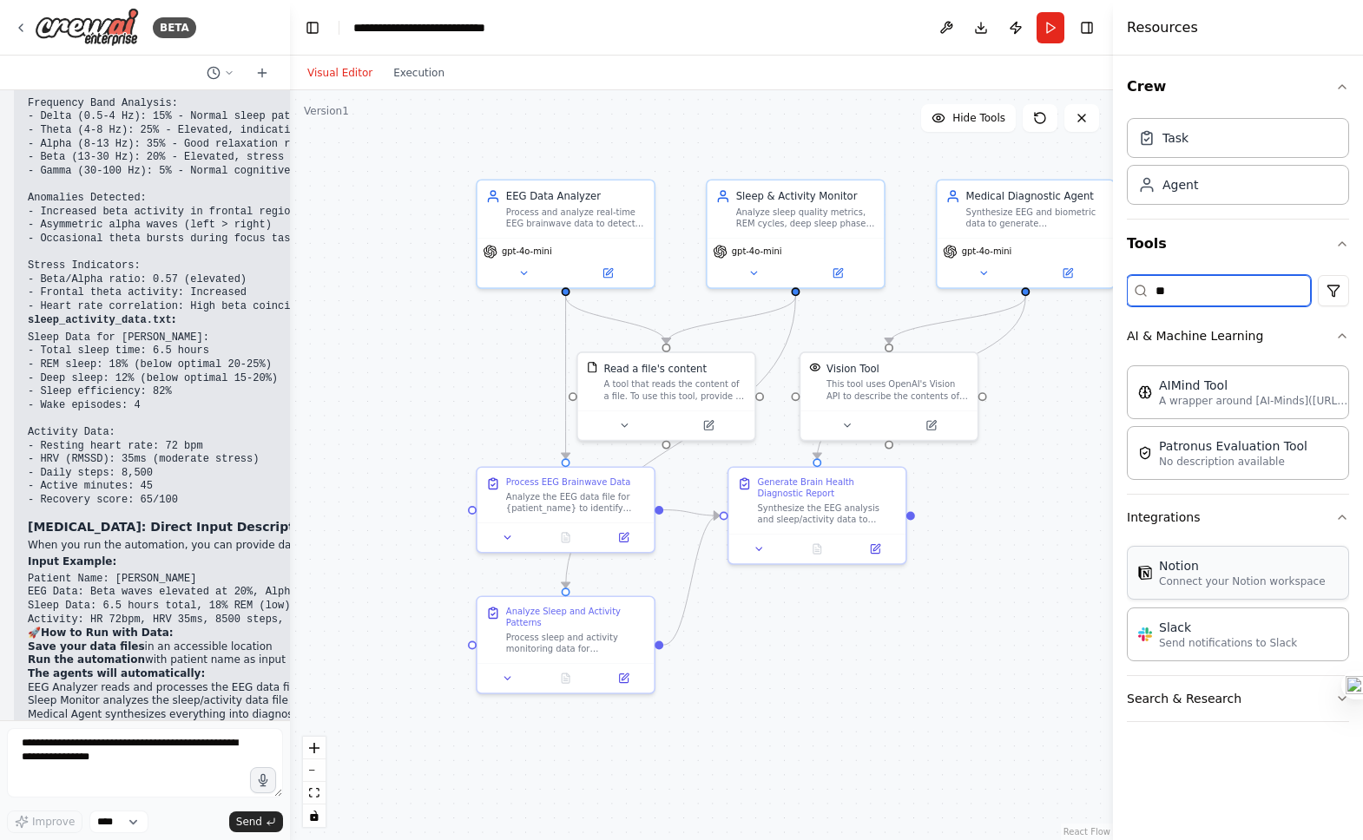
type input "**"
click at [1191, 590] on div "Notion Connect your Notion workspace" at bounding box center [1238, 573] width 222 height 54
drag, startPoint x: 432, startPoint y: 443, endPoint x: 364, endPoint y: 342, distance: 121.9
click at [364, 345] on div "Notion" at bounding box center [375, 352] width 33 height 15
drag, startPoint x: 406, startPoint y: 316, endPoint x: 517, endPoint y: 251, distance: 128.1
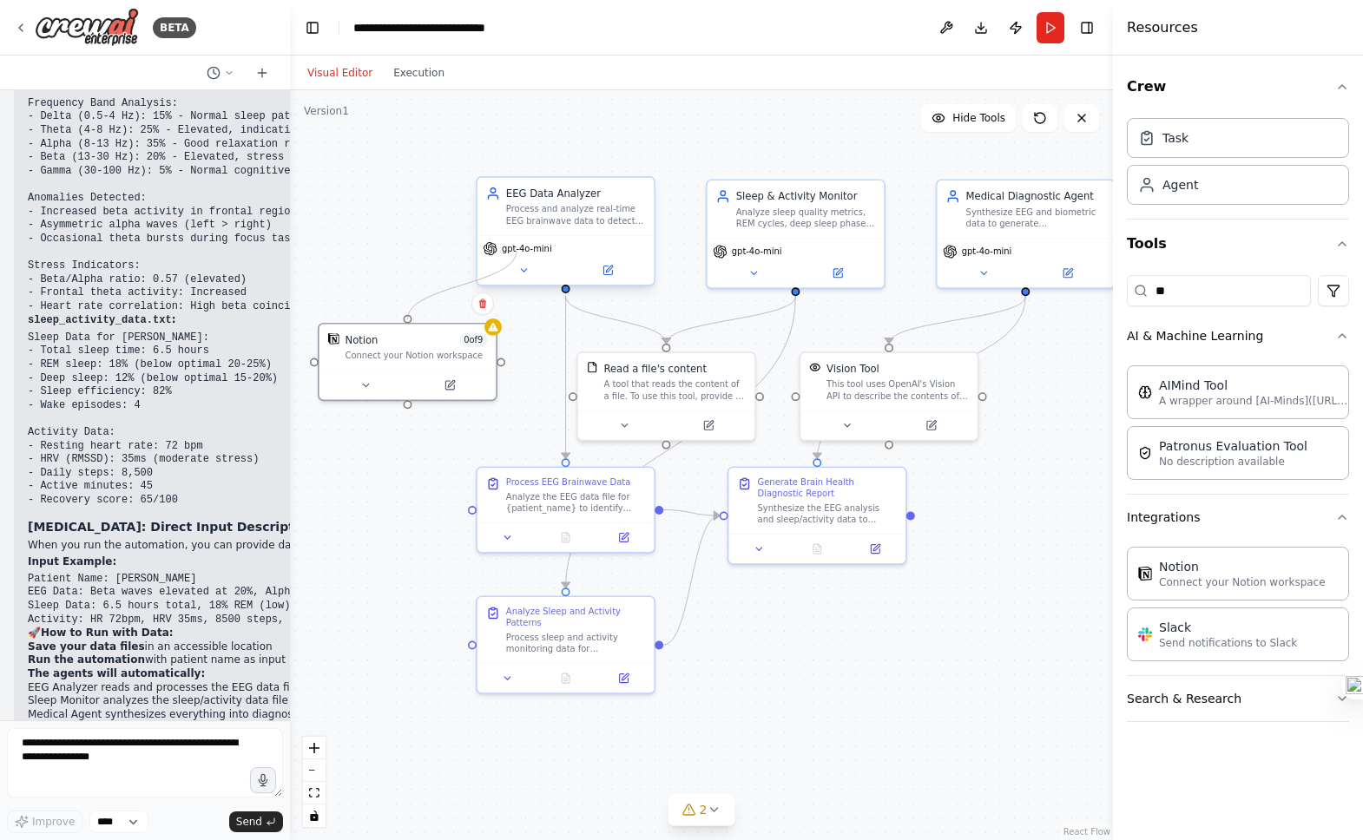
click at [517, 251] on div "EEG Data Analyzer Process and analyze real-time EEG brainwave data to detect pa…" at bounding box center [745, 418] width 682 height 621
click at [361, 390] on button at bounding box center [366, 382] width 82 height 17
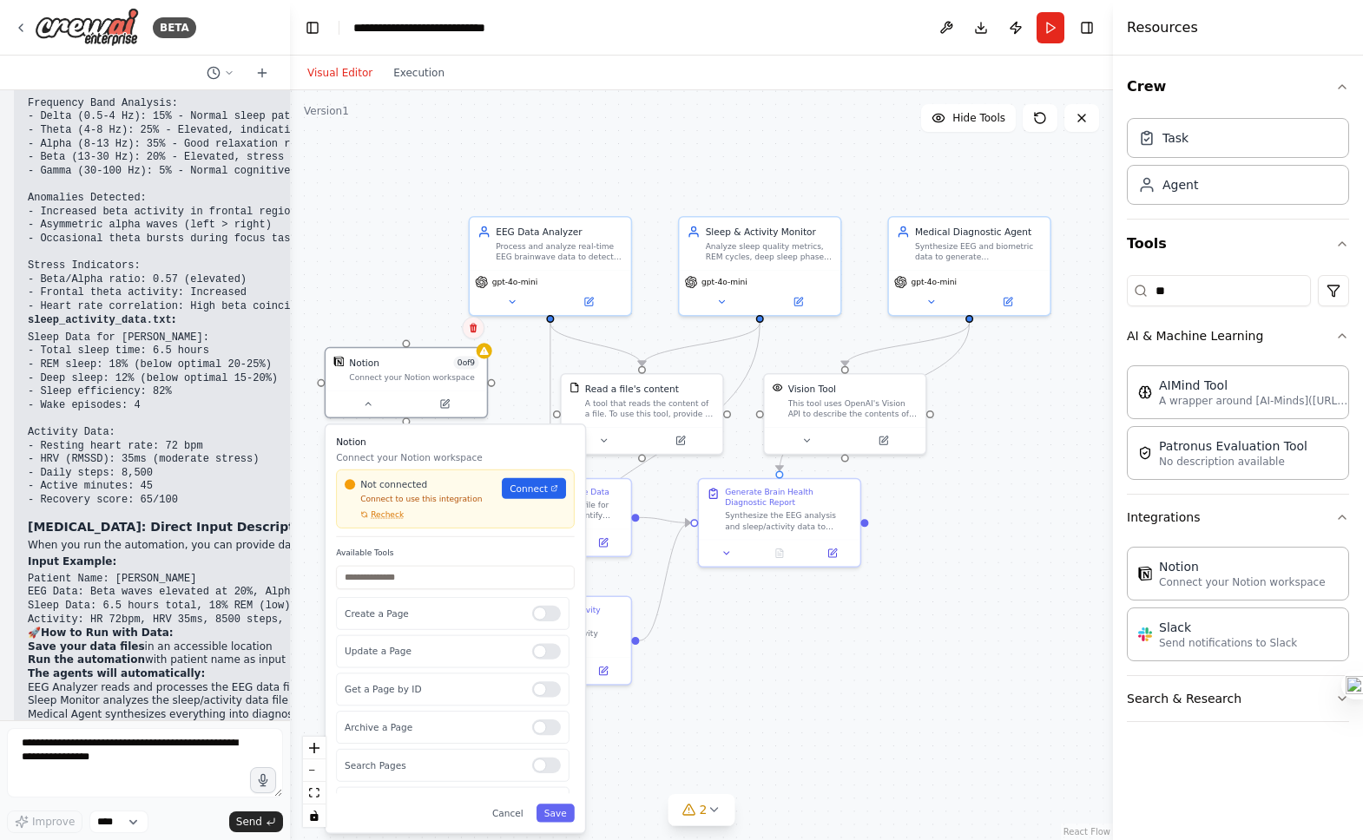
click at [470, 321] on button at bounding box center [473, 328] width 23 height 23
click at [415, 339] on div ".deletable-edge-delete-btn { width: 20px; height: 20px; border: 0px solid #ffff…" at bounding box center [701, 465] width 823 height 750
click at [507, 812] on button "Cancel" at bounding box center [507, 813] width 47 height 18
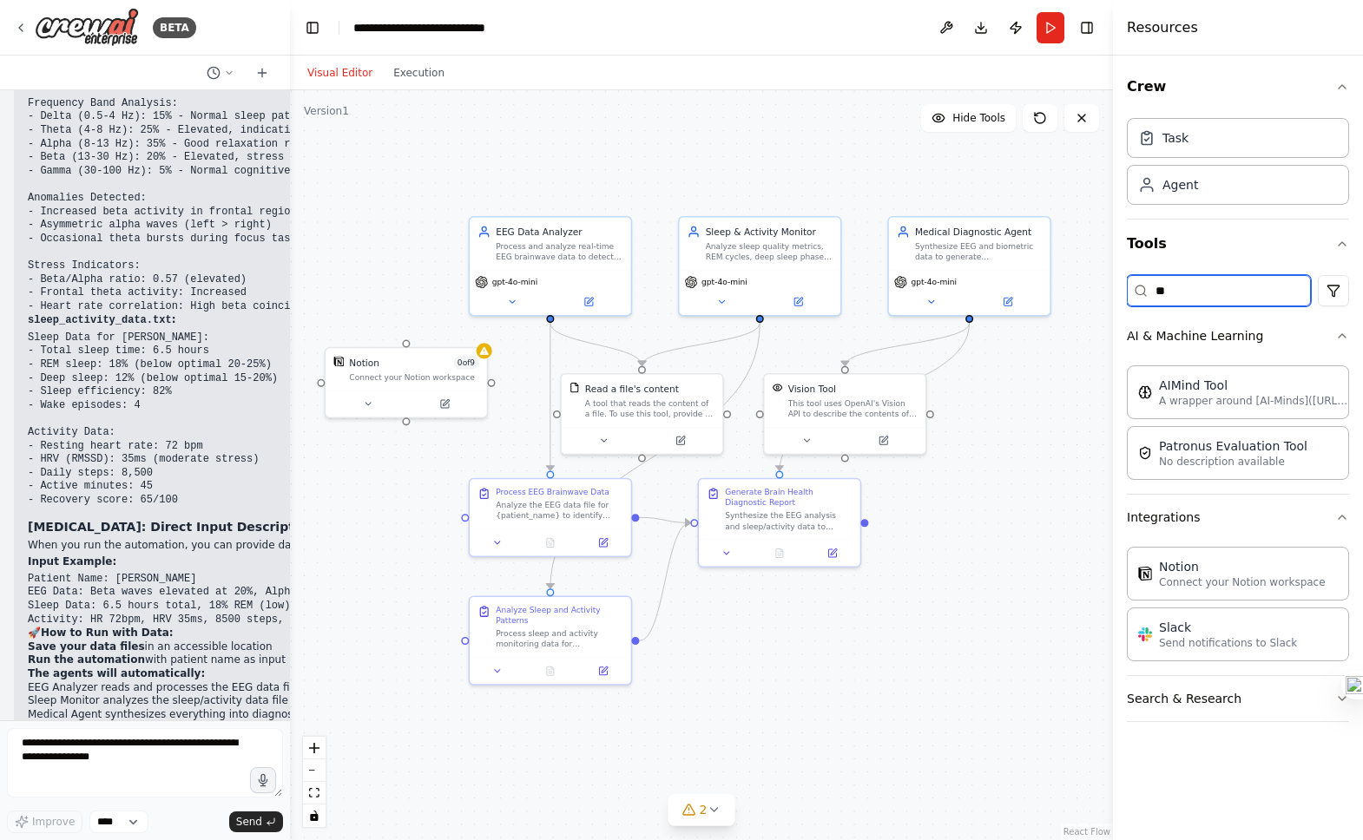
click at [1188, 287] on input "**" at bounding box center [1219, 290] width 184 height 31
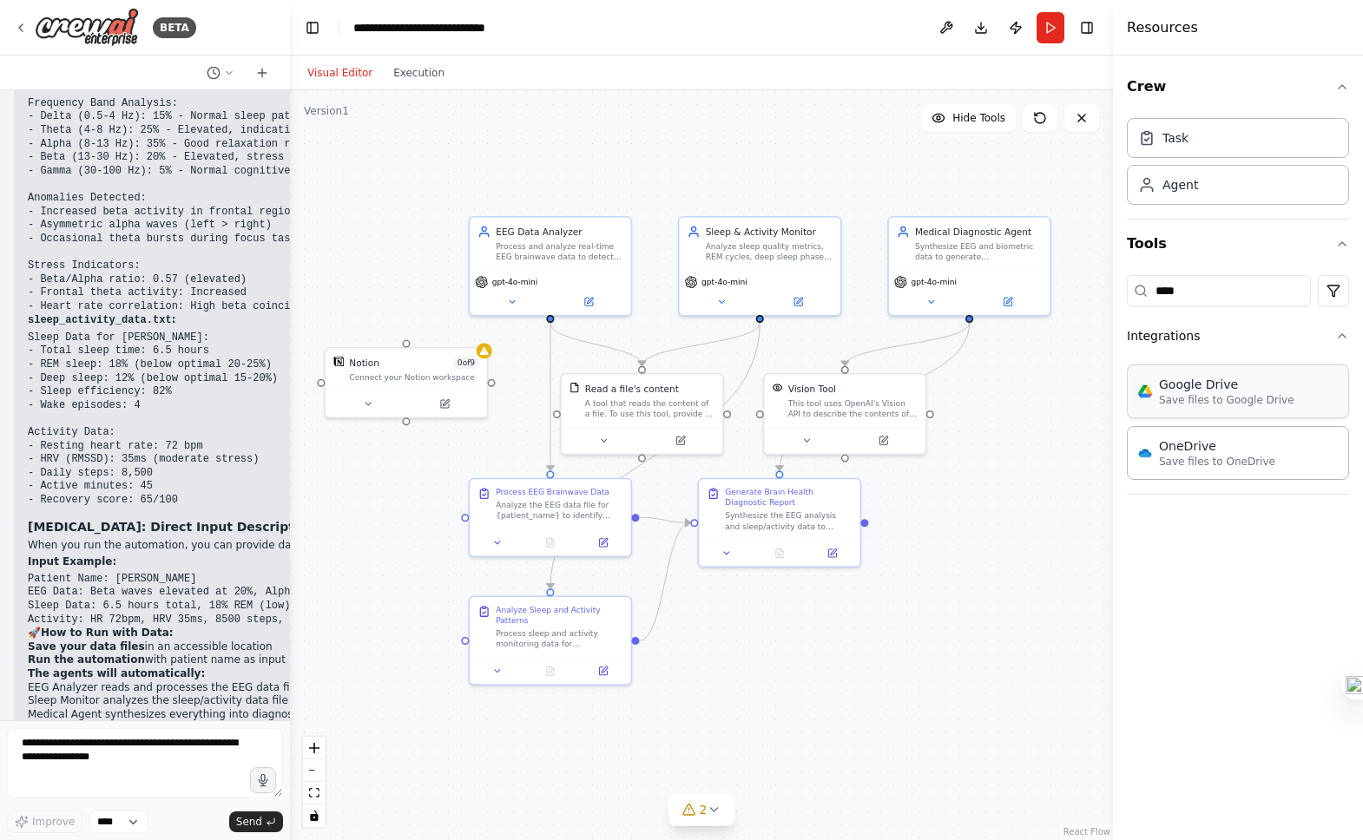
click at [1219, 392] on div "Google Drive" at bounding box center [1226, 384] width 135 height 17
click at [532, 524] on div "Process EEG Brainwave Data Analyze the EEG data file for {patient_name} to iden…" at bounding box center [550, 501] width 161 height 49
click at [486, 542] on button at bounding box center [497, 540] width 45 height 16
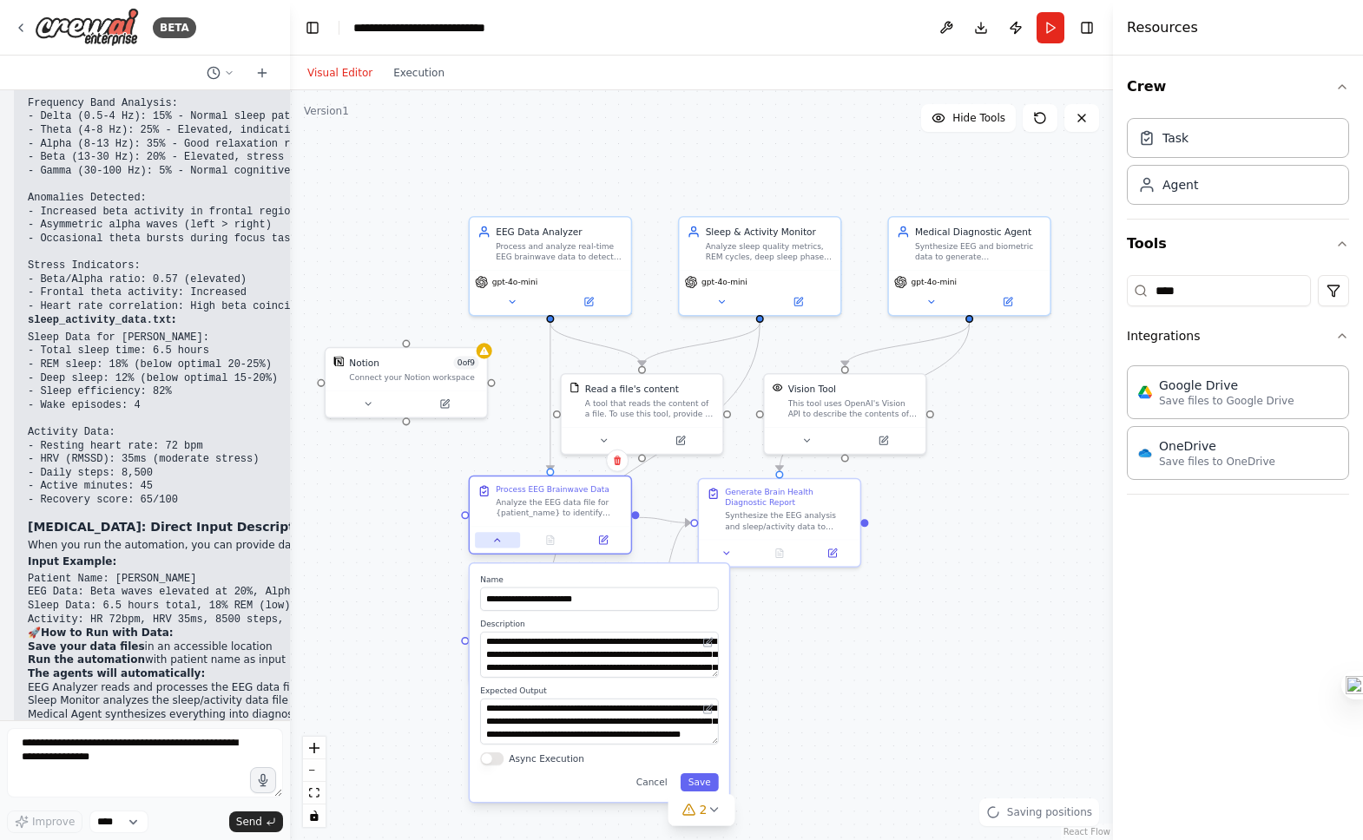
click at [486, 542] on button at bounding box center [497, 540] width 45 height 16
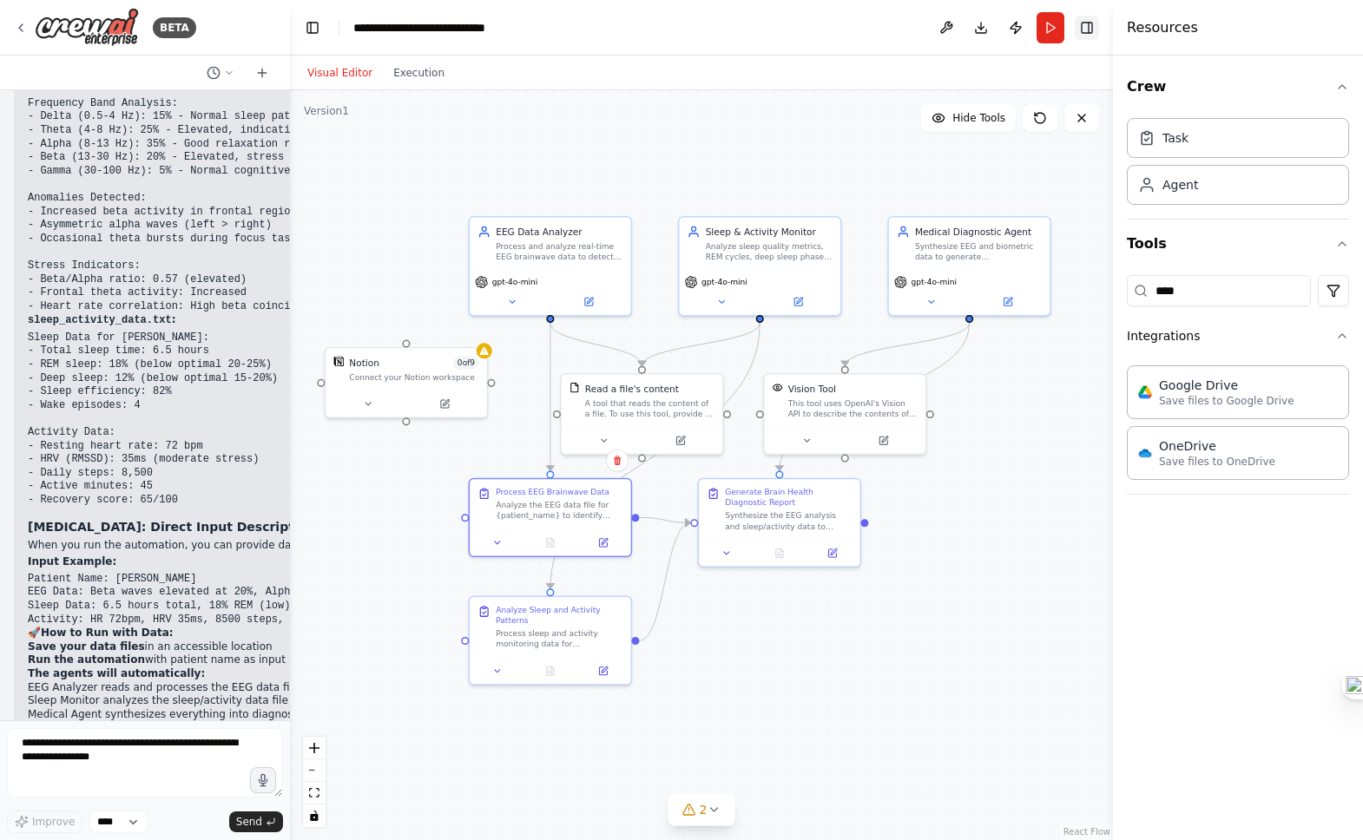
click at [1092, 33] on button "Toggle Right Sidebar" at bounding box center [1087, 28] width 24 height 24
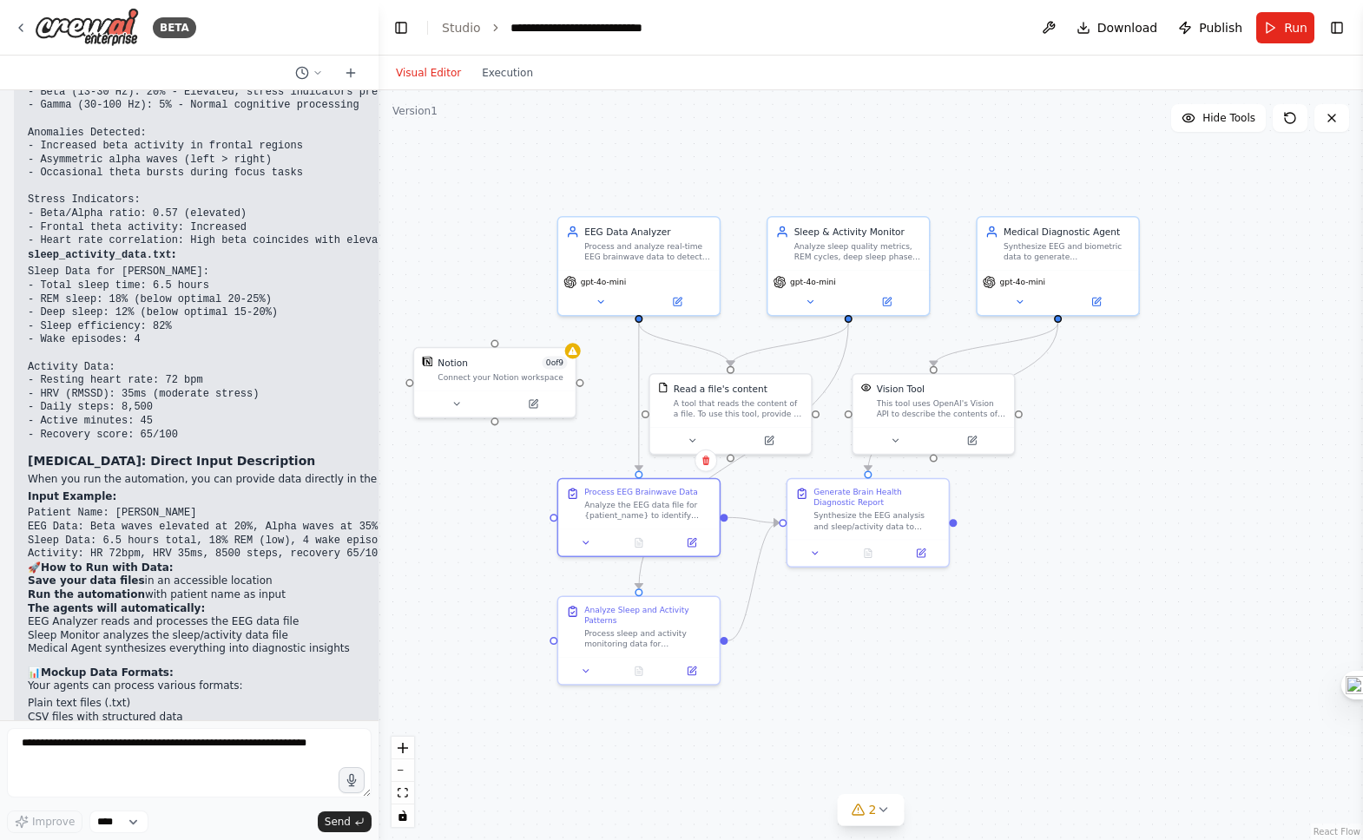
scroll to position [3086, 0]
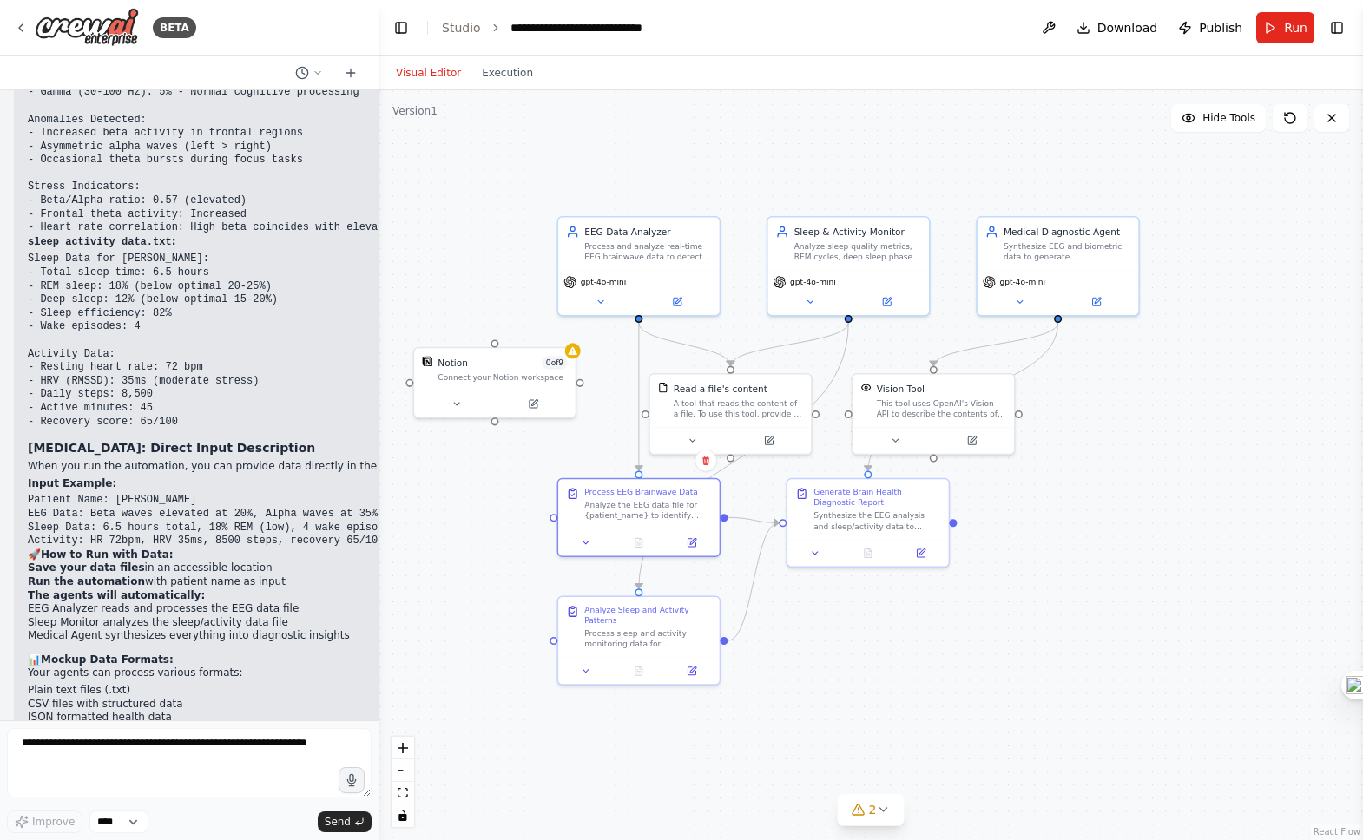
drag, startPoint x: 287, startPoint y: 277, endPoint x: 379, endPoint y: 268, distance: 91.6
click at [379, 268] on div "BETA Perfect! That's a much cleaner architecture. Here's the simplified version…" at bounding box center [681, 420] width 1363 height 840
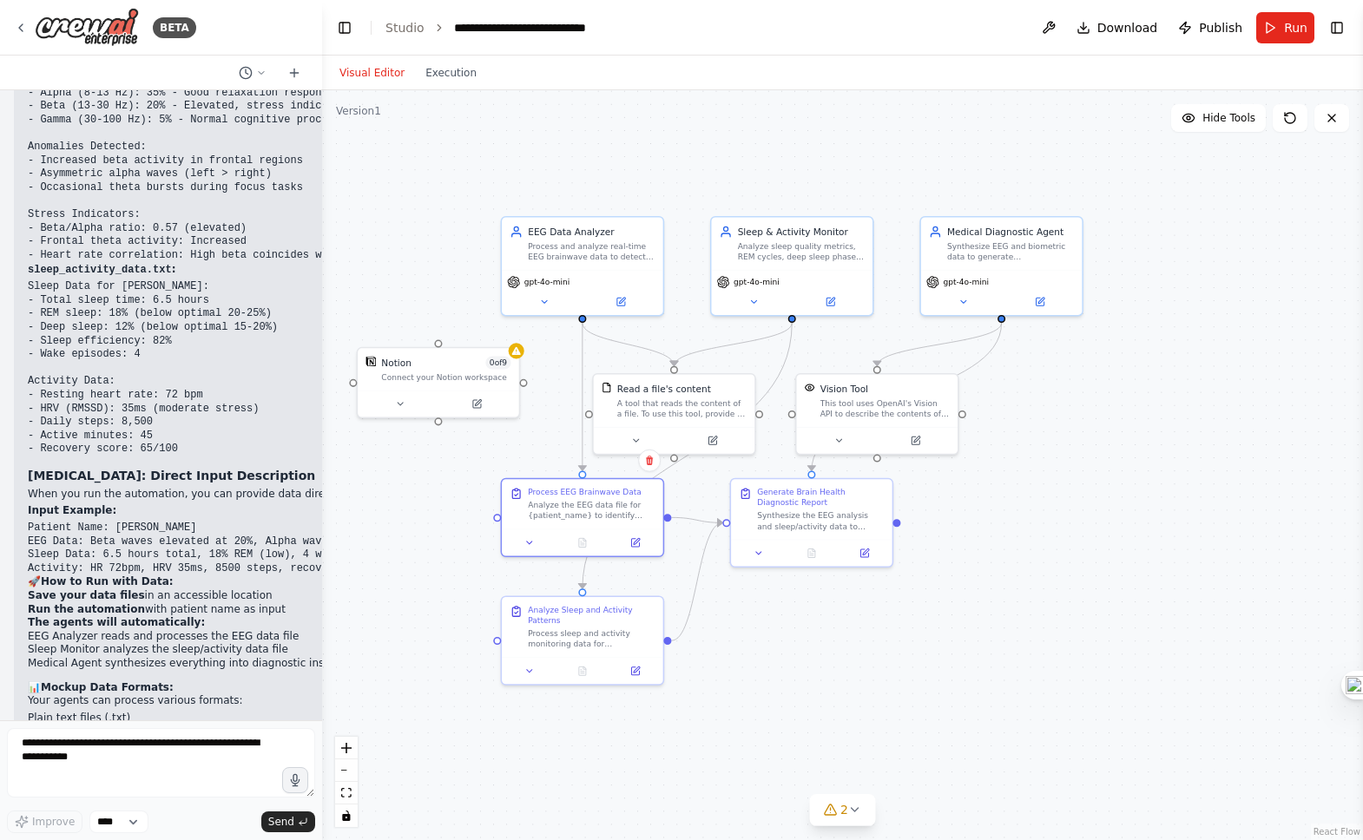
scroll to position [3502, 0]
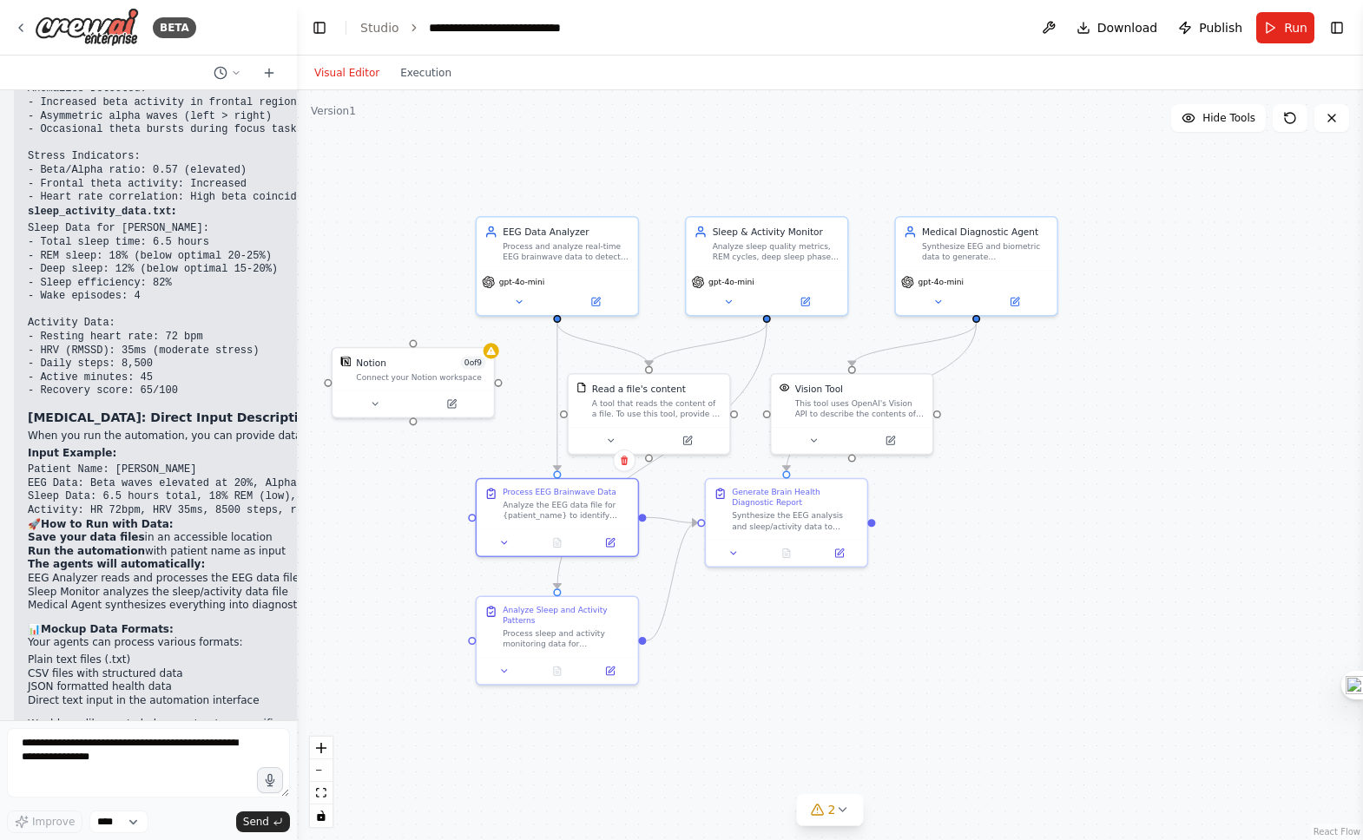
drag, startPoint x: 373, startPoint y: 253, endPoint x: 297, endPoint y: 272, distance: 78.8
click at [297, 272] on div "BETA Perfect! That's a much cleaner architecture. Here's the simplified version…" at bounding box center [681, 420] width 1363 height 840
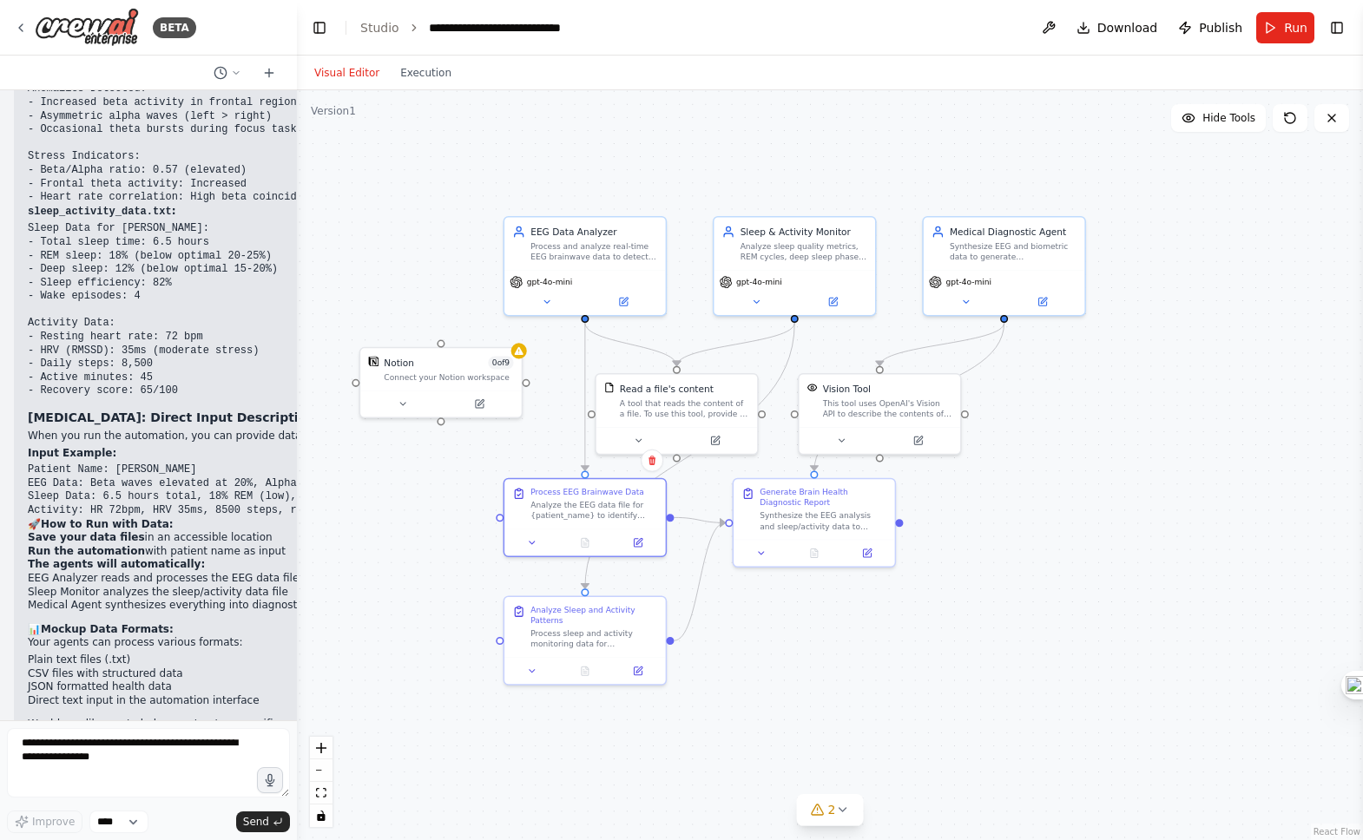
drag, startPoint x: 297, startPoint y: 272, endPoint x: 325, endPoint y: 272, distance: 27.8
click at [325, 272] on div ".deletable-edge-delete-btn { width: 20px; height: 20px; border: 0px solid #ffff…" at bounding box center [830, 465] width 1066 height 750
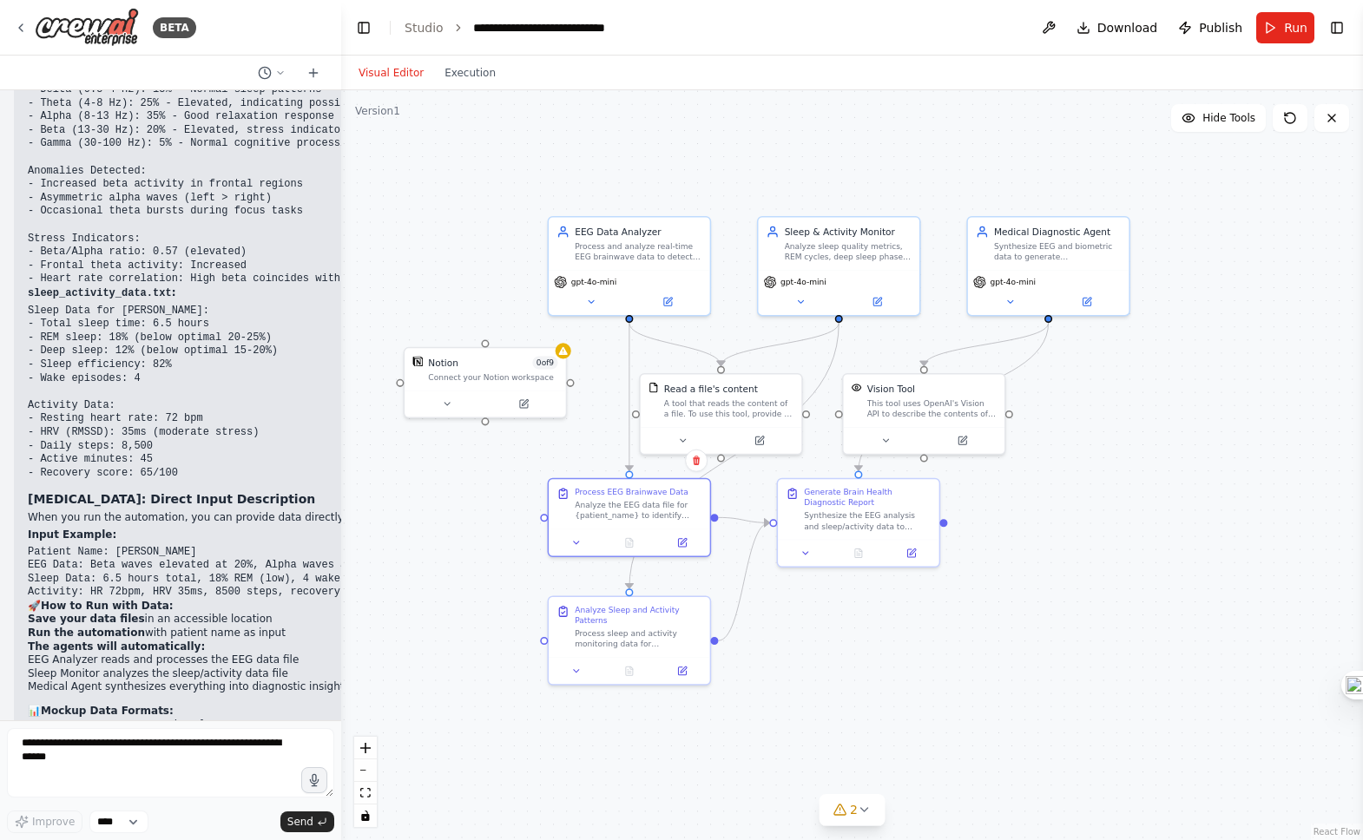
drag, startPoint x: 295, startPoint y: 274, endPoint x: 357, endPoint y: 274, distance: 61.7
click at [354, 274] on div "BETA Perfect! That's a much cleaner architecture. Here's the simplified version…" at bounding box center [681, 420] width 1363 height 840
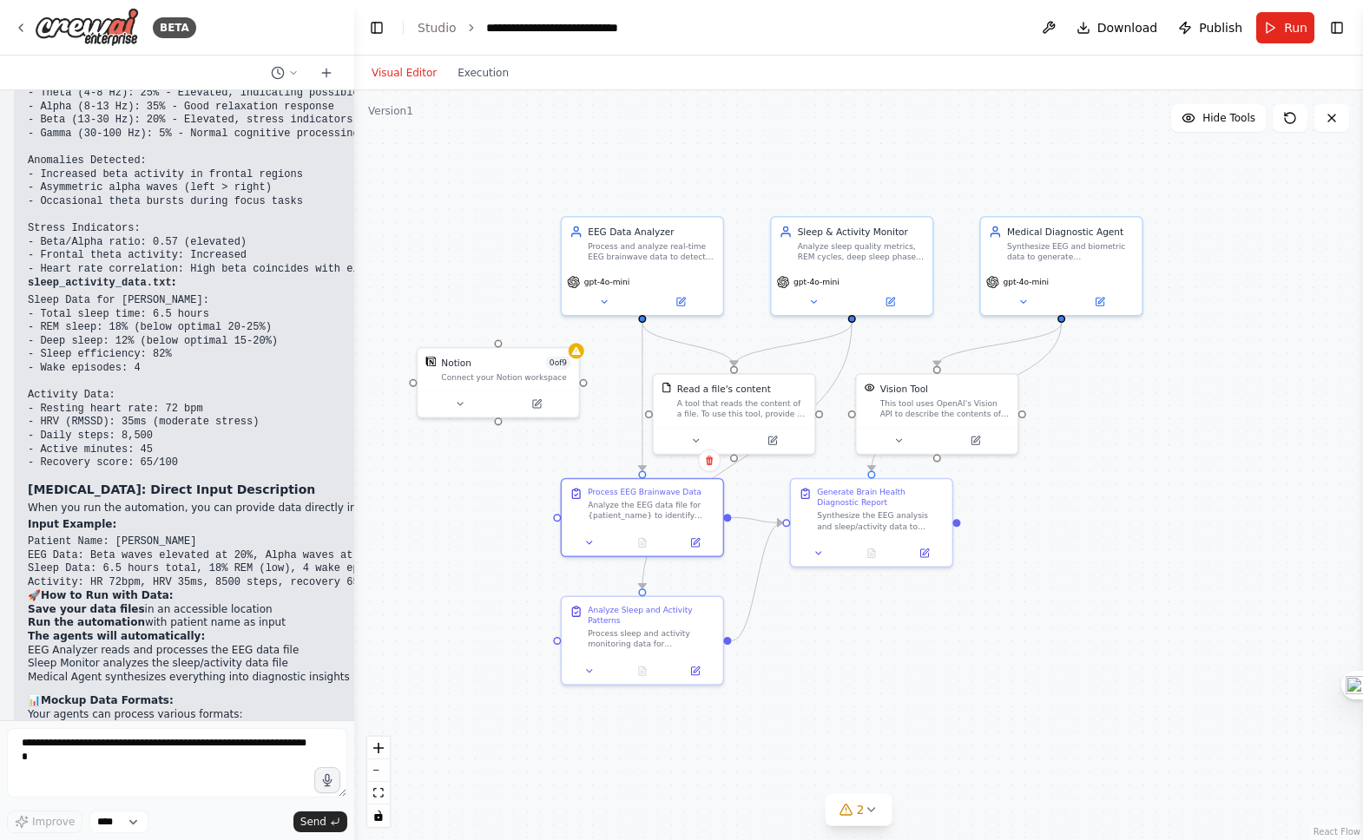
click at [523, 154] on div ".deletable-edge-delete-btn { width: 20px; height: 20px; border: 0px solid #ffff…" at bounding box center [858, 465] width 1009 height 750
click at [1121, 434] on div ".deletable-edge-delete-btn { width: 20px; height: 20px; border: 0px solid #ffff…" at bounding box center [858, 465] width 1009 height 750
click at [456, 291] on div ".deletable-edge-delete-btn { width: 20px; height: 20px; border: 0px solid #ffff…" at bounding box center [858, 465] width 1009 height 750
click at [495, 377] on div "Connect your Notion workspace" at bounding box center [506, 372] width 128 height 10
click at [1335, 23] on button "Toggle Right Sidebar" at bounding box center [1337, 28] width 24 height 24
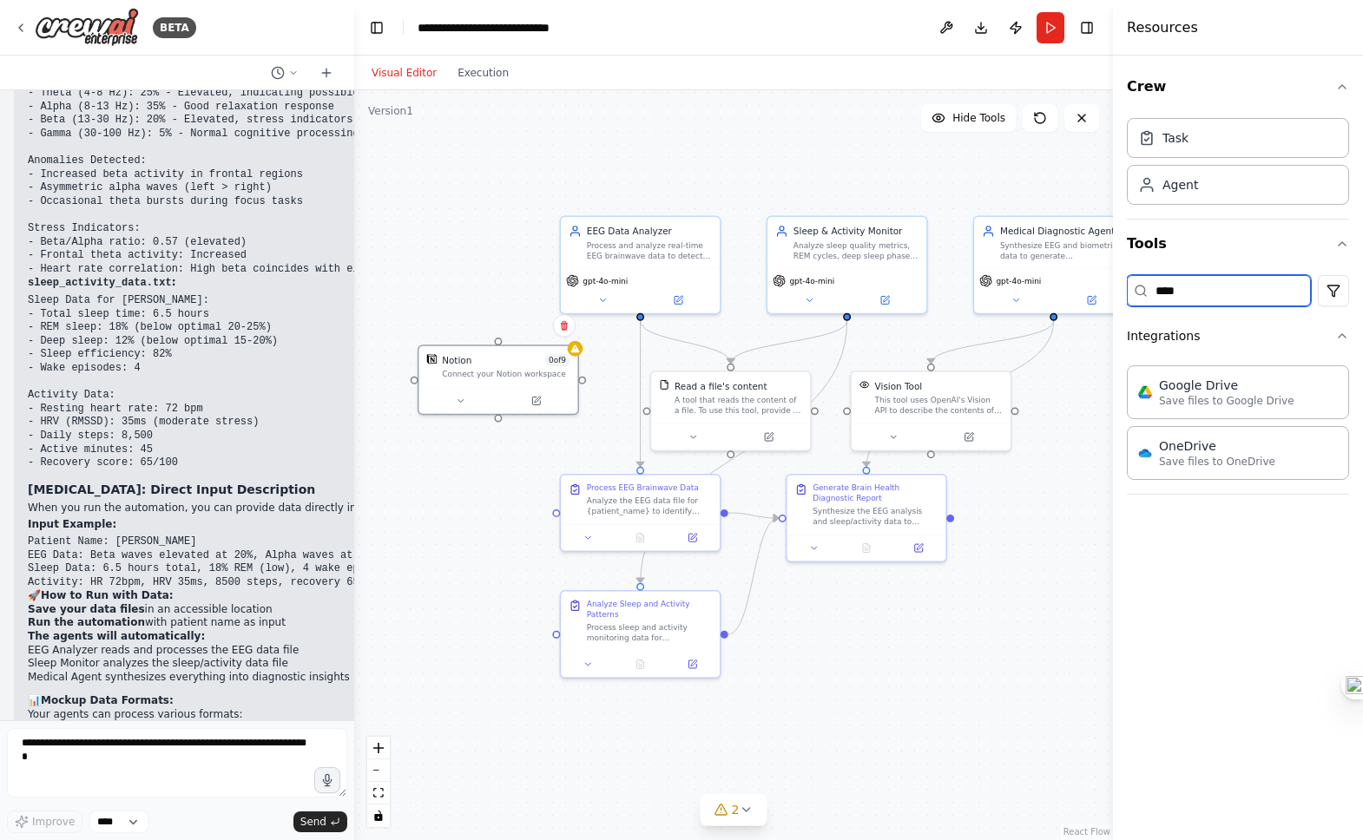
click at [1204, 296] on input "****" at bounding box center [1219, 290] width 184 height 31
type input "*"
type input "**"
click at [1211, 398] on p "Connect to your users’ GitHub accounts" at bounding box center [1254, 400] width 191 height 14
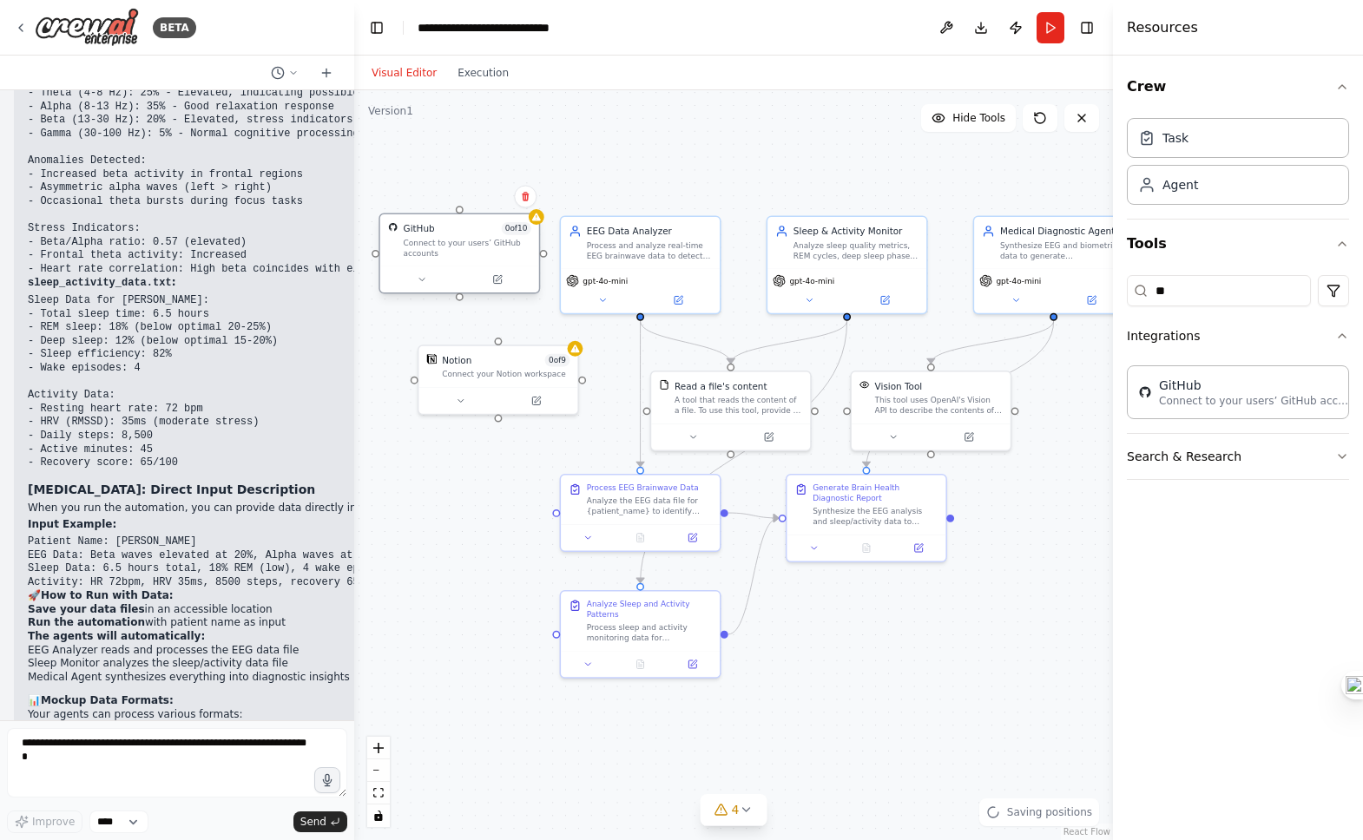
drag, startPoint x: 537, startPoint y: 511, endPoint x: 450, endPoint y: 265, distance: 260.6
click at [449, 259] on div "Connect to your users’ GitHub accounts" at bounding box center [468, 248] width 128 height 21
click at [448, 265] on div "Connect to your users’ GitHub accounts" at bounding box center [468, 261] width 128 height 21
click at [423, 286] on button at bounding box center [422, 293] width 73 height 16
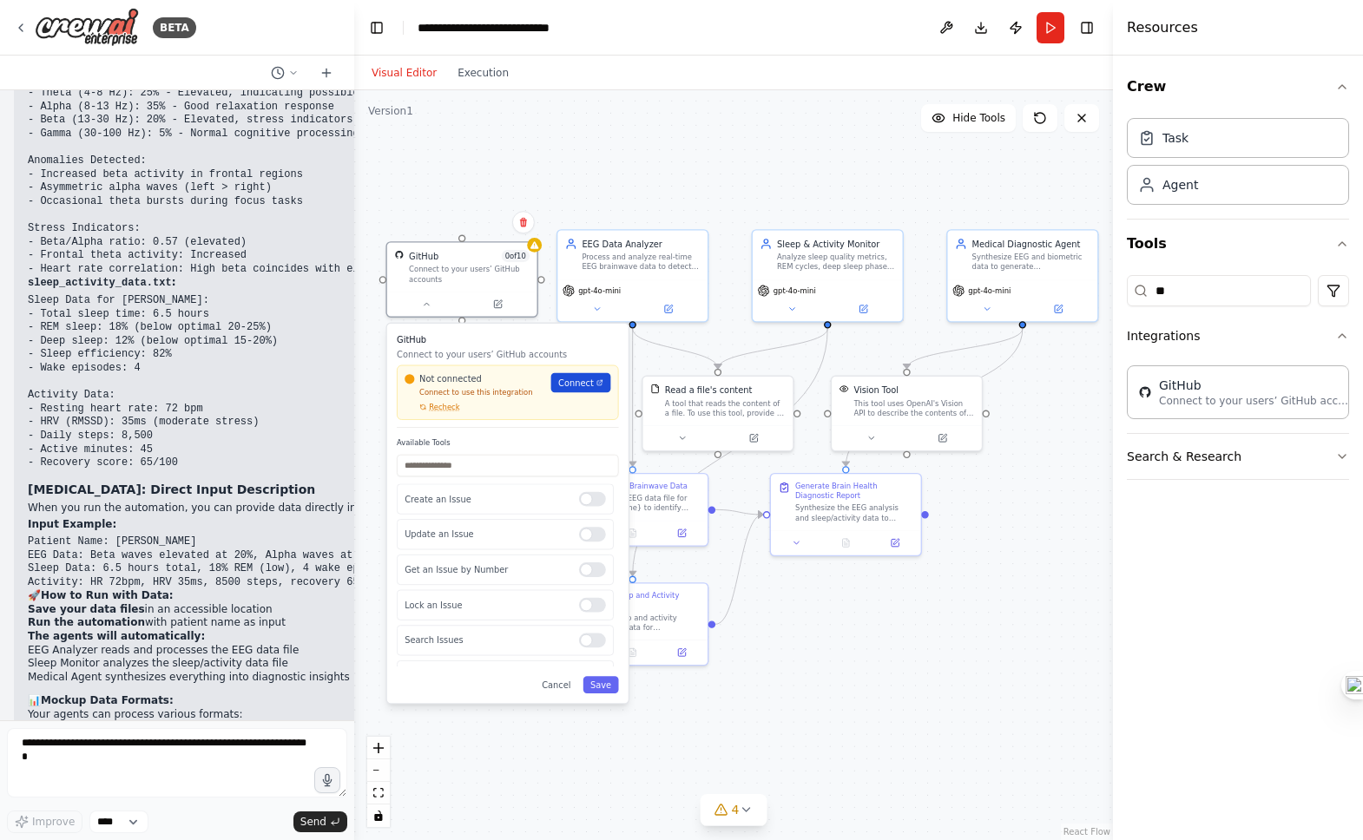
click at [589, 382] on span "Connect" at bounding box center [576, 383] width 36 height 12
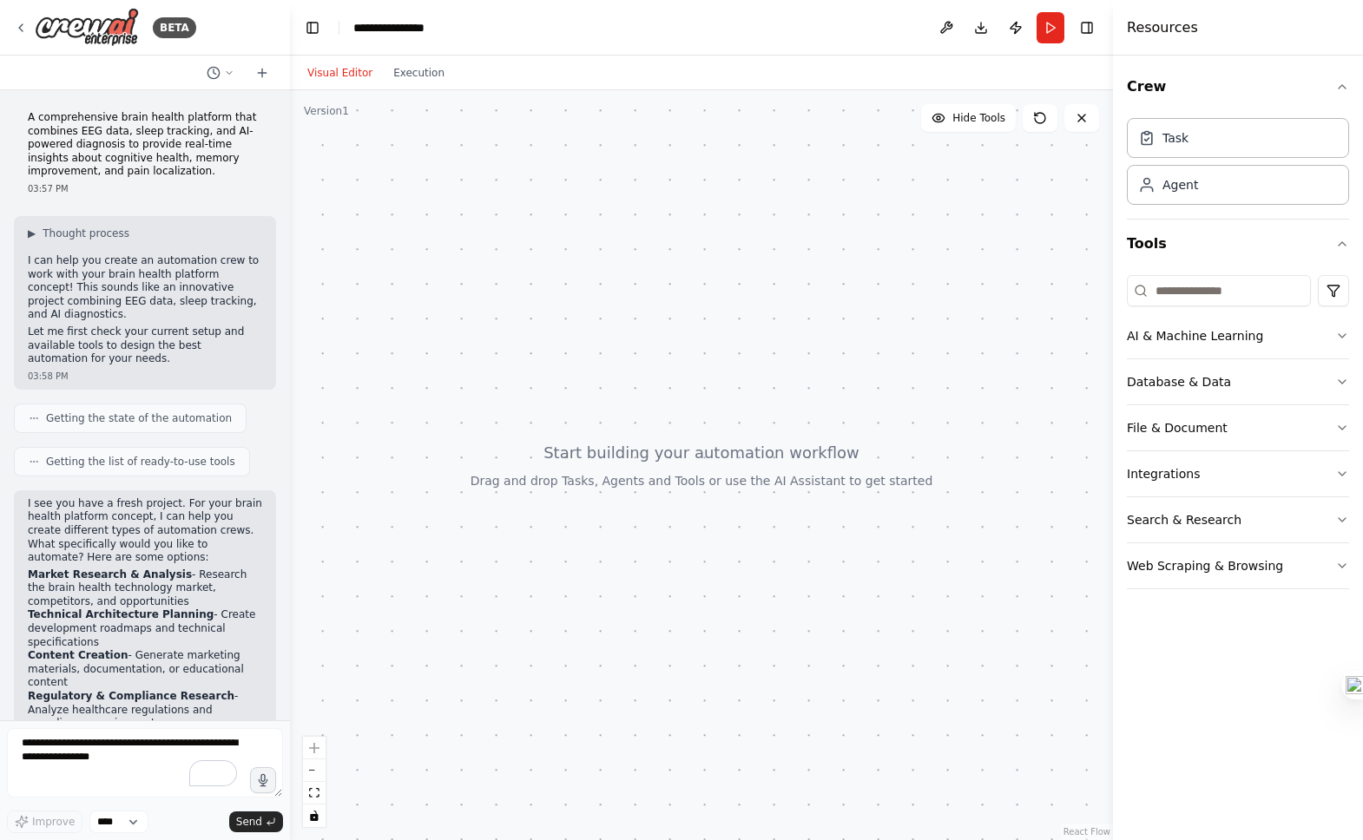
scroll to position [1583, 0]
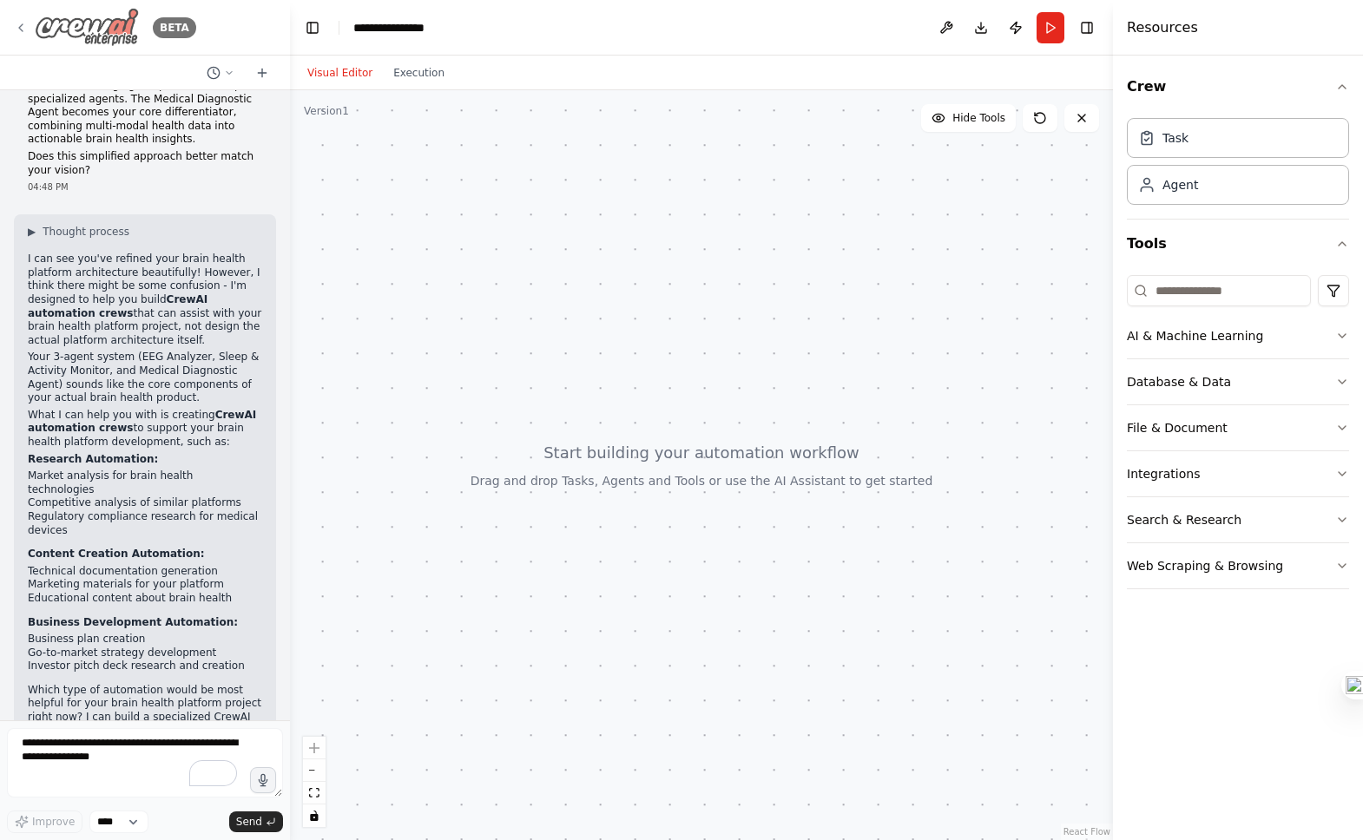
click at [24, 26] on icon at bounding box center [21, 28] width 14 height 14
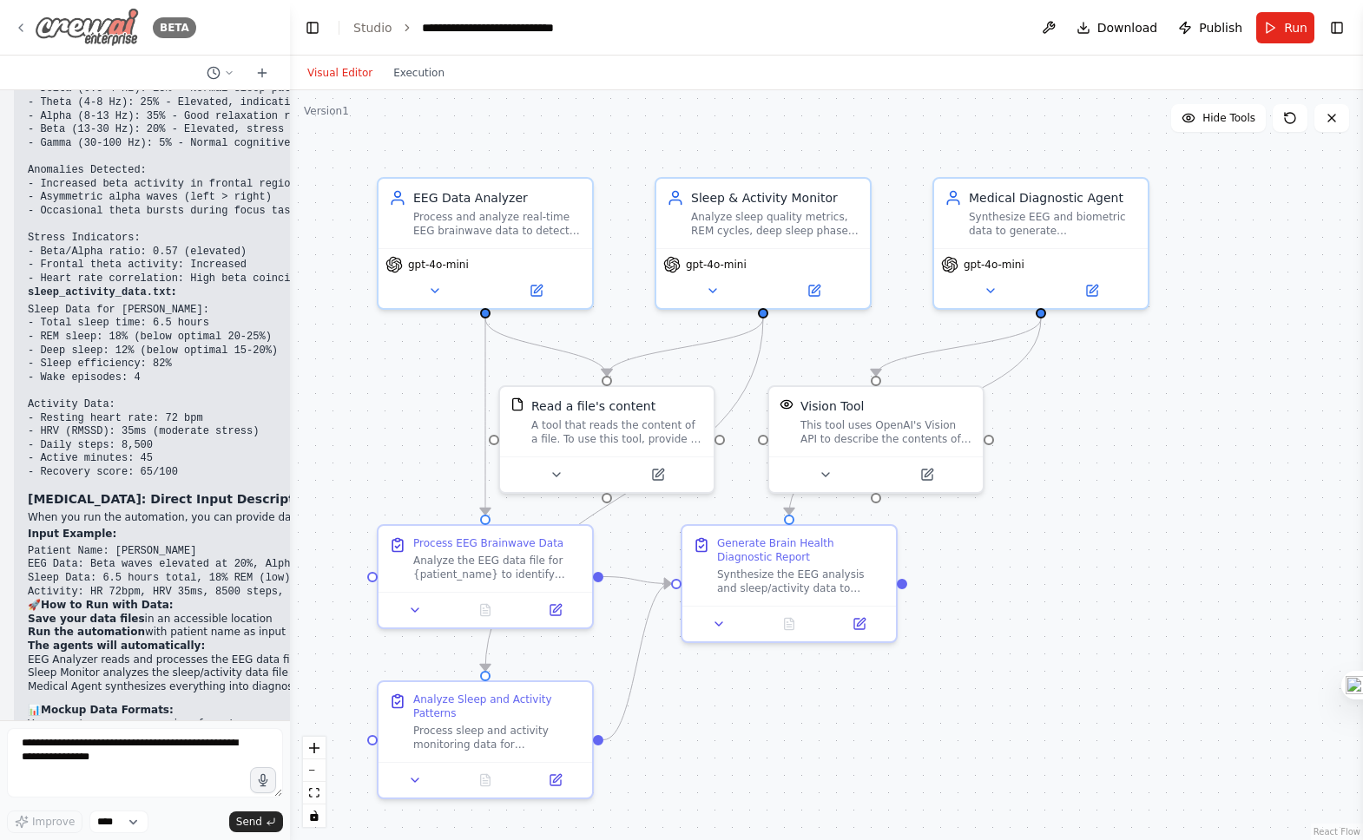
click at [22, 13] on div "BETA" at bounding box center [105, 27] width 182 height 39
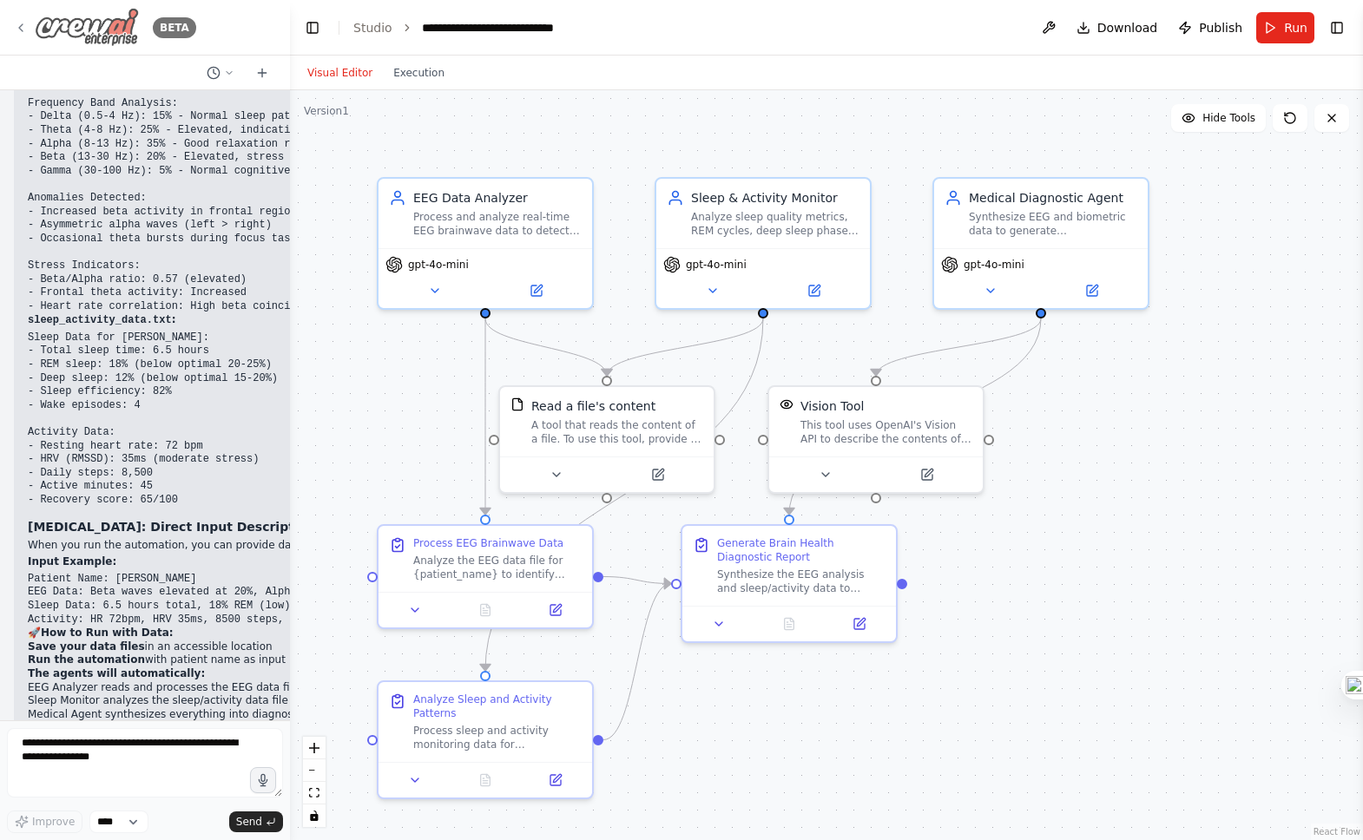
click at [23, 18] on div "BETA" at bounding box center [105, 27] width 182 height 39
click at [72, 31] on img at bounding box center [87, 27] width 104 height 39
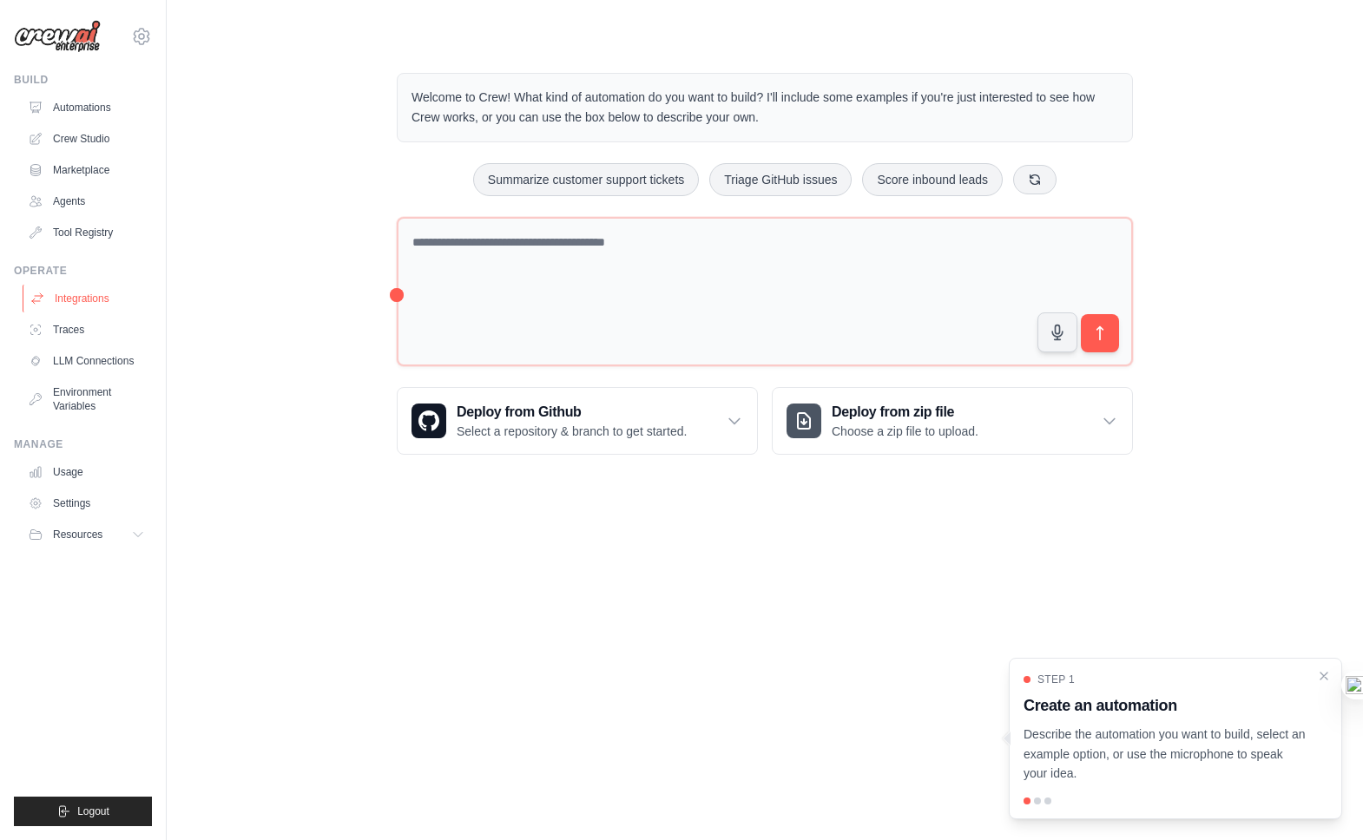
click at [88, 294] on link "Integrations" at bounding box center [88, 299] width 131 height 28
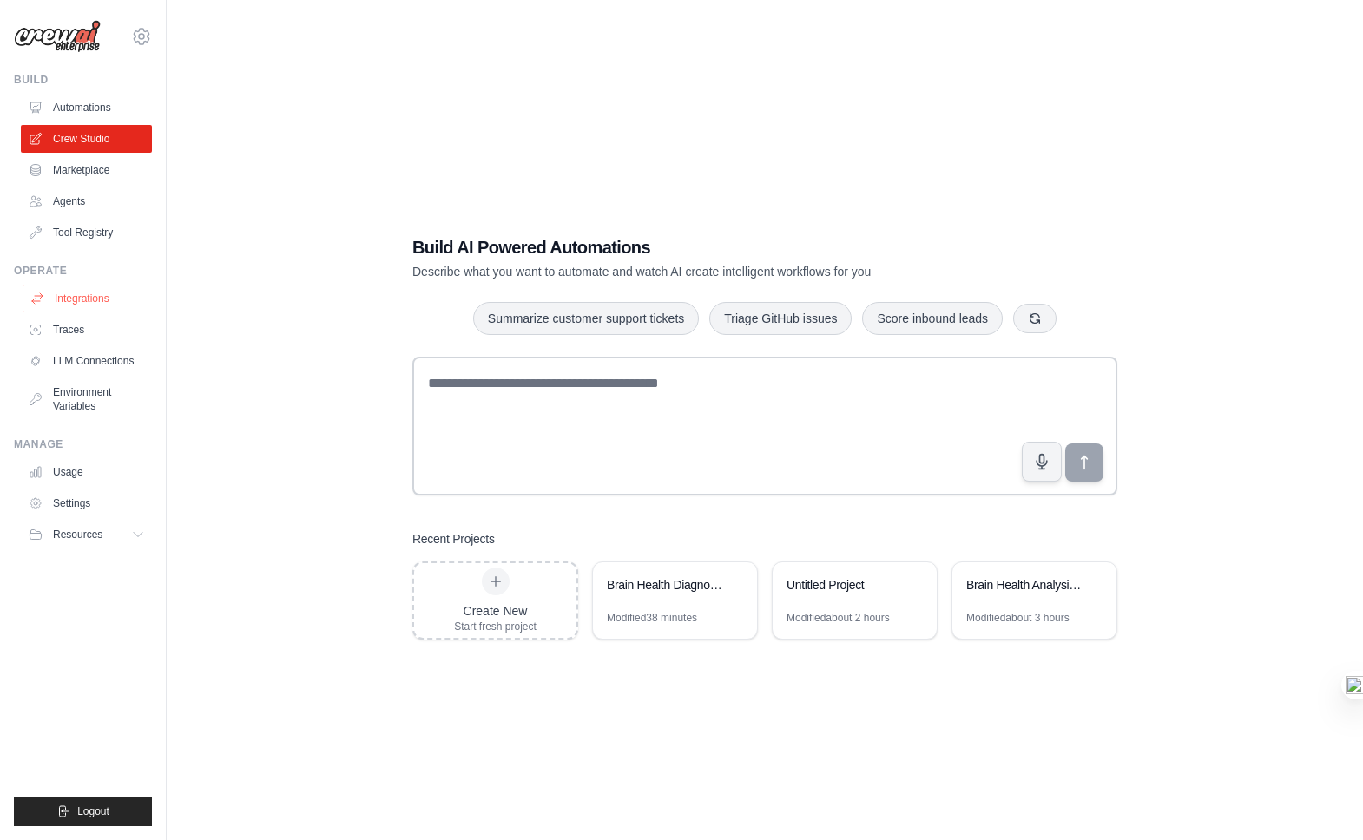
click at [87, 297] on link "Integrations" at bounding box center [88, 299] width 131 height 28
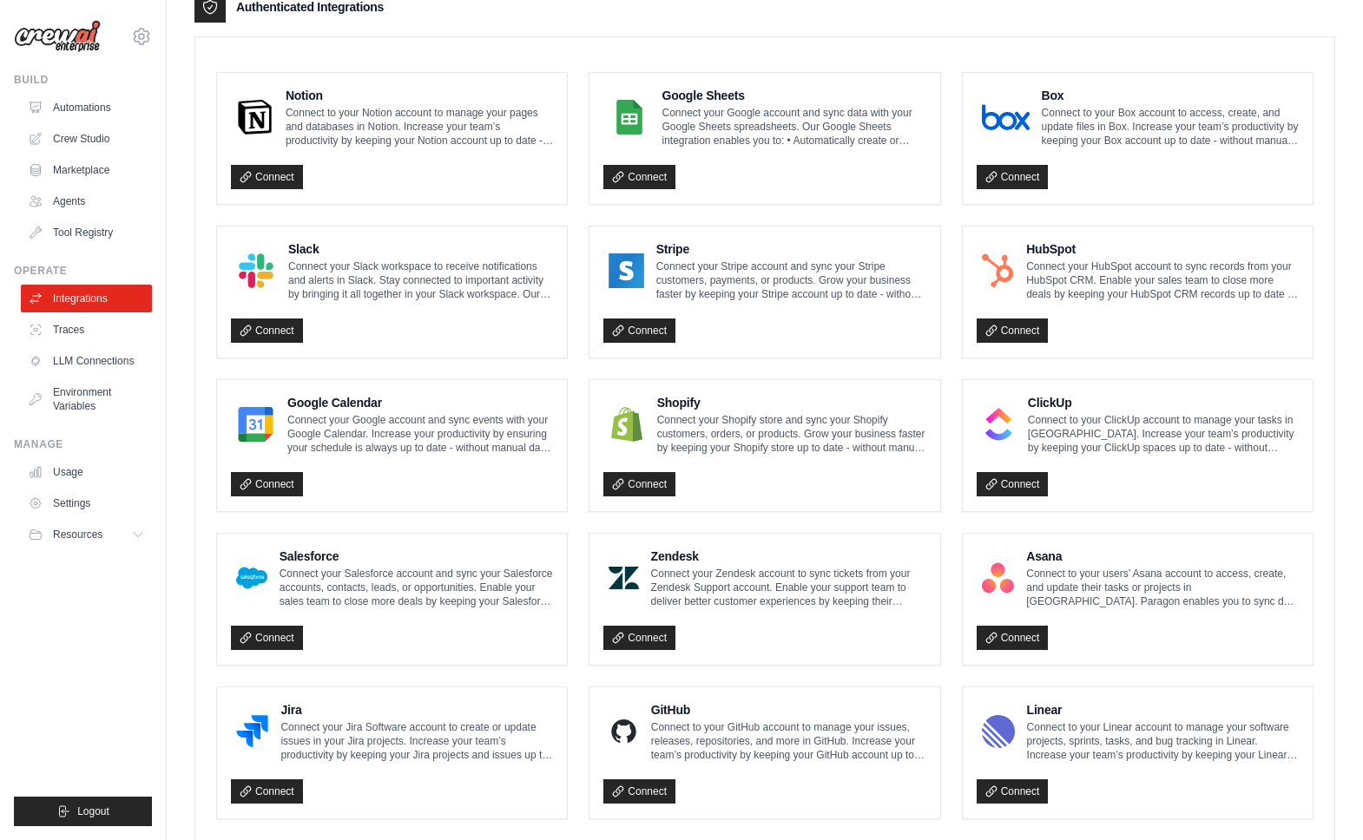
scroll to position [476, 0]
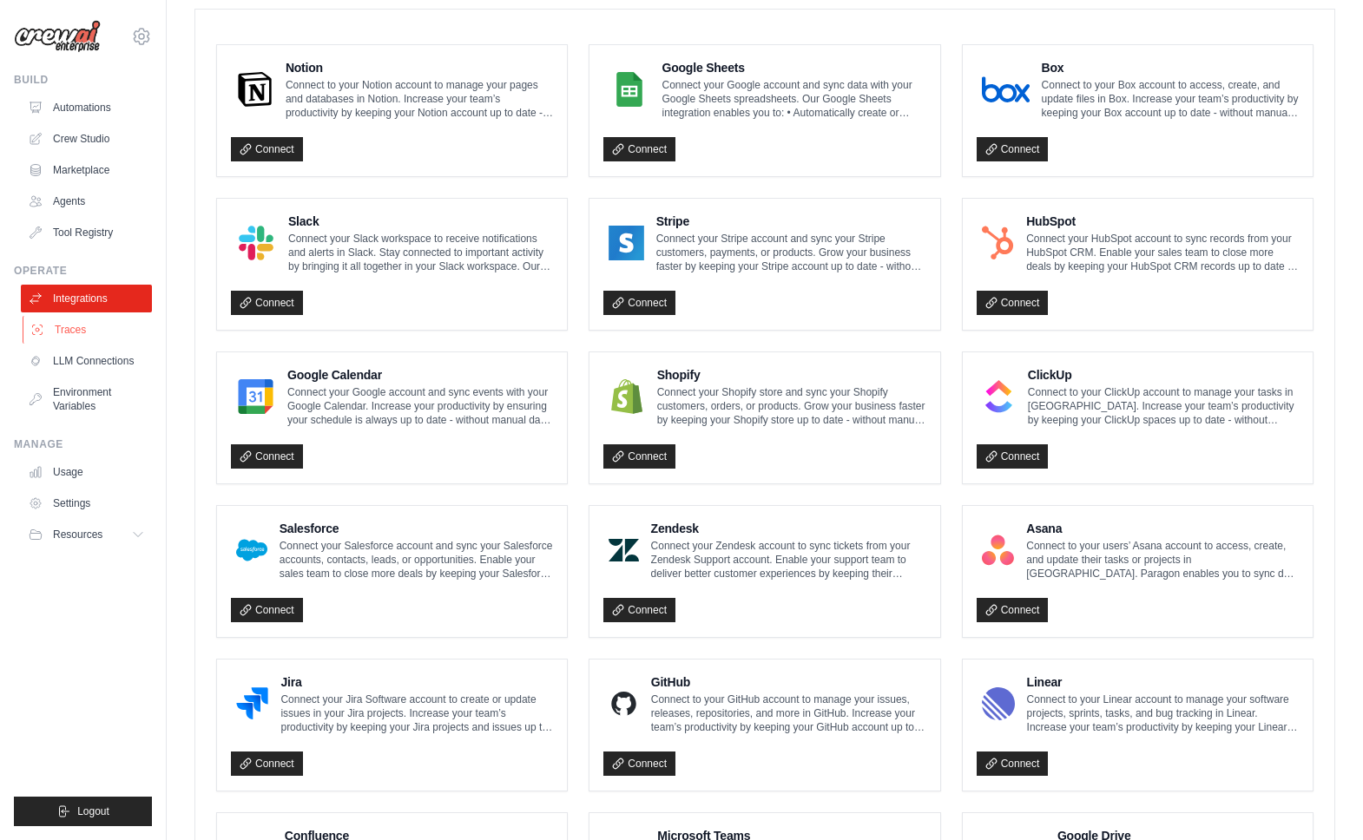
click at [80, 333] on link "Traces" at bounding box center [88, 330] width 131 height 28
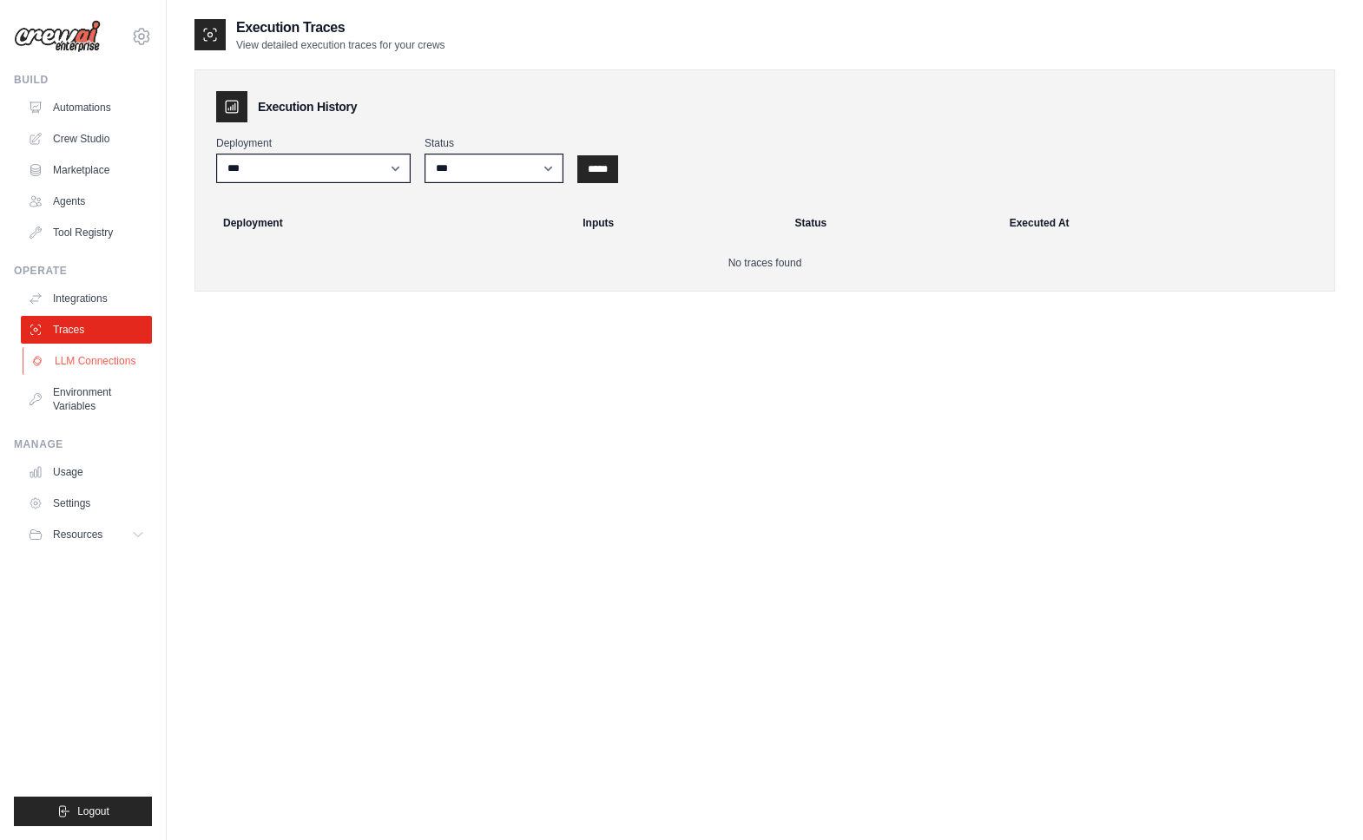
click at [80, 360] on link "LLM Connections" at bounding box center [88, 361] width 131 height 28
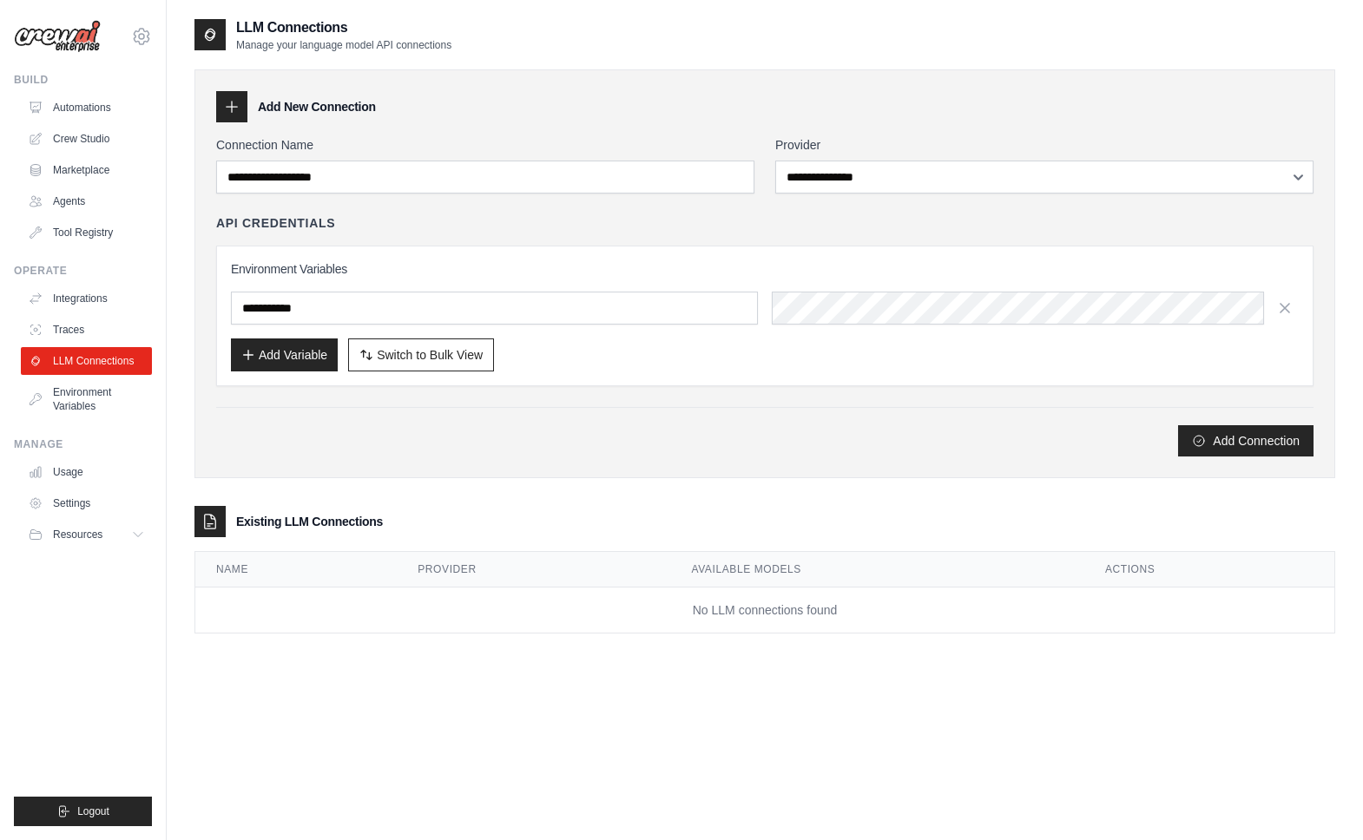
scroll to position [35, 0]
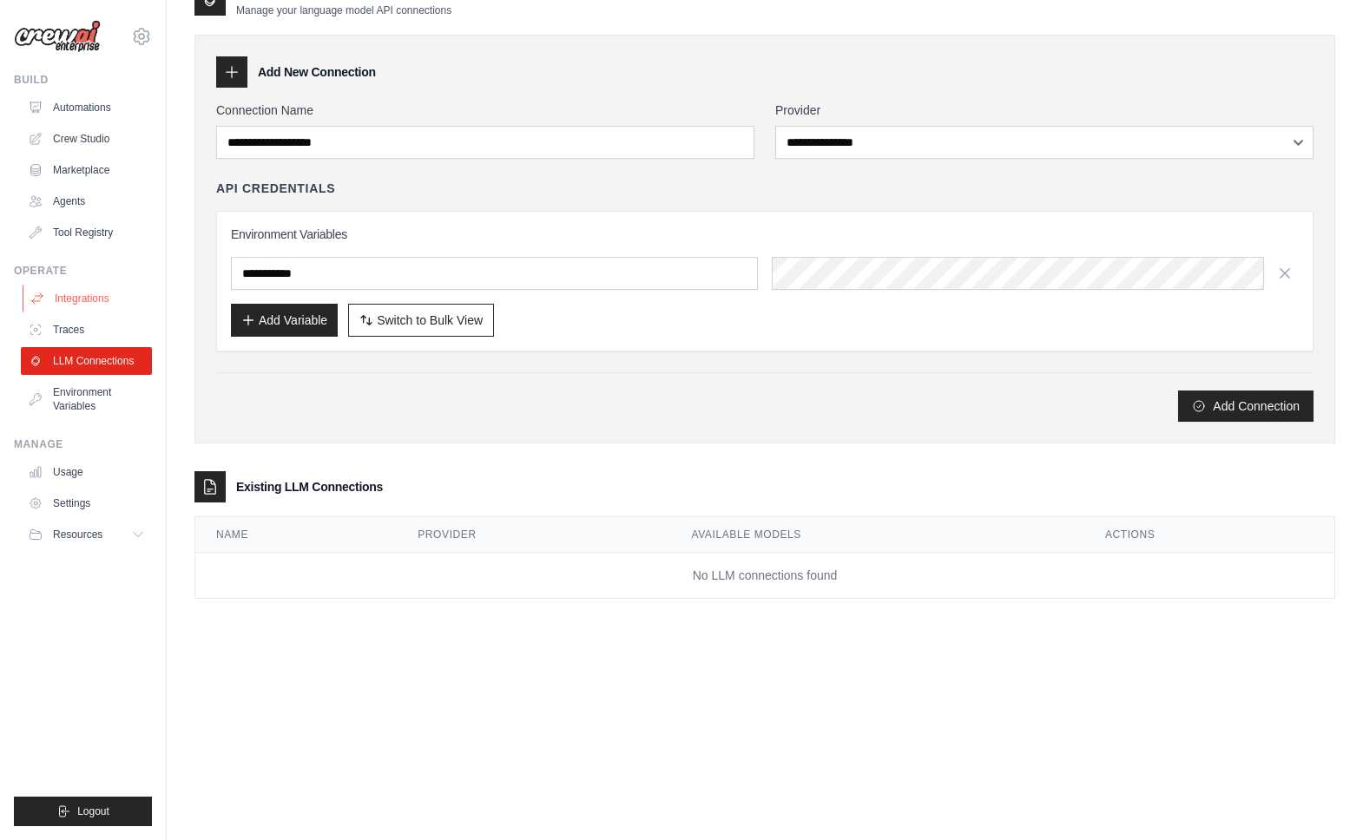
click at [86, 285] on link "Integrations" at bounding box center [88, 299] width 131 height 28
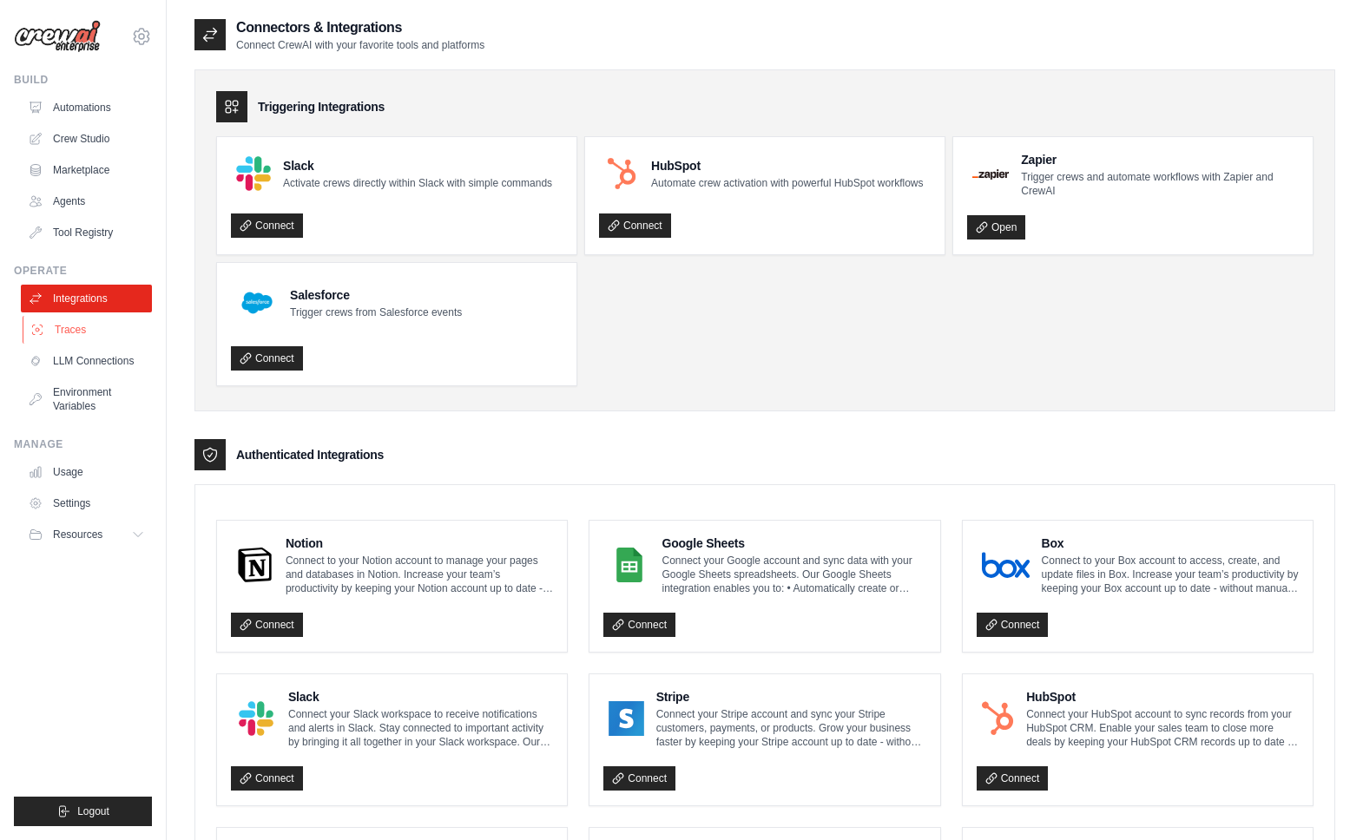
click at [79, 327] on link "Traces" at bounding box center [88, 330] width 131 height 28
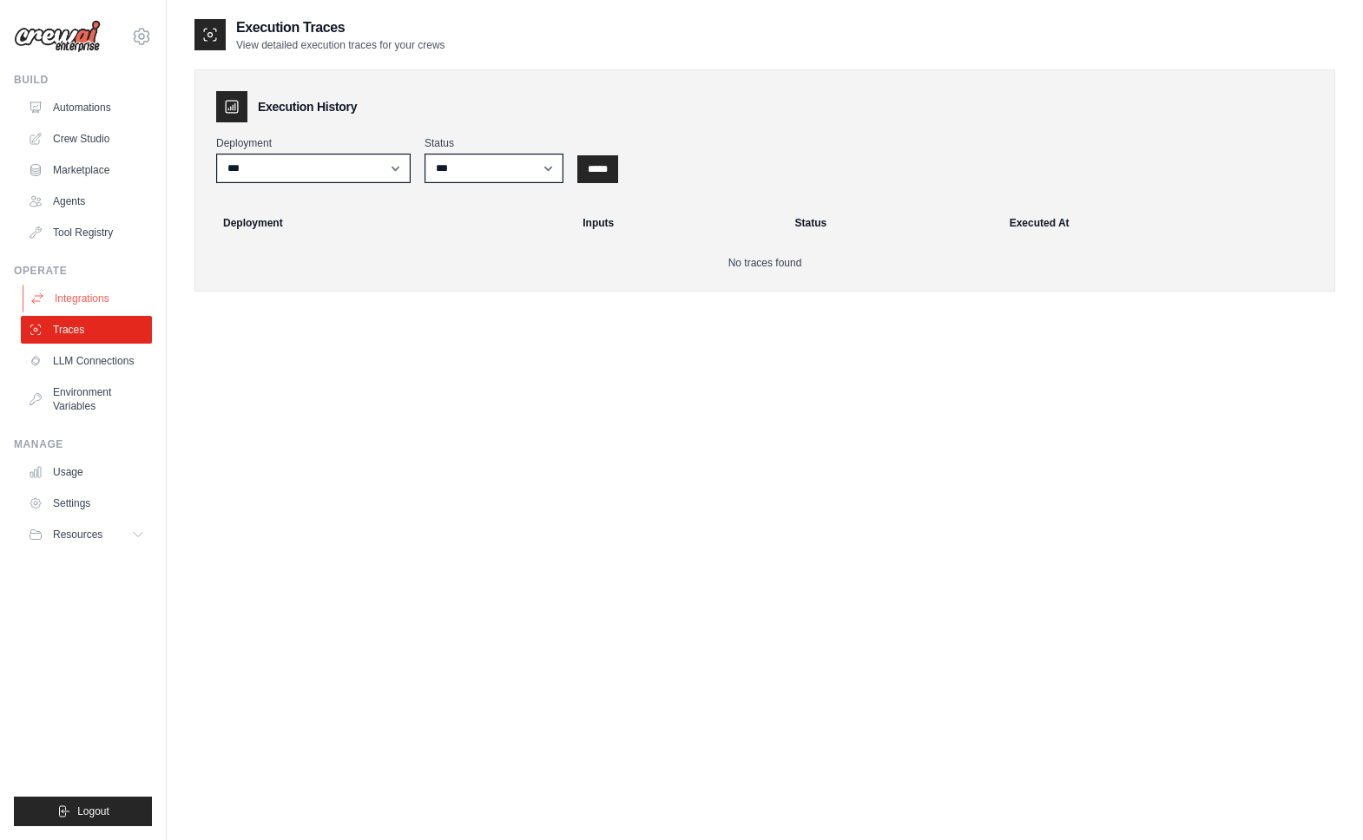
click at [68, 292] on link "Integrations" at bounding box center [88, 299] width 131 height 28
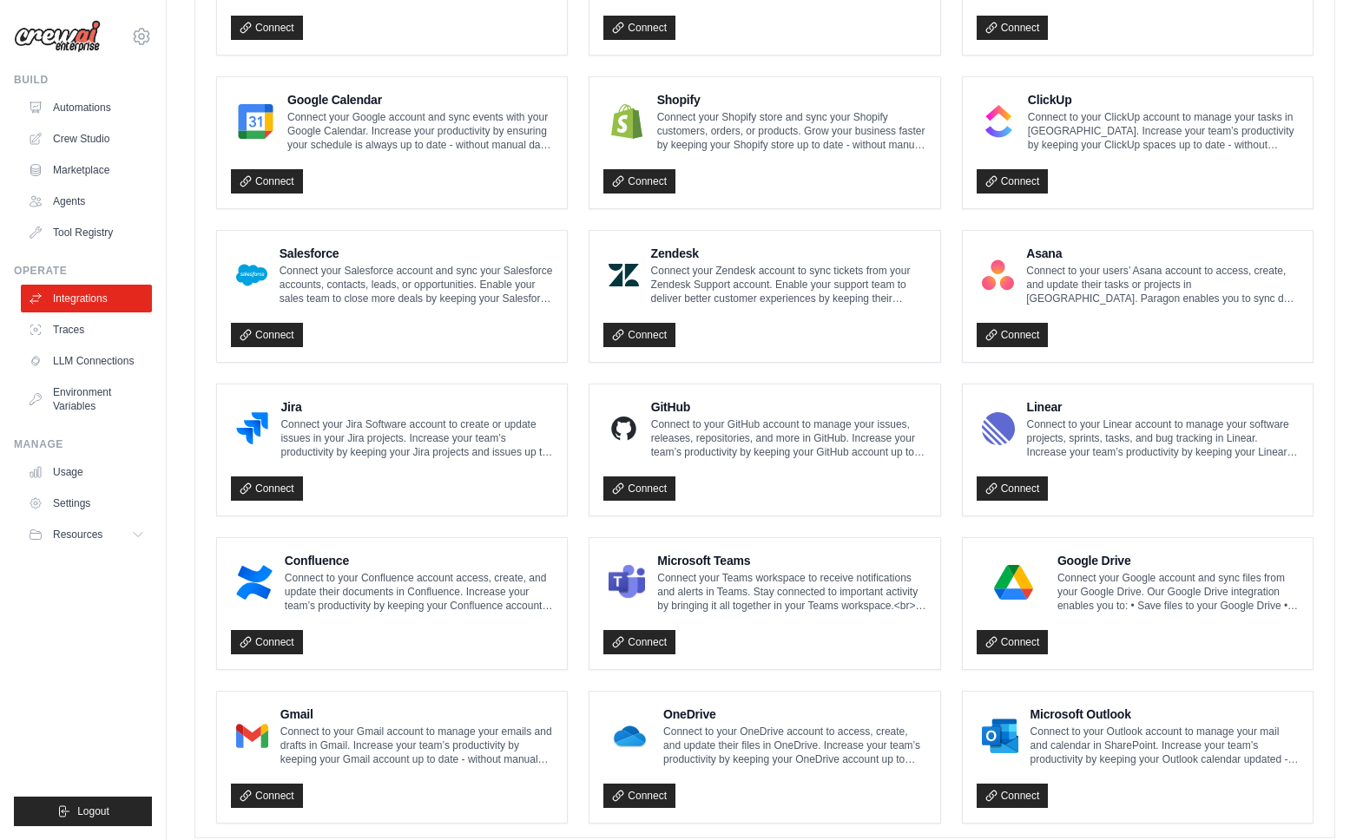
scroll to position [787, 0]
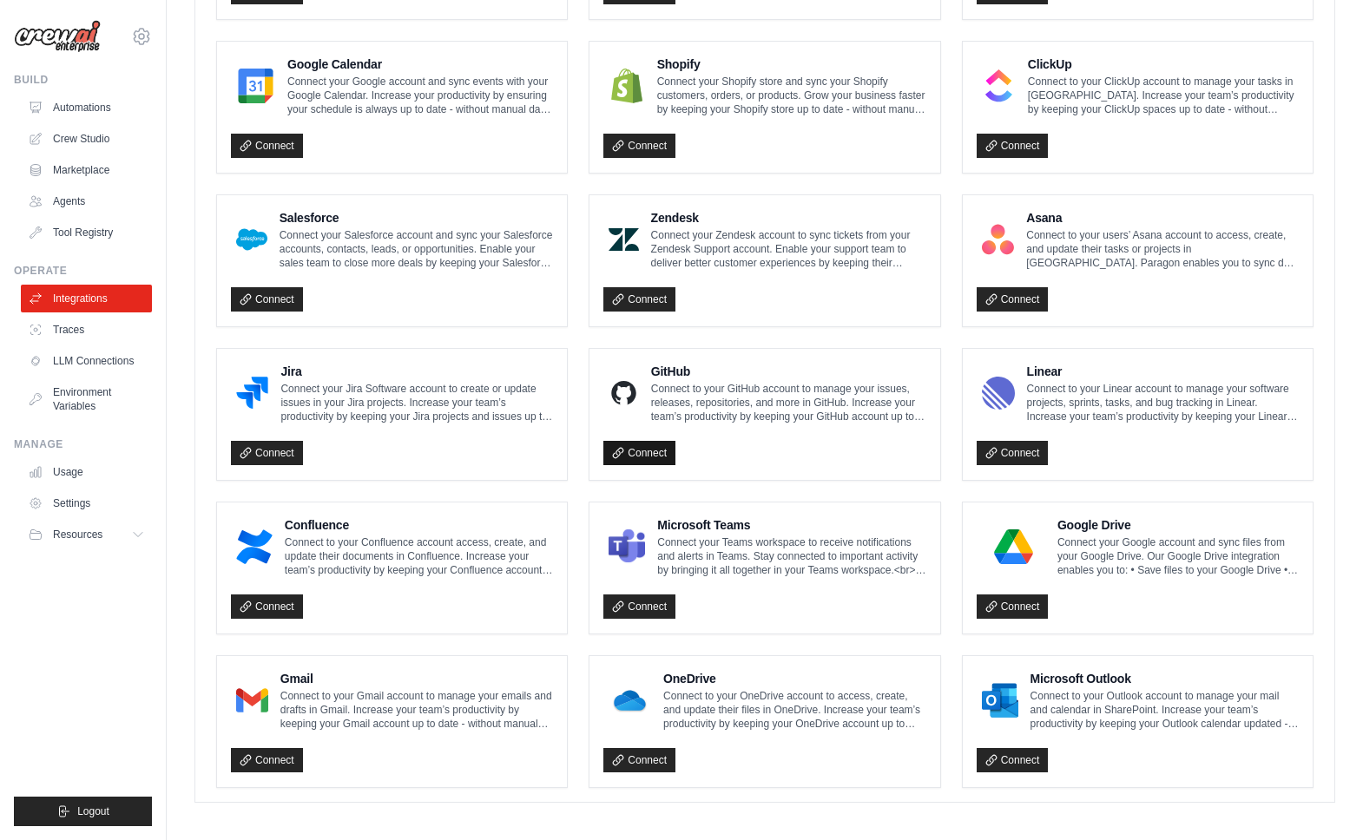
click at [639, 448] on link "Connect" at bounding box center [639, 453] width 72 height 24
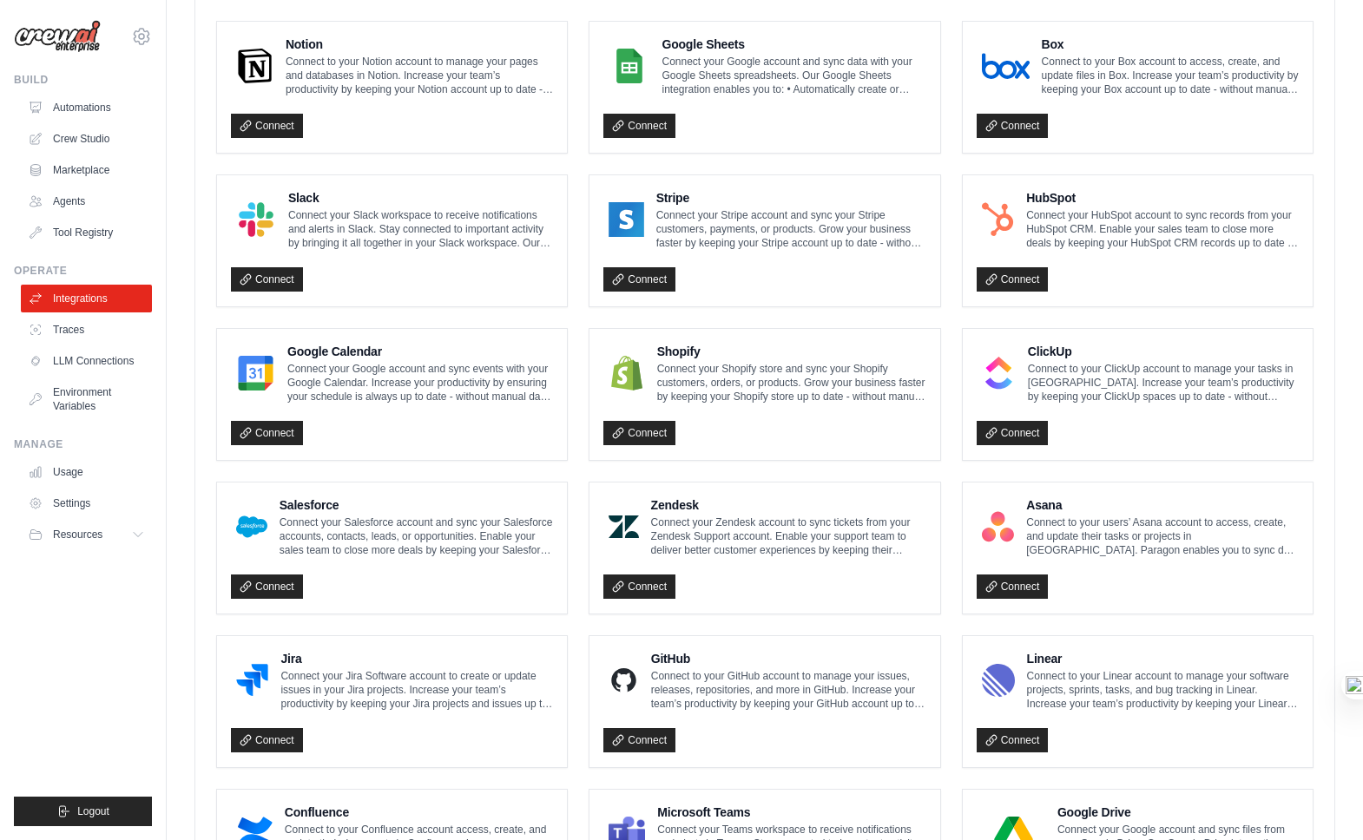
scroll to position [506, 0]
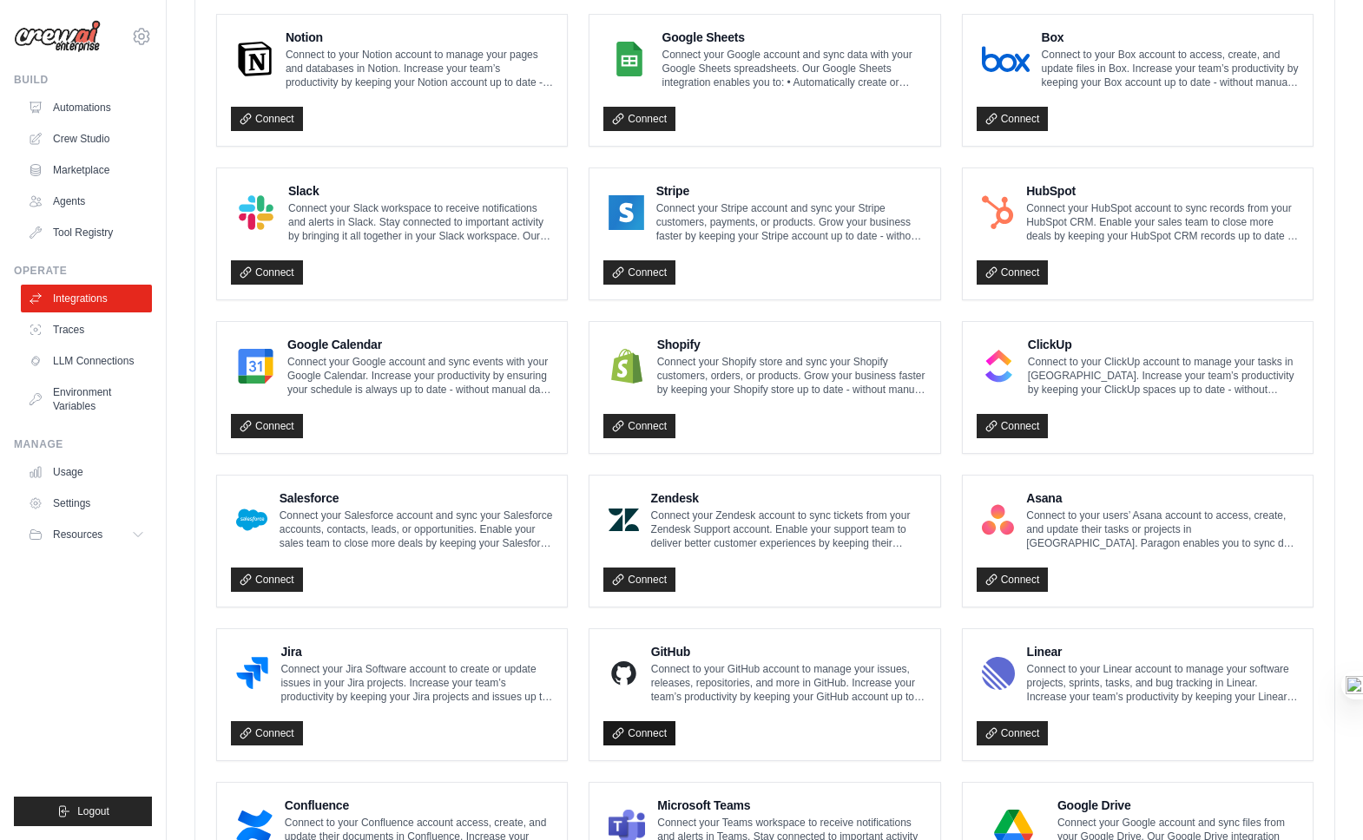
click at [643, 722] on link "Connect" at bounding box center [639, 734] width 72 height 24
